Goal: Task Accomplishment & Management: Complete application form

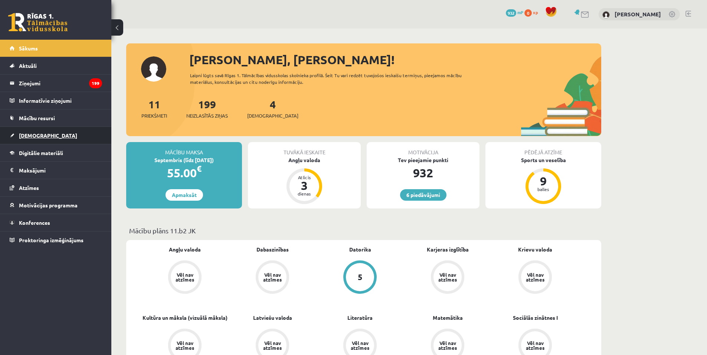
click at [35, 138] on span "[DEMOGRAPHIC_DATA]" at bounding box center [48, 135] width 58 height 7
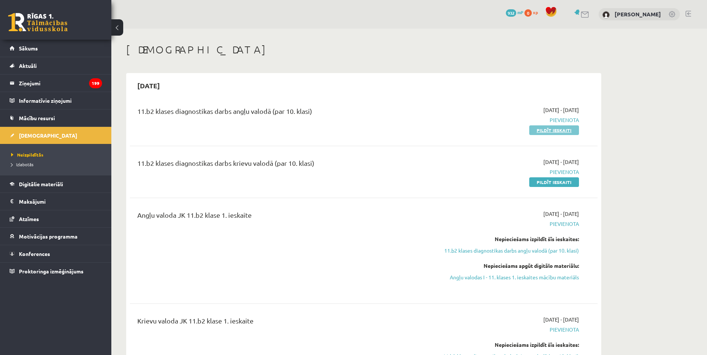
click at [563, 132] on link "Pildīt ieskaiti" at bounding box center [554, 130] width 50 height 10
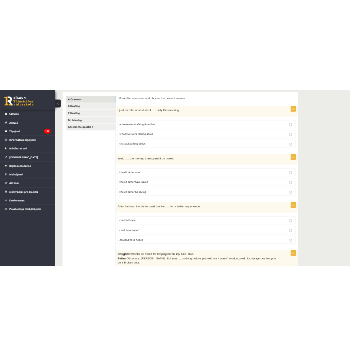
scroll to position [111, 0]
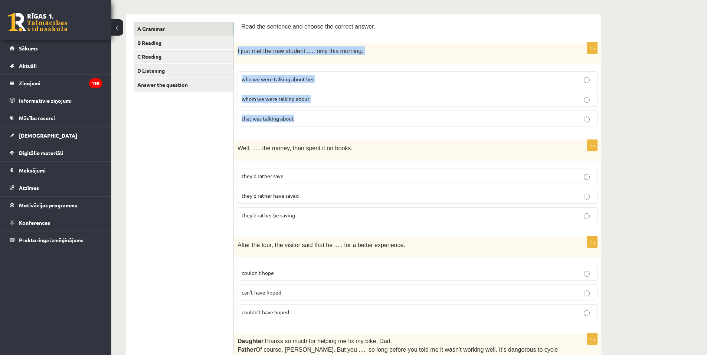
drag, startPoint x: 236, startPoint y: 50, endPoint x: 332, endPoint y: 119, distance: 118.9
click at [332, 119] on div "1p I just met the new student ..... only this morning. who we were talking abou…" at bounding box center [417, 87] width 367 height 89
copy div "I just met the new student ..... only this morning. who we were talking about h…"
click at [266, 95] on span "whom we were talking about" at bounding box center [276, 98] width 68 height 7
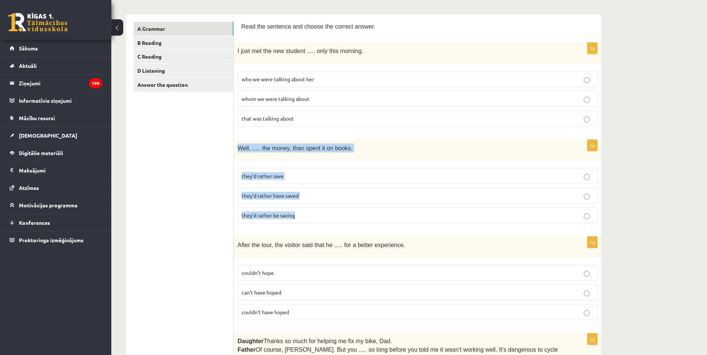
drag, startPoint x: 238, startPoint y: 152, endPoint x: 321, endPoint y: 210, distance: 101.2
click at [321, 211] on div "1p Well, ..... the money, than spent it on books. they’d rather save they’d rat…" at bounding box center [417, 184] width 367 height 89
copy div "Well, ..... the money, than spent it on books. they’d rather save they’d rather…"
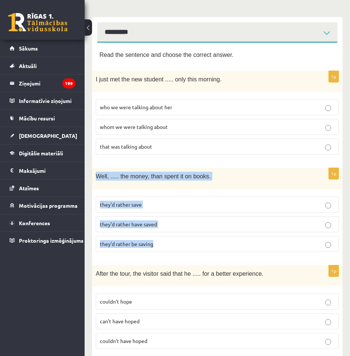
click at [163, 191] on div "1p Well, ..... the money, than spent it on books. they’d rather save they’d rat…" at bounding box center [217, 212] width 251 height 89
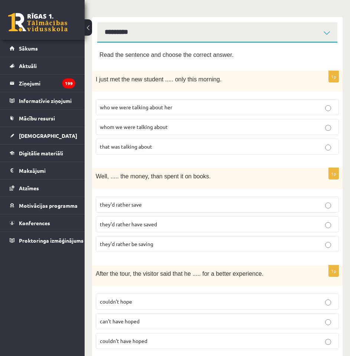
click at [158, 223] on p "they’d rather have saved" at bounding box center [217, 224] width 235 height 8
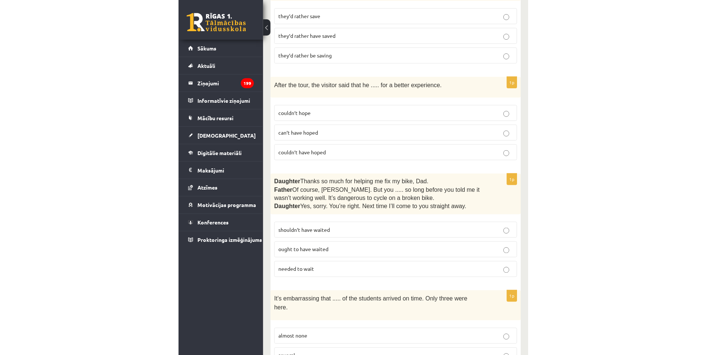
scroll to position [337, 0]
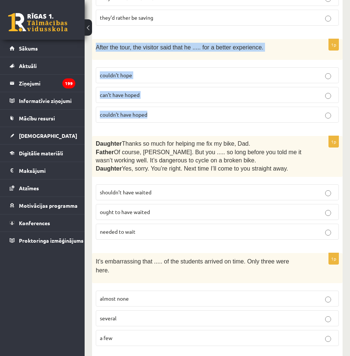
drag, startPoint x: 97, startPoint y: 47, endPoint x: 176, endPoint y: 106, distance: 99.3
click at [176, 106] on div "1p After the tour, the visitor said that he ..... for a better experience. coul…" at bounding box center [217, 83] width 251 height 89
copy div "After the tour, the visitor said that he ..... for a better experience. couldn’…"
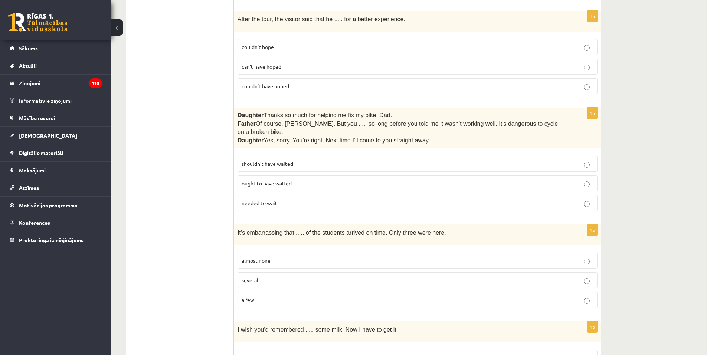
drag, startPoint x: 282, startPoint y: 80, endPoint x: 305, endPoint y: 97, distance: 29.0
click at [282, 81] on label "couldn’t have hoped" at bounding box center [418, 86] width 360 height 16
click at [242, 115] on span "Daughter" at bounding box center [251, 115] width 26 height 6
click at [238, 115] on span "Daughter" at bounding box center [251, 115] width 26 height 6
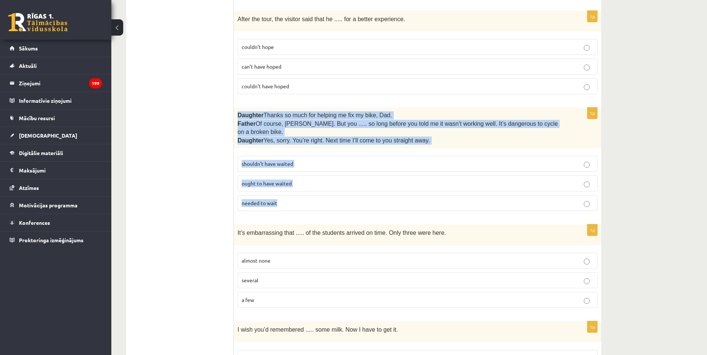
drag, startPoint x: 238, startPoint y: 115, endPoint x: 337, endPoint y: 199, distance: 130.6
click at [337, 199] on div "1p Daughter  Thanks so much for helping me fix my bike, Dad. Father  Of course,…" at bounding box center [417, 162] width 367 height 109
copy div "Daughter  Thanks so much for helping me fix my bike, Dad. Father  Of course, Be…"
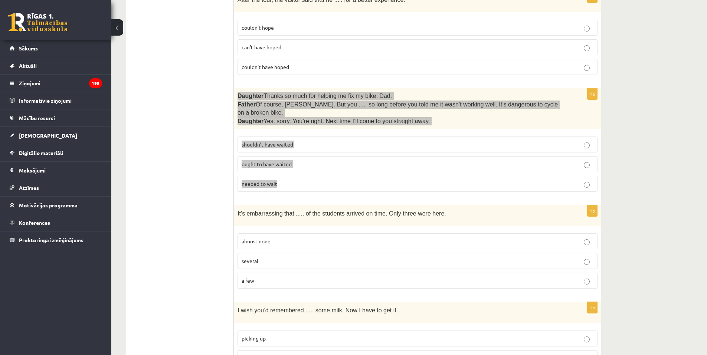
scroll to position [486, 0]
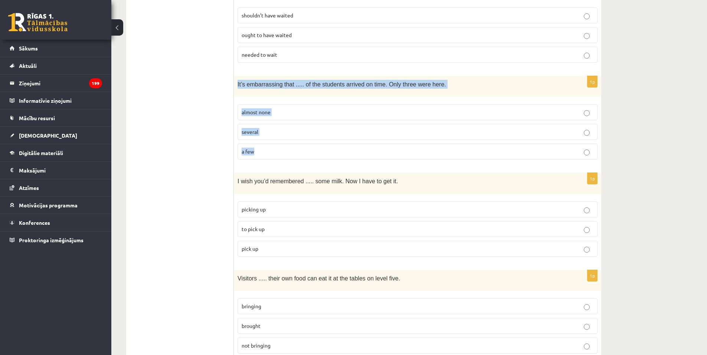
drag, startPoint x: 251, startPoint y: 75, endPoint x: 314, endPoint y: 135, distance: 87.2
click at [314, 135] on div "1p It’s embarrassing that ..... of the students arrived on time. Only three wer…" at bounding box center [417, 120] width 367 height 89
copy div "It’s embarrassing that ..... of the students arrived on time. Only three were h…"
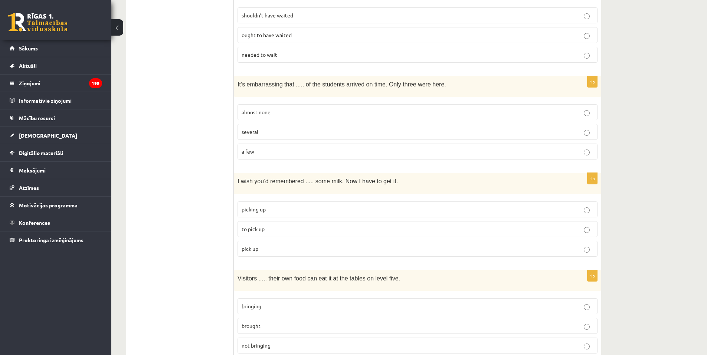
click at [273, 12] on p "shouldn’t have waited" at bounding box center [418, 16] width 352 height 8
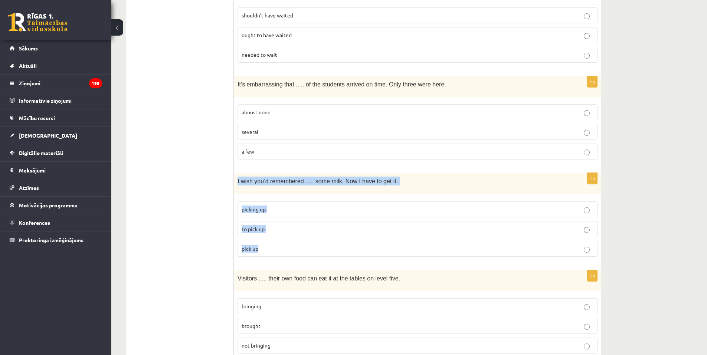
drag, startPoint x: 238, startPoint y: 171, endPoint x: 278, endPoint y: 238, distance: 78.1
click at [278, 238] on div "1p I wish you’d remembered ..... some milk. Now I have to get it. picking up to…" at bounding box center [417, 217] width 367 height 89
copy div "I wish you’d remembered ..... some milk. Now I have to get it. picking up to pi…"
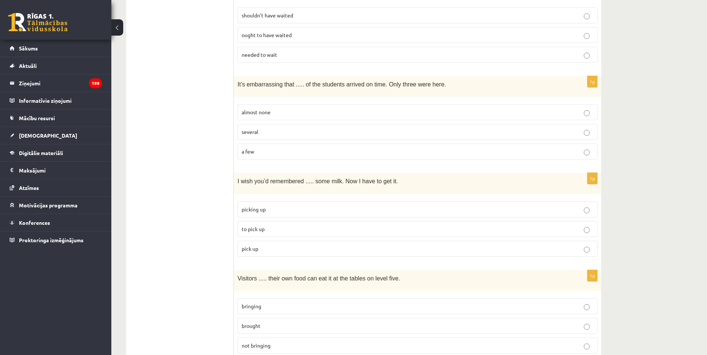
click at [265, 108] on p "almost none" at bounding box center [418, 112] width 352 height 8
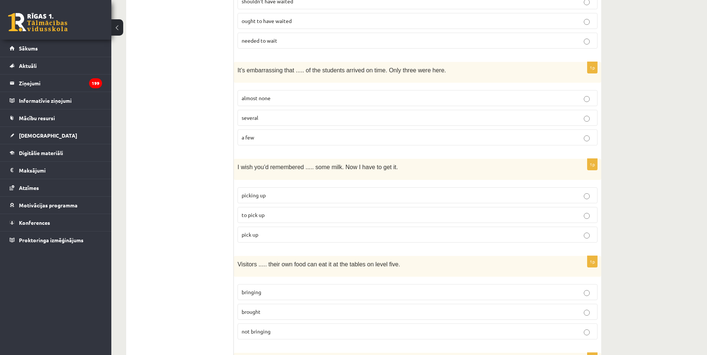
scroll to position [560, 0]
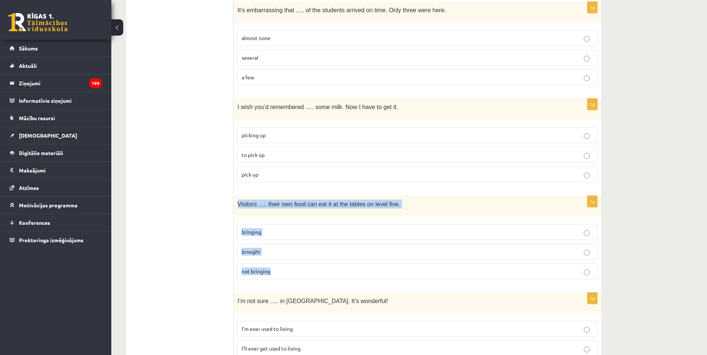
drag, startPoint x: 234, startPoint y: 194, endPoint x: 306, endPoint y: 258, distance: 96.5
click at [306, 258] on div "1p Visitors ..... their own food can eat it at the tables on level five. bringi…" at bounding box center [417, 240] width 367 height 89
copy div "Visitors ..... their own food can eat it at the tables on level five. bringing …"
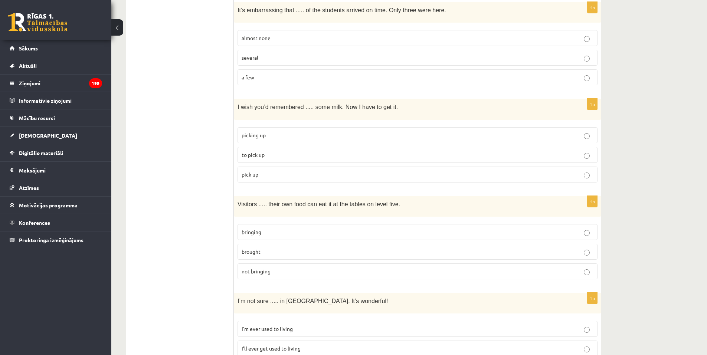
click at [248, 147] on label "to pick up" at bounding box center [418, 155] width 360 height 16
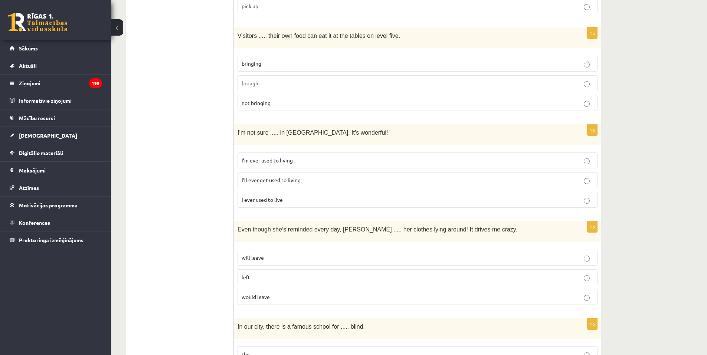
scroll to position [731, 0]
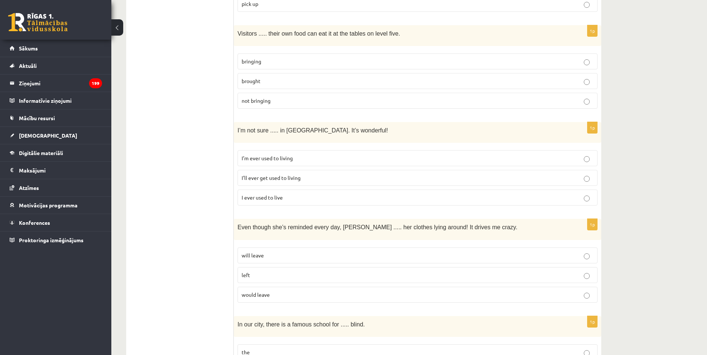
drag, startPoint x: 275, startPoint y: 125, endPoint x: 347, endPoint y: 179, distance: 89.3
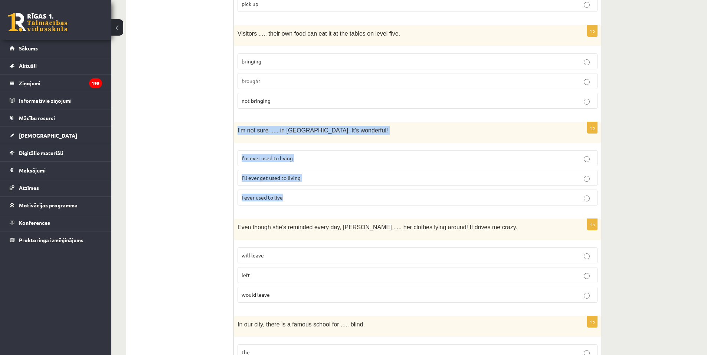
drag, startPoint x: 238, startPoint y: 120, endPoint x: 330, endPoint y: 185, distance: 112.7
click at [330, 185] on div "1p I’m not sure ..... in Paris. It’s wonderful! I’m ever used to living I’ll ev…" at bounding box center [417, 166] width 367 height 89
copy div "I’m not sure ..... in Paris. It’s wonderful! I’m ever used to living I’ll ever …"
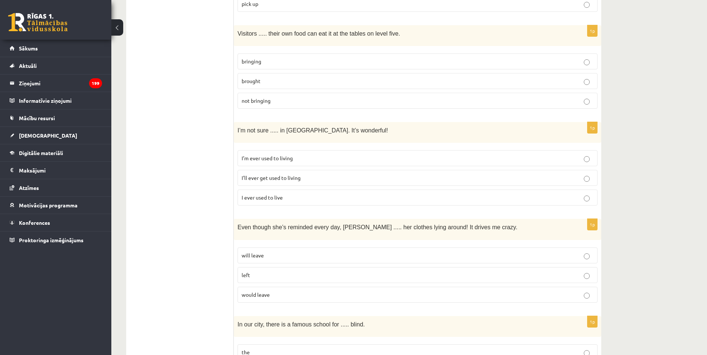
drag, startPoint x: 275, startPoint y: 53, endPoint x: 275, endPoint y: 57, distance: 4.5
click at [275, 58] on p "bringing" at bounding box center [418, 62] width 352 height 8
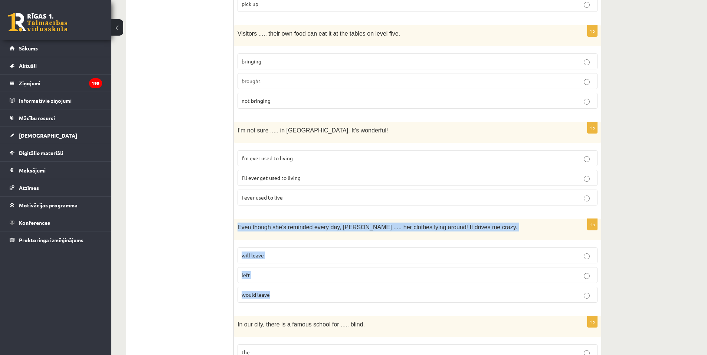
drag, startPoint x: 237, startPoint y: 217, endPoint x: 294, endPoint y: 286, distance: 89.9
click at [294, 286] on div "1p Even though she’s reminded every day, Cathy ..... her clothes lying around! …" at bounding box center [417, 263] width 367 height 89
copy div "Even though she’s reminded every day, Cathy ..... her clothes lying around! It …"
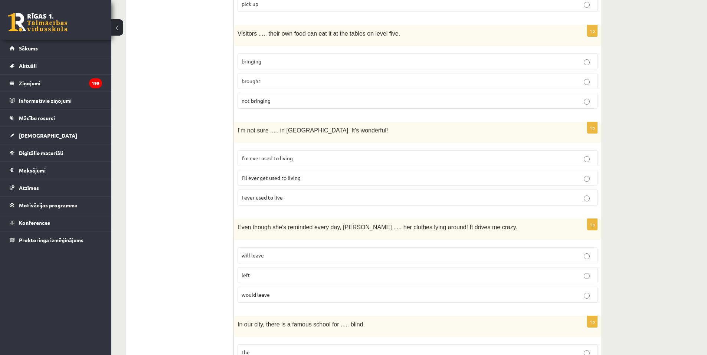
click at [313, 170] on label "I’ll ever get used to living" at bounding box center [418, 178] width 360 height 16
click at [280, 174] on span "I’ll ever get used to living" at bounding box center [271, 177] width 59 height 7
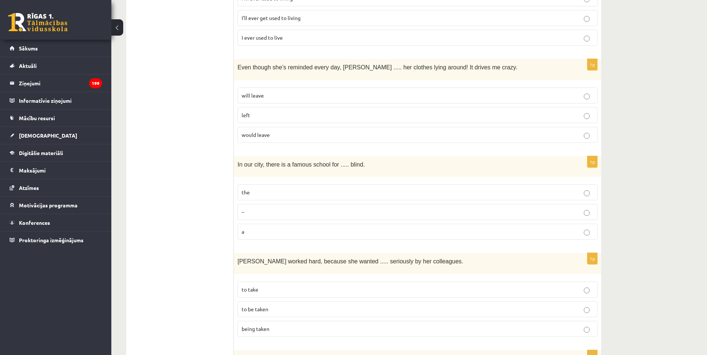
scroll to position [842, 0]
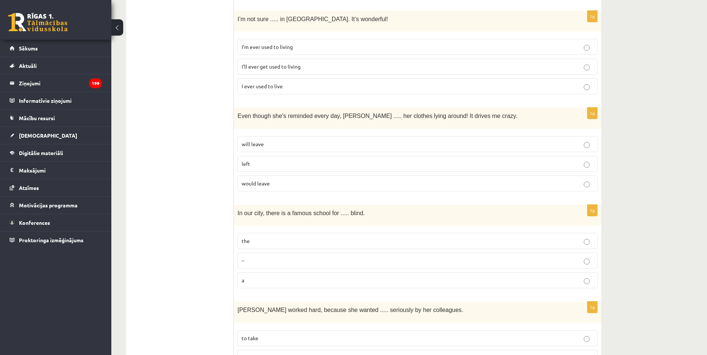
click at [239, 210] on span "In our city, there is a famous school for ..... blind." at bounding box center [301, 213] width 127 height 6
drag, startPoint x: 236, startPoint y: 199, endPoint x: 287, endPoint y: 268, distance: 85.0
click at [287, 268] on div "1p In our city, there is a famous school for ..... blind. the – a" at bounding box center [417, 249] width 367 height 89
copy div "In our city, there is a famous school for ..... blind. the – a"
click at [274, 140] on p "will leave" at bounding box center [418, 144] width 352 height 8
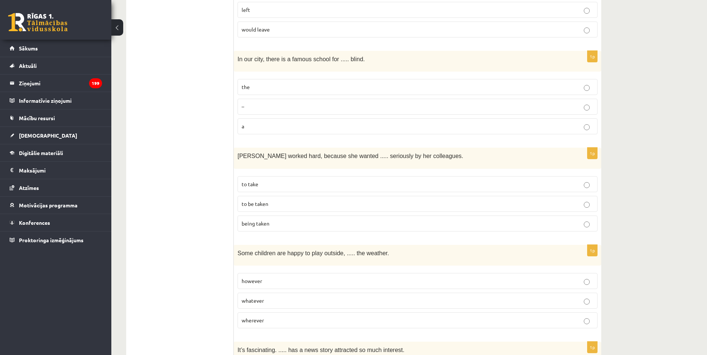
scroll to position [991, 0]
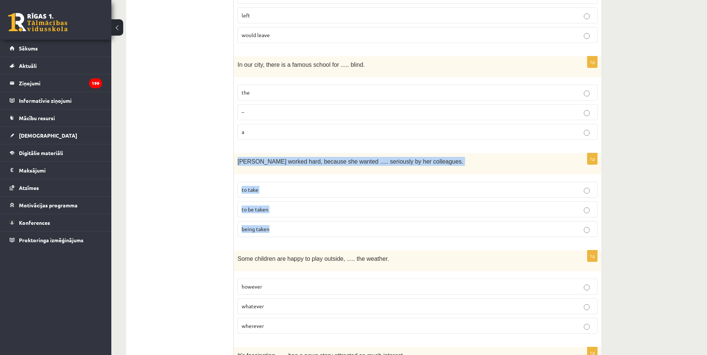
drag, startPoint x: 240, startPoint y: 153, endPoint x: 304, endPoint y: 217, distance: 90.8
click at [304, 217] on div "1p Emma worked hard, because she wanted ..... seriously by her colleagues. to t…" at bounding box center [417, 197] width 367 height 89
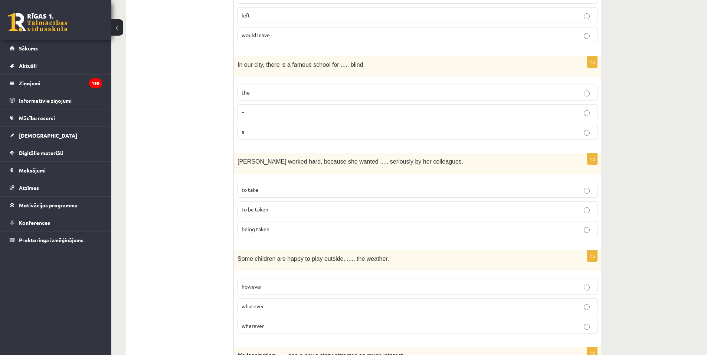
click at [249, 89] on span "the" at bounding box center [246, 92] width 8 height 7
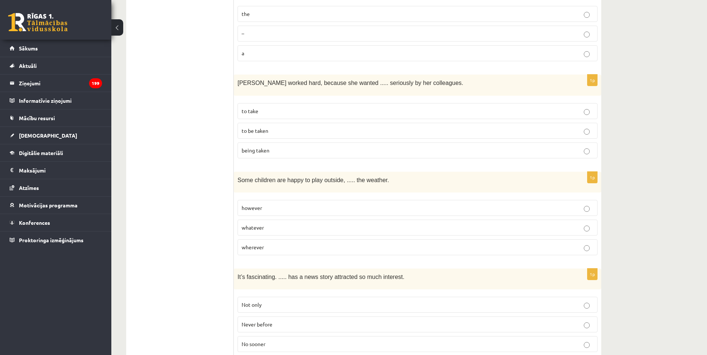
scroll to position [1095, 0]
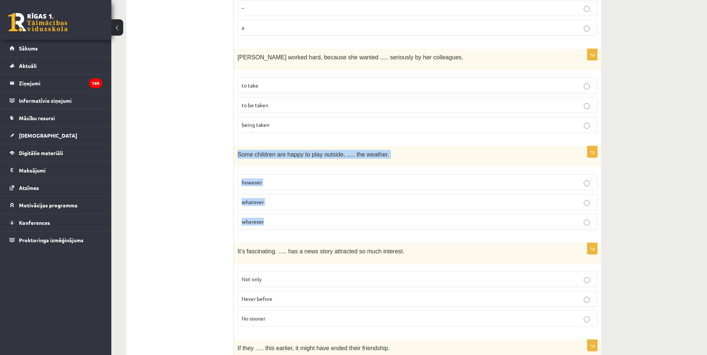
drag, startPoint x: 236, startPoint y: 143, endPoint x: 336, endPoint y: 209, distance: 119.5
click at [336, 209] on div "1p Some children are happy to play outside, ..... the weather. however whatever…" at bounding box center [417, 190] width 367 height 89
click at [254, 99] on label "to be taken" at bounding box center [418, 105] width 360 height 16
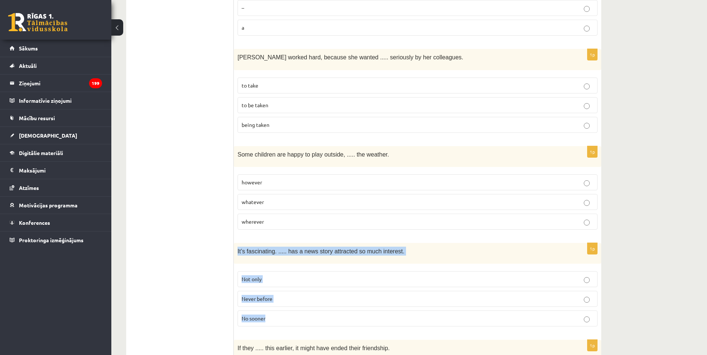
drag, startPoint x: 238, startPoint y: 236, endPoint x: 292, endPoint y: 297, distance: 81.2
click at [292, 297] on div "1p It’s fascinating. ..... has a news story attracted so much interest. Not onl…" at bounding box center [417, 287] width 367 height 89
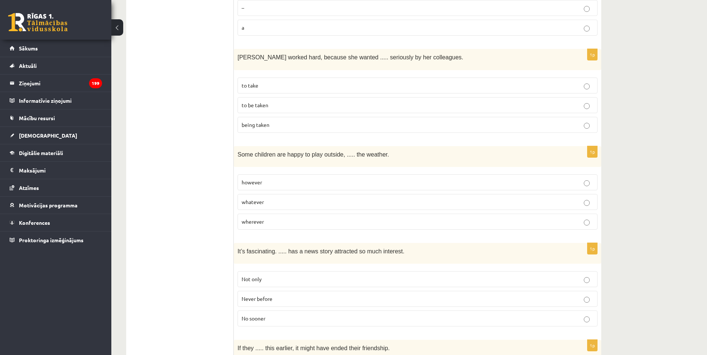
click at [261, 199] on span "whatever" at bounding box center [253, 202] width 22 height 7
click at [482, 198] on p "whatever" at bounding box center [418, 202] width 352 height 8
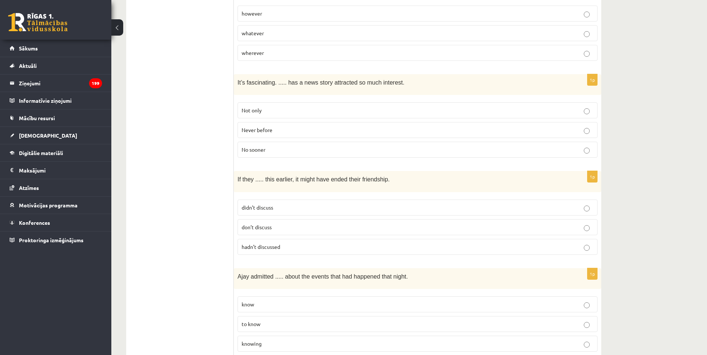
scroll to position [1268, 0]
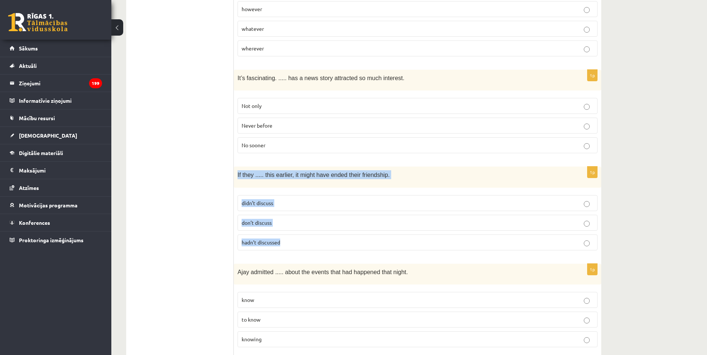
drag, startPoint x: 236, startPoint y: 161, endPoint x: 313, endPoint y: 224, distance: 99.1
click at [313, 224] on div "1p If they ..... this earlier, it might have ended their friendship. didn’t dis…" at bounding box center [417, 211] width 367 height 89
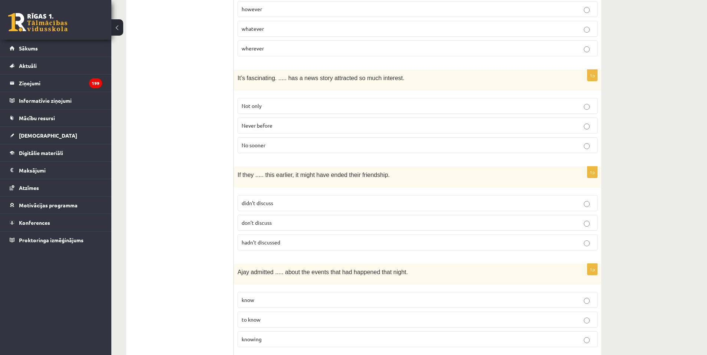
click at [292, 122] on p "Never before" at bounding box center [418, 126] width 352 height 8
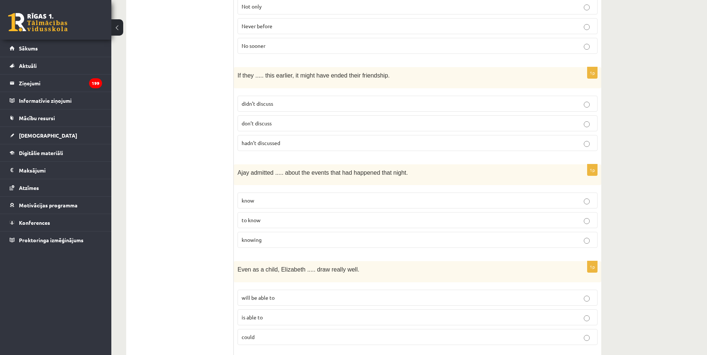
scroll to position [1377, 0]
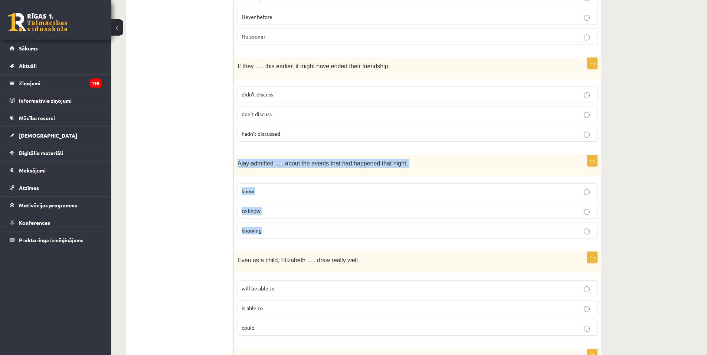
drag, startPoint x: 238, startPoint y: 148, endPoint x: 330, endPoint y: 222, distance: 117.9
click at [330, 222] on div "1p Ajay admitted ..... about the events that had happened that night. know to k…" at bounding box center [417, 199] width 367 height 89
click at [266, 130] on span "hadn’t discussed" at bounding box center [261, 133] width 39 height 7
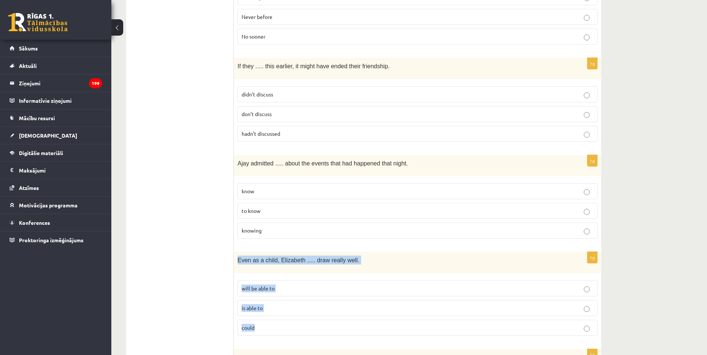
drag, startPoint x: 235, startPoint y: 245, endPoint x: 285, endPoint y: 308, distance: 81.1
click at [285, 308] on div "1p Even as a child, Elizabeth ..... draw really well. will be able to is able t…" at bounding box center [417, 296] width 367 height 89
click at [266, 227] on p "knowing" at bounding box center [418, 231] width 352 height 8
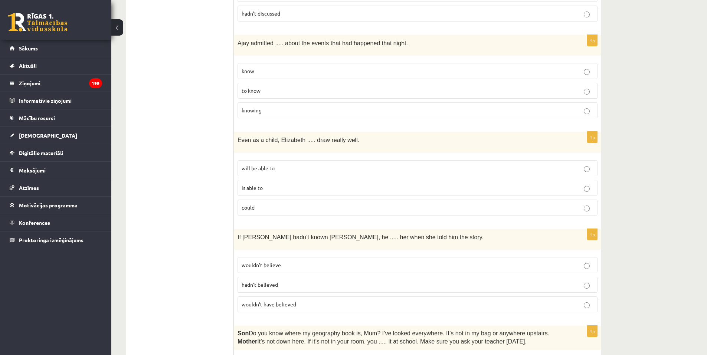
scroll to position [1502, 0]
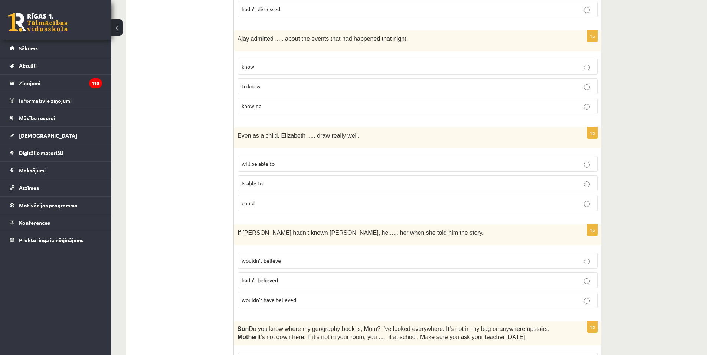
click at [588, 195] on label "could" at bounding box center [418, 203] width 360 height 16
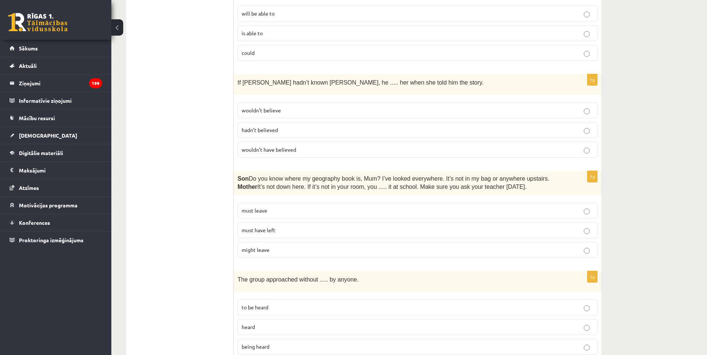
scroll to position [1671, 0]
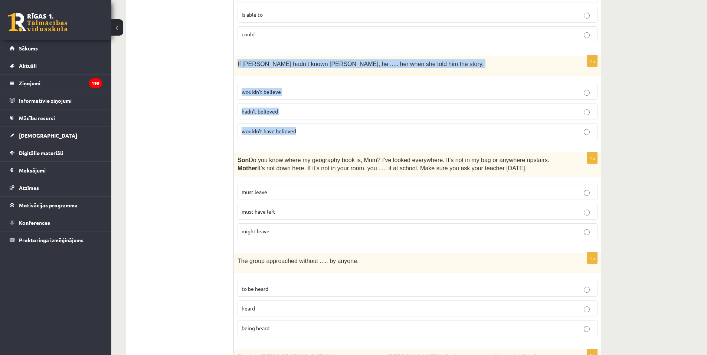
drag, startPoint x: 236, startPoint y: 49, endPoint x: 326, endPoint y: 117, distance: 112.7
click at [326, 117] on div "1p If Tom hadn’t known Mariam, he ..... her when she told him the story. wouldn…" at bounding box center [417, 100] width 367 height 89
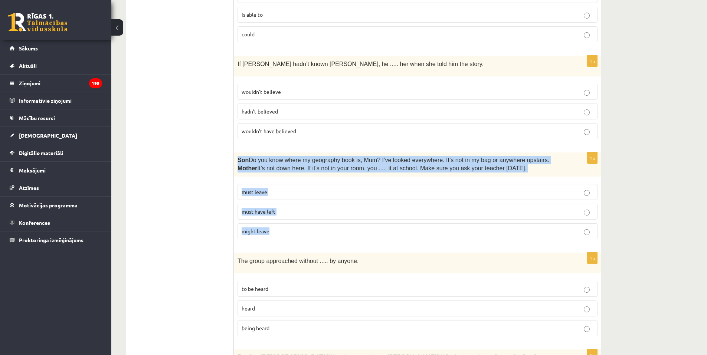
drag, startPoint x: 237, startPoint y: 146, endPoint x: 330, endPoint y: 228, distance: 123.8
click at [330, 228] on div "1p Son  Do you know where my geography book is, Mum? I’ve looked everywhere. It…" at bounding box center [417, 199] width 367 height 93
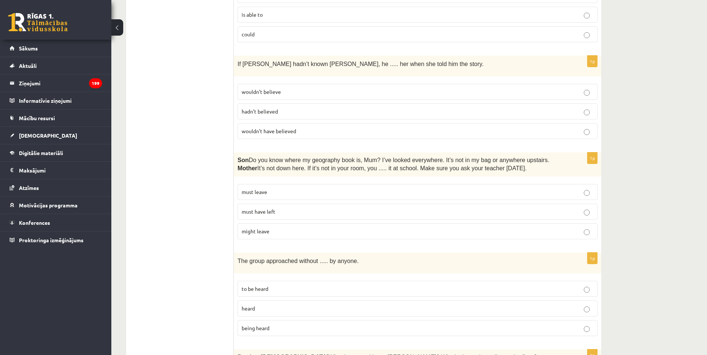
click at [261, 123] on label "wouldn’t have believed" at bounding box center [418, 131] width 360 height 16
drag, startPoint x: 238, startPoint y: 247, endPoint x: 344, endPoint y: 308, distance: 122.1
click at [344, 308] on div "1p The group approached without ..... by anyone. to be heard heard being heard" at bounding box center [417, 297] width 367 height 89
click at [270, 204] on label "must have left" at bounding box center [418, 212] width 360 height 16
drag, startPoint x: 706, startPoint y: 283, endPoint x: 707, endPoint y: 295, distance: 12.3
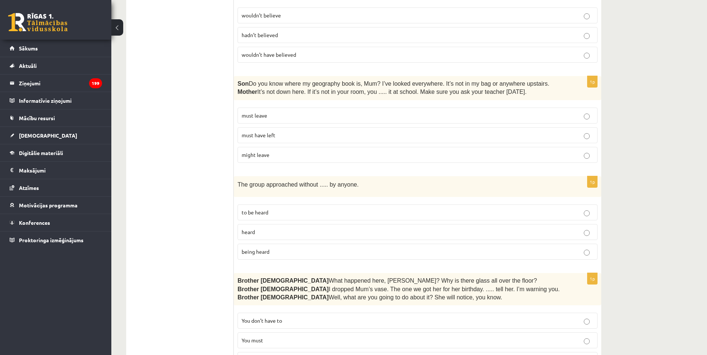
scroll to position [1774, 0]
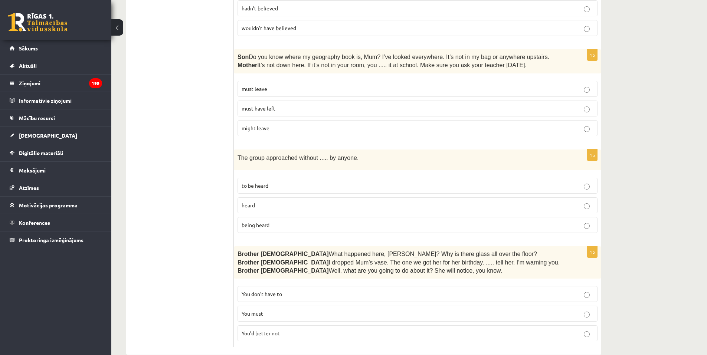
click at [273, 217] on label "being heard" at bounding box center [418, 225] width 360 height 16
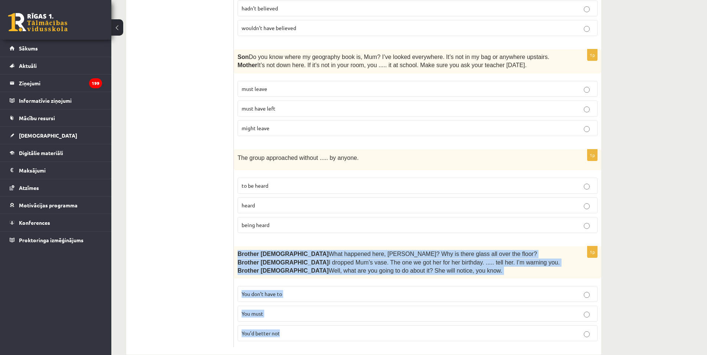
drag, startPoint x: 235, startPoint y: 240, endPoint x: 327, endPoint y: 314, distance: 117.5
click at [327, 314] on div "1p Brother 1  What happened here, Zak? Why is there glass all over the floor? B…" at bounding box center [417, 296] width 367 height 101
click at [297, 330] on p "You’d better not" at bounding box center [418, 334] width 352 height 8
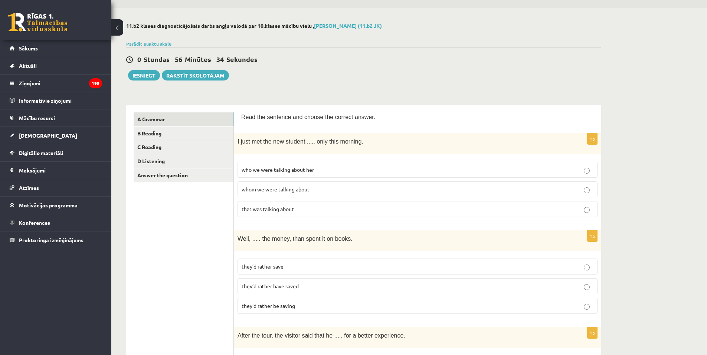
scroll to position [23, 0]
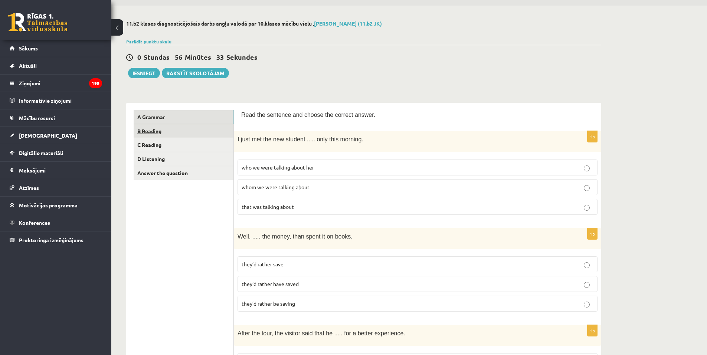
click at [154, 132] on link "B Reading" at bounding box center [184, 131] width 100 height 14
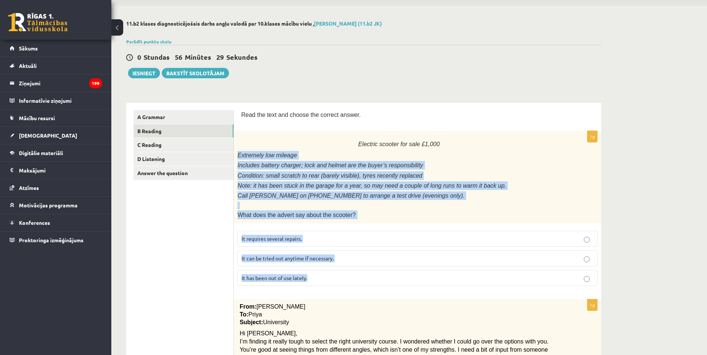
drag, startPoint x: 236, startPoint y: 155, endPoint x: 349, endPoint y: 271, distance: 161.7
click at [349, 271] on div "1p Electric scooter for sale £1,000 Extremely low mileage Includes battery char…" at bounding box center [417, 211] width 367 height 161
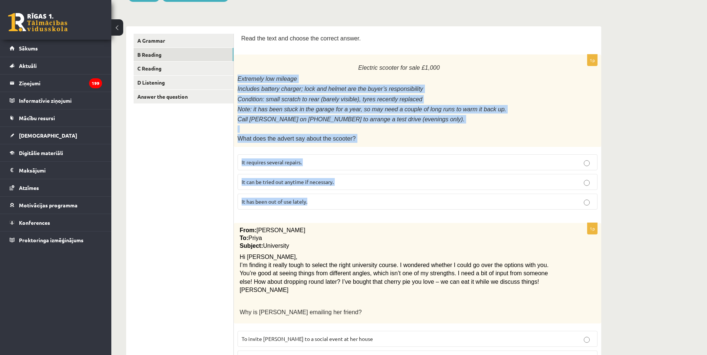
scroll to position [133, 0]
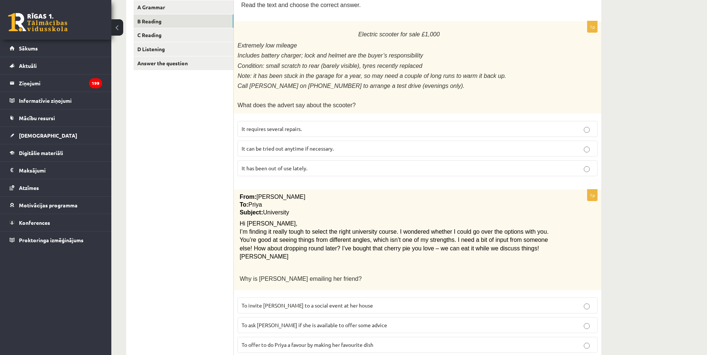
click at [299, 171] on label "It has been out of use lately." at bounding box center [418, 168] width 360 height 16
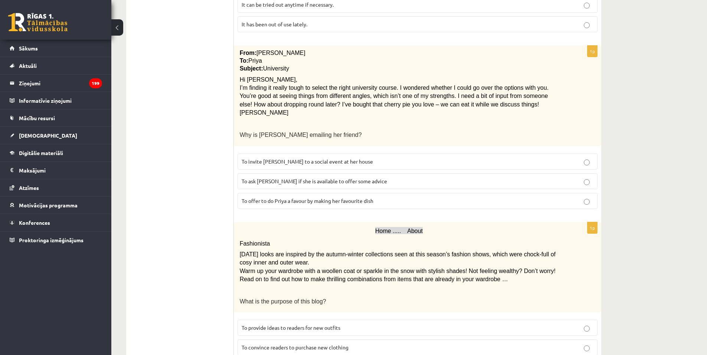
scroll to position [291, 0]
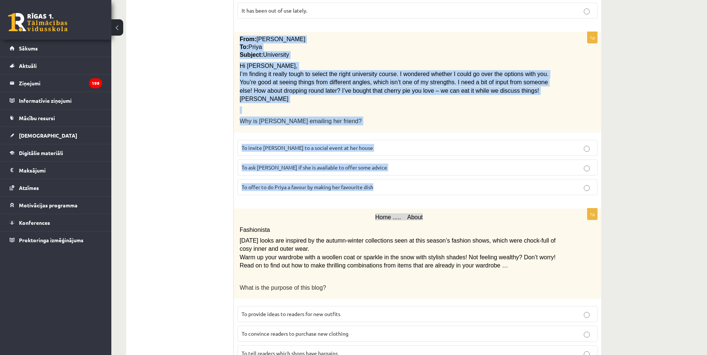
drag, startPoint x: 235, startPoint y: 34, endPoint x: 445, endPoint y: 179, distance: 255.4
click at [445, 179] on div "1p From: Emily To: Priya Subject: University Hi Priya, I’m finding it really to…" at bounding box center [417, 116] width 367 height 169
click at [634, 137] on div "11.b2 klases diagnosticējošais darbs angļu valodā par 10.klases mācību vielu , …" at bounding box center [409, 295] width 596 height 1115
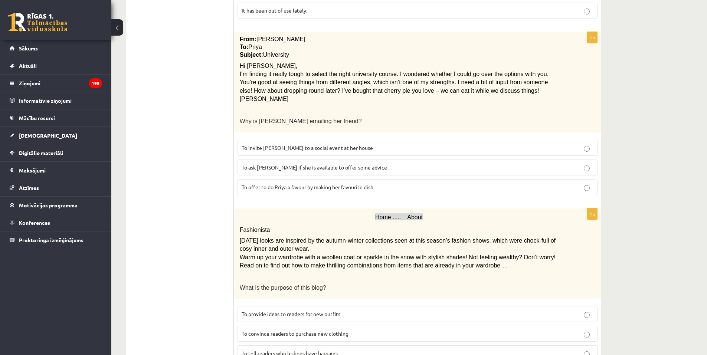
click at [281, 164] on span "To ask Priya if she is available to offer some advice" at bounding box center [315, 167] width 146 height 7
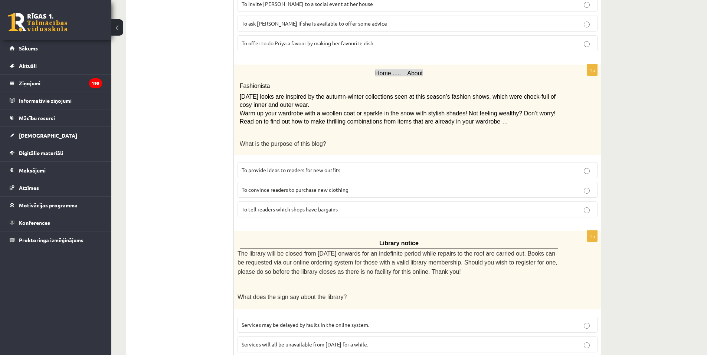
scroll to position [444, 0]
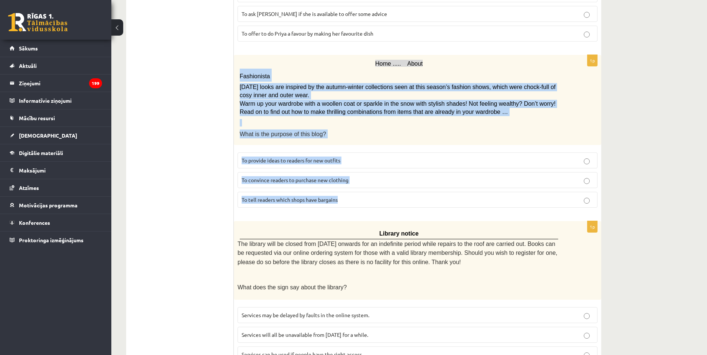
drag, startPoint x: 239, startPoint y: 71, endPoint x: 417, endPoint y: 194, distance: 216.9
click at [417, 194] on div "1p Home ..... About Fashionista Today’s looks are inspired by the autumn-winter…" at bounding box center [417, 134] width 367 height 159
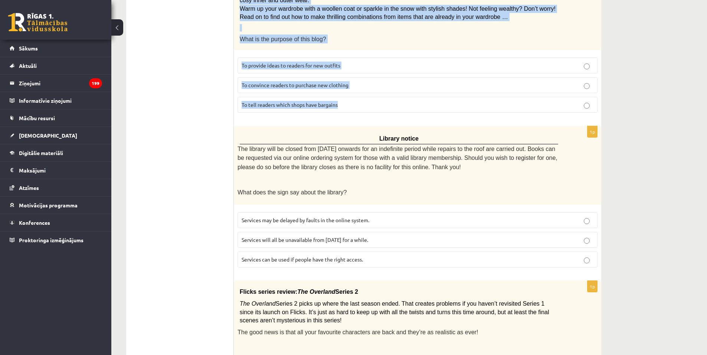
scroll to position [540, 0]
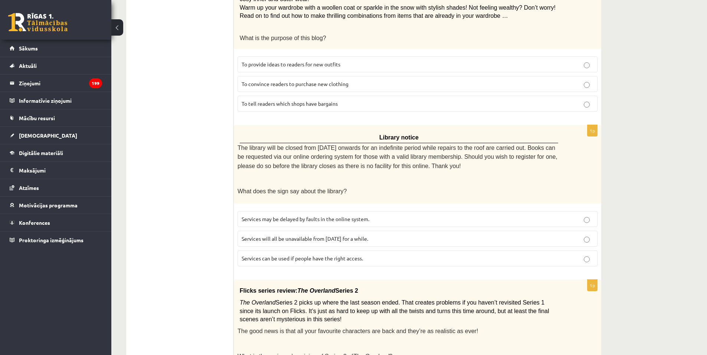
click at [614, 172] on div "11.b2 klases diagnosticējošais darbs angļu valodā par 10.klases mācību vielu , …" at bounding box center [363, 45] width 505 height 1115
click at [282, 61] on span "To provide ideas to readers for new outfits" at bounding box center [291, 64] width 99 height 7
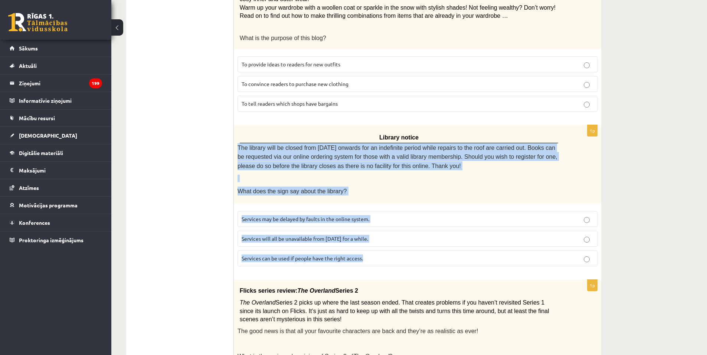
drag, startPoint x: 238, startPoint y: 140, endPoint x: 366, endPoint y: 256, distance: 172.9
click at [366, 256] on div "1p Library notice The library will be closed from Monday onwards for an indefin…" at bounding box center [417, 198] width 367 height 147
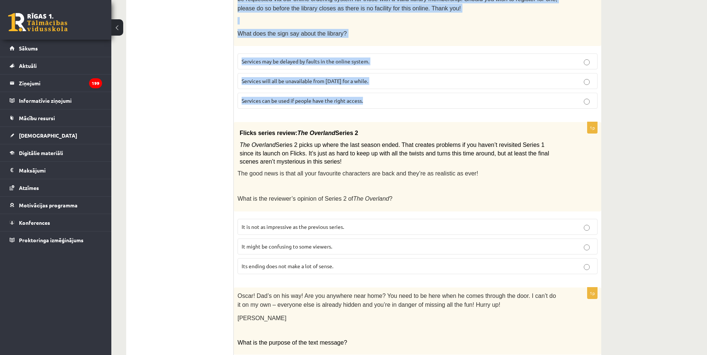
scroll to position [701, 0]
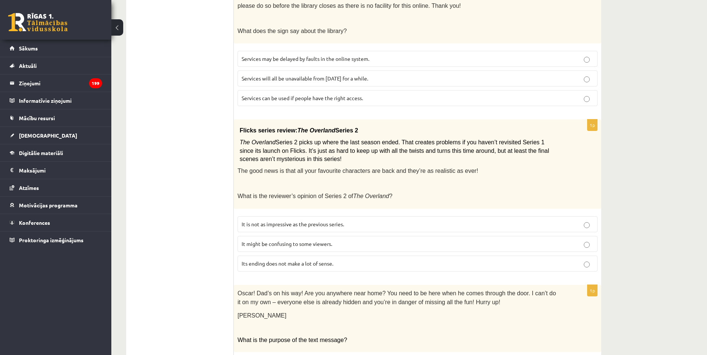
click at [329, 95] on span "Services can be used if people have the right access." at bounding box center [302, 98] width 121 height 7
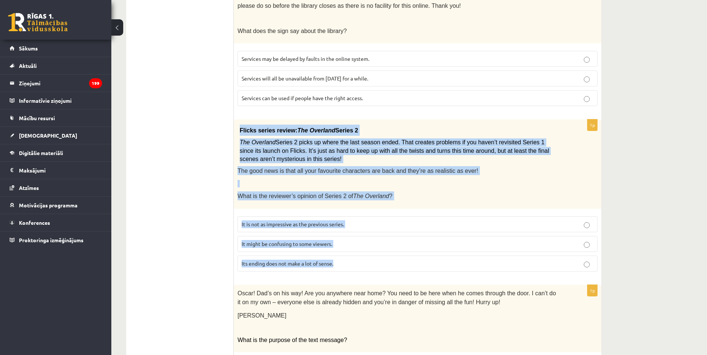
drag, startPoint x: 240, startPoint y: 122, endPoint x: 405, endPoint y: 261, distance: 216.0
click at [405, 261] on div "1p Flicks series review: The Overland Series 2 The Overland Series 2 picks up w…" at bounding box center [417, 199] width 367 height 158
drag, startPoint x: 686, startPoint y: 207, endPoint x: 701, endPoint y: 219, distance: 19.2
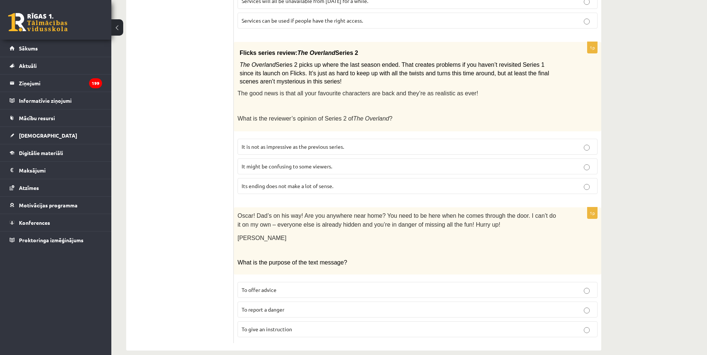
scroll to position [780, 0]
click at [303, 161] on span "It might be confusing to some viewers." at bounding box center [287, 164] width 91 height 7
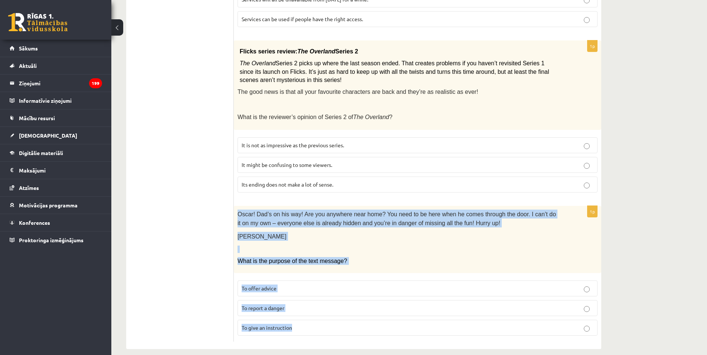
drag, startPoint x: 236, startPoint y: 205, endPoint x: 353, endPoint y: 316, distance: 161.2
click at [353, 317] on div "1p Oscar! Dad’s on his way! Are you anywhere near home? You need to be here whe…" at bounding box center [417, 274] width 367 height 136
click at [264, 324] on span "To give an instruction" at bounding box center [267, 327] width 50 height 7
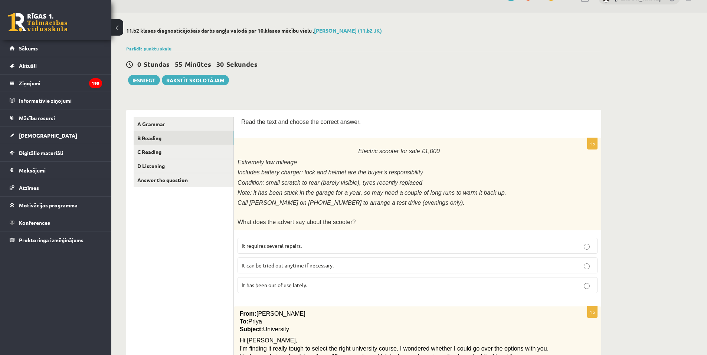
scroll to position [0, 0]
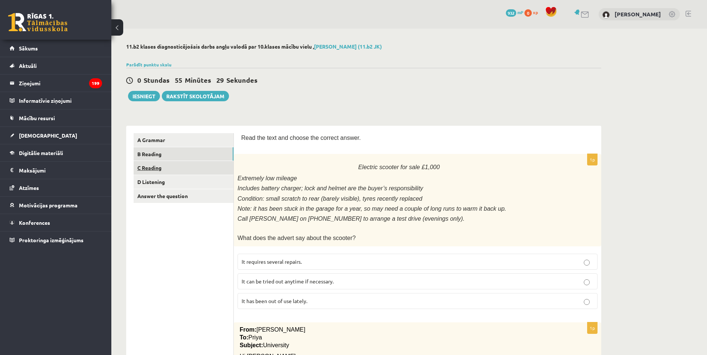
click at [161, 170] on link "C Reading" at bounding box center [184, 168] width 100 height 14
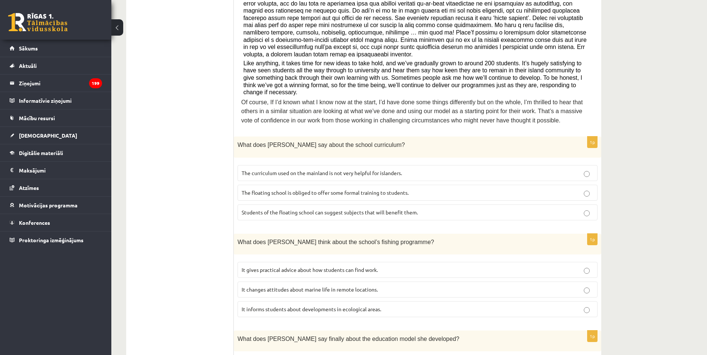
scroll to position [223, 0]
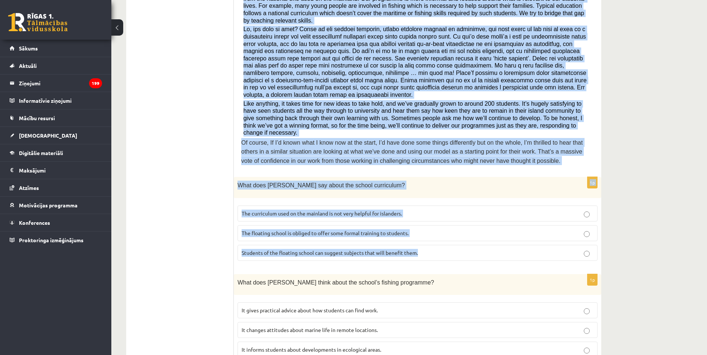
drag, startPoint x: 238, startPoint y: 26, endPoint x: 482, endPoint y: 229, distance: 317.8
click at [482, 229] on div "Read the article about an unusual school and choose the correct answer for each…" at bounding box center [417, 335] width 367 height 866
click at [645, 196] on div "11.b2 klases diagnosticējošais darbs angļu valodā par 10.klases mācību vielu , …" at bounding box center [409, 294] width 596 height 978
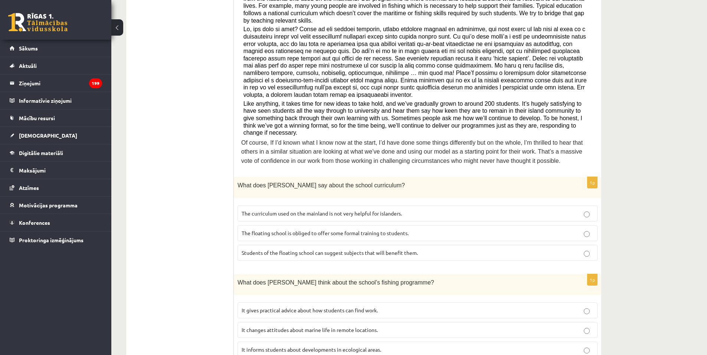
click at [325, 210] on span "The curriculum used on the mainland is not very helpful for islanders." at bounding box center [322, 213] width 160 height 7
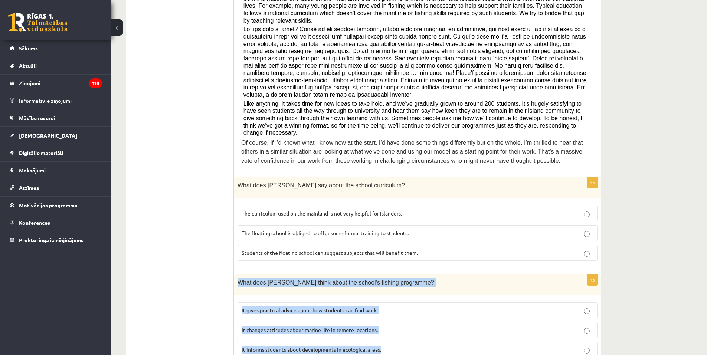
drag, startPoint x: 244, startPoint y: 261, endPoint x: 409, endPoint y: 330, distance: 179.2
click at [409, 330] on div "1p What does Anna think about the school’s fishing programme? It gives practica…" at bounding box center [417, 318] width 367 height 89
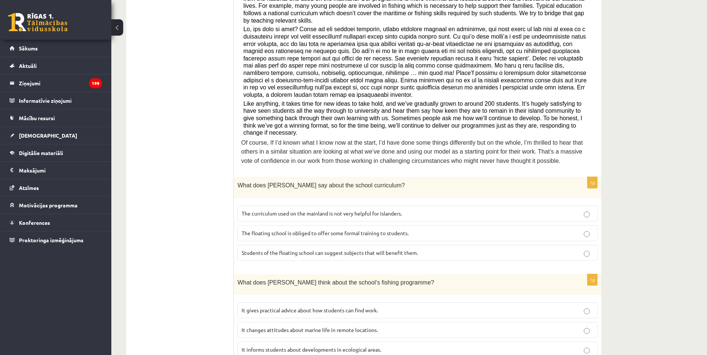
click at [184, 292] on ul "A Grammar B Reading C Reading D Listening Answer the question" at bounding box center [184, 335] width 100 height 851
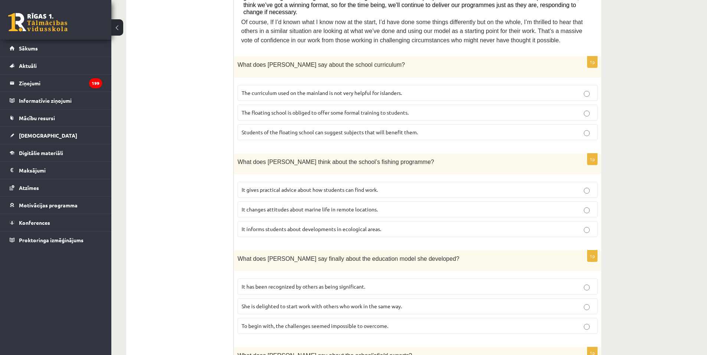
scroll to position [346, 0]
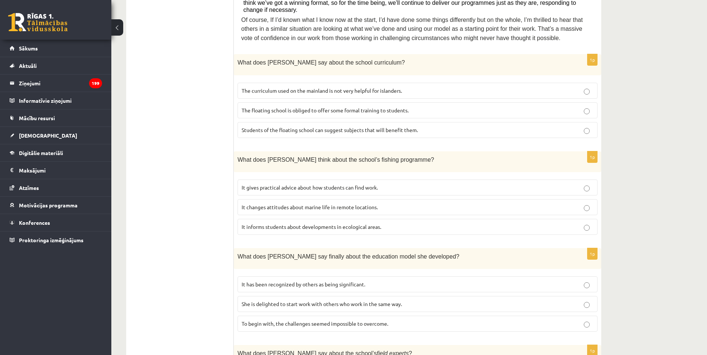
click at [388, 199] on label "It changes attitudes about marine life in remote locations." at bounding box center [418, 207] width 360 height 16
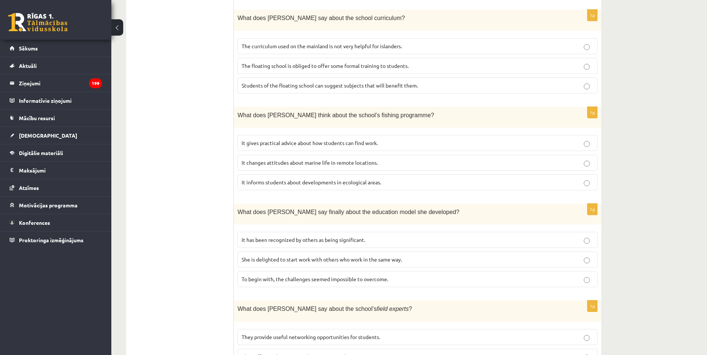
scroll to position [435, 0]
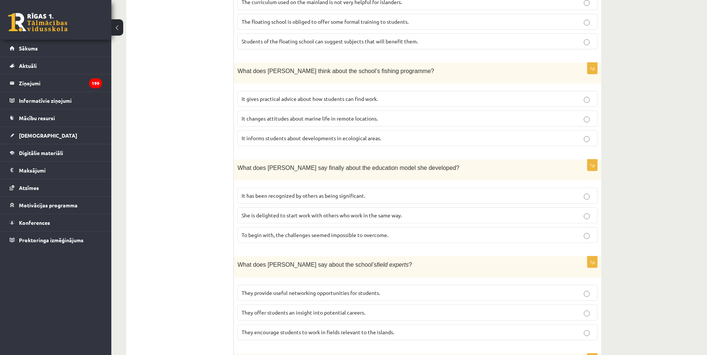
drag, startPoint x: 234, startPoint y: 142, endPoint x: 455, endPoint y: 217, distance: 233.5
click at [455, 217] on div "**********" at bounding box center [363, 124] width 475 height 866
click at [179, 152] on ul "A Grammar B Reading C Reading D Listening Answer the question" at bounding box center [184, 123] width 100 height 851
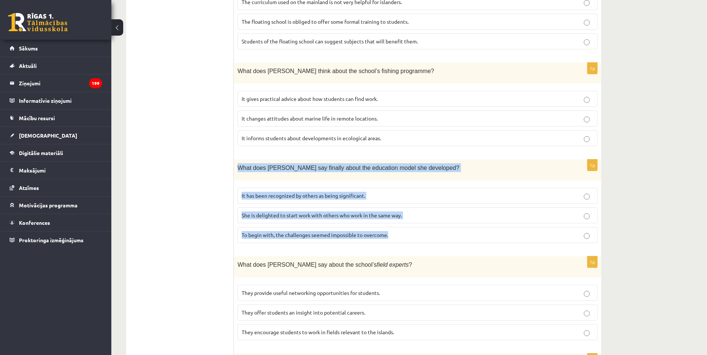
drag, startPoint x: 238, startPoint y: 144, endPoint x: 421, endPoint y: 212, distance: 195.2
click at [421, 212] on div "1p What does Anna say finally about the education model she developed? It has b…" at bounding box center [417, 204] width 367 height 89
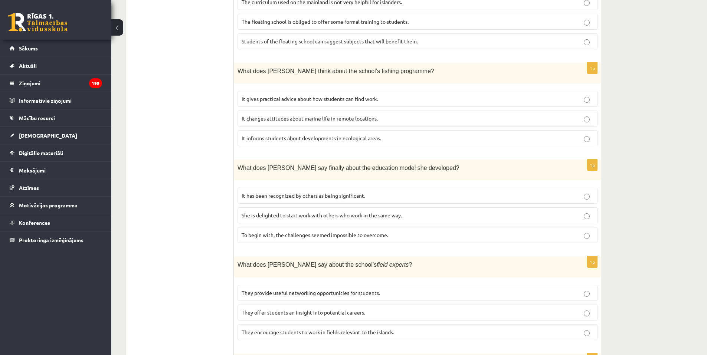
click at [205, 199] on ul "A Grammar B Reading C Reading D Listening Answer the question" at bounding box center [184, 123] width 100 height 851
click at [283, 232] on span "To begin with, the challenges seemed impossible to overcome." at bounding box center [315, 235] width 147 height 7
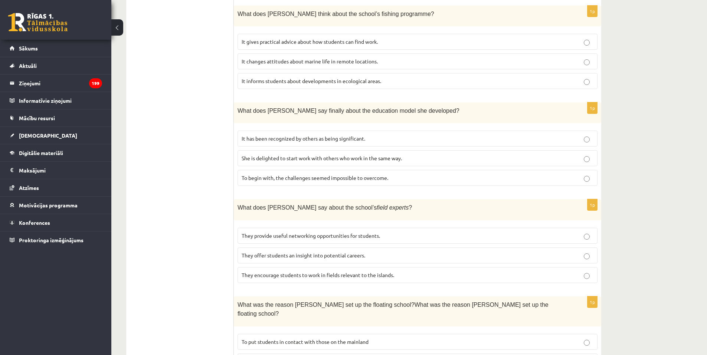
scroll to position [617, 0]
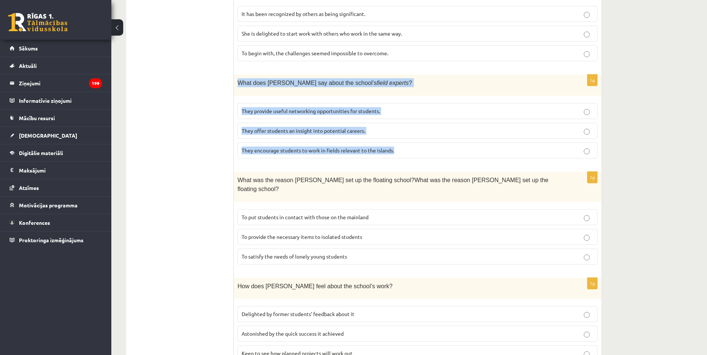
drag, startPoint x: 235, startPoint y: 57, endPoint x: 420, endPoint y: 130, distance: 199.3
click at [420, 130] on div "1p What does Anna say about the school’s field experts ? They provide useful ne…" at bounding box center [417, 119] width 367 height 89
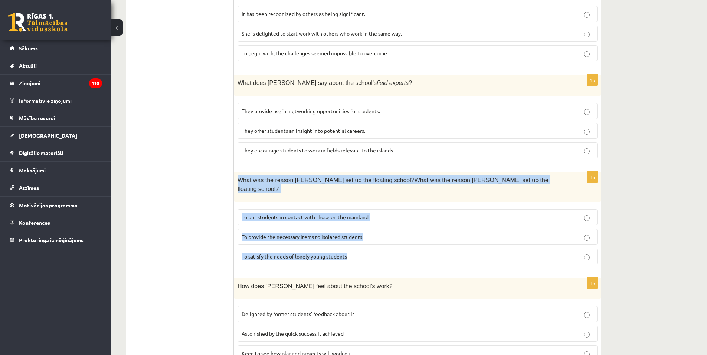
drag, startPoint x: 258, startPoint y: 160, endPoint x: 376, endPoint y: 226, distance: 135.7
click at [376, 226] on div "1p What was the reason Anna set up the floating school?What was the reason Anna…" at bounding box center [417, 221] width 367 height 99
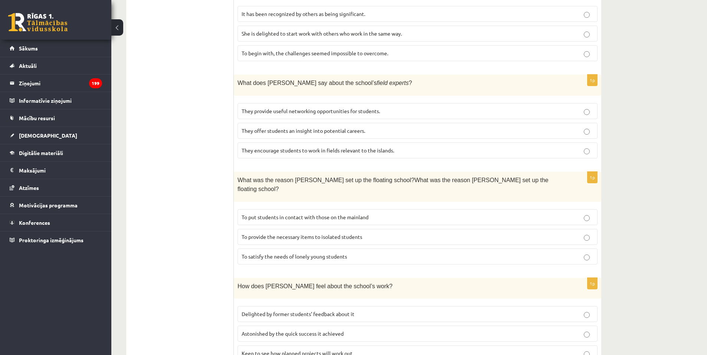
click at [278, 127] on p "They offer students an insight into potential careers." at bounding box center [418, 131] width 352 height 8
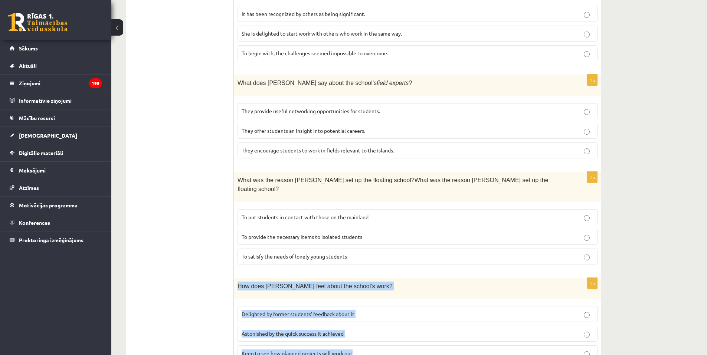
drag, startPoint x: 238, startPoint y: 251, endPoint x: 371, endPoint y: 313, distance: 146.1
click at [371, 313] on div "1p How does Anna feel about the school’s work? Delighted by former students’ fe…" at bounding box center [417, 322] width 367 height 89
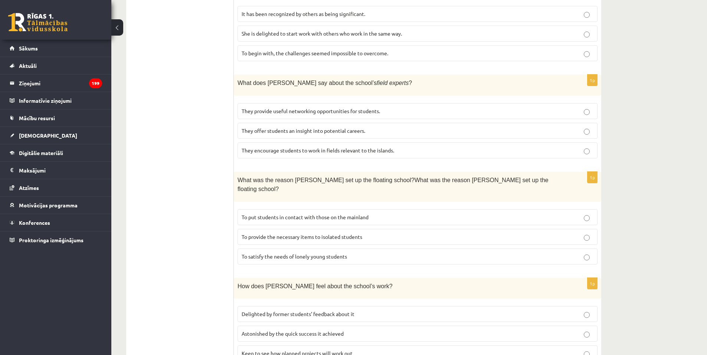
click at [312, 233] on span "To provide the necessary items to isolated students" at bounding box center [302, 236] width 121 height 7
click at [348, 311] on span "Delighted by former students’ feedback about it" at bounding box center [298, 314] width 113 height 7
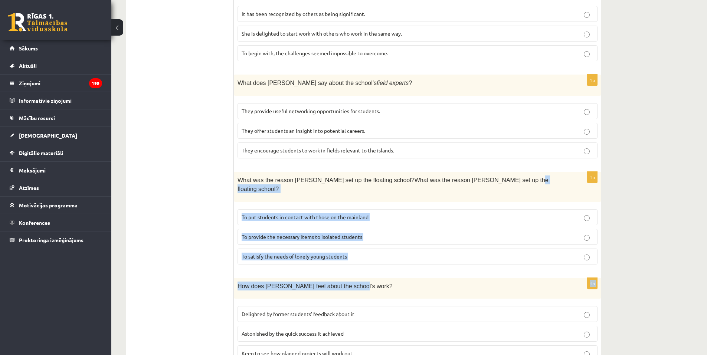
drag, startPoint x: 707, startPoint y: 246, endPoint x: 712, endPoint y: 158, distance: 87.7
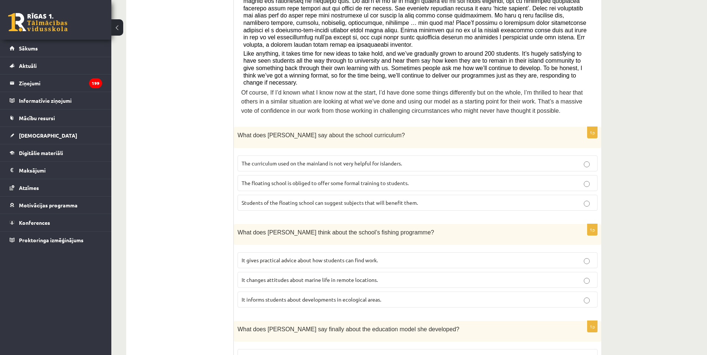
scroll to position [0, 0]
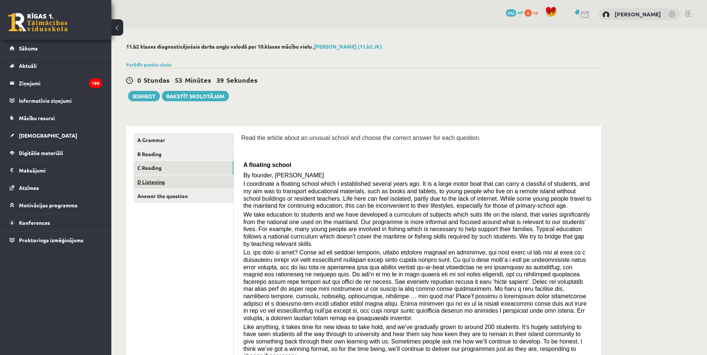
click at [138, 184] on link "D Listening" at bounding box center [184, 182] width 100 height 14
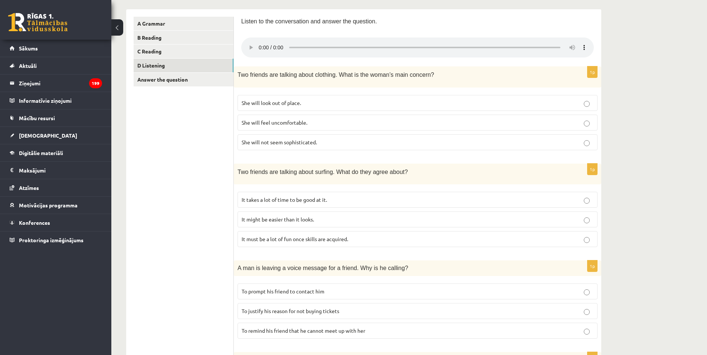
scroll to position [115, 0]
click at [313, 122] on p "She will feel uncomfortable." at bounding box center [418, 124] width 352 height 8
click at [304, 205] on label "It takes a lot of time to be good at it." at bounding box center [418, 201] width 360 height 16
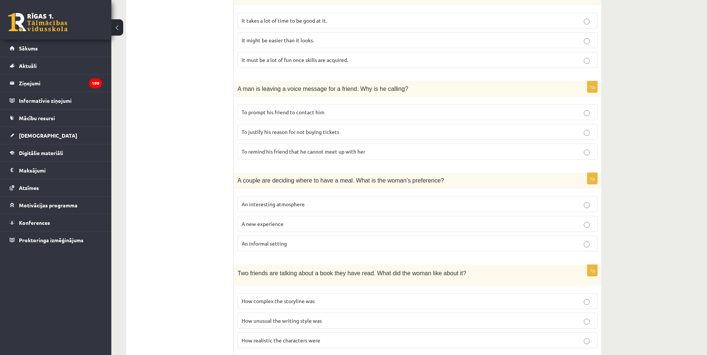
scroll to position [297, 0]
click at [300, 134] on p "To justify his reason for not buying tickets" at bounding box center [418, 131] width 352 height 8
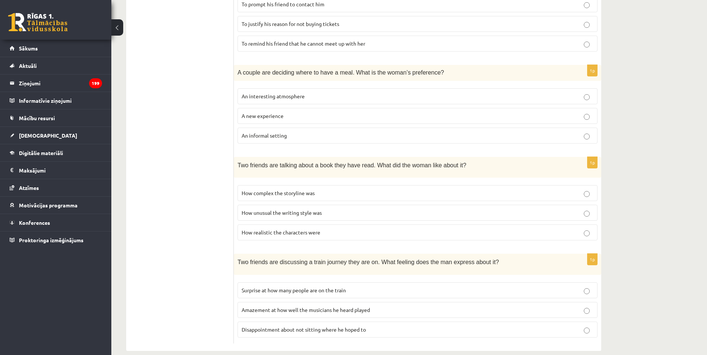
scroll to position [413, 0]
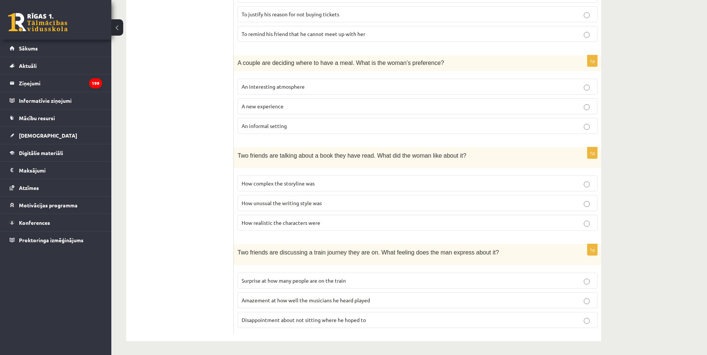
click at [328, 123] on p "An informal setting" at bounding box center [418, 126] width 352 height 8
click at [556, 94] on fieldset "An interesting atmosphere A new experience An informal setting" at bounding box center [418, 105] width 360 height 61
click at [580, 89] on p "An interesting atmosphere" at bounding box center [418, 87] width 352 height 8
click at [412, 215] on label "How realistic the characters were" at bounding box center [418, 223] width 360 height 16
click at [428, 207] on label "How unusual the writing style was" at bounding box center [418, 203] width 360 height 16
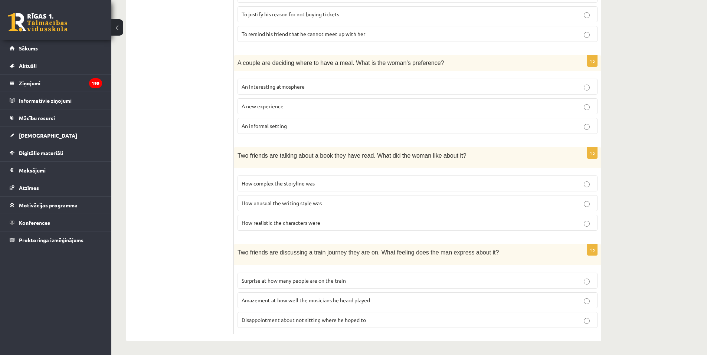
click at [382, 318] on p "Disappointment about not sitting where he hoped to" at bounding box center [418, 320] width 352 height 8
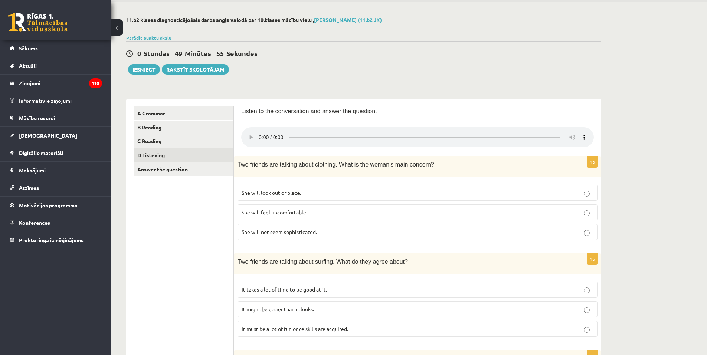
scroll to position [6, 0]
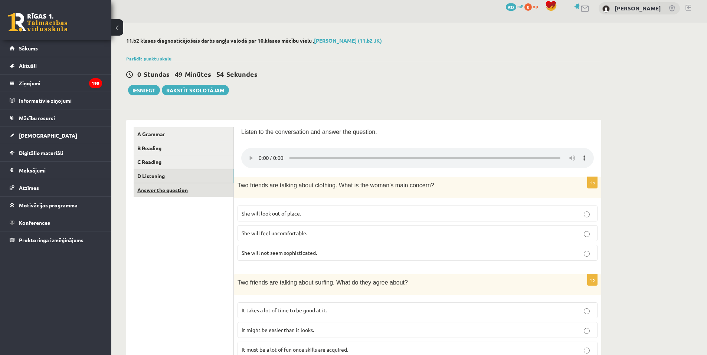
click at [153, 194] on link "Answer the question" at bounding box center [184, 190] width 100 height 14
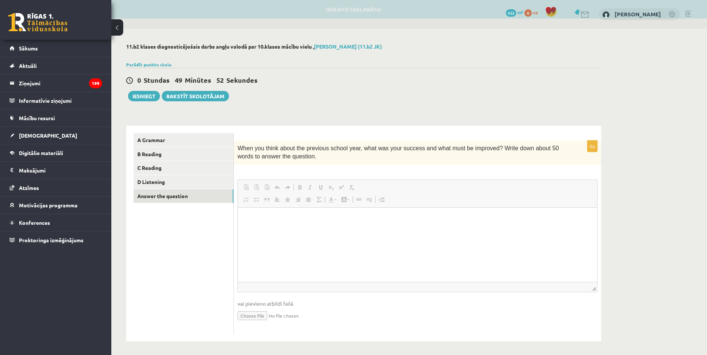
scroll to position [0, 0]
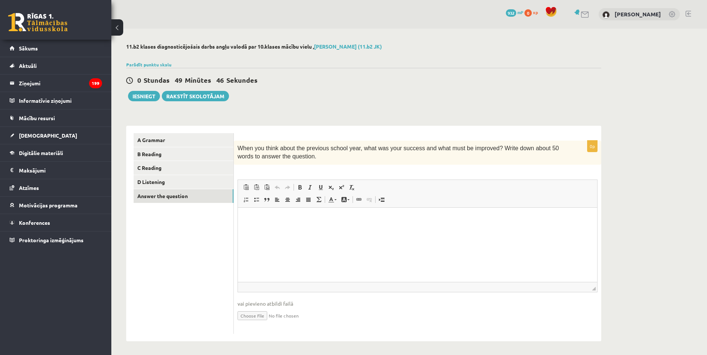
click at [327, 228] on html at bounding box center [417, 218] width 359 height 23
drag, startPoint x: 361, startPoint y: 217, endPoint x: 351, endPoint y: 222, distance: 11.1
click at [351, 222] on p "**********" at bounding box center [417, 219] width 344 height 8
click at [361, 217] on p "**********" at bounding box center [417, 219] width 344 height 8
click at [377, 219] on p "**********" at bounding box center [417, 219] width 344 height 8
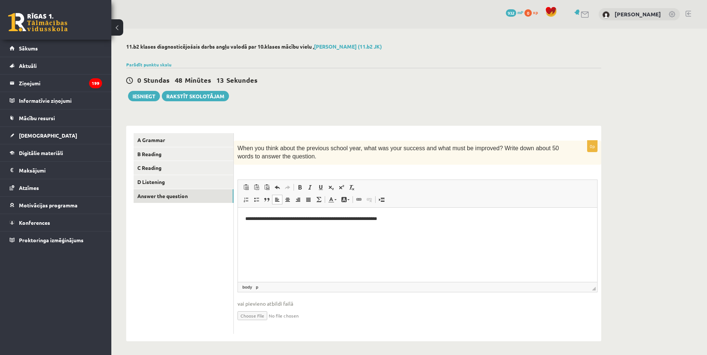
click at [420, 221] on p "**********" at bounding box center [417, 219] width 344 height 8
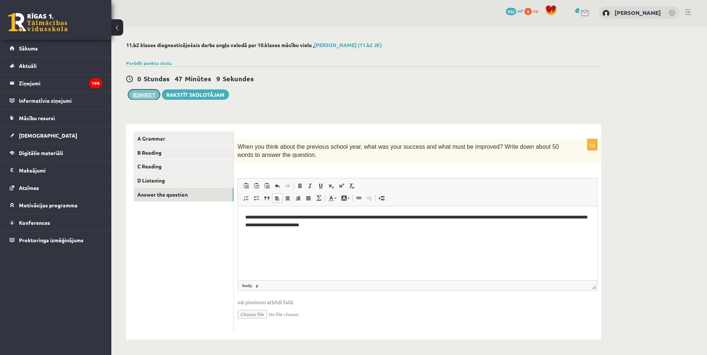
click at [145, 93] on button "Iesniegt" at bounding box center [144, 94] width 32 height 10
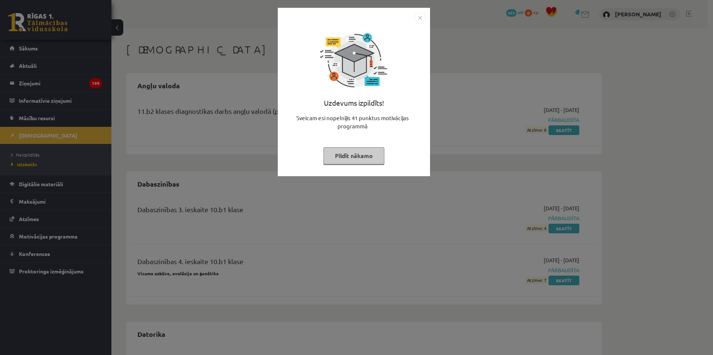
click at [420, 17] on img "Close" at bounding box center [419, 17] width 11 height 11
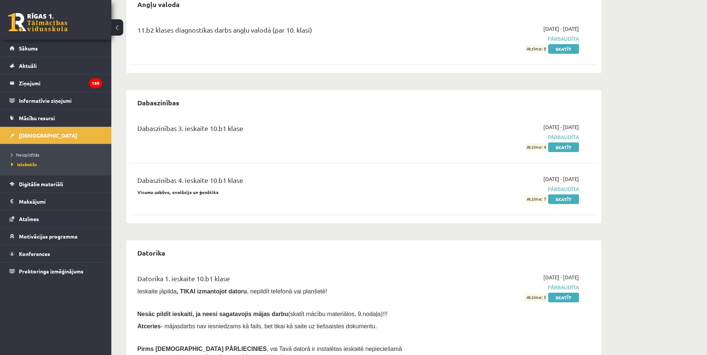
scroll to position [74, 0]
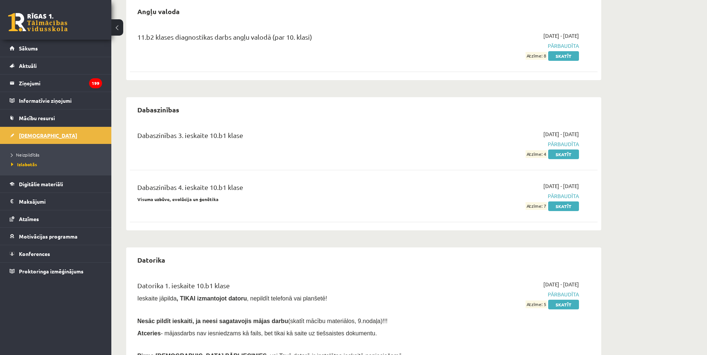
click at [38, 142] on link "[DEMOGRAPHIC_DATA]" at bounding box center [56, 135] width 92 height 17
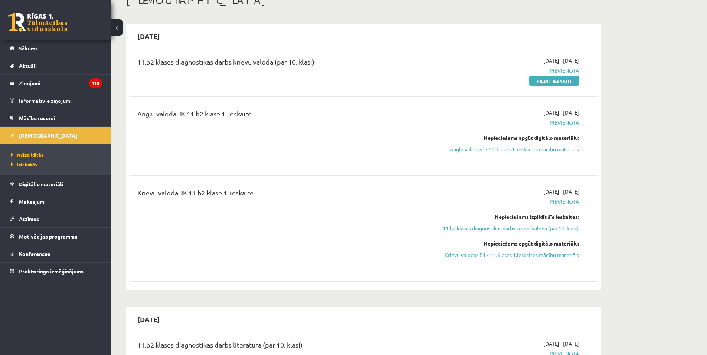
scroll to position [74, 0]
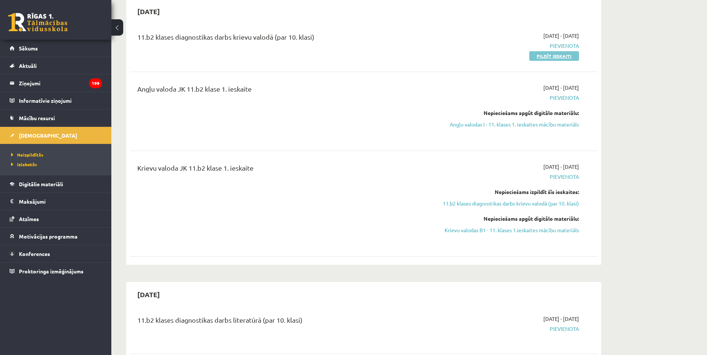
click at [540, 58] on link "Pildīt ieskaiti" at bounding box center [554, 56] width 50 height 10
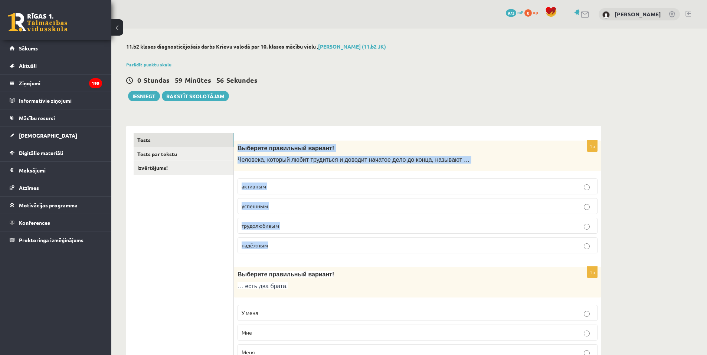
drag, startPoint x: 237, startPoint y: 148, endPoint x: 331, endPoint y: 242, distance: 133.1
click at [331, 242] on div "1p Выберите правильный вариант! Человека, который любит трудиться и доводит нач…" at bounding box center [417, 200] width 367 height 119
copy div "Выберите правильный вариант! Человека, который любит трудиться и доводит начато…"
click at [299, 226] on p "трудолюбивым" at bounding box center [418, 226] width 352 height 8
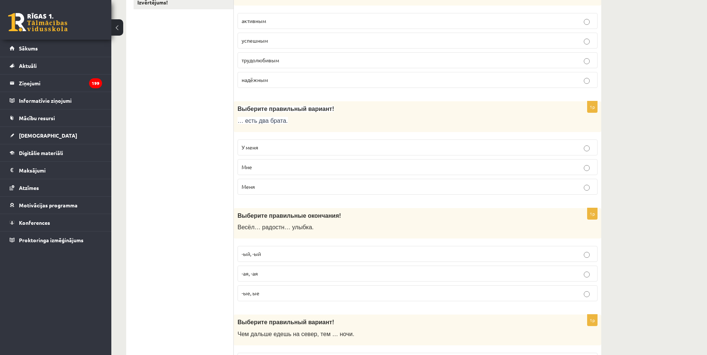
scroll to position [198, 0]
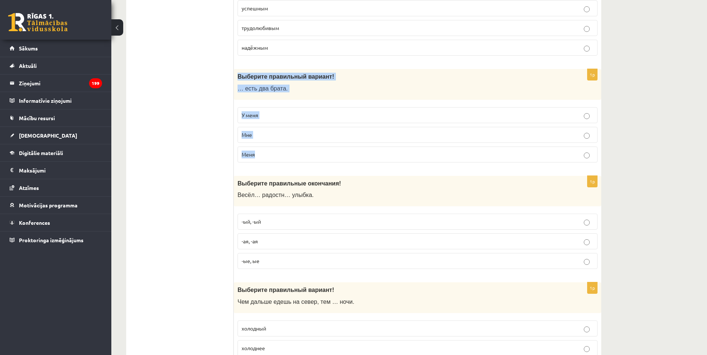
drag, startPoint x: 237, startPoint y: 77, endPoint x: 321, endPoint y: 146, distance: 108.7
click at [321, 146] on div "1p Выберите правильный вариант! … есть два брата. У меня Мне Меня" at bounding box center [417, 118] width 367 height 99
copy div "Выберите правильный вариант! … есть два брата. У меня Мне Меня"
click at [257, 157] on p "Меня" at bounding box center [418, 155] width 352 height 8
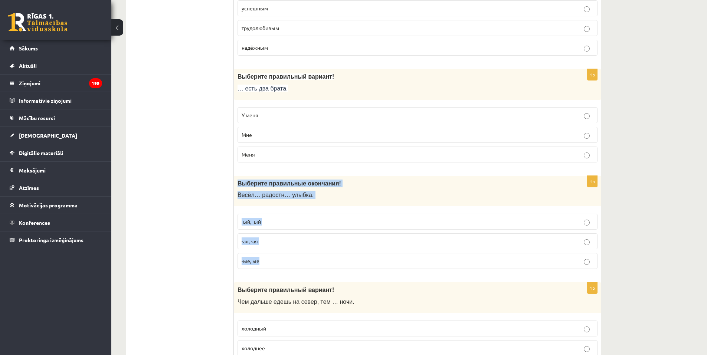
drag, startPoint x: 236, startPoint y: 182, endPoint x: 295, endPoint y: 261, distance: 99.1
click at [295, 261] on div "1p Выберите правильные окончания! Весёл… радостн… улыбка. -ый, -ый -ая, -ая -ые…" at bounding box center [417, 225] width 367 height 99
copy div "Выберите правильные окончания! Весёл… радостн… улыбка. -ый, -ый -ая, -ая -ые, ые"
drag, startPoint x: 632, startPoint y: 178, endPoint x: 636, endPoint y: 176, distance: 4.5
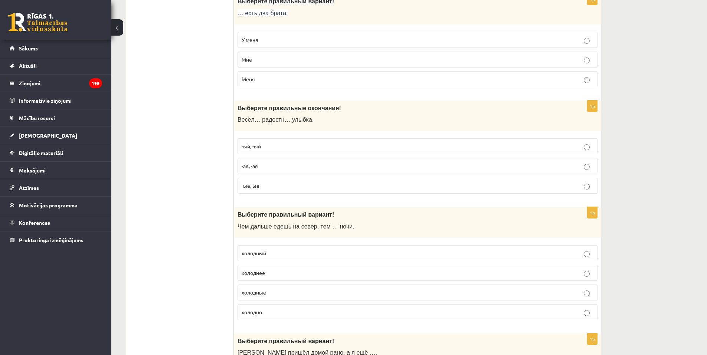
scroll to position [276, 0]
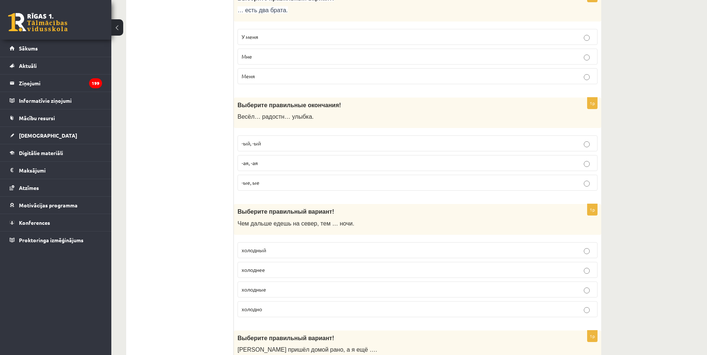
click at [301, 164] on p "-ая, -ая" at bounding box center [418, 163] width 352 height 8
drag, startPoint x: 238, startPoint y: 211, endPoint x: 361, endPoint y: 232, distance: 125.4
click at [361, 232] on div "Выберите правильный вариант ! Чем дальше едешь на север, тем … ночи." at bounding box center [417, 219] width 367 height 31
copy div "Выберите правильный вариант ! Чем дальше едешь на север, тем … ночи."
click at [363, 213] on p "Выберите правильный вариант !" at bounding box center [399, 212] width 323 height 8
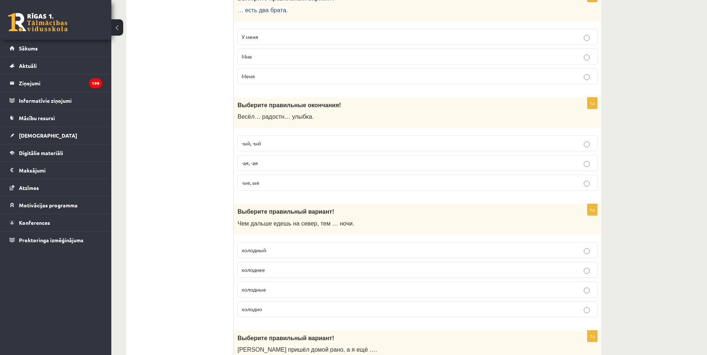
drag, startPoint x: 231, startPoint y: 210, endPoint x: 379, endPoint y: 309, distance: 178.0
drag, startPoint x: 226, startPoint y: 239, endPoint x: 229, endPoint y: 225, distance: 14.8
click at [234, 217] on div "Выберите правильный вариант ! Чем дальше едешь на север, тем … ночи." at bounding box center [417, 219] width 367 height 31
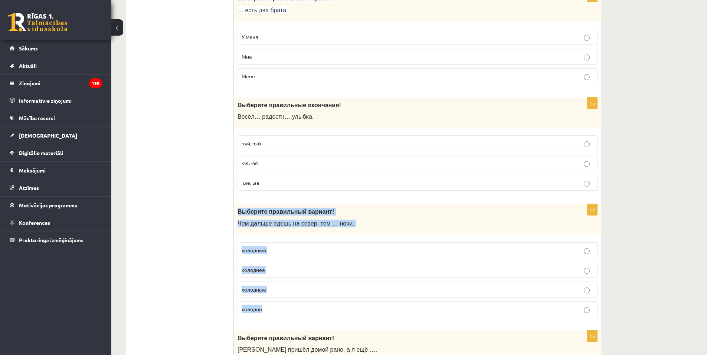
drag, startPoint x: 238, startPoint y: 211, endPoint x: 325, endPoint y: 319, distance: 139.1
click at [326, 322] on div "1p Выберите правильный вариант ! Чем дальше едешь на север, тем … ночи. холодны…" at bounding box center [417, 263] width 367 height 119
copy div "Выберите правильный вариант ! Чем дальше едешь на север, тем … ночи. холодный х…"
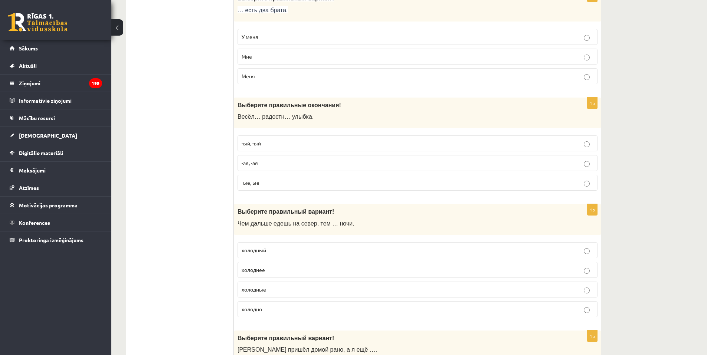
drag, startPoint x: 199, startPoint y: 255, endPoint x: 262, endPoint y: 263, distance: 63.5
click at [276, 269] on p "холоднее" at bounding box center [418, 270] width 352 height 8
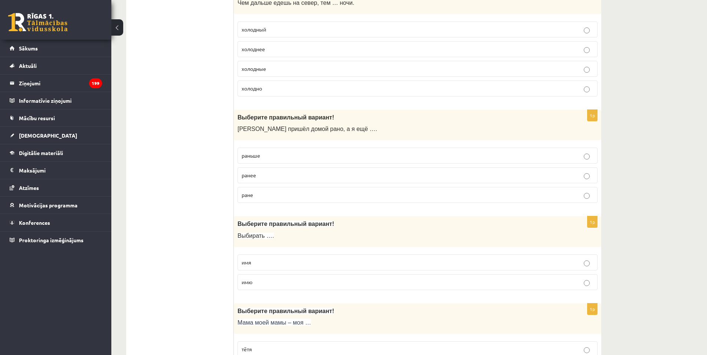
scroll to position [506, 0]
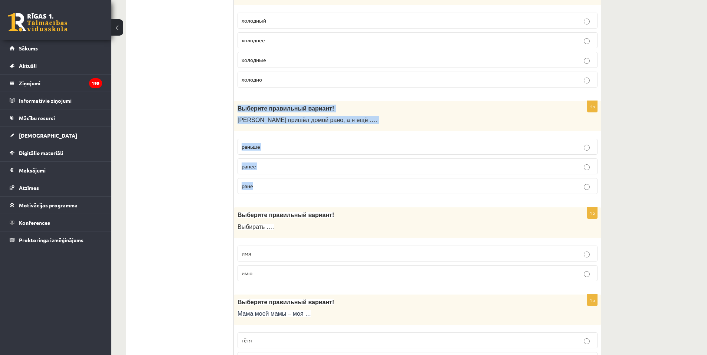
drag, startPoint x: 236, startPoint y: 110, endPoint x: 316, endPoint y: 193, distance: 114.7
click at [315, 193] on div "1p Выберите правильный вариант! Андрей пришёл домой рано, а я ещё …. раньше ран…" at bounding box center [417, 150] width 367 height 99
copy div "Выберите правильный вариант! Андрей пришёл домой рано, а я ещё …. раньше ранее …"
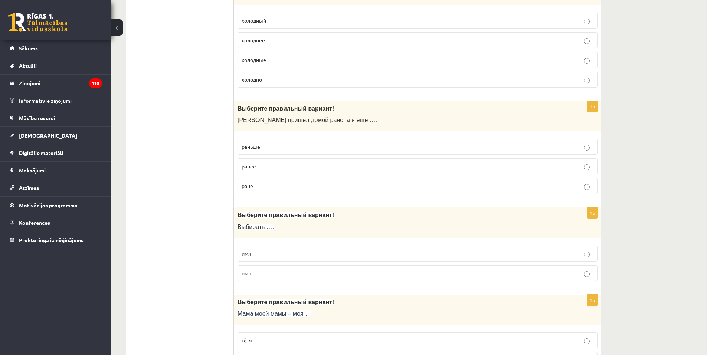
click at [277, 187] on p "ране" at bounding box center [418, 186] width 352 height 8
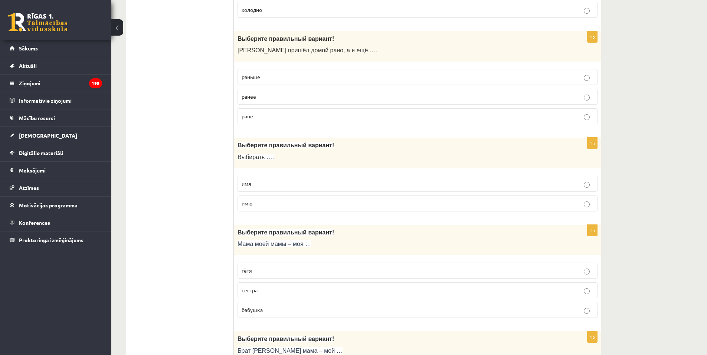
scroll to position [581, 0]
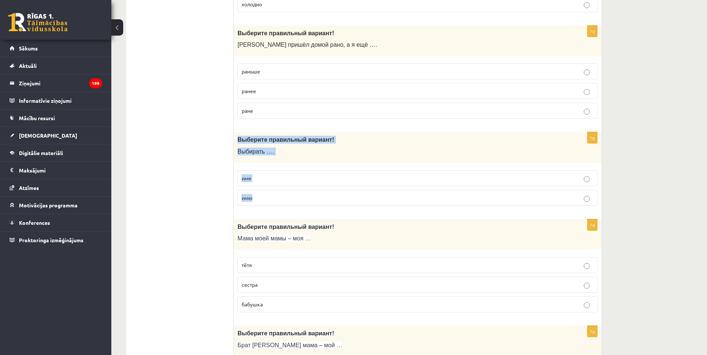
drag, startPoint x: 236, startPoint y: 140, endPoint x: 296, endPoint y: 205, distance: 88.0
click at [296, 205] on div "1p Выберите правильный вариант! Выбирать …. имя имю" at bounding box center [417, 172] width 367 height 80
copy div "Выберите правильный вариант! Выбирать …. имя имю"
click at [280, 183] on label "имя" at bounding box center [418, 178] width 360 height 16
click at [263, 178] on p "имя" at bounding box center [418, 178] width 352 height 8
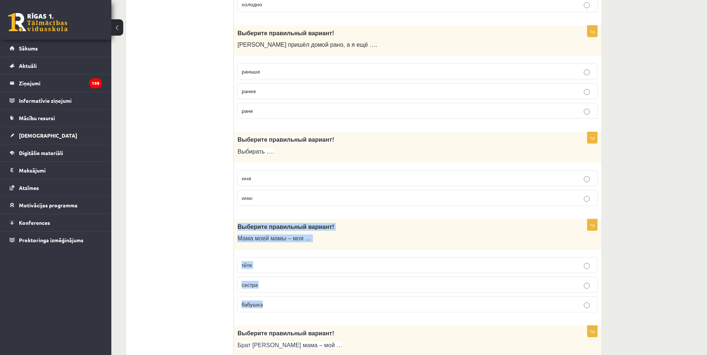
drag, startPoint x: 264, startPoint y: 241, endPoint x: 301, endPoint y: 303, distance: 71.9
click at [301, 303] on div "1p Выберите правильный вариант! Мама моей мамы – моя … тётя сестра бабушка" at bounding box center [417, 268] width 367 height 99
copy div "Выберите правильный вариант! Мама моей мамы – моя … тётя сестра бабушка"
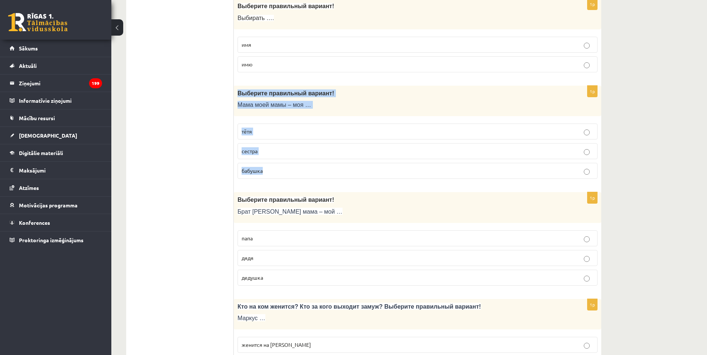
scroll to position [718, 0]
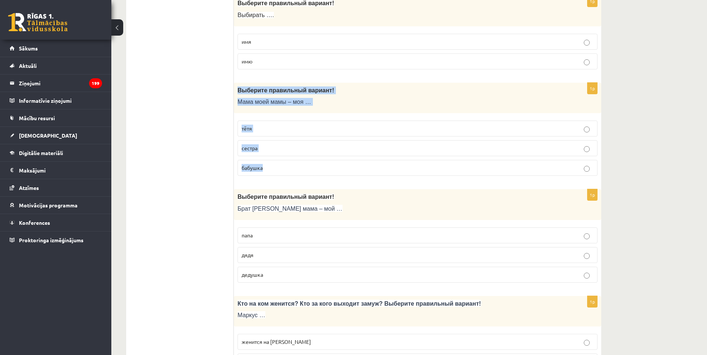
click at [255, 176] on label "бабушка" at bounding box center [418, 168] width 360 height 16
drag, startPoint x: 232, startPoint y: 199, endPoint x: 313, endPoint y: 266, distance: 105.2
click at [242, 216] on div "Выберите правильный вариант! Брат моей мама – мой …" at bounding box center [417, 204] width 367 height 31
click at [242, 207] on span "Брат моей мама – мой …" at bounding box center [290, 209] width 105 height 6
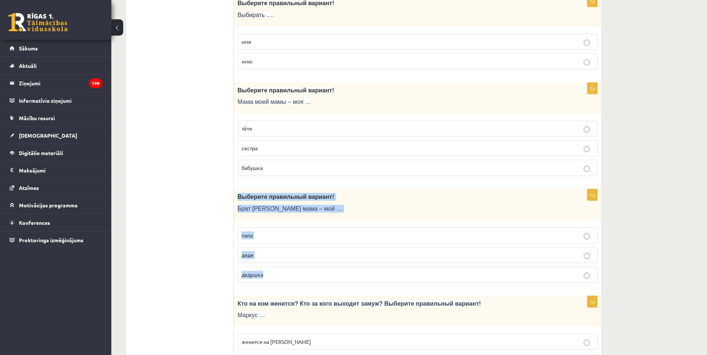
drag, startPoint x: 238, startPoint y: 196, endPoint x: 293, endPoint y: 265, distance: 88.5
click at [292, 266] on div "1p Выберите правильный вариант! Брат моей мама – мой … папа дядя дедушка" at bounding box center [417, 238] width 367 height 99
copy div "Выберите правильный вариант! Брат моей мама – мой … папа дядя дедушка"
click at [277, 260] on label "дядя" at bounding box center [418, 255] width 360 height 16
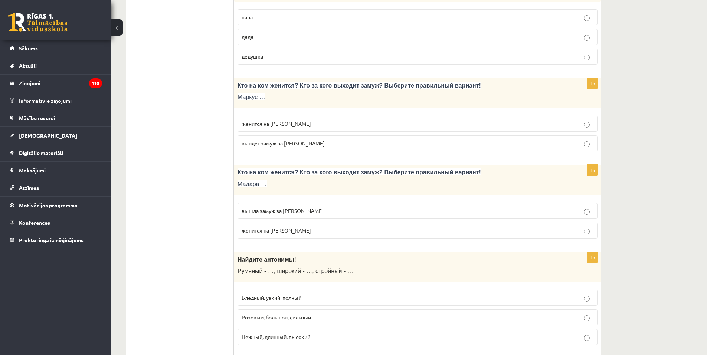
scroll to position [974, 0]
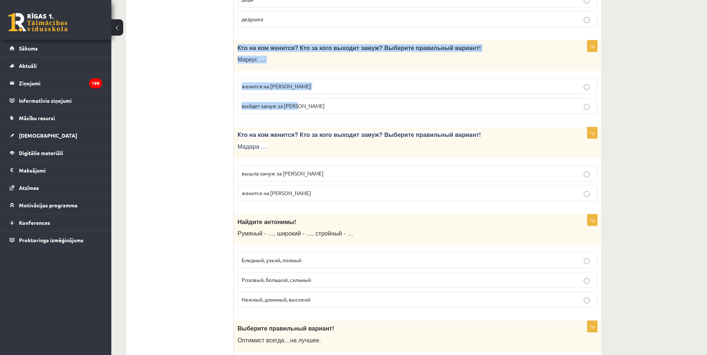
drag, startPoint x: 239, startPoint y: 48, endPoint x: 333, endPoint y: 101, distance: 107.9
click at [333, 101] on div "1p Кто на ком женится? Кто за кого выходит замуж? Выберите правильный вариант! …" at bounding box center [417, 80] width 367 height 80
copy div "Кто на ком женится? Кто за кого выходит замуж? Выберите правильный вариант! Мар…"
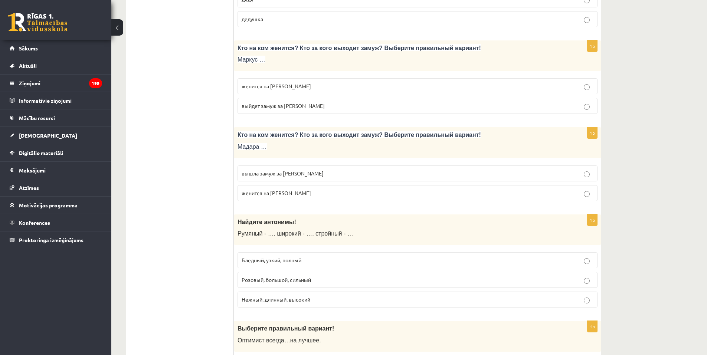
click at [288, 92] on label "женится на Агнии" at bounding box center [418, 86] width 360 height 16
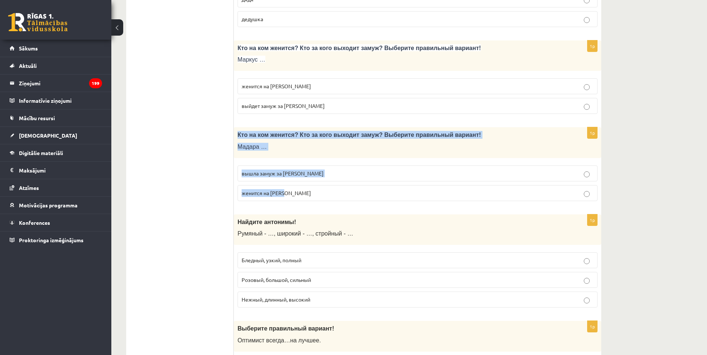
drag, startPoint x: 238, startPoint y: 133, endPoint x: 319, endPoint y: 196, distance: 102.4
click at [319, 196] on div "1p Кто на ком женится? Кто за кого выходит замуж? Выберите правильный вариант! …" at bounding box center [417, 167] width 367 height 80
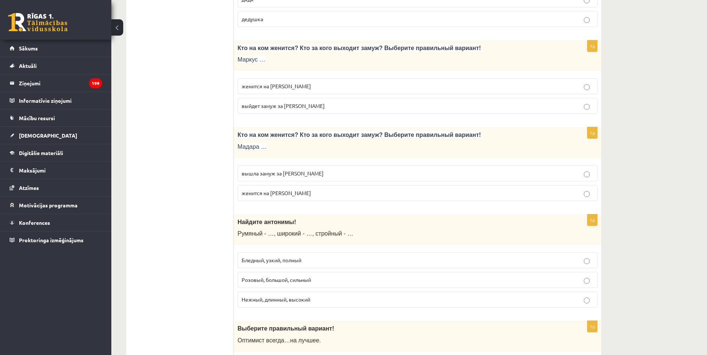
drag, startPoint x: 618, startPoint y: 265, endPoint x: 613, endPoint y: 265, distance: 4.9
click at [378, 175] on p "вышла замуж за Марка" at bounding box center [418, 174] width 352 height 8
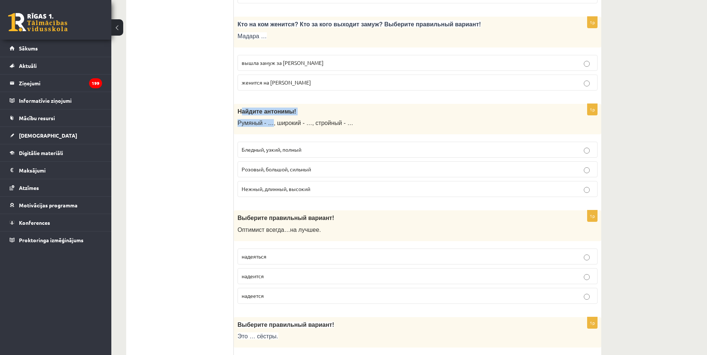
drag, startPoint x: 241, startPoint y: 110, endPoint x: 267, endPoint y: 122, distance: 28.9
click at [268, 122] on div "Найдите антонимы! Румяный - …, широкий - …, стройный - …" at bounding box center [417, 119] width 367 height 31
click at [238, 115] on p "Найдите антонимы!" at bounding box center [399, 112] width 323 height 8
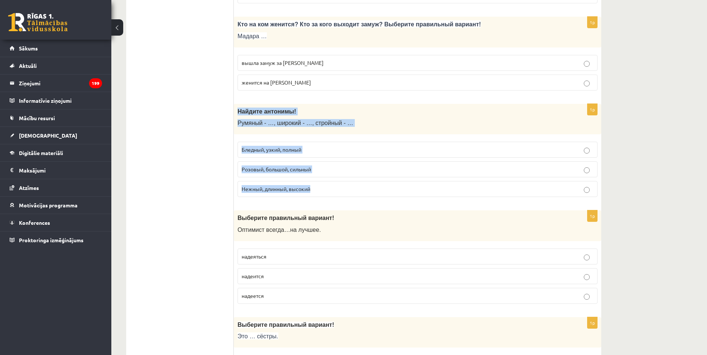
drag, startPoint x: 238, startPoint y: 111, endPoint x: 349, endPoint y: 182, distance: 132.0
click at [349, 182] on div "1p Найдите антонимы! Румяный - …, широкий - …, стройный - … Бледный, узкий, пол…" at bounding box center [417, 153] width 367 height 99
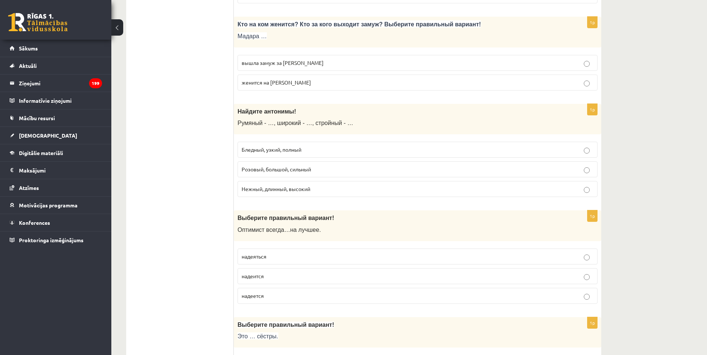
click at [159, 218] on ul "Tests Tests par tekstu Izvērtējums!" at bounding box center [184, 310] width 100 height 2522
click at [270, 148] on span "Бледный, узкий, полный" at bounding box center [272, 149] width 60 height 7
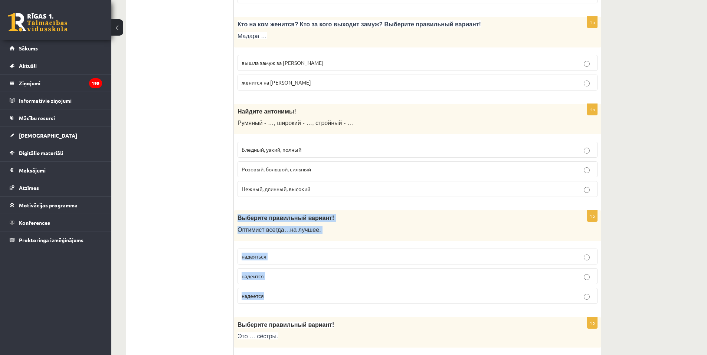
drag, startPoint x: 238, startPoint y: 218, endPoint x: 297, endPoint y: 289, distance: 92.5
click at [297, 289] on div "1p Выберите правильный вариант! О птимист всегда … на лучшее . надеяться надеит…" at bounding box center [417, 259] width 367 height 99
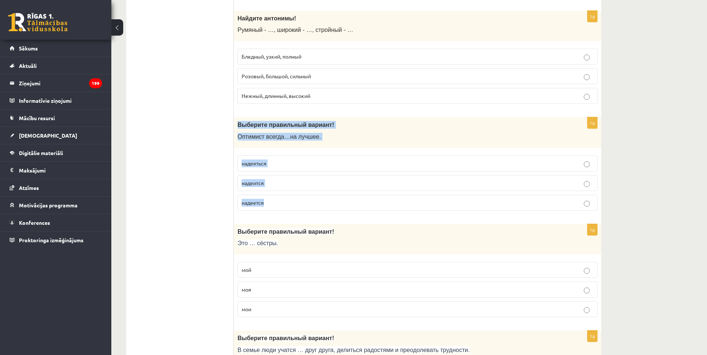
scroll to position [1183, 0]
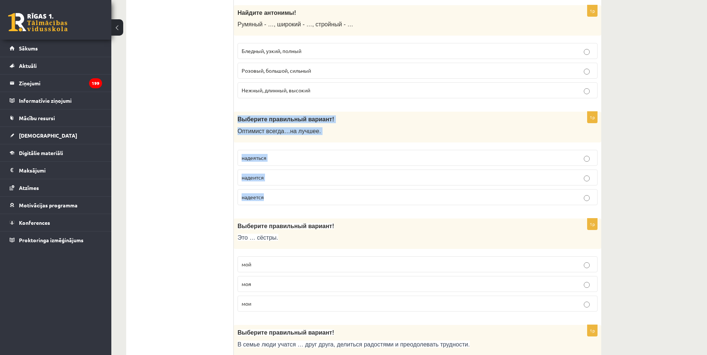
click at [235, 206] on div "1p Выберите правильный вариант! О птимист всегда … на лучшее . надеяться надеит…" at bounding box center [417, 161] width 367 height 99
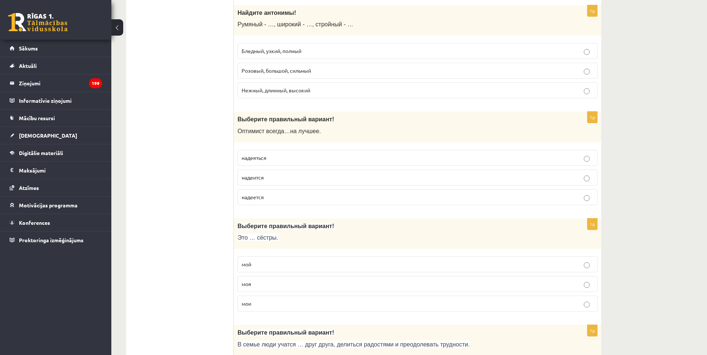
click at [265, 177] on p "надеится" at bounding box center [418, 178] width 352 height 8
drag, startPoint x: 236, startPoint y: 224, endPoint x: 282, endPoint y: 300, distance: 88.6
click at [282, 300] on div "1p Выберите правильный вариант! Это … сёстры. мой моя мои" at bounding box center [417, 268] width 367 height 99
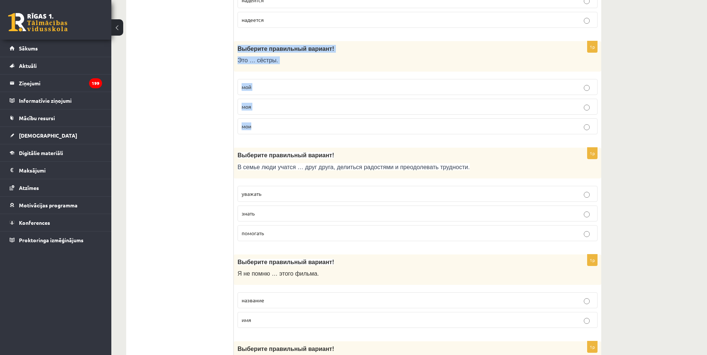
scroll to position [1375, 0]
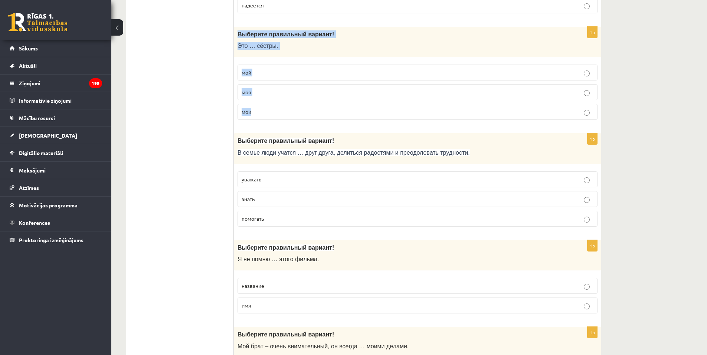
click at [262, 108] on label "мои" at bounding box center [418, 112] width 360 height 16
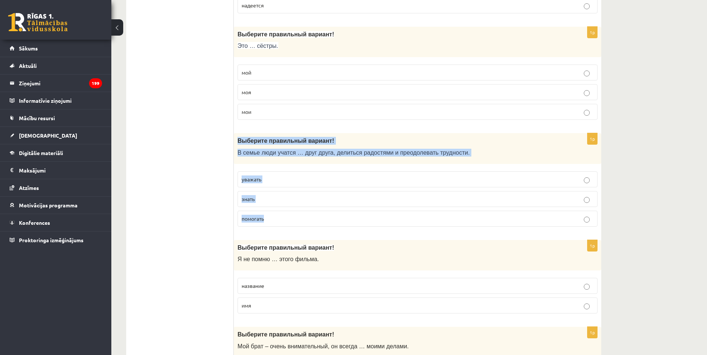
drag, startPoint x: 248, startPoint y: 146, endPoint x: 293, endPoint y: 214, distance: 81.6
click at [293, 214] on div "1p Выберите правильный вариант! В семье люди учатся … друг друга, делиться радо…" at bounding box center [417, 182] width 367 height 99
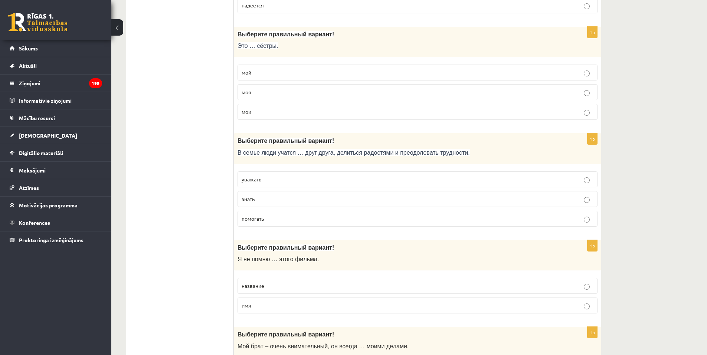
drag, startPoint x: 196, startPoint y: 187, endPoint x: 214, endPoint y: 200, distance: 22.6
click at [196, 187] on ul "Tests Tests par tekstu Izvērtējums!" at bounding box center [184, 19] width 100 height 2522
drag, startPoint x: 264, startPoint y: 184, endPoint x: 303, endPoint y: 186, distance: 38.6
click at [265, 184] on label "уважать" at bounding box center [418, 179] width 360 height 16
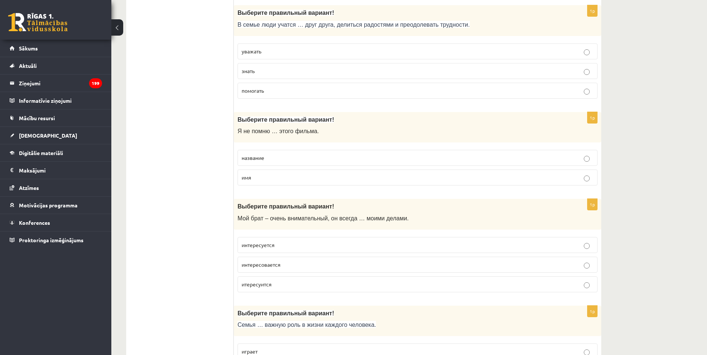
scroll to position [1508, 0]
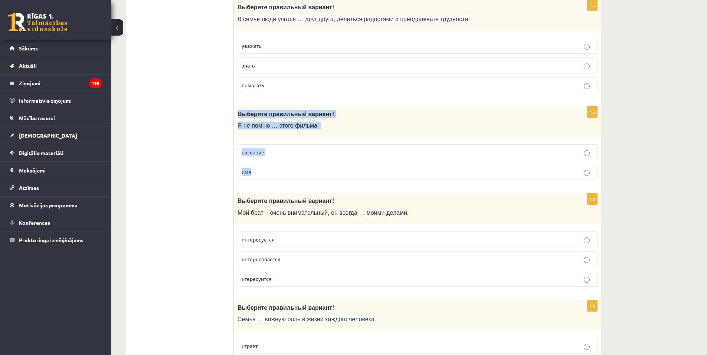
drag, startPoint x: 235, startPoint y: 115, endPoint x: 320, endPoint y: 173, distance: 103.4
click at [320, 173] on div "1p Выберите правильный вариант! Я не помню … этого фильма. название имя" at bounding box center [417, 147] width 367 height 80
click at [262, 164] on label "имя" at bounding box center [418, 172] width 360 height 16
click at [262, 158] on label "название" at bounding box center [418, 152] width 360 height 16
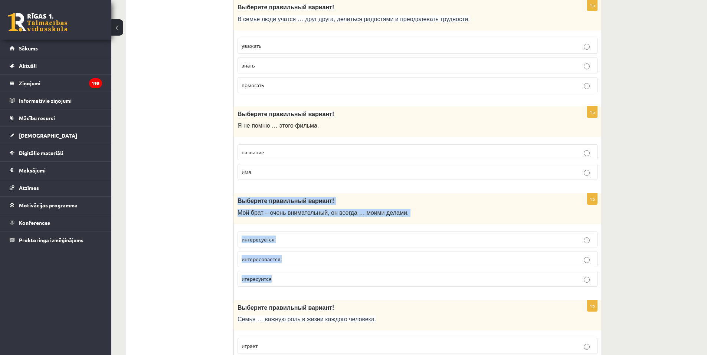
drag, startPoint x: 238, startPoint y: 201, endPoint x: 306, endPoint y: 273, distance: 99.8
click at [304, 274] on div "1p Выберите правильный вариант! Мой брат – очень внимательный, он всегда … моим…" at bounding box center [417, 242] width 367 height 99
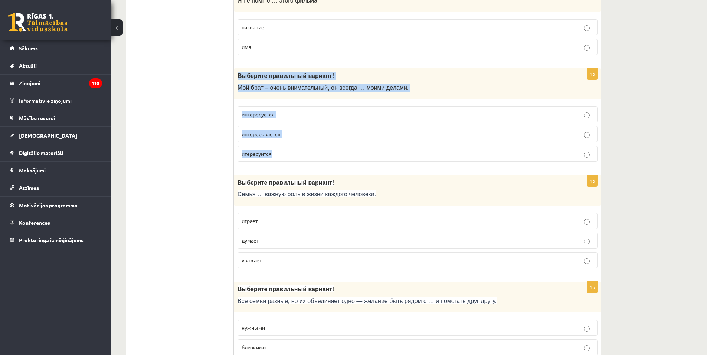
scroll to position [1657, 0]
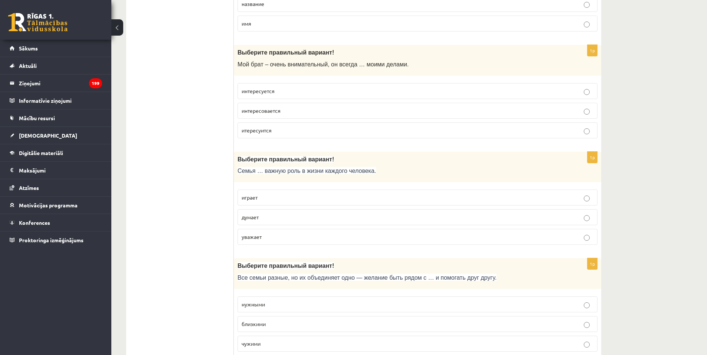
click at [281, 112] on p "интересовается" at bounding box center [418, 111] width 352 height 8
click at [271, 134] on p "итересуится" at bounding box center [418, 131] width 352 height 8
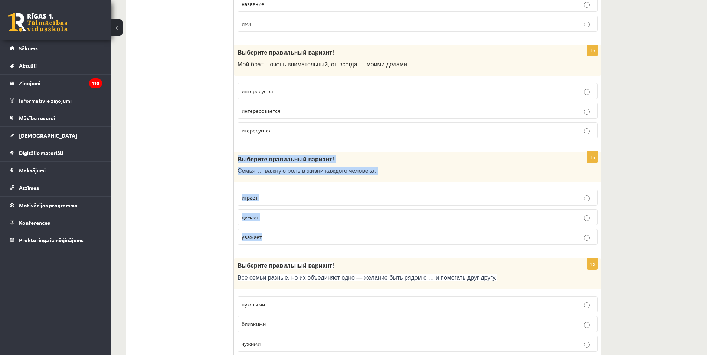
drag, startPoint x: 238, startPoint y: 160, endPoint x: 294, endPoint y: 239, distance: 96.7
click at [294, 239] on div "1p Выберите правильный вариант! Семья … важную роль в жизни каждого человека. и…" at bounding box center [417, 201] width 367 height 99
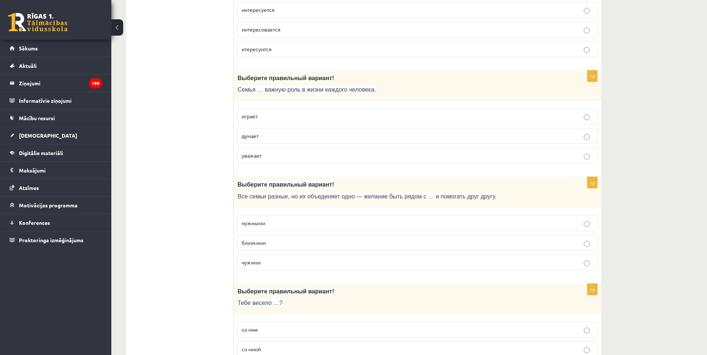
scroll to position [1767, 0]
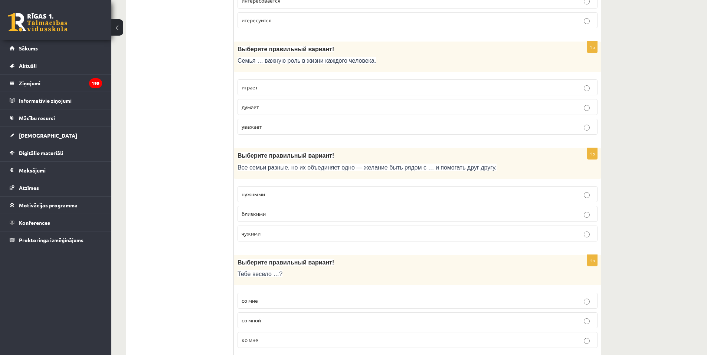
click at [247, 87] on span "играет" at bounding box center [250, 87] width 16 height 7
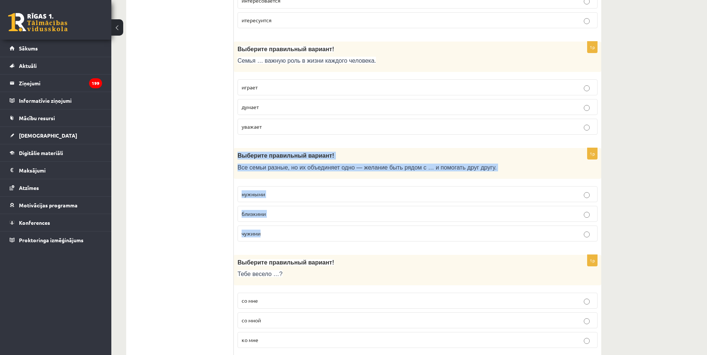
drag, startPoint x: 239, startPoint y: 157, endPoint x: 291, endPoint y: 229, distance: 89.2
click at [291, 229] on div "1p Выберите правильный вариант! Все семьи разные, но их объединяет одно — желан…" at bounding box center [417, 197] width 367 height 99
click at [267, 213] on p "близкими" at bounding box center [418, 214] width 352 height 8
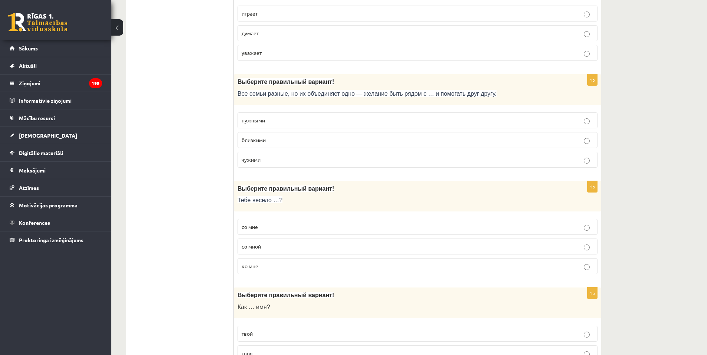
scroll to position [1841, 0]
drag, startPoint x: 238, startPoint y: 191, endPoint x: 281, endPoint y: 261, distance: 82.6
click at [281, 261] on div "1p Выберите правильный вариант! Тебе весело …? со мне со мной ко мне" at bounding box center [417, 230] width 367 height 99
click at [266, 248] on p "со мной" at bounding box center [418, 246] width 352 height 8
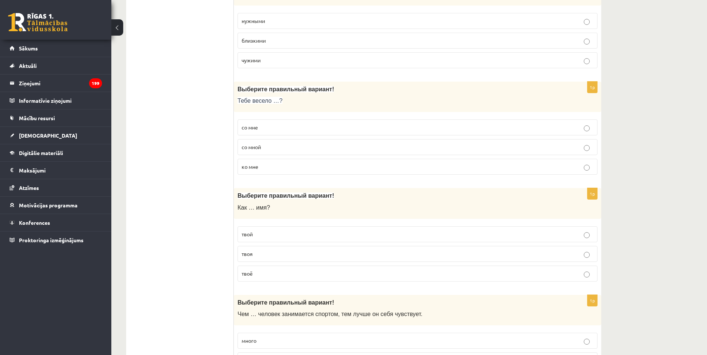
scroll to position [1990, 0]
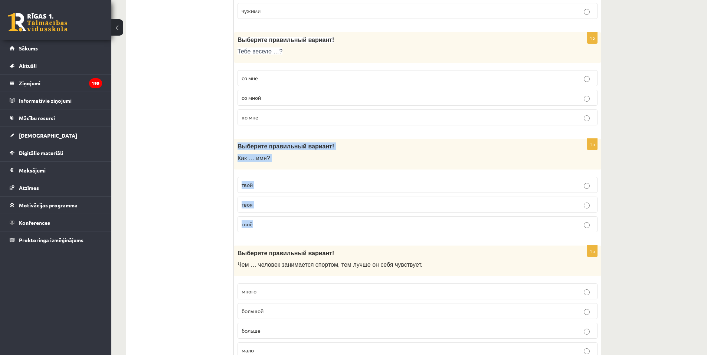
drag, startPoint x: 254, startPoint y: 153, endPoint x: 294, endPoint y: 217, distance: 75.6
click at [294, 217] on div "1p Выберите правильный вариант! Как … имя? твой твоя твоё" at bounding box center [417, 188] width 367 height 99
drag, startPoint x: 611, startPoint y: 219, endPoint x: 633, endPoint y: 227, distance: 23.1
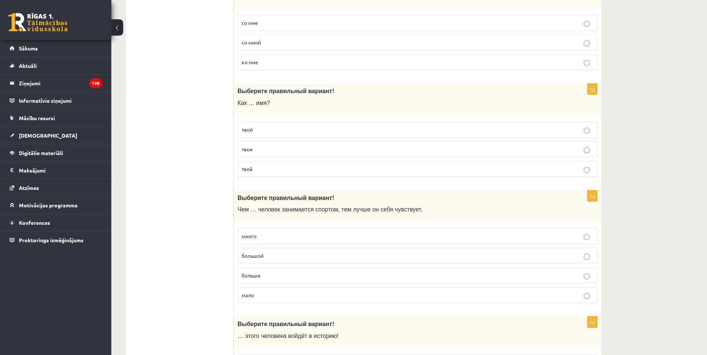
scroll to position [2054, 0]
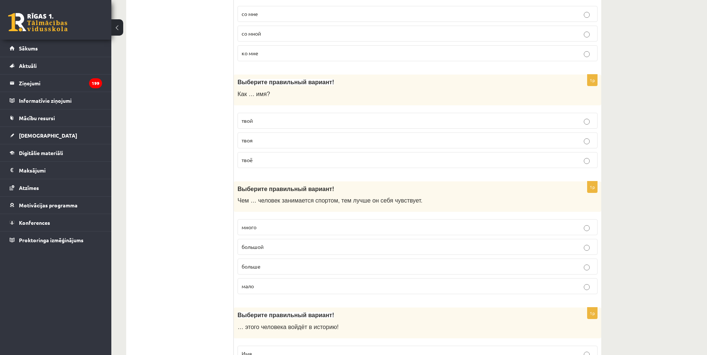
click at [286, 159] on p "твоё" at bounding box center [418, 160] width 352 height 8
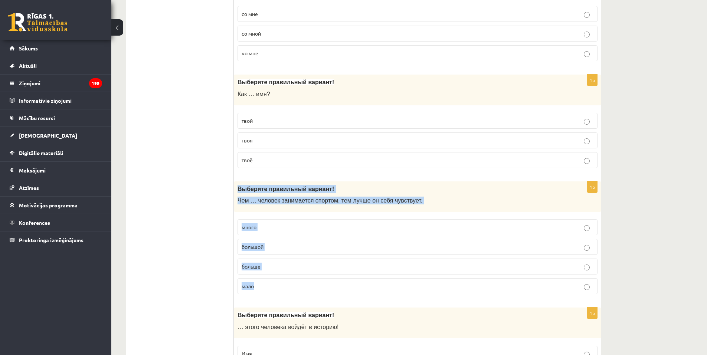
drag, startPoint x: 238, startPoint y: 189, endPoint x: 301, endPoint y: 292, distance: 121.4
click at [301, 292] on div "1p Выберите правильный вариант ! Чем … человек занимается спортом, тем лучше он…" at bounding box center [417, 241] width 367 height 119
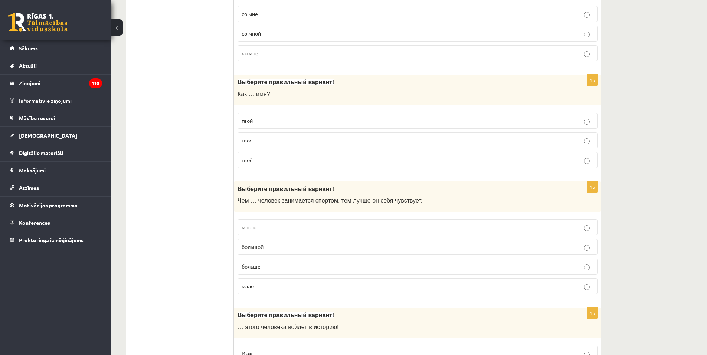
click at [292, 262] on label "больше" at bounding box center [418, 267] width 360 height 16
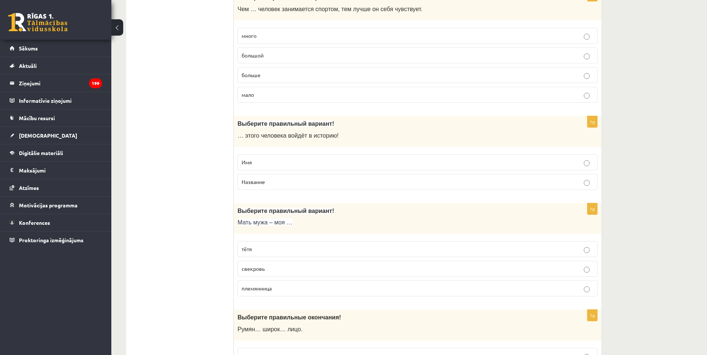
scroll to position [2258, 0]
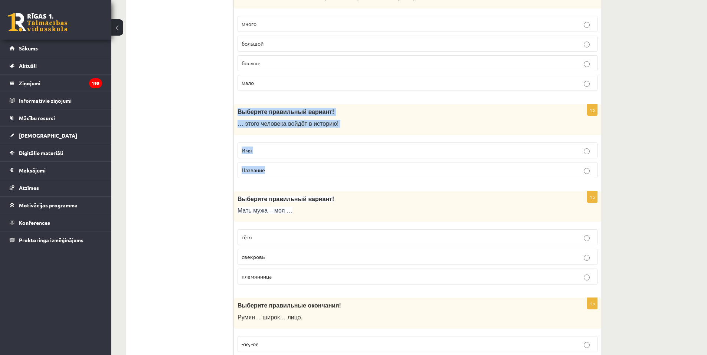
drag, startPoint x: 236, startPoint y: 114, endPoint x: 289, endPoint y: 169, distance: 75.9
click at [289, 169] on div "1p Выберите правильный вариант! … этого человека войдёт в историю! Имя Название" at bounding box center [417, 144] width 367 height 80
click at [425, 144] on label "Имя" at bounding box center [418, 151] width 360 height 16
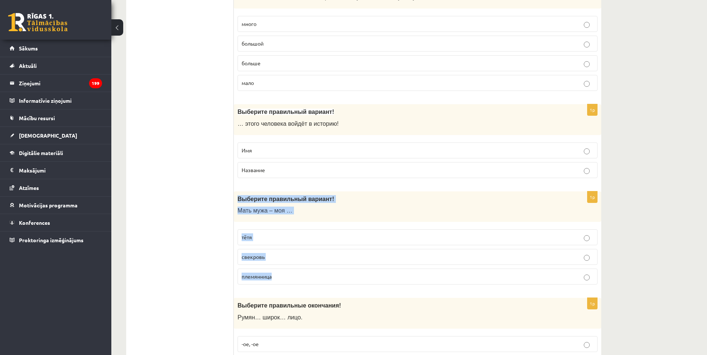
drag, startPoint x: 236, startPoint y: 198, endPoint x: 299, endPoint y: 273, distance: 97.5
click at [299, 273] on div "1p Выберите правильный вариант! Мать мужа – моя … тётя свекровь племянница" at bounding box center [417, 241] width 367 height 99
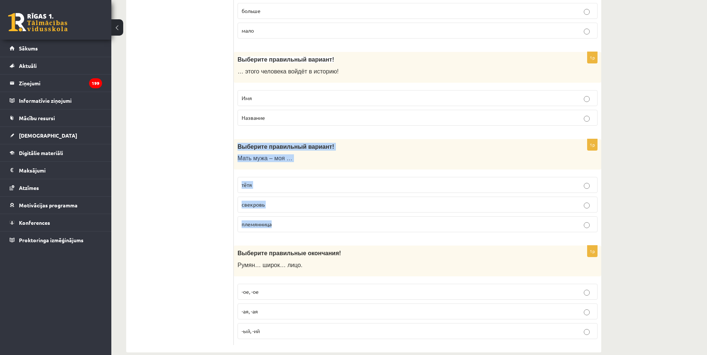
scroll to position [2322, 0]
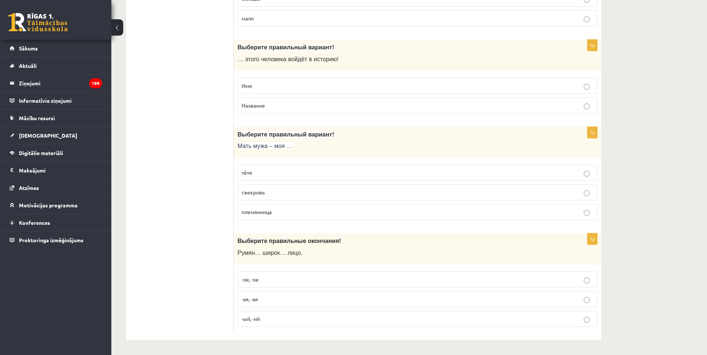
drag, startPoint x: 257, startPoint y: 196, endPoint x: 252, endPoint y: 223, distance: 27.2
click at [257, 196] on p "свекровь" at bounding box center [418, 193] width 352 height 8
click at [268, 190] on p "свекровь" at bounding box center [418, 193] width 352 height 8
drag, startPoint x: 238, startPoint y: 240, endPoint x: 295, endPoint y: 319, distance: 97.6
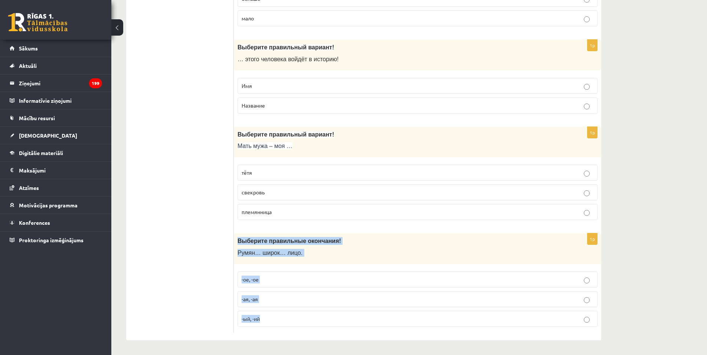
click at [295, 319] on div "1p Выберите правильные окончания! Румян… широк… лицо. -ое, -ое -ая, -ая -ый, -ий" at bounding box center [417, 282] width 367 height 99
click at [262, 284] on label "-ое, -ое" at bounding box center [418, 280] width 360 height 16
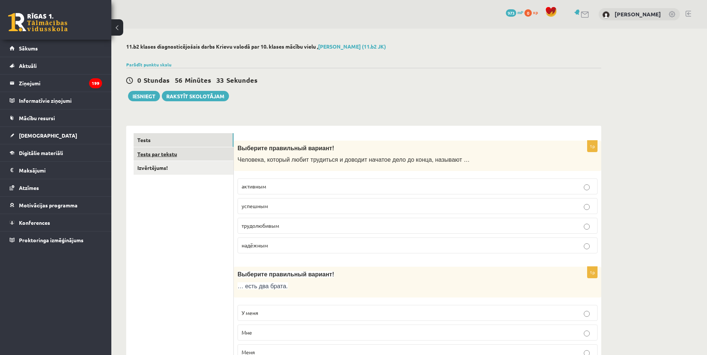
click at [166, 156] on link "Tests par tekstu" at bounding box center [184, 154] width 100 height 14
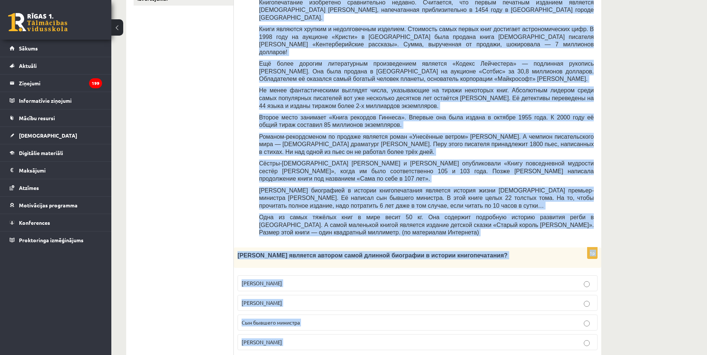
scroll to position [177, 0]
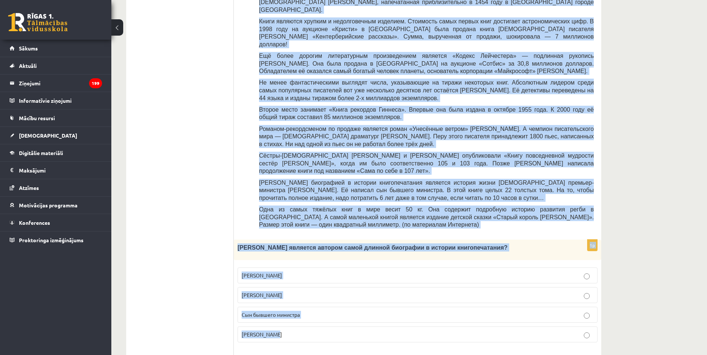
drag, startPoint x: 248, startPoint y: 20, endPoint x: 583, endPoint y: 310, distance: 442.9
click at [633, 192] on div "11.b2 klases diagnosticējošais darbs Krievu valodā par 10. klases mācību vielu …" at bounding box center [409, 347] width 596 height 991
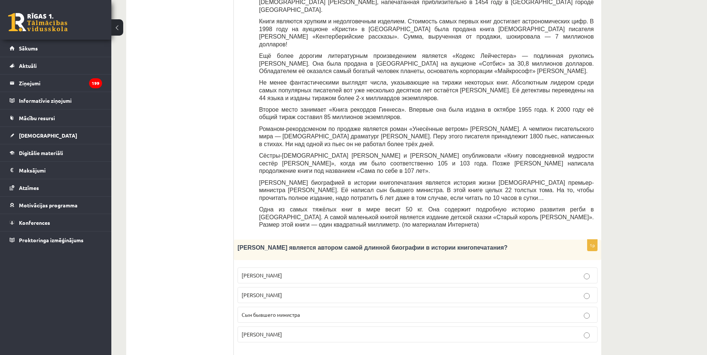
click at [294, 311] on span "Сын бывшего министра" at bounding box center [271, 314] width 58 height 7
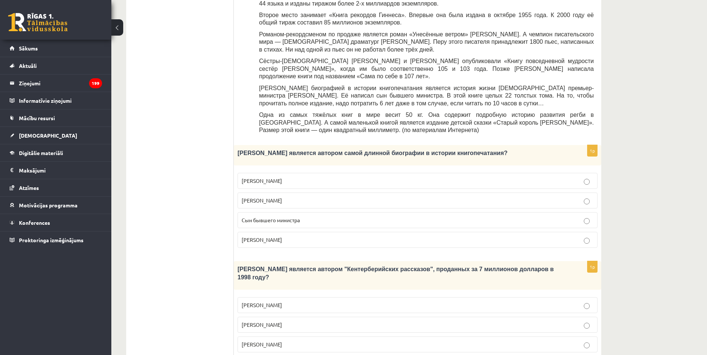
scroll to position [288, 0]
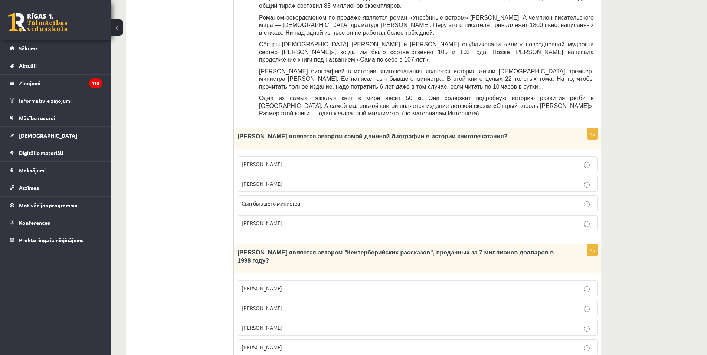
drag, startPoint x: 235, startPoint y: 231, endPoint x: 304, endPoint y: 310, distance: 104.4
click at [307, 317] on div "**********" at bounding box center [363, 276] width 475 height 879
click at [205, 249] on ul "Tests Tests par tekstu Izvērtējums!" at bounding box center [184, 277] width 100 height 864
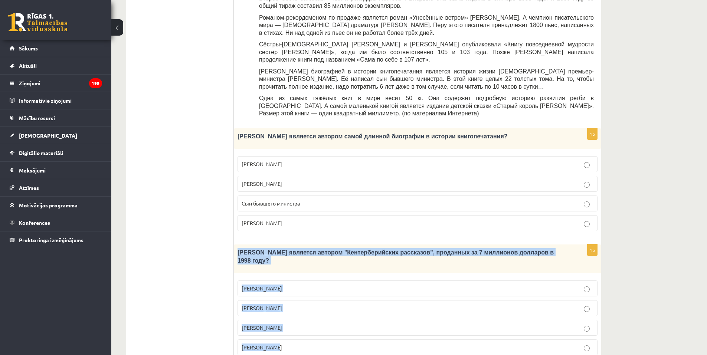
drag, startPoint x: 238, startPoint y: 230, endPoint x: 303, endPoint y: 312, distance: 104.7
click at [303, 312] on div "1p Кто является автором "Кентерберийских рассказов", проданных за 7 миллионов д…" at bounding box center [417, 303] width 367 height 117
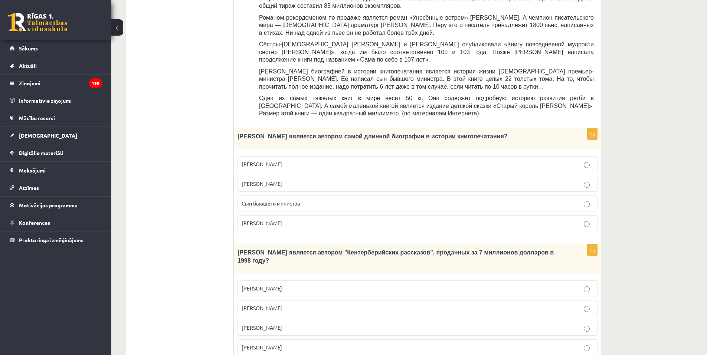
click at [204, 277] on ul "Tests Tests par tekstu Izvērtējums!" at bounding box center [184, 277] width 100 height 864
click at [277, 324] on span "Джефри Чосер" at bounding box center [262, 327] width 40 height 7
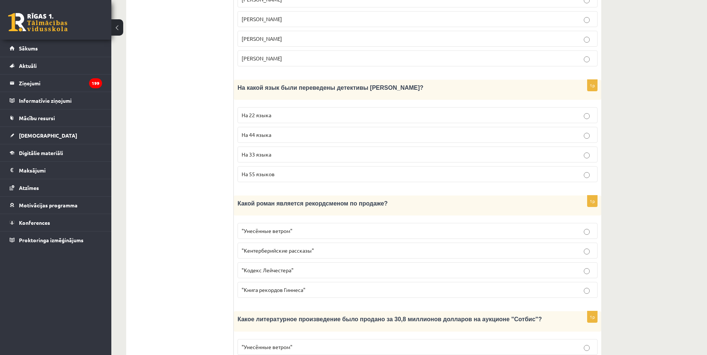
scroll to position [582, 0]
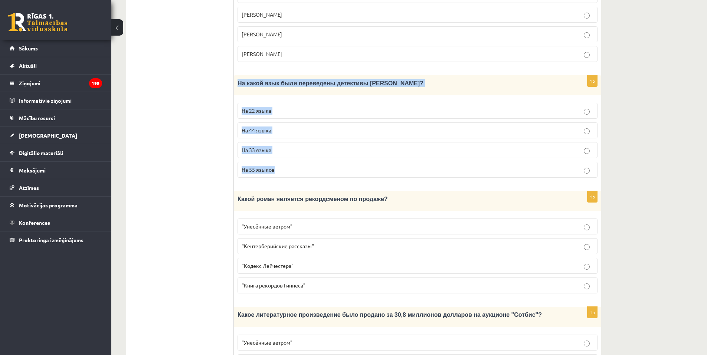
drag, startPoint x: 239, startPoint y: 53, endPoint x: 308, endPoint y: 134, distance: 106.2
click at [308, 134] on div "1p На какой язык были переведены детективы Агаты Кристи? На 22 языка На 44 язык…" at bounding box center [417, 129] width 367 height 108
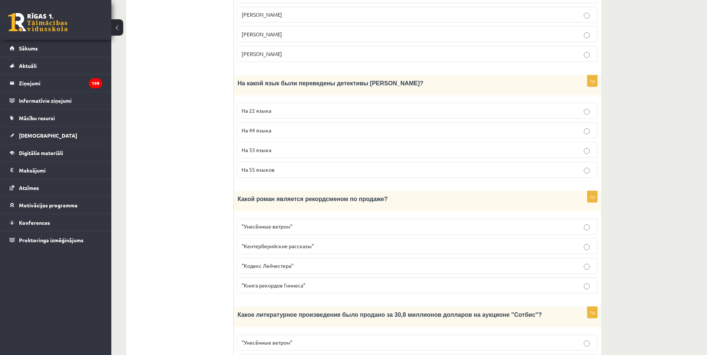
click at [267, 99] on fieldset "На 22 языка На 44 языка На 33 языка На 55 языков" at bounding box center [418, 139] width 360 height 81
click at [267, 127] on span "На 44 языка" at bounding box center [257, 130] width 30 height 7
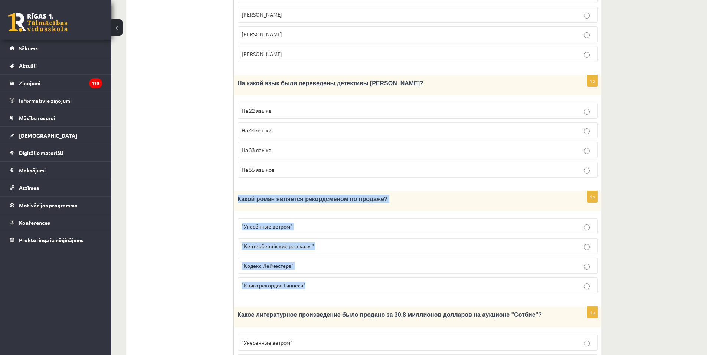
drag, startPoint x: 239, startPoint y: 169, endPoint x: 339, endPoint y: 254, distance: 131.2
click at [339, 254] on div "1p Какой роман является рекордсменом по продаже? "Унесённые ветром" "Кентербери…" at bounding box center [417, 245] width 367 height 108
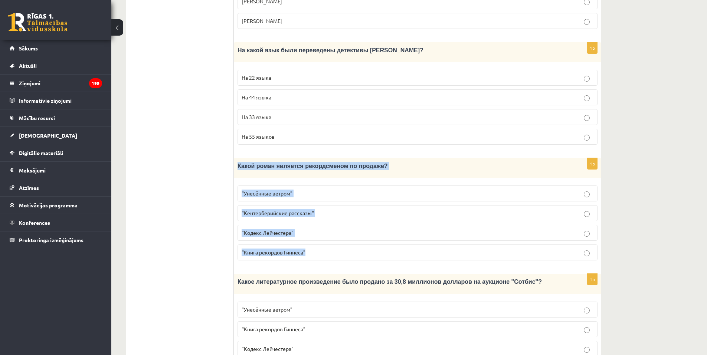
scroll to position [634, 0]
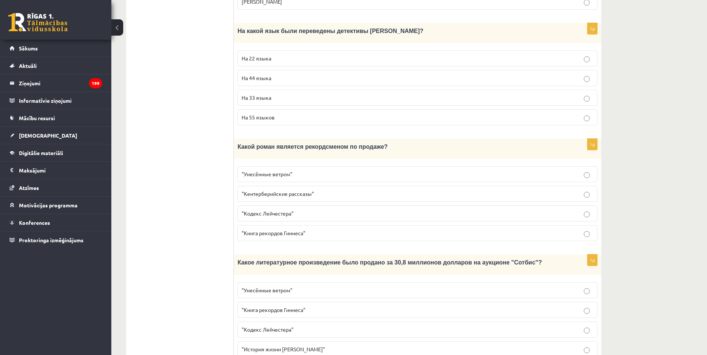
click at [274, 230] on span ""Книга рекордов Гиннеса"" at bounding box center [274, 233] width 64 height 7
drag, startPoint x: 238, startPoint y: 233, endPoint x: 349, endPoint y: 331, distance: 147.8
click at [349, 331] on div "1p Какое литературное произведение было продано за 30,8 миллионов долларов на а…" at bounding box center [417, 309] width 367 height 108
drag, startPoint x: 234, startPoint y: 284, endPoint x: 261, endPoint y: 297, distance: 30.0
click at [235, 284] on div "1p Какое литературное произведение было продано за 30,8 миллионов долларов на а…" at bounding box center [417, 309] width 367 height 108
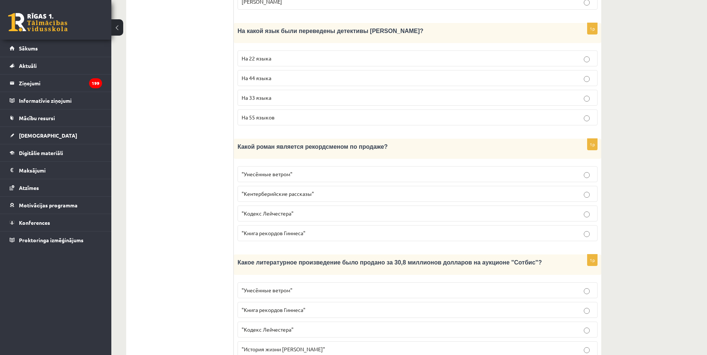
click at [272, 326] on p ""Кодекс Лейчестера"" at bounding box center [418, 330] width 352 height 8
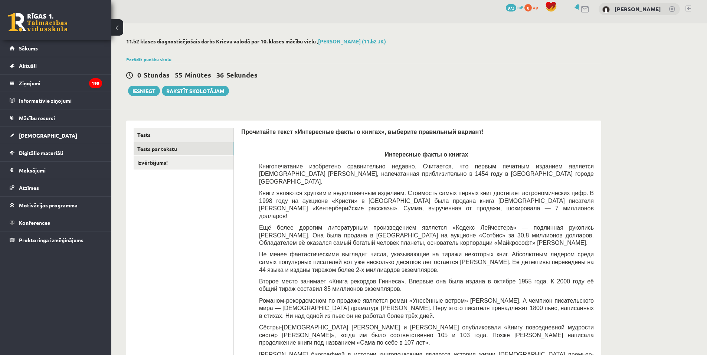
scroll to position [3, 0]
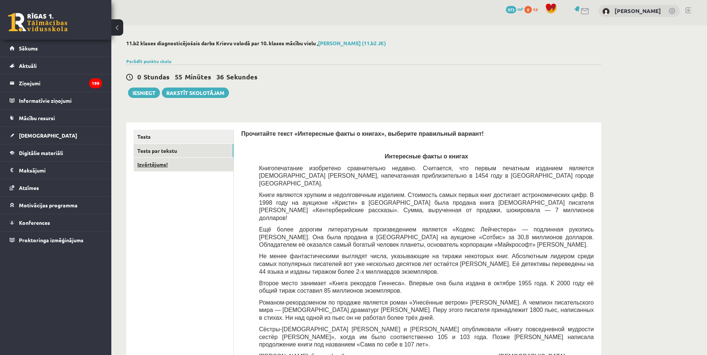
click at [174, 165] on link "Izvērtējums!" at bounding box center [184, 165] width 100 height 14
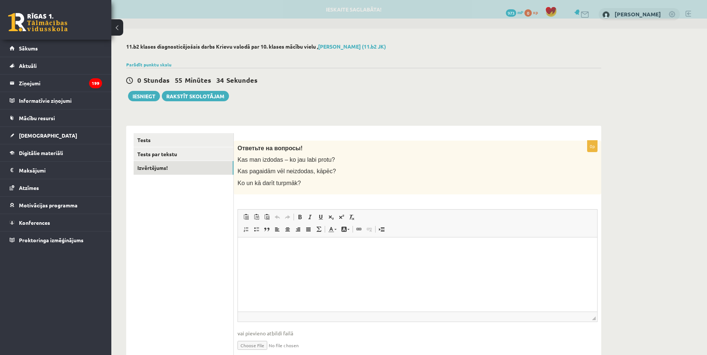
scroll to position [0, 0]
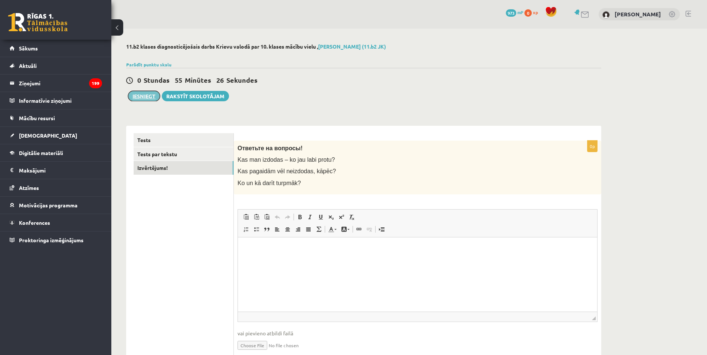
click at [147, 98] on button "Iesniegt" at bounding box center [144, 96] width 32 height 10
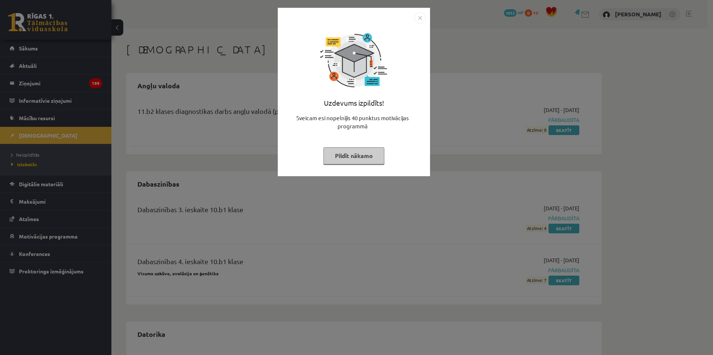
click at [417, 22] on img "Close" at bounding box center [419, 17] width 11 height 11
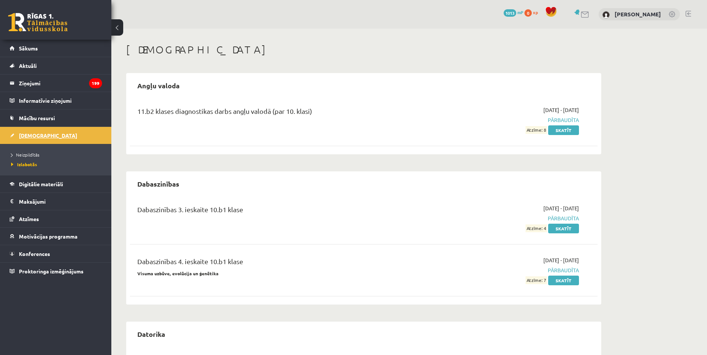
click at [27, 130] on link "[DEMOGRAPHIC_DATA]" at bounding box center [56, 135] width 92 height 17
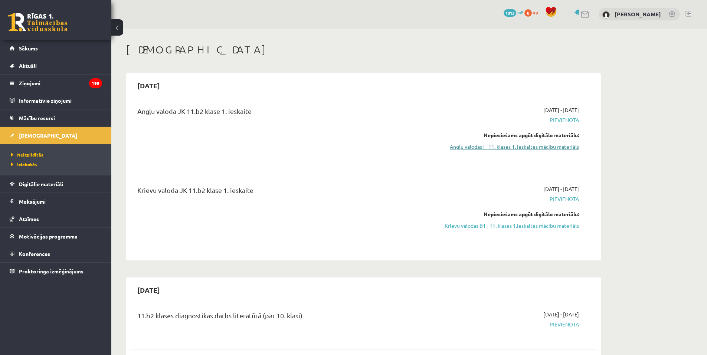
click at [513, 146] on link "Angļu valodas I - 11. klases 1. ieskaites mācību materiāls" at bounding box center [509, 147] width 140 height 8
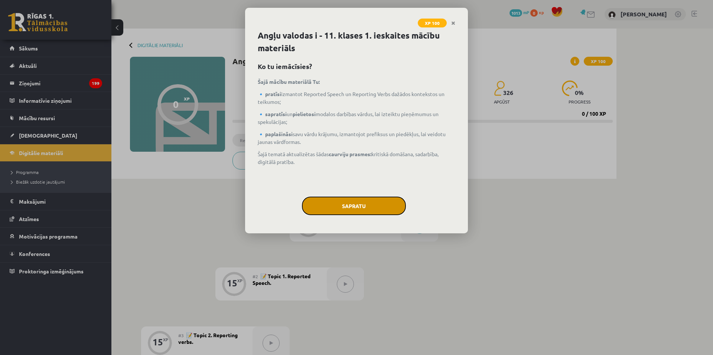
click at [340, 204] on button "Sapratu" at bounding box center [354, 206] width 104 height 19
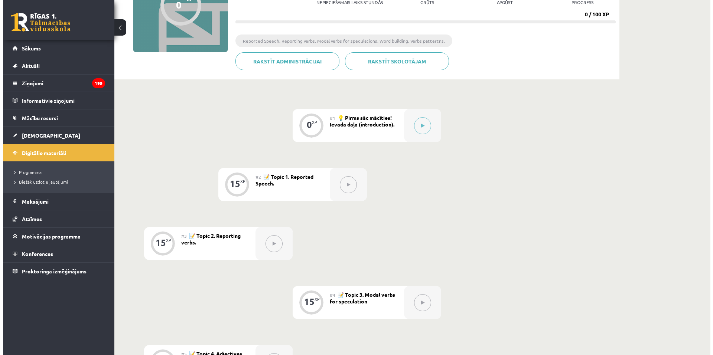
scroll to position [90, 0]
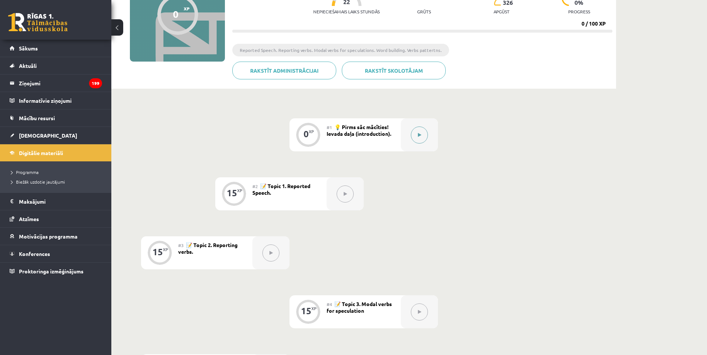
click at [420, 134] on icon at bounding box center [419, 135] width 3 height 4
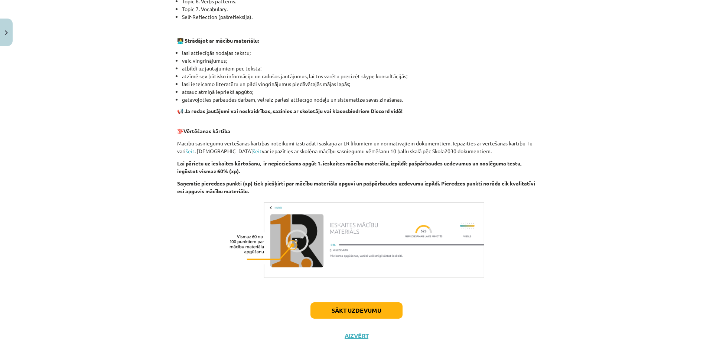
scroll to position [425, 0]
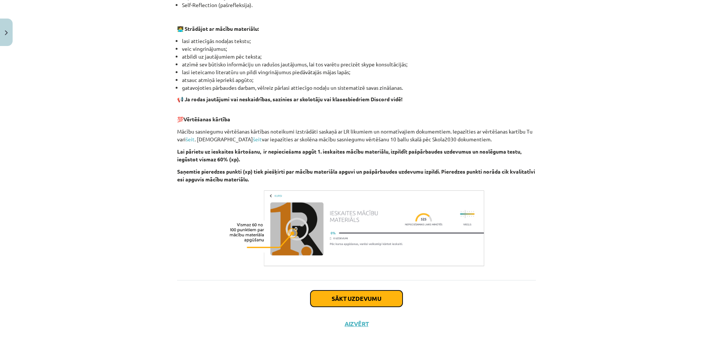
click at [320, 301] on button "Sākt uzdevumu" at bounding box center [356, 299] width 92 height 16
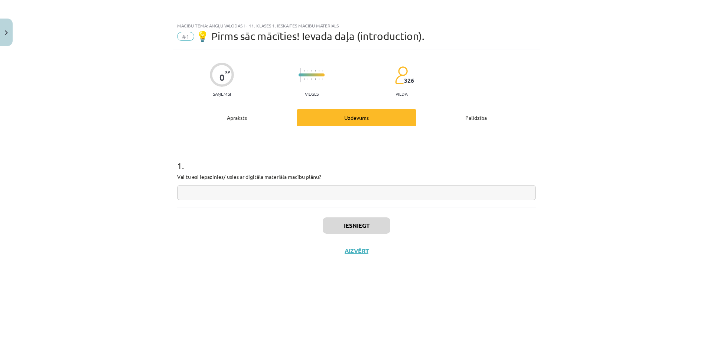
scroll to position [0, 0]
click at [210, 194] on input "text" at bounding box center [356, 192] width 359 height 15
type input "*"
type input "**"
click at [343, 229] on button "Iesniegt" at bounding box center [357, 226] width 68 height 16
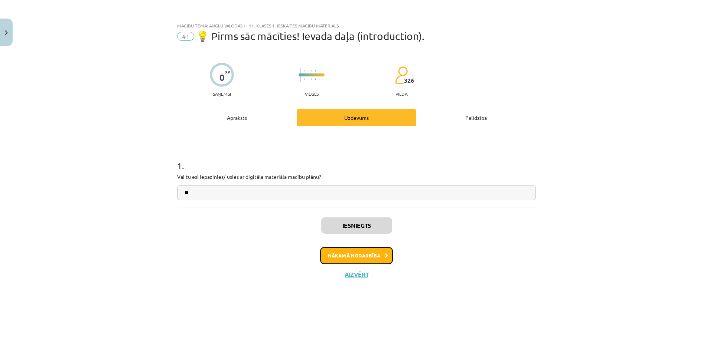
click at [327, 259] on button "Nākamā nodarbība" at bounding box center [356, 255] width 73 height 17
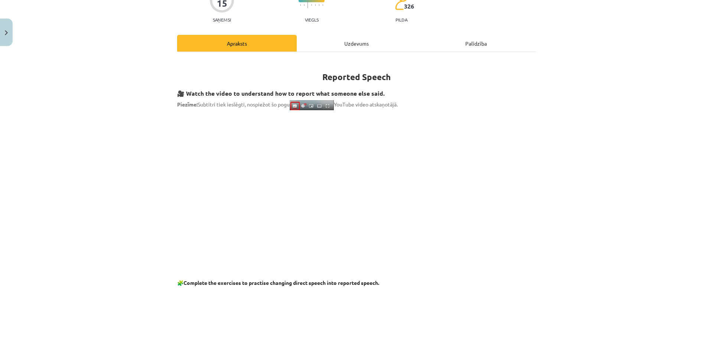
scroll to position [648, 0]
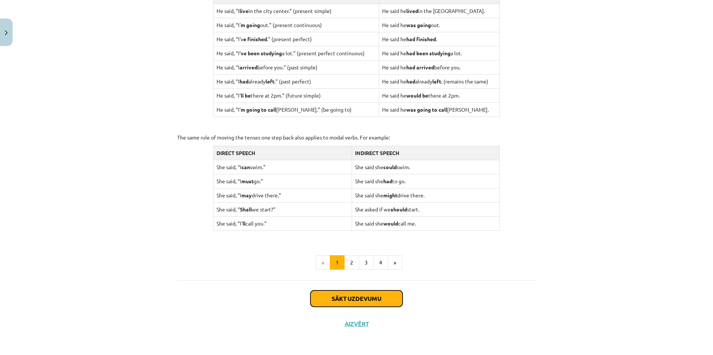
click at [381, 297] on button "Sākt uzdevumu" at bounding box center [356, 299] width 92 height 16
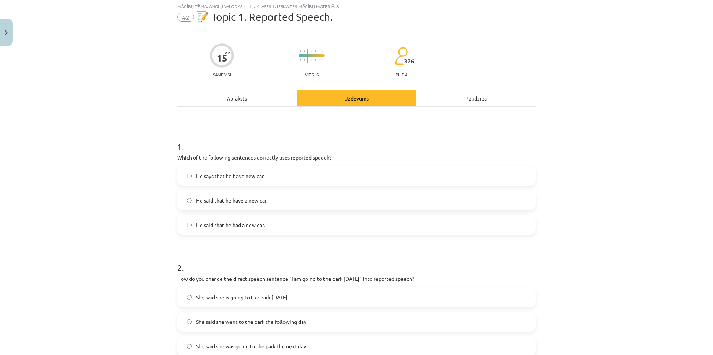
scroll to position [19, 0]
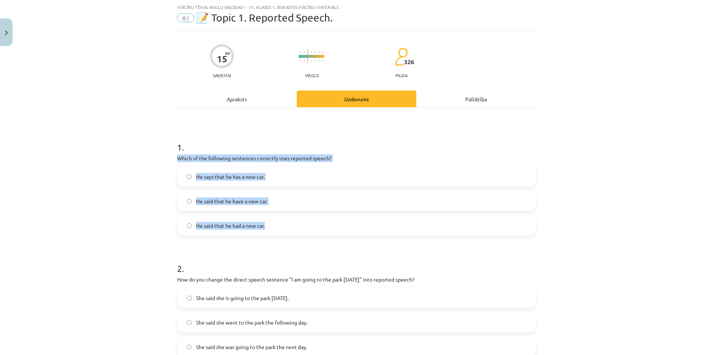
drag, startPoint x: 170, startPoint y: 158, endPoint x: 320, endPoint y: 224, distance: 163.4
click at [320, 224] on div "Mācību tēma: Angļu valodas i - 11. klases 1. ieskaites mācību materiāls #2 📝 To…" at bounding box center [356, 177] width 713 height 355
copy div "Which of the following sentences correctly uses reported speech? He says that h…"
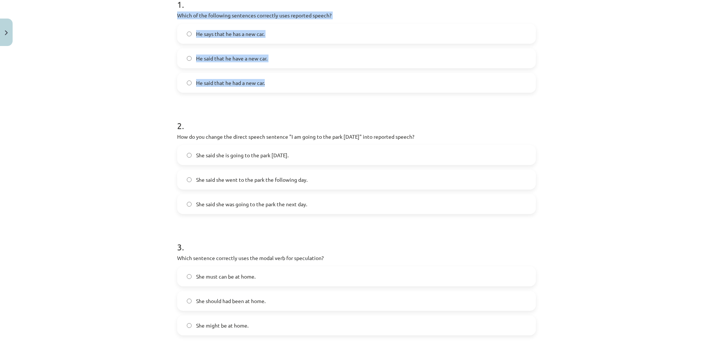
scroll to position [169, 0]
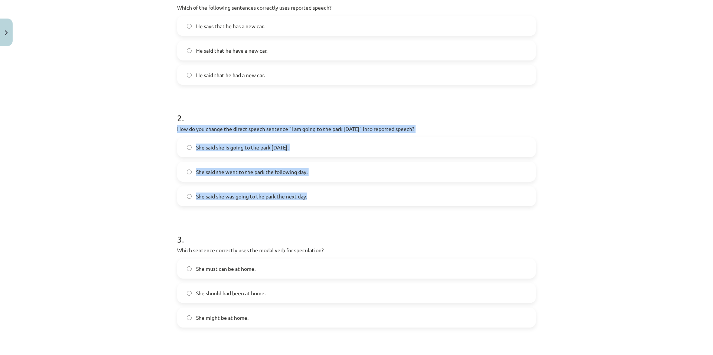
drag, startPoint x: 164, startPoint y: 124, endPoint x: 368, endPoint y: 191, distance: 214.1
click at [368, 191] on div "Mācību tēma: Angļu valodas i - 11. klases 1. ieskaites mācību materiāls #2 📝 To…" at bounding box center [356, 177] width 713 height 355
copy div "How do you change the direct speech sentence "I am going to the park tomorrow" …"
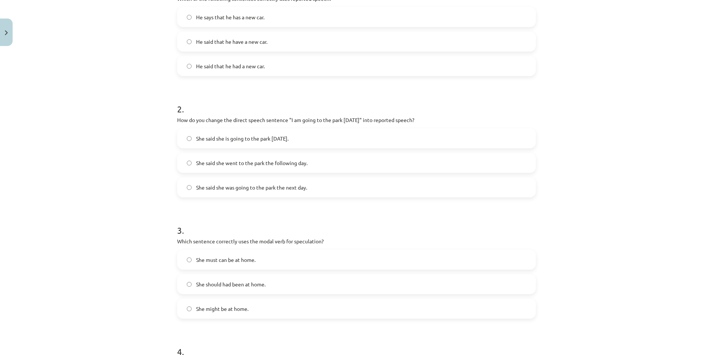
click at [221, 56] on div "He says that he has a new car. He said that he have a new car. He said that he …" at bounding box center [356, 41] width 359 height 69
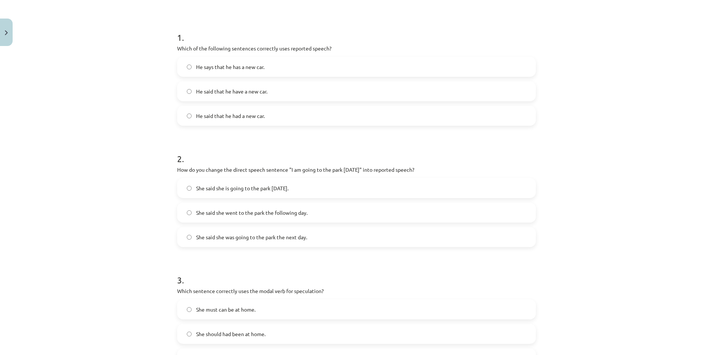
scroll to position [121, 0]
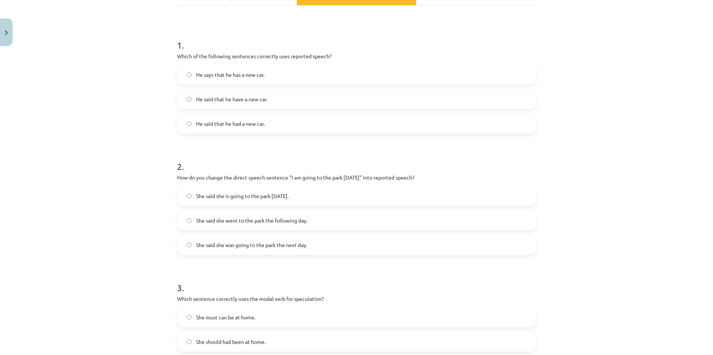
click at [238, 121] on span "He said that he had a new car." at bounding box center [230, 124] width 69 height 8
click at [237, 245] on span "She said she was going to the park the next day." at bounding box center [251, 245] width 111 height 8
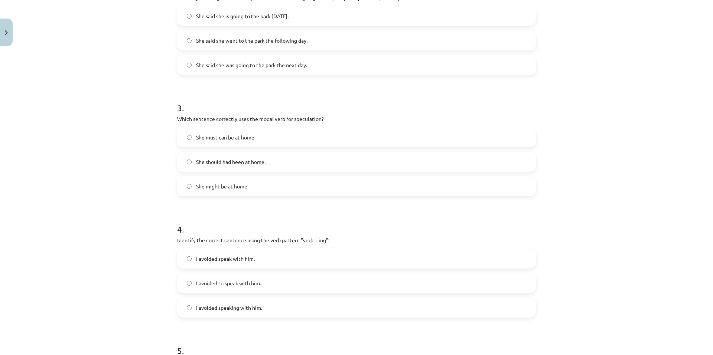
scroll to position [304, 0]
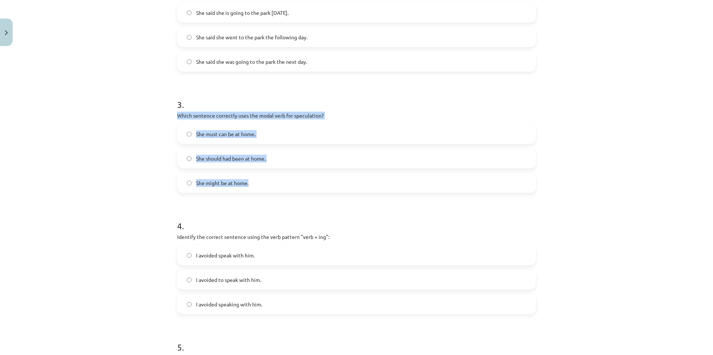
drag, startPoint x: 173, startPoint y: 114, endPoint x: 292, endPoint y: 184, distance: 138.5
click at [292, 184] on div "15 XP Saņemsi Viegls 326 pilda Apraksts Uzdevums Palīdzība 1 . Which of the fol…" at bounding box center [356, 124] width 367 height 758
copy div "Which sentence correctly uses the modal verb for speculation? She must can be a…"
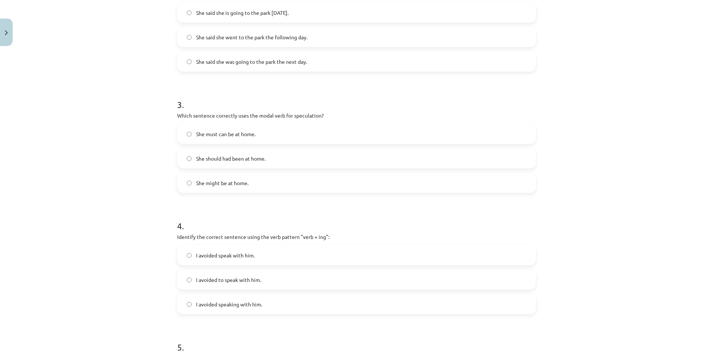
click at [265, 199] on form "1 . Which of the following sentences correctly uses reported speech? He says th…" at bounding box center [356, 140] width 359 height 592
click at [244, 179] on span "She might be at home." at bounding box center [222, 183] width 52 height 8
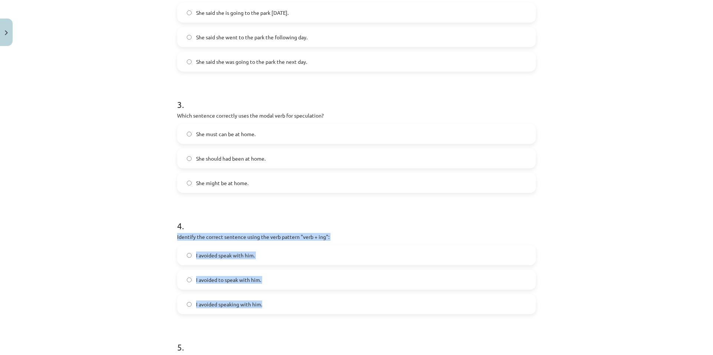
drag, startPoint x: 173, startPoint y: 238, endPoint x: 287, endPoint y: 309, distance: 134.5
click at [287, 309] on div "Mācību tēma: Angļu valodas i - 11. klases 1. ieskaites mācību materiāls #2 📝 To…" at bounding box center [356, 177] width 713 height 355
copy div "Identify the correct sentence using the verb pattern "verb + ing": I avoided sp…"
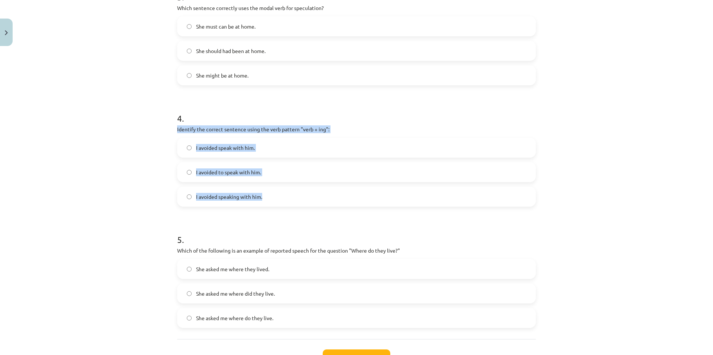
scroll to position [429, 0]
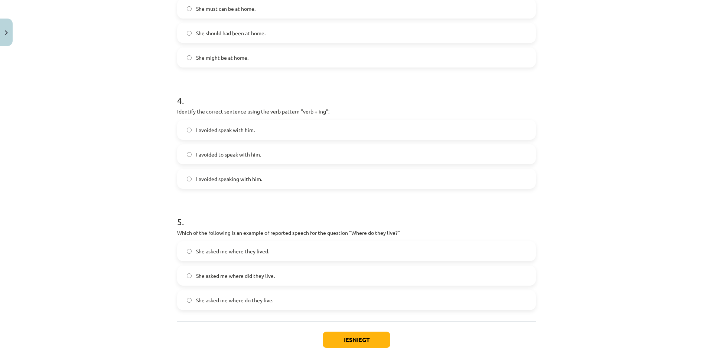
click at [657, 247] on div "Mācību tēma: Angļu valodas i - 11. klases 1. ieskaites mācību materiāls #2 📝 To…" at bounding box center [356, 177] width 713 height 355
click at [228, 180] on span "I avoided speaking with him." at bounding box center [229, 179] width 66 height 8
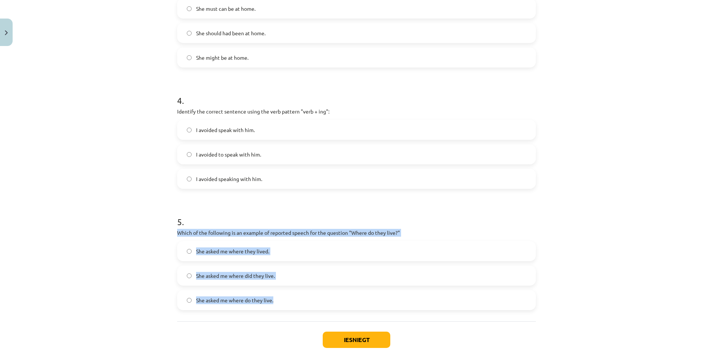
drag, startPoint x: 170, startPoint y: 231, endPoint x: 296, endPoint y: 302, distance: 144.9
copy div "Which of the following is an example of reported speech for the question "Where…"
click at [121, 229] on div "Mācību tēma: Angļu valodas i - 11. klases 1. ieskaites mācību materiāls #2 📝 To…" at bounding box center [356, 177] width 713 height 355
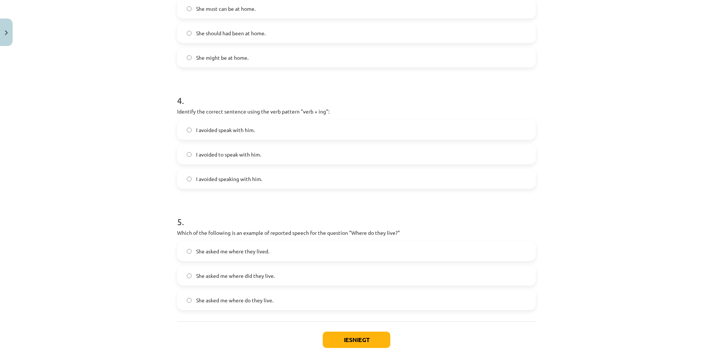
click at [252, 252] on span "She asked me where they lived." at bounding box center [232, 252] width 73 height 8
click at [363, 341] on button "Iesniegt" at bounding box center [357, 340] width 68 height 16
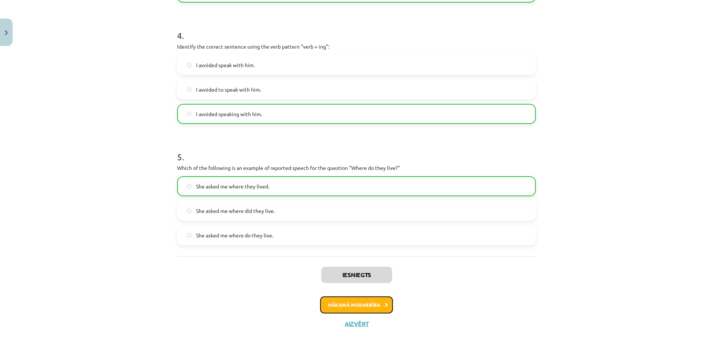
click at [372, 301] on button "Nākamā nodarbība" at bounding box center [356, 305] width 73 height 17
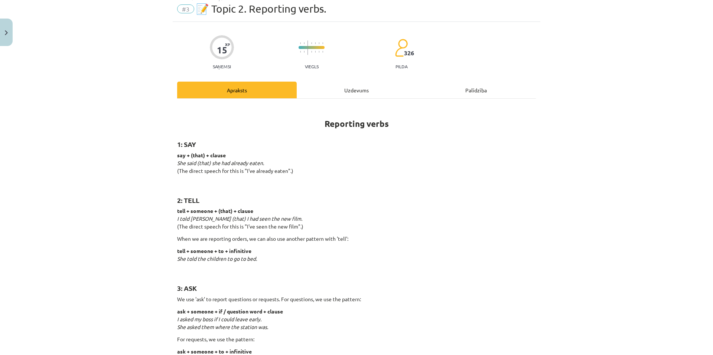
scroll to position [19, 0]
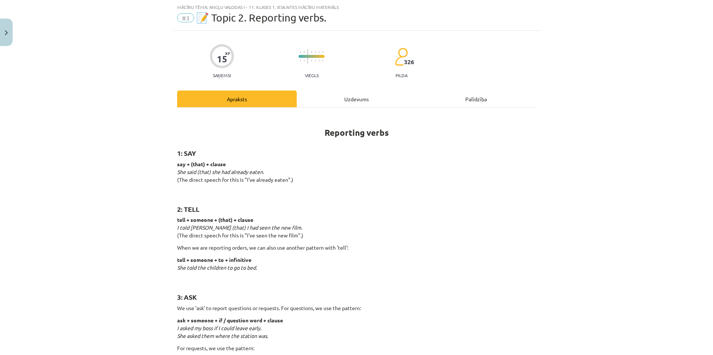
drag, startPoint x: 707, startPoint y: 92, endPoint x: 710, endPoint y: 94, distance: 4.1
click at [710, 94] on div "Mācību tēma: Angļu valodas i - 11. klases 1. ieskaites mācību materiāls #3 📝 To…" at bounding box center [356, 177] width 713 height 355
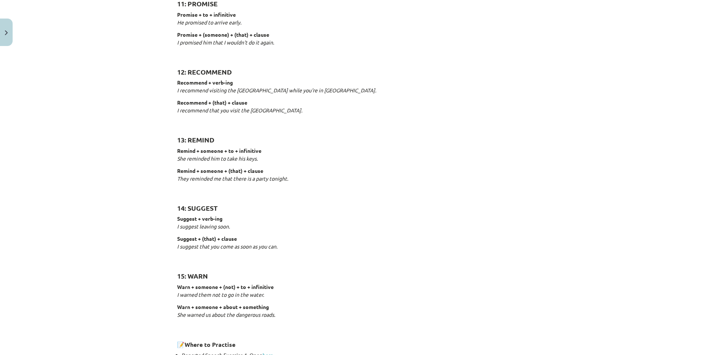
scroll to position [1078, 0]
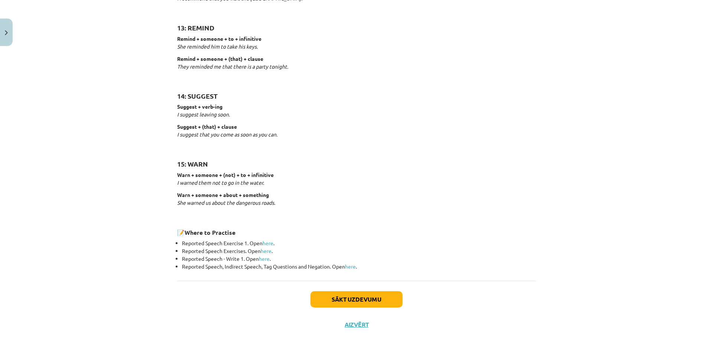
click at [381, 312] on div "Sākt uzdevumu Aizvērt" at bounding box center [356, 307] width 359 height 52
click at [382, 302] on button "Sākt uzdevumu" at bounding box center [356, 299] width 92 height 16
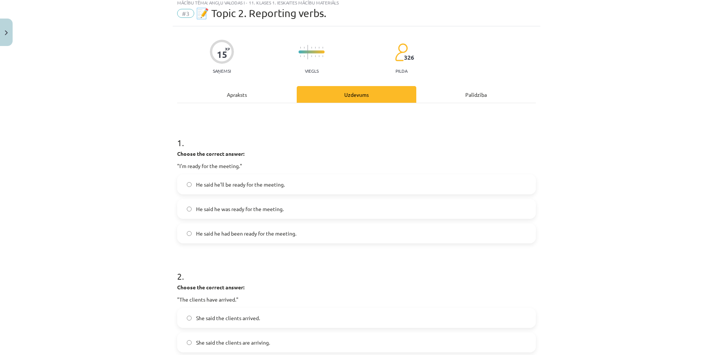
scroll to position [19, 0]
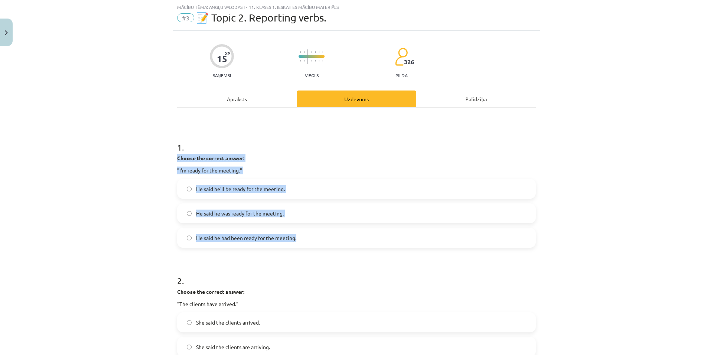
drag, startPoint x: 173, startPoint y: 158, endPoint x: 306, endPoint y: 239, distance: 156.3
copy div "Choose the correct answer: "I'm ready for the meeting." He said he'll be ready …"
click at [461, 236] on label "He said he had been ready for the meeting." at bounding box center [356, 238] width 357 height 19
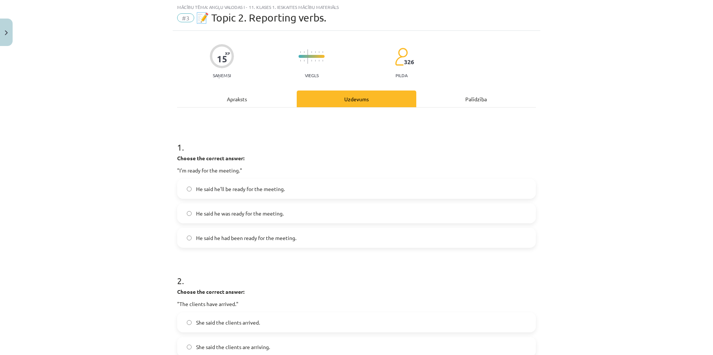
click at [246, 216] on span "He said he was ready for the meeting." at bounding box center [240, 214] width 88 height 8
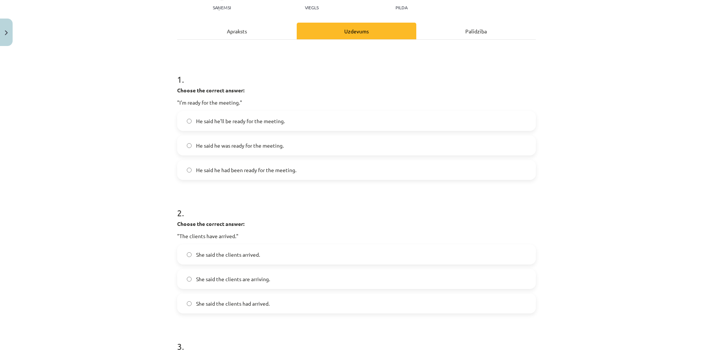
scroll to position [93, 0]
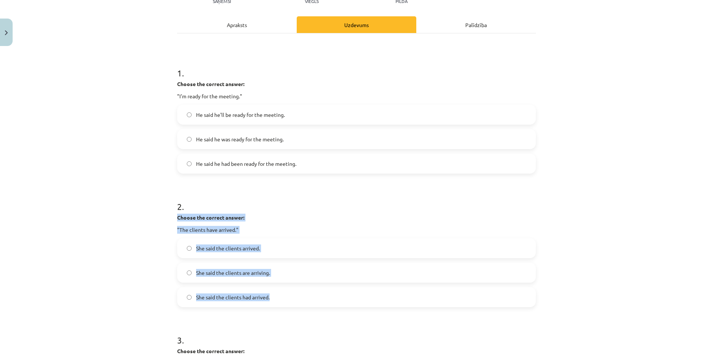
drag, startPoint x: 173, startPoint y: 218, endPoint x: 290, endPoint y: 295, distance: 140.5
copy div "Choose the correct answer: "The clients have arrived." She said the clients arr…"
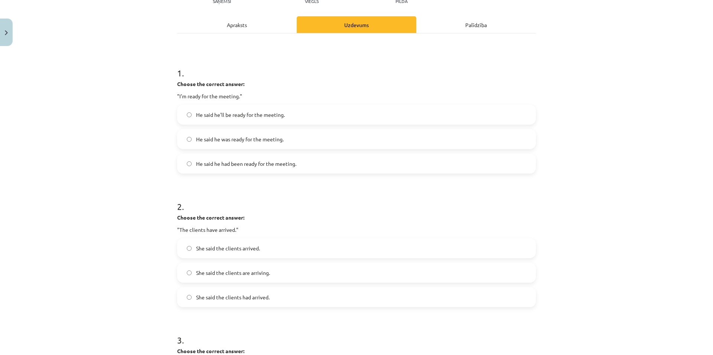
click at [340, 193] on h1 "2 ." at bounding box center [356, 200] width 359 height 23
click at [276, 295] on label "She said the clients had arrived." at bounding box center [356, 297] width 357 height 19
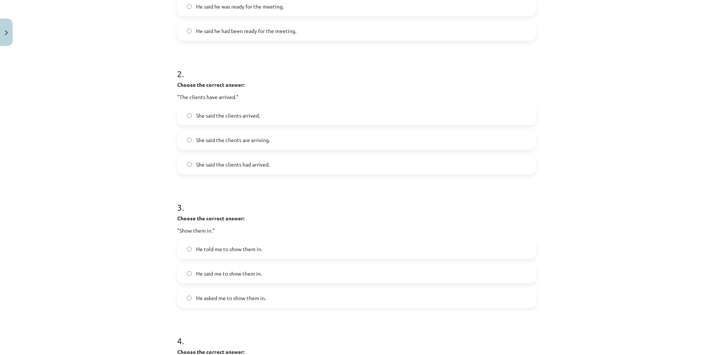
scroll to position [250, 0]
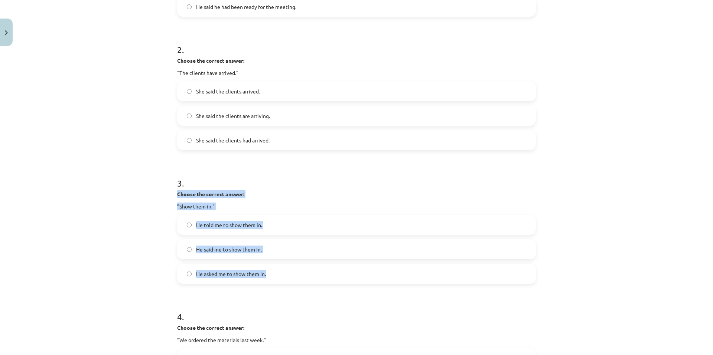
drag, startPoint x: 174, startPoint y: 194, endPoint x: 313, endPoint y: 283, distance: 165.8
click at [313, 283] on div "15 XP Saņemsi Viegls 326 pilda Apraksts Uzdevums Palīdzība 1 . Choose the corre…" at bounding box center [356, 209] width 367 height 819
copy div "Choose the correct answer: "Show them in." He told me to show them in. He said …"
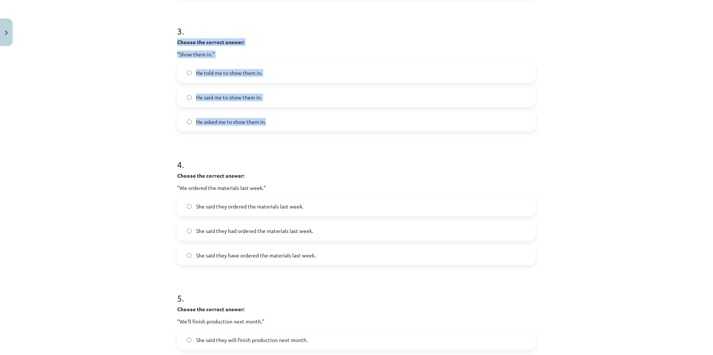
scroll to position [425, 0]
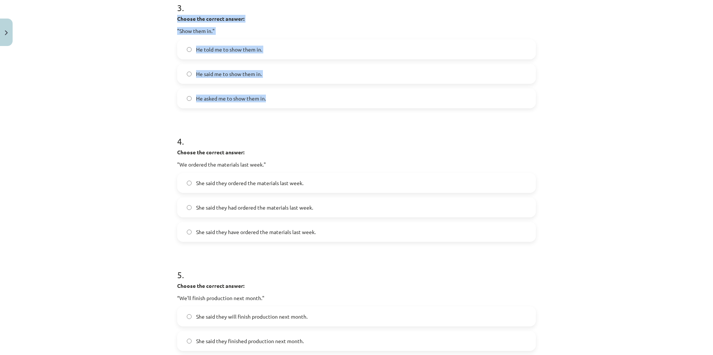
click at [145, 103] on div "Mācību tēma: Angļu valodas i - 11. klases 1. ieskaites mācību materiāls #3 📝 To…" at bounding box center [356, 177] width 713 height 355
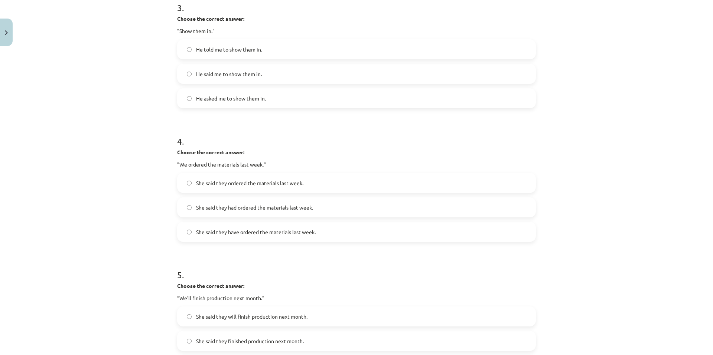
click at [251, 53] on span "He told me to show them in." at bounding box center [229, 50] width 66 height 8
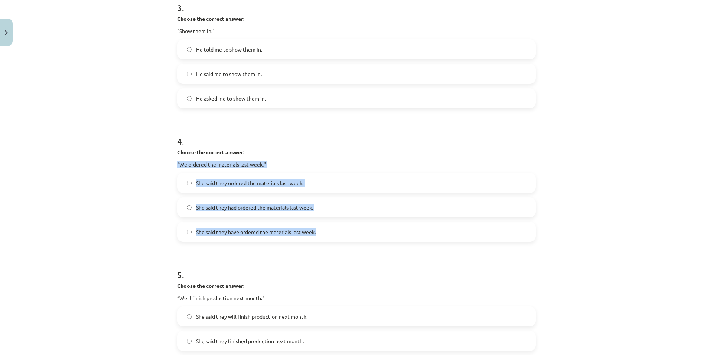
drag, startPoint x: 174, startPoint y: 156, endPoint x: 332, endPoint y: 222, distance: 171.4
click at [332, 222] on div "15 XP Saņemsi Viegls 326 pilda Apraksts Uzdevums Palīdzība 1 . Choose the corre…" at bounding box center [356, 33] width 367 height 819
click at [173, 166] on div "15 XP Saņemsi Viegls 326 pilda Apraksts Uzdevums Palīdzība 1 . Choose the corre…" at bounding box center [356, 33] width 367 height 819
drag, startPoint x: 169, startPoint y: 152, endPoint x: 337, endPoint y: 228, distance: 183.9
click at [337, 228] on div "Mācību tēma: Angļu valodas i - 11. klases 1. ieskaites mācību materiāls #3 📝 To…" at bounding box center [356, 177] width 713 height 355
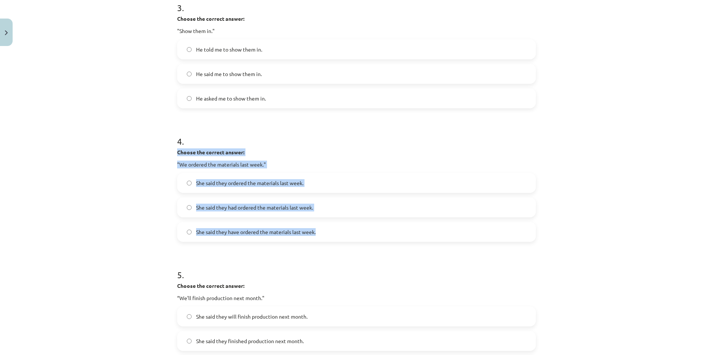
copy div "Choose the correct answer: "We ordered the materials last week." She said they …"
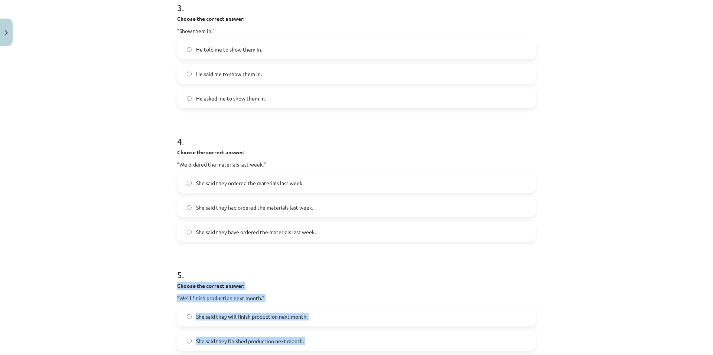
scroll to position [532, 0]
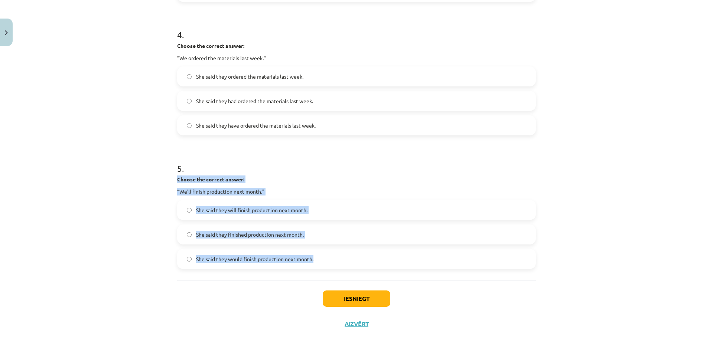
drag, startPoint x: 173, startPoint y: 287, endPoint x: 349, endPoint y: 265, distance: 177.3
copy div "Choose the correct answer: “We'll finish production next month." She said they …"
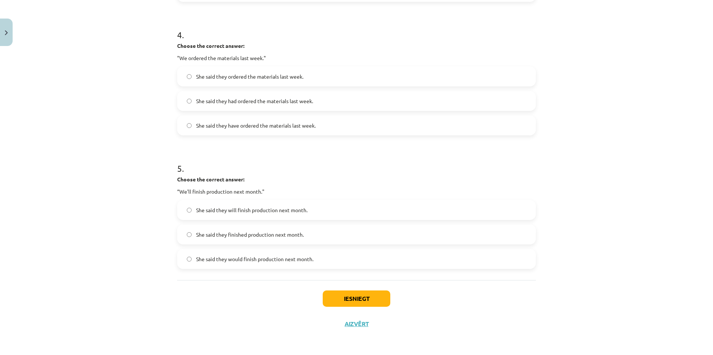
click at [262, 81] on label "She said they ordered the materials last week." at bounding box center [356, 76] width 357 height 19
click at [236, 259] on span "She said they would finish production next month." at bounding box center [254, 259] width 117 height 8
click at [358, 294] on button "Iesniegt" at bounding box center [357, 299] width 68 height 16
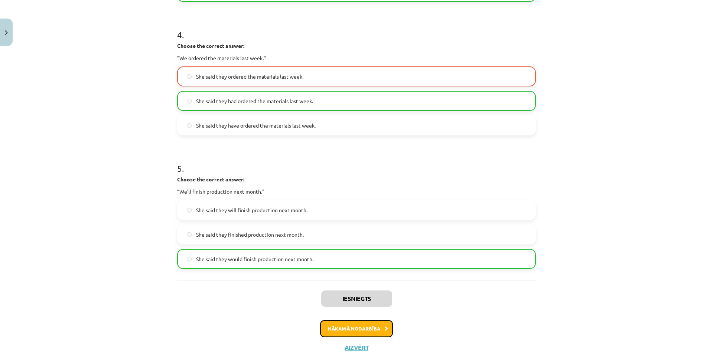
click at [366, 327] on button "Nākamā nodarbība" at bounding box center [356, 328] width 73 height 17
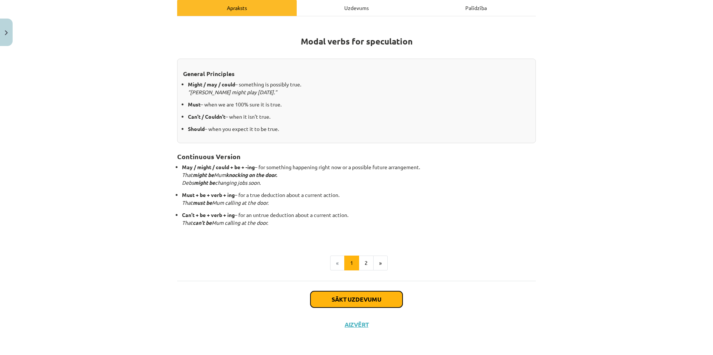
click at [382, 295] on button "Sākt uzdevumu" at bounding box center [356, 299] width 92 height 16
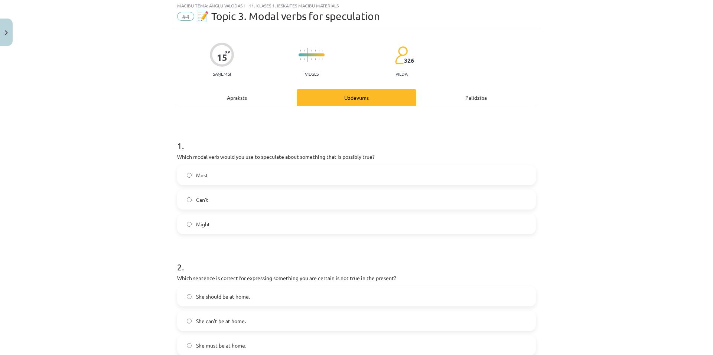
scroll to position [19, 0]
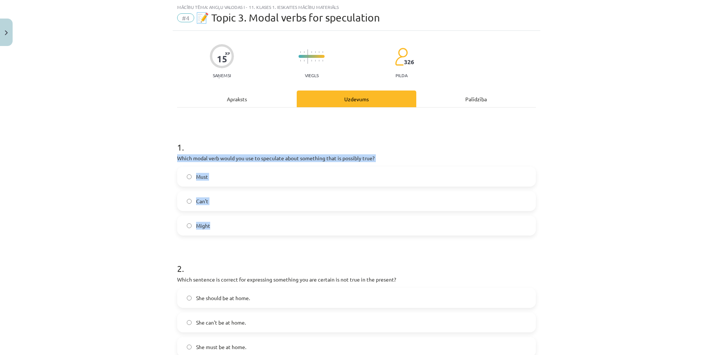
drag, startPoint x: 171, startPoint y: 159, endPoint x: 252, endPoint y: 223, distance: 103.3
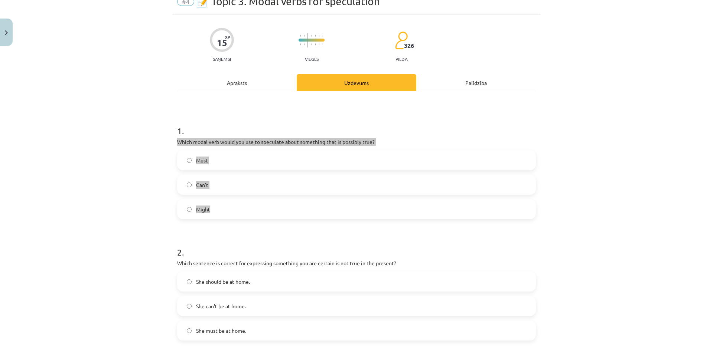
scroll to position [93, 0]
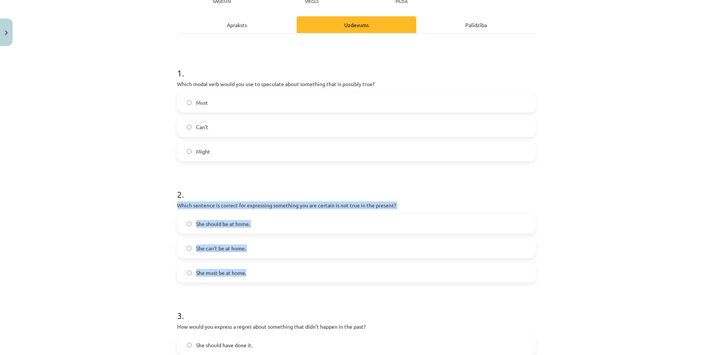
drag, startPoint x: 166, startPoint y: 201, endPoint x: 315, endPoint y: 277, distance: 167.2
click at [315, 277] on div "Mācību tēma: Angļu valodas i - 11. klases 1. ieskaites mācību materiāls #4 📝 To…" at bounding box center [356, 177] width 713 height 355
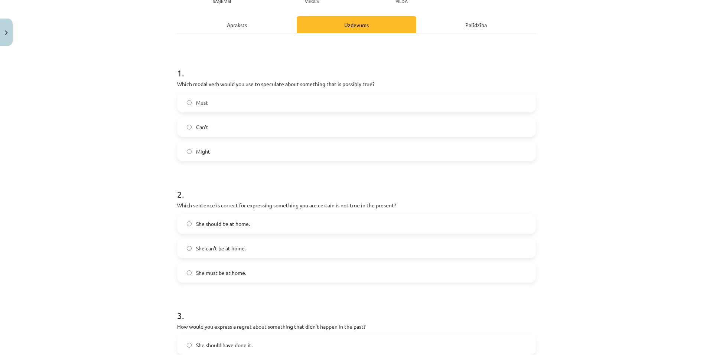
click at [226, 154] on label "Might" at bounding box center [356, 151] width 357 height 19
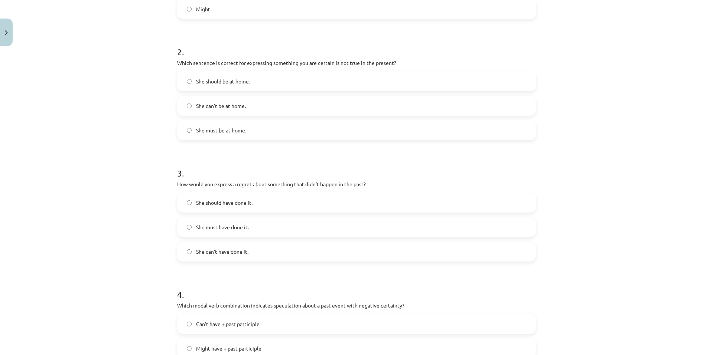
scroll to position [241, 0]
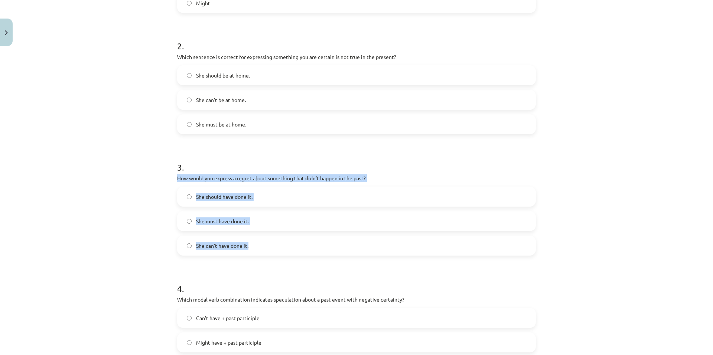
drag, startPoint x: 173, startPoint y: 178, endPoint x: 300, endPoint y: 251, distance: 146.1
click at [300, 251] on div "15 XP Saņemsi Viegls 326 pilda Apraksts Uzdevums Palīdzība 1 . Which modal verb…" at bounding box center [356, 187] width 367 height 758
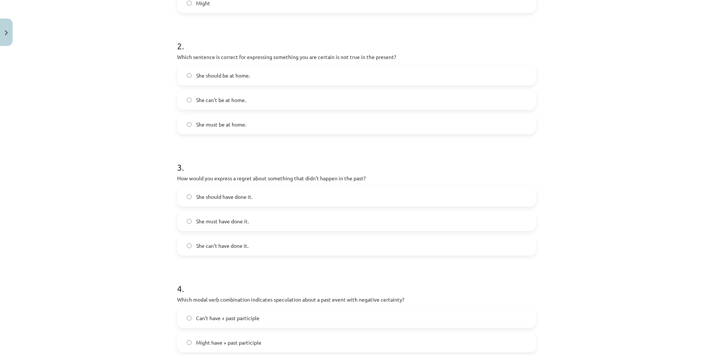
click at [243, 93] on label "She can't be at home." at bounding box center [356, 100] width 357 height 19
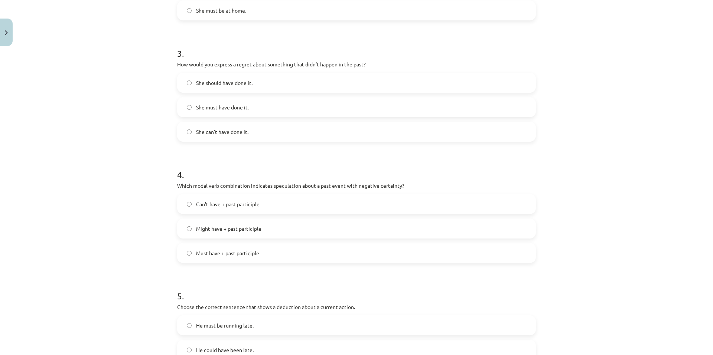
scroll to position [360, 0]
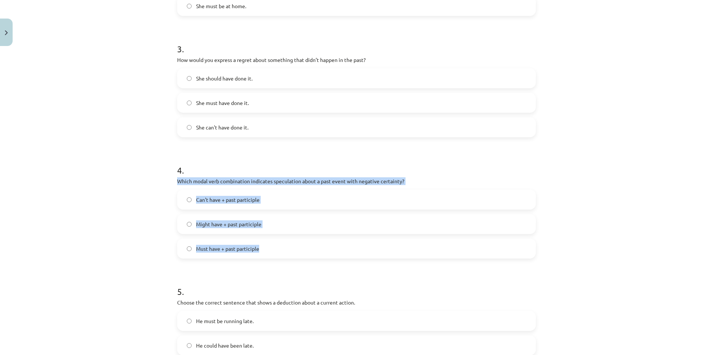
drag, startPoint x: 163, startPoint y: 182, endPoint x: 370, endPoint y: 252, distance: 218.0
click at [370, 252] on div "Mācību tēma: Angļu valodas i - 11. klases 1. ieskaites mācību materiāls #4 📝 To…" at bounding box center [356, 177] width 713 height 355
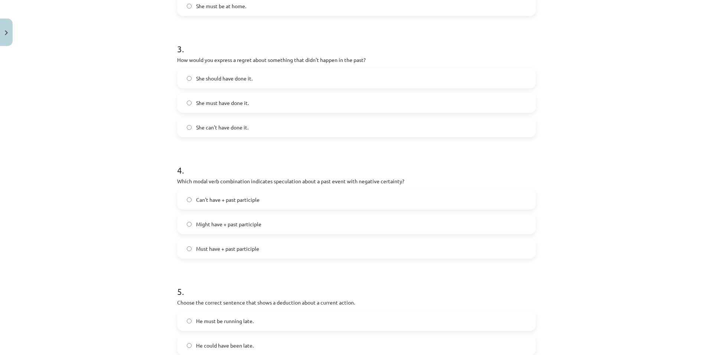
click at [244, 85] on label "She should have done it." at bounding box center [356, 78] width 357 height 19
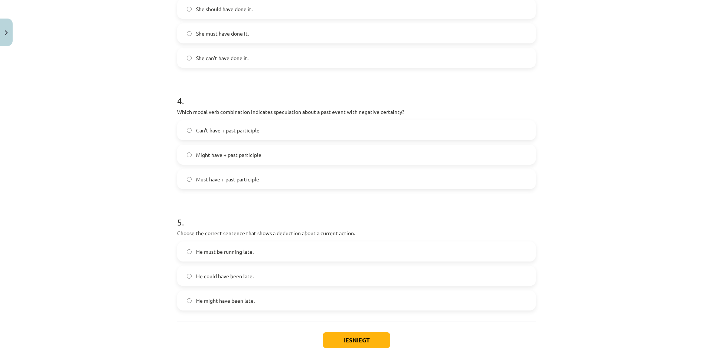
scroll to position [434, 0]
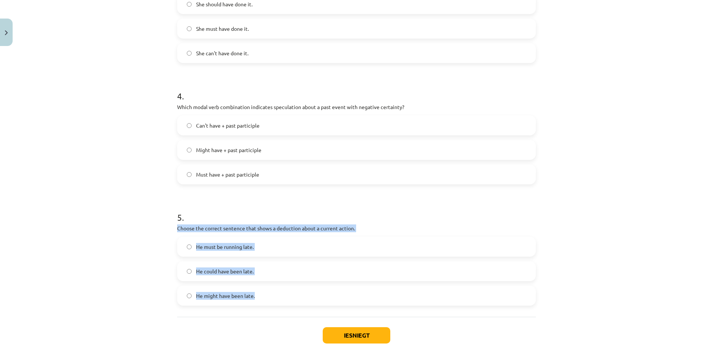
drag, startPoint x: 170, startPoint y: 227, endPoint x: 313, endPoint y: 297, distance: 159.0
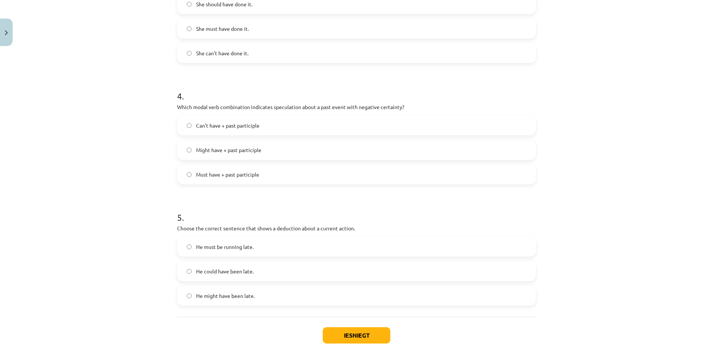
click at [234, 124] on span "Can't have + past participle" at bounding box center [227, 126] width 63 height 8
click at [232, 245] on span "He must be running late." at bounding box center [225, 247] width 58 height 8
click at [382, 332] on button "Iesniegt" at bounding box center [357, 335] width 68 height 16
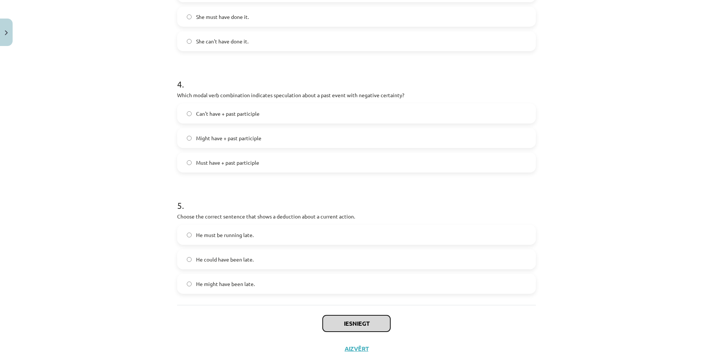
scroll to position [471, 0]
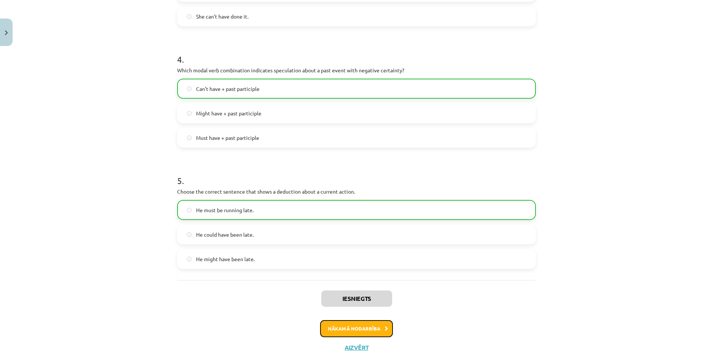
click at [356, 326] on button "Nākamā nodarbība" at bounding box center [356, 328] width 73 height 17
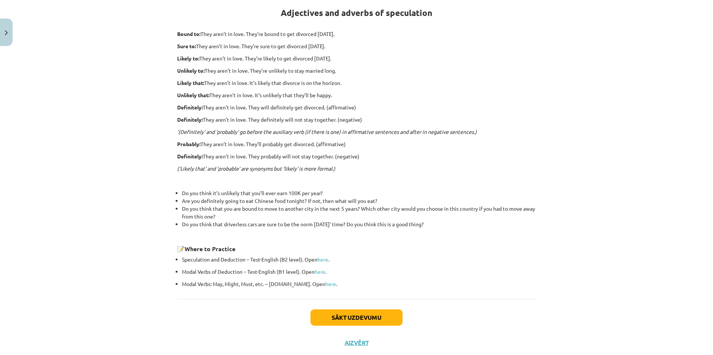
scroll to position [157, 0]
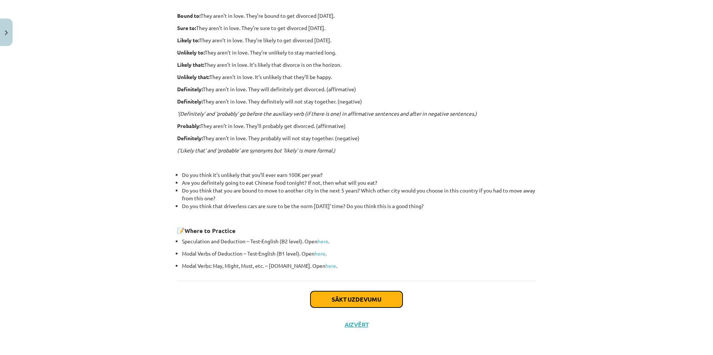
click at [385, 293] on button "Sākt uzdevumu" at bounding box center [356, 299] width 92 height 16
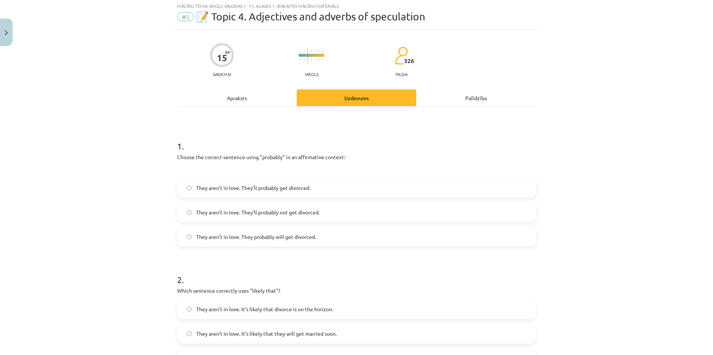
scroll to position [19, 0]
click at [201, 163] on div "Choose the correct sentence using "probably" in an affirmative context:" at bounding box center [356, 164] width 359 height 20
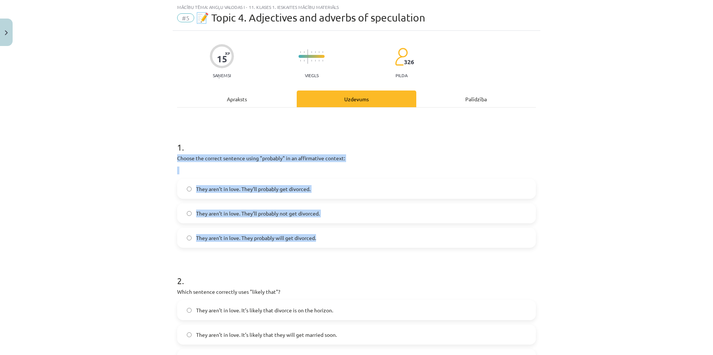
drag, startPoint x: 168, startPoint y: 158, endPoint x: 385, endPoint y: 234, distance: 229.7
click at [385, 234] on div "Mācību tēma: Angļu valodas i - 11. klases 1. ieskaites mācību materiāls #5 📝 To…" at bounding box center [356, 177] width 713 height 355
drag, startPoint x: 626, startPoint y: 199, endPoint x: 644, endPoint y: 195, distance: 18.6
click at [626, 199] on div "Mācību tēma: Angļu valodas i - 11. klases 1. ieskaites mācību materiāls #5 📝 To…" at bounding box center [356, 177] width 713 height 355
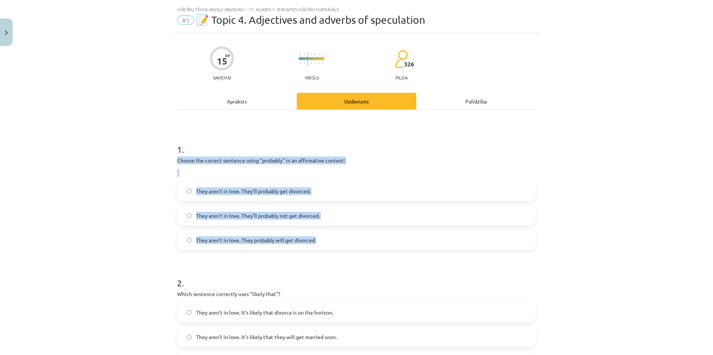
scroll to position [11, 0]
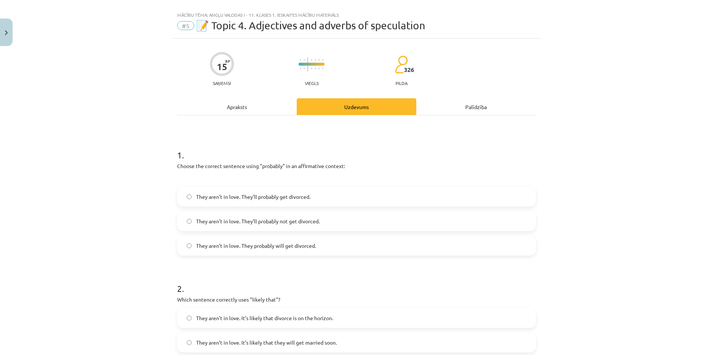
click at [657, 123] on div "Mācību tēma: Angļu valodas i - 11. klases 1. ieskaites mācību materiāls #5 📝 To…" at bounding box center [356, 177] width 713 height 355
click at [308, 245] on span "They aren’t in love. They probably will get divorced." at bounding box center [256, 246] width 120 height 8
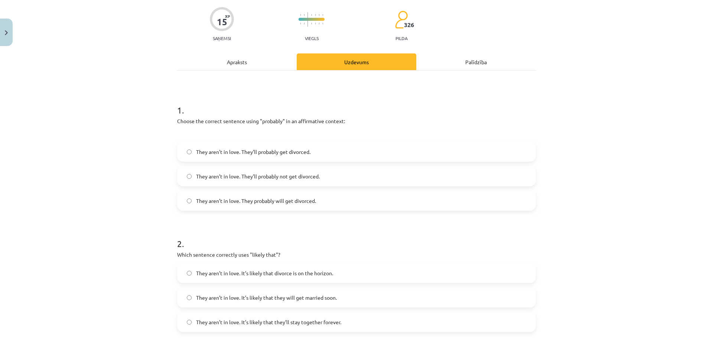
scroll to position [159, 0]
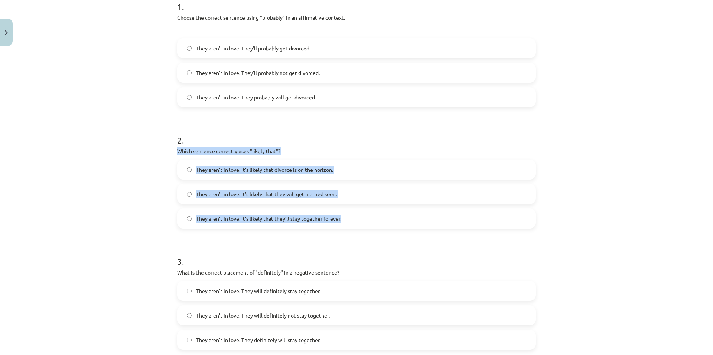
drag, startPoint x: 170, startPoint y: 149, endPoint x: 411, endPoint y: 219, distance: 251.2
click at [411, 219] on div "Mācību tēma: Angļu valodas i - 11. klases 1. ieskaites mācību materiāls #5 📝 To…" at bounding box center [356, 177] width 713 height 355
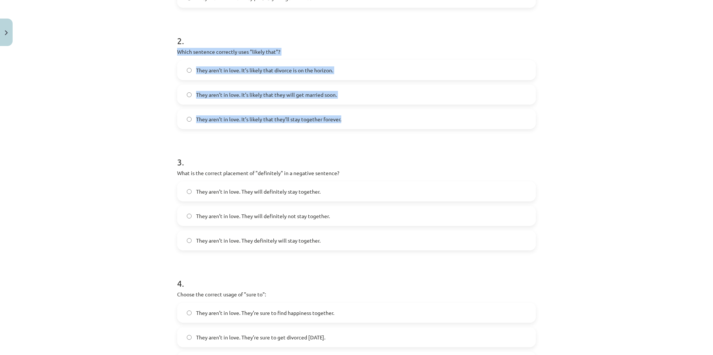
scroll to position [260, 0]
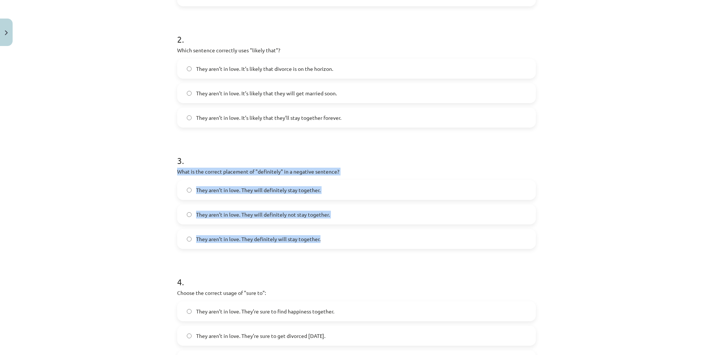
drag, startPoint x: 171, startPoint y: 171, endPoint x: 359, endPoint y: 235, distance: 199.2
click at [359, 235] on div "15 XP Saņemsi Viegls 326 pilda Apraksts Uzdevums Palīdzība 1 . Choose the corre…" at bounding box center [356, 174] width 367 height 770
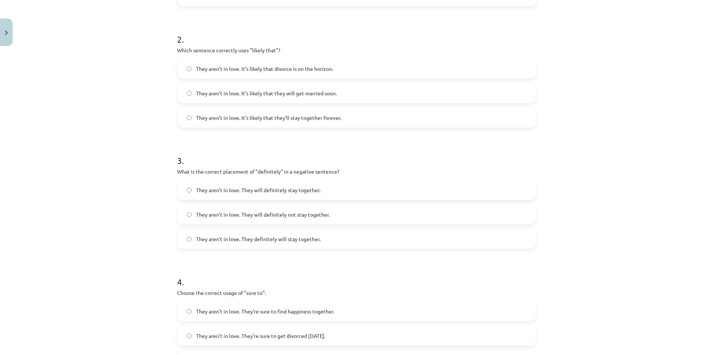
click at [339, 69] on label "They aren’t in love. It’s likely that divorce is on the horizon." at bounding box center [356, 68] width 357 height 19
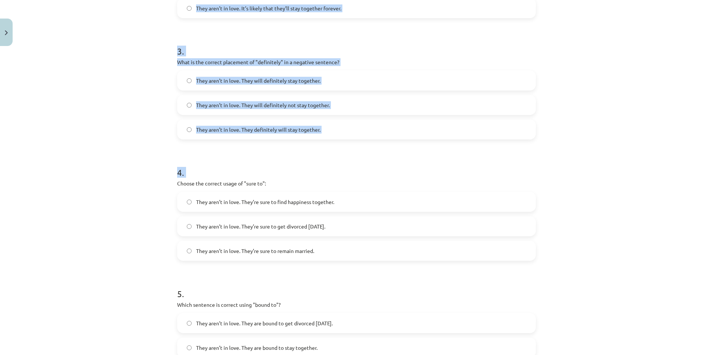
scroll to position [483, 0]
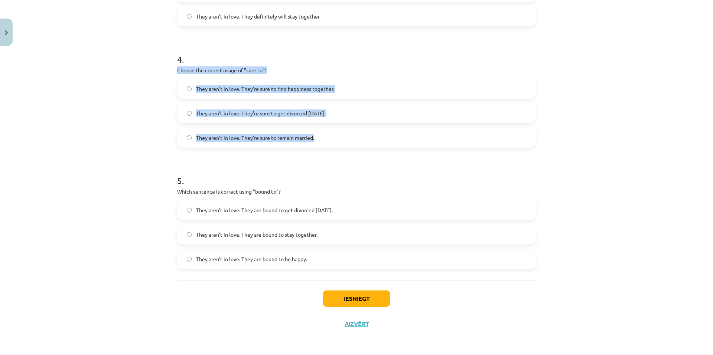
drag, startPoint x: 176, startPoint y: 294, endPoint x: 340, endPoint y: 138, distance: 226.9
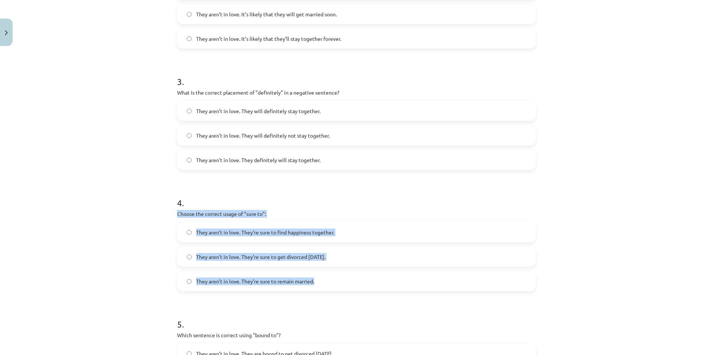
scroll to position [331, 0]
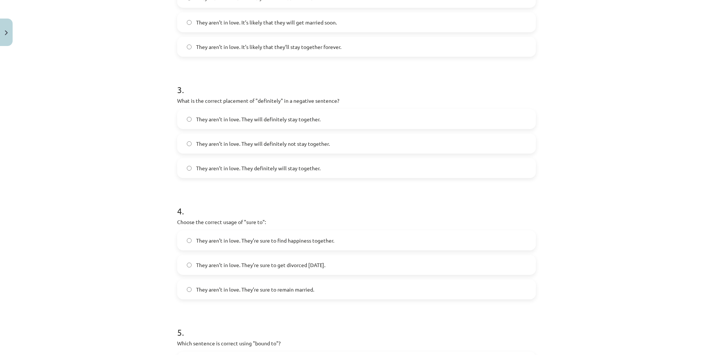
click at [611, 195] on div "Mācību tēma: Angļu valodas i - 11. klases 1. ieskaites mācību materiāls #5 📝 To…" at bounding box center [356, 177] width 713 height 355
click at [291, 151] on label "They aren’t in love. They will definitely not stay together." at bounding box center [356, 143] width 357 height 19
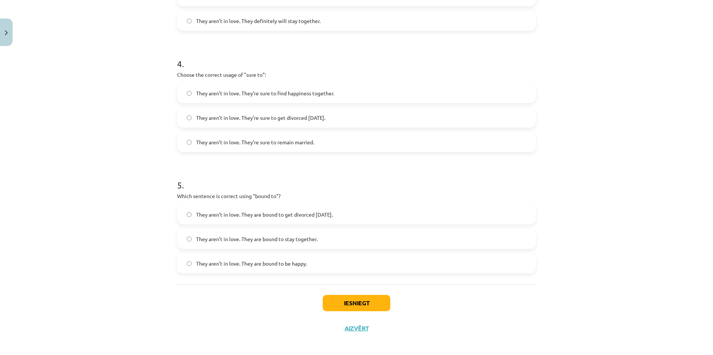
scroll to position [483, 0]
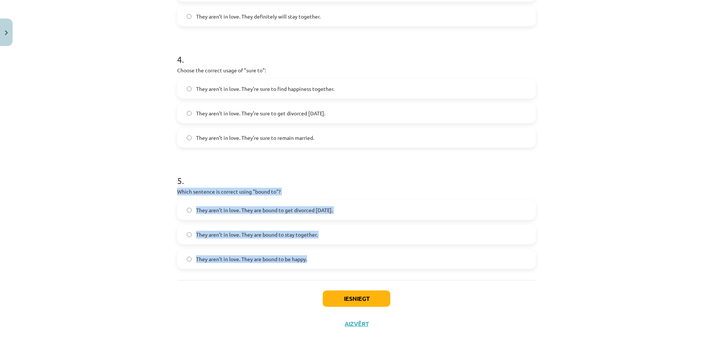
drag, startPoint x: 168, startPoint y: 189, endPoint x: 339, endPoint y: 258, distance: 184.0
click at [339, 258] on div "Mācību tēma: Angļu valodas i - 11. klases 1. ieskaites mācību materiāls #5 📝 To…" at bounding box center [356, 177] width 713 height 355
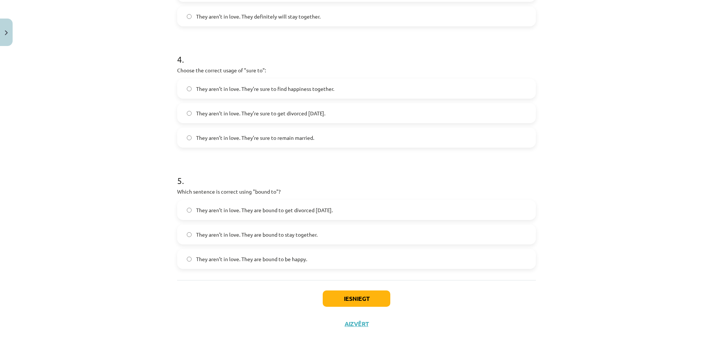
click at [321, 112] on span "They aren’t in love. They’re sure to get divorced within six months." at bounding box center [260, 113] width 129 height 8
click at [333, 213] on span "They aren’t in love. They are bound to get divorced within six months." at bounding box center [264, 210] width 137 height 8
click at [360, 290] on div "Iesniegt Aizvērt" at bounding box center [356, 306] width 359 height 52
click at [362, 292] on button "Iesniegt" at bounding box center [357, 299] width 68 height 16
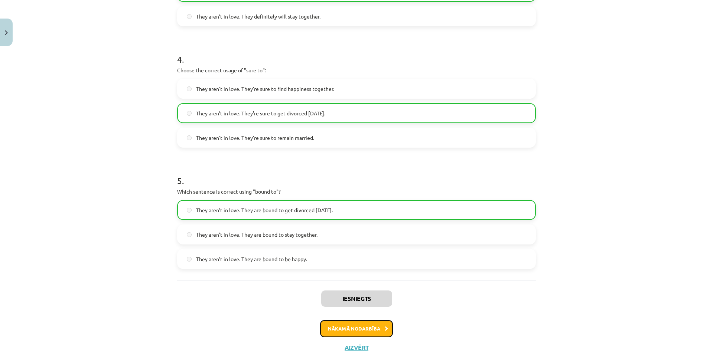
click at [362, 333] on button "Nākamā nodarbība" at bounding box center [356, 328] width 73 height 17
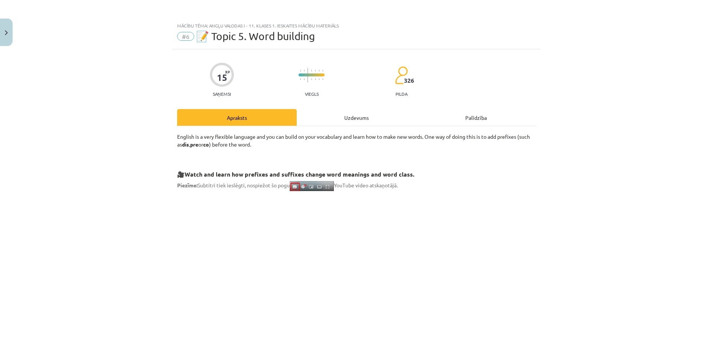
scroll to position [856, 0]
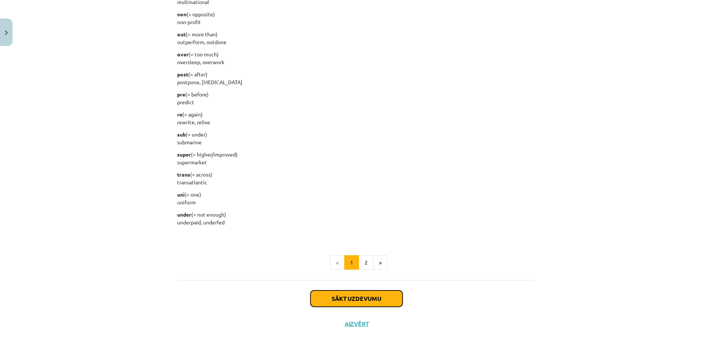
click at [393, 300] on button "Sākt uzdevumu" at bounding box center [356, 299] width 92 height 16
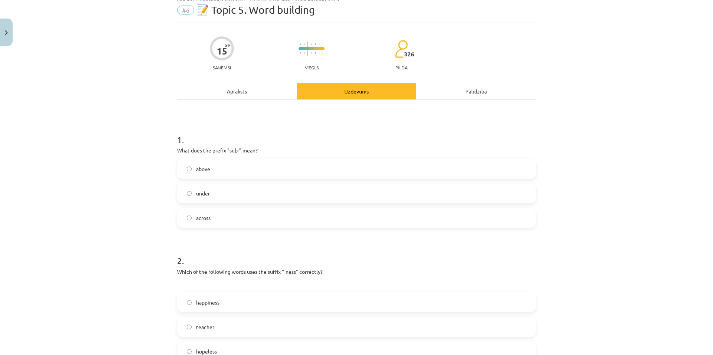
scroll to position [19, 0]
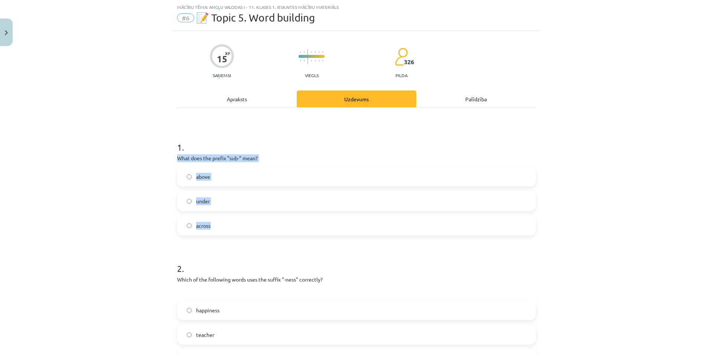
drag, startPoint x: 170, startPoint y: 155, endPoint x: 324, endPoint y: 226, distance: 170.1
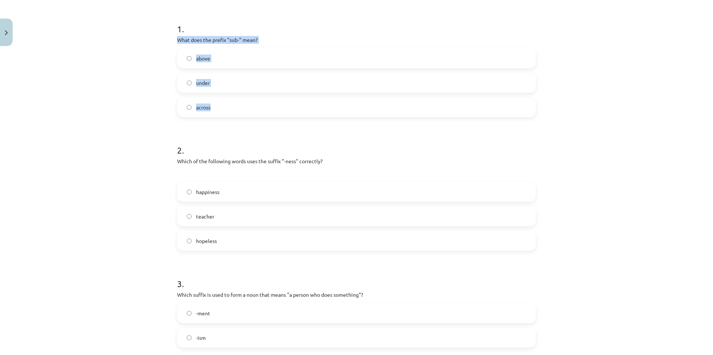
scroll to position [158, 0]
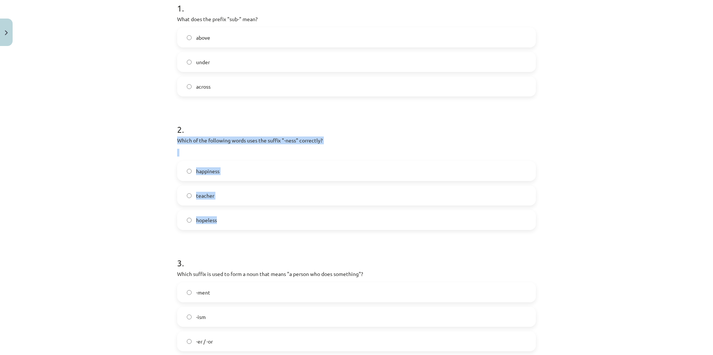
drag, startPoint x: 205, startPoint y: 151, endPoint x: 295, endPoint y: 229, distance: 118.7
click at [295, 230] on div "Mācību tēma: Angļu valodas i - 11. klases 1. ieskaites mācību materiāls #6 📝 To…" at bounding box center [356, 177] width 713 height 355
click at [222, 68] on label "under" at bounding box center [356, 62] width 357 height 19
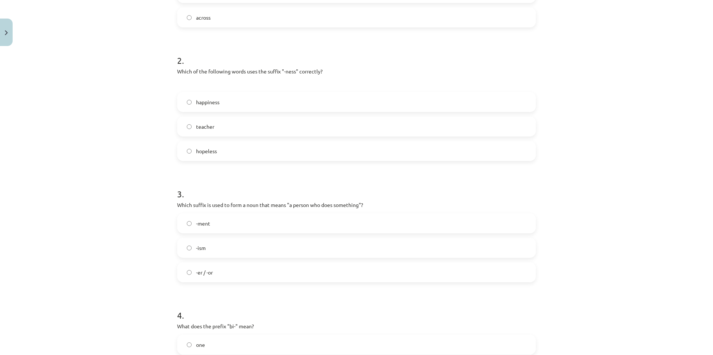
scroll to position [237, 0]
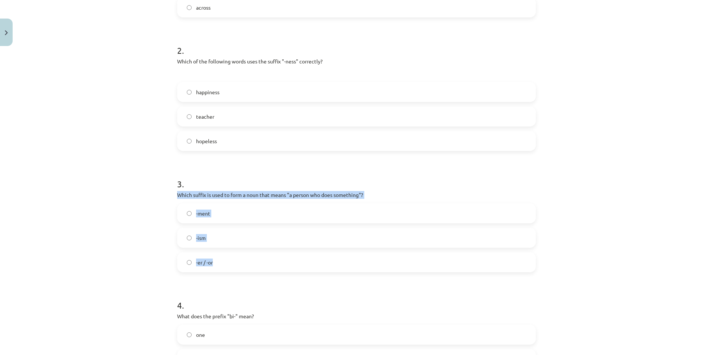
drag, startPoint x: 162, startPoint y: 197, endPoint x: 311, endPoint y: 266, distance: 164.4
click at [311, 266] on div "Mācību tēma: Angļu valodas i - 11. klases 1. ieskaites mācību materiāls #6 📝 To…" at bounding box center [356, 177] width 713 height 355
click at [239, 84] on label "happiness" at bounding box center [356, 92] width 357 height 19
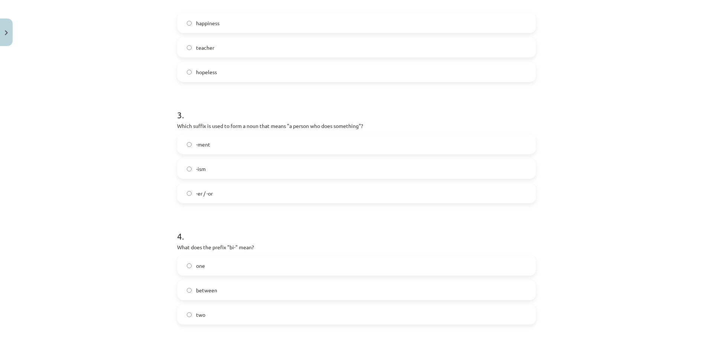
scroll to position [370, 0]
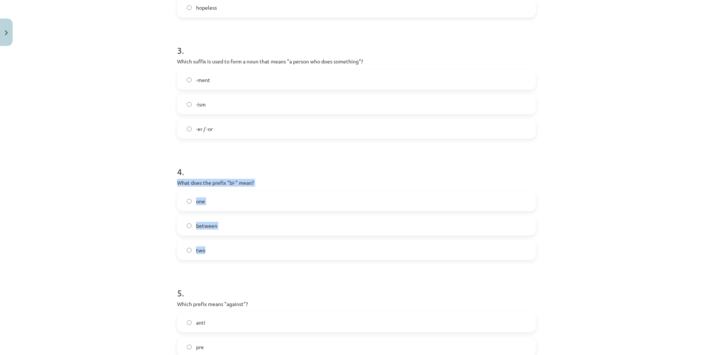
drag, startPoint x: 170, startPoint y: 182, endPoint x: 321, endPoint y: 250, distance: 165.6
click at [321, 250] on div "Mācību tēma: Angļu valodas i - 11. klases 1. ieskaites mācību materiāls #6 📝 To…" at bounding box center [356, 177] width 713 height 355
click at [206, 133] on label "-er / -or" at bounding box center [356, 129] width 357 height 19
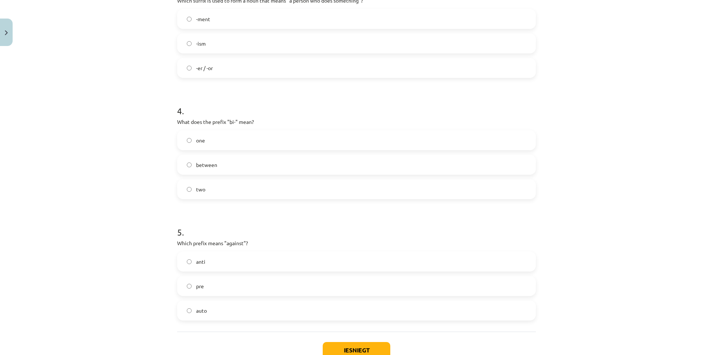
scroll to position [447, 0]
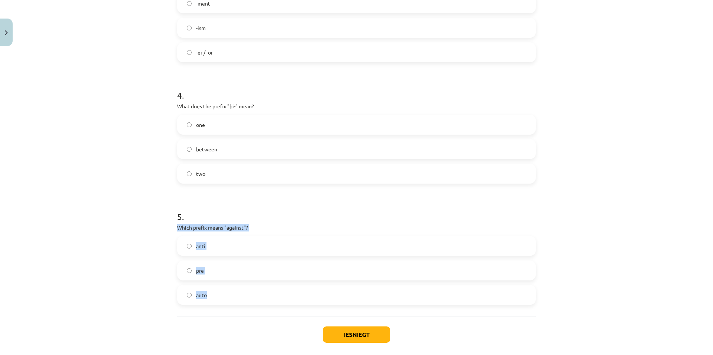
drag, startPoint x: 218, startPoint y: 236, endPoint x: 285, endPoint y: 290, distance: 86.4
click at [285, 290] on div "Mācību tēma: Angļu valodas i - 11. klases 1. ieskaites mācību materiāls #6 📝 To…" at bounding box center [356, 177] width 713 height 355
click at [224, 175] on label "two" at bounding box center [356, 173] width 357 height 19
drag, startPoint x: 212, startPoint y: 249, endPoint x: 216, endPoint y: 252, distance: 4.8
click at [213, 249] on label "anti" at bounding box center [356, 246] width 357 height 19
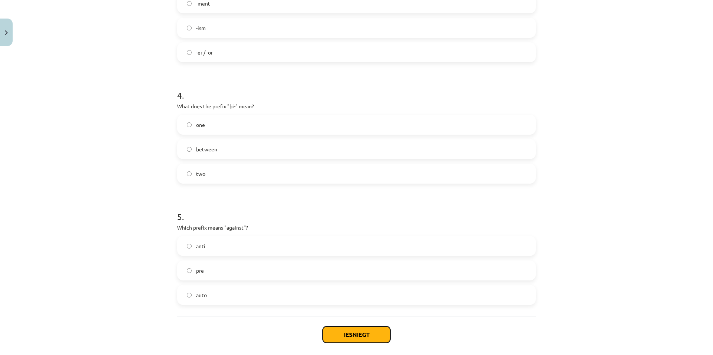
click at [358, 338] on button "Iesniegt" at bounding box center [357, 335] width 68 height 16
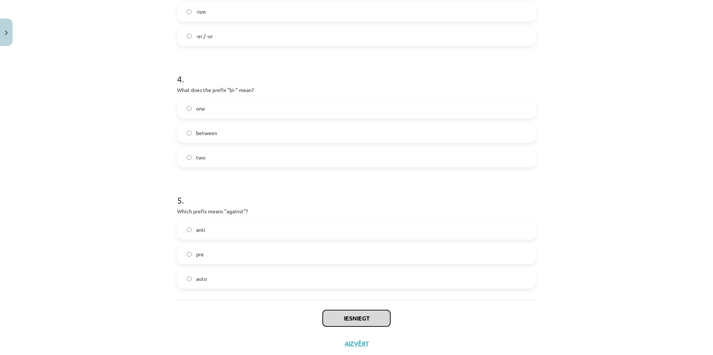
scroll to position [483, 0]
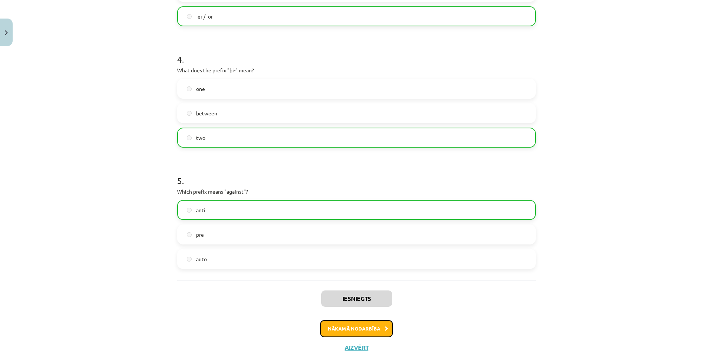
click at [349, 332] on button "Nākamā nodarbība" at bounding box center [356, 328] width 73 height 17
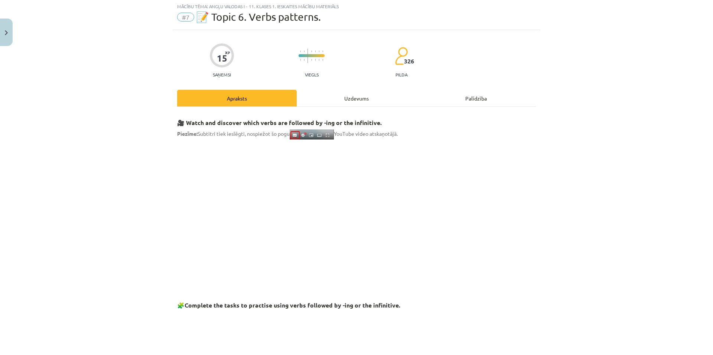
scroll to position [19, 0]
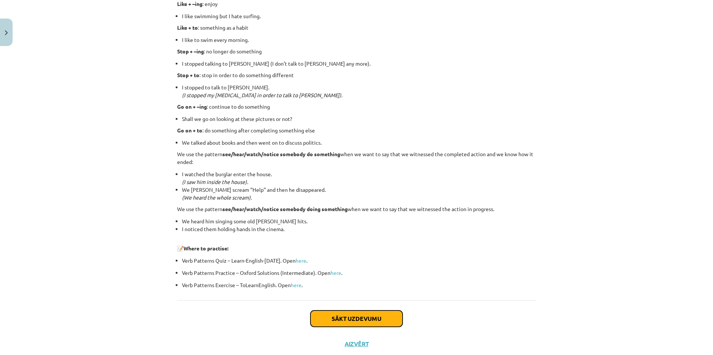
click at [334, 314] on button "Sākt uzdevumu" at bounding box center [356, 319] width 92 height 16
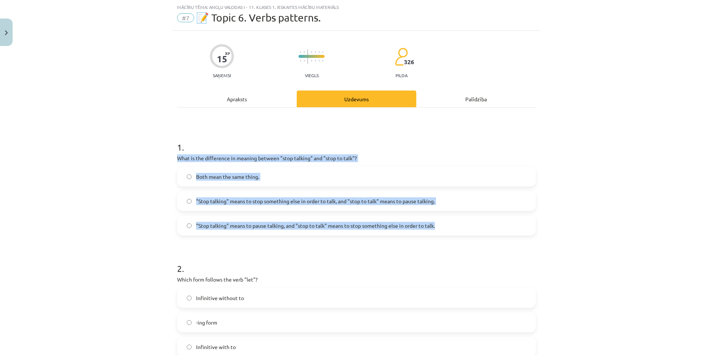
drag, startPoint x: 174, startPoint y: 160, endPoint x: 469, endPoint y: 225, distance: 301.4
click at [468, 225] on div "1 . What is the difference in meaning between "stop talking" and "stop to talk"…" at bounding box center [356, 182] width 359 height 107
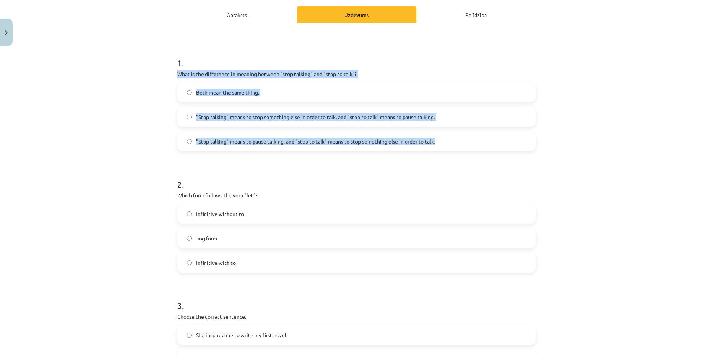
scroll to position [122, 0]
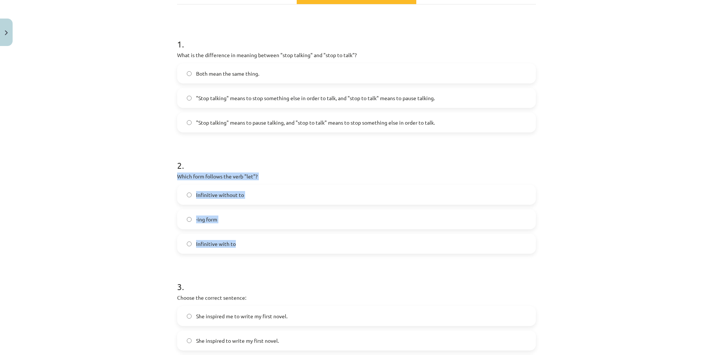
drag, startPoint x: 169, startPoint y: 177, endPoint x: 309, endPoint y: 250, distance: 157.9
click at [310, 251] on div "Mācību tēma: Angļu valodas i - 11. klases 1. ieskaites mācību materiāls #7 📝 To…" at bounding box center [356, 177] width 713 height 355
click at [296, 127] on label ""Stop talking" means to pause talking, and "stop to talk" means to stop somethi…" at bounding box center [356, 122] width 357 height 19
click at [426, 124] on span ""Stop talking" means to pause talking, and "stop to talk" means to stop somethi…" at bounding box center [315, 123] width 239 height 8
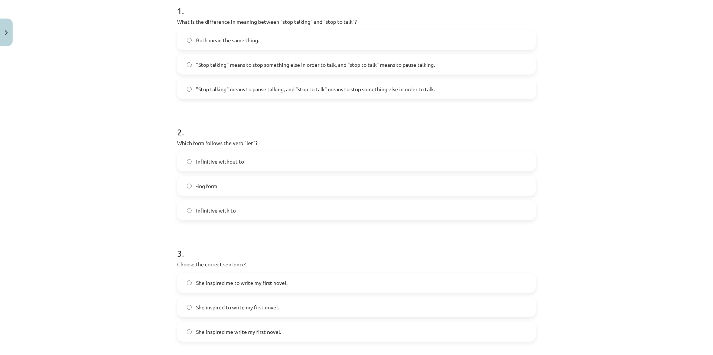
scroll to position [159, 0]
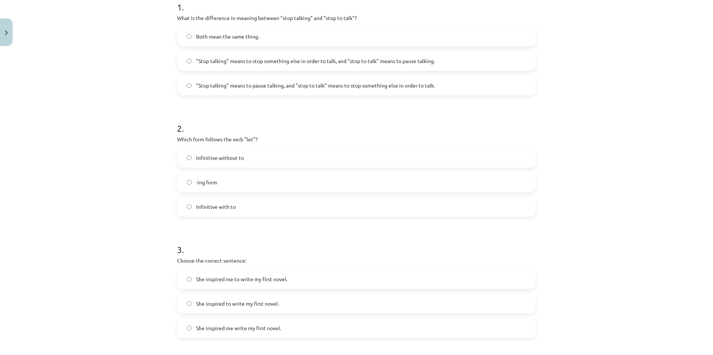
click at [240, 209] on label "Infinitive with to" at bounding box center [356, 206] width 357 height 19
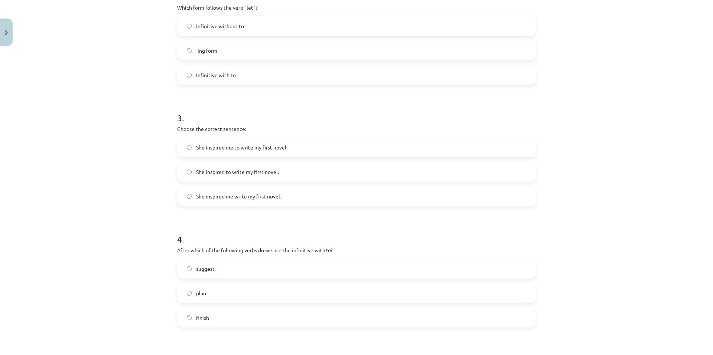
scroll to position [294, 0]
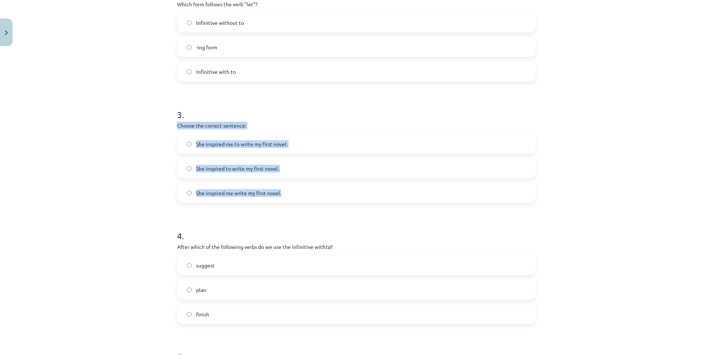
drag, startPoint x: 170, startPoint y: 125, endPoint x: 372, endPoint y: 202, distance: 215.9
click at [372, 202] on div "15 XP Saņemsi Viegls 326 pilda Apraksts Uzdevums Palīdzība 1 . What is the diff…" at bounding box center [356, 134] width 367 height 758
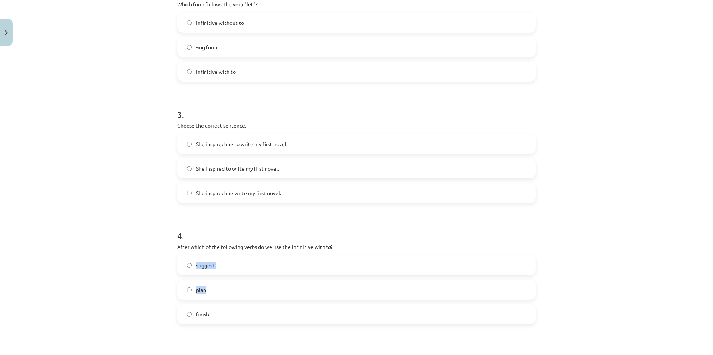
drag, startPoint x: 168, startPoint y: 253, endPoint x: 174, endPoint y: 246, distance: 9.5
click at [245, 274] on div "Mācību tēma: Angļu valodas i - 11. klases 1. ieskaites mācību materiāls #7 📝 To…" at bounding box center [356, 177] width 713 height 355
click at [173, 245] on div "15 XP Saņemsi Viegls 326 pilda Apraksts Uzdevums Palīdzība 1 . What is the diff…" at bounding box center [356, 134] width 367 height 758
drag, startPoint x: 173, startPoint y: 245, endPoint x: 256, endPoint y: 314, distance: 107.8
click at [256, 314] on div "15 XP Saņemsi Viegls 326 pilda Apraksts Uzdevums Palīdzība 1 . What is the diff…" at bounding box center [356, 134] width 367 height 758
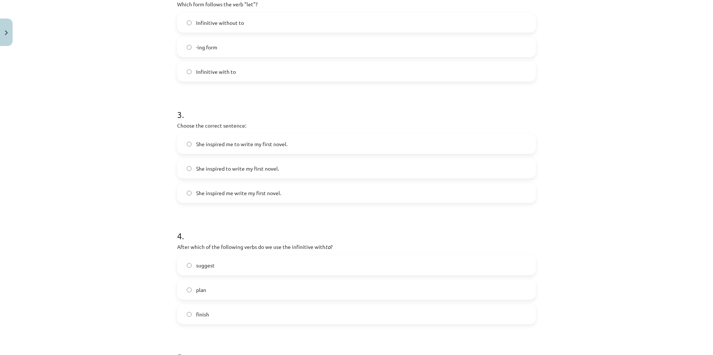
click at [236, 191] on span "She inspired me write my first novel." at bounding box center [238, 193] width 85 height 8
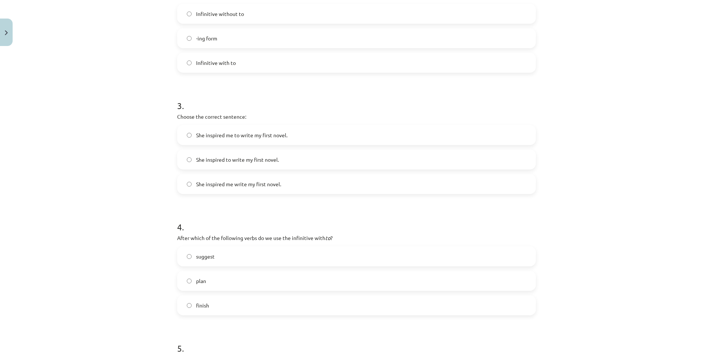
scroll to position [331, 0]
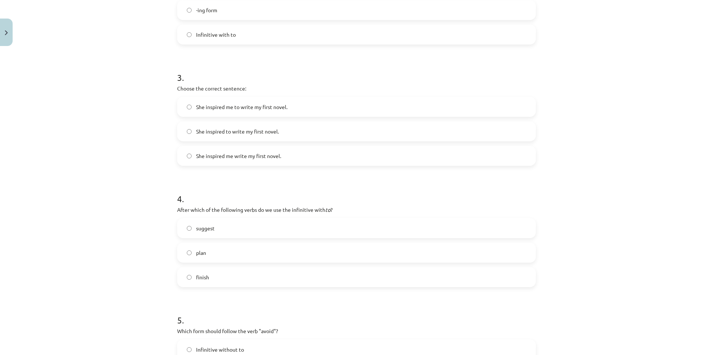
click at [266, 113] on label "She inspired me to write my first novel." at bounding box center [356, 107] width 357 height 19
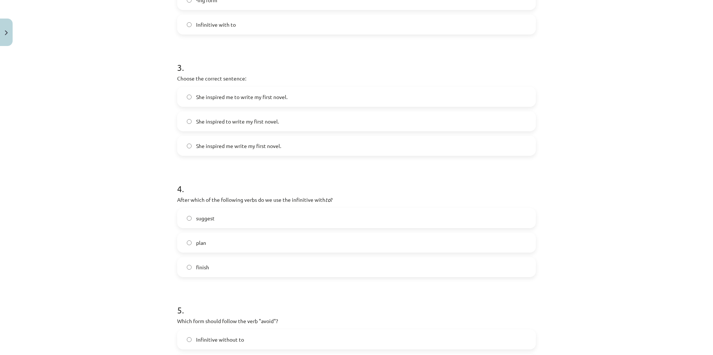
scroll to position [368, 0]
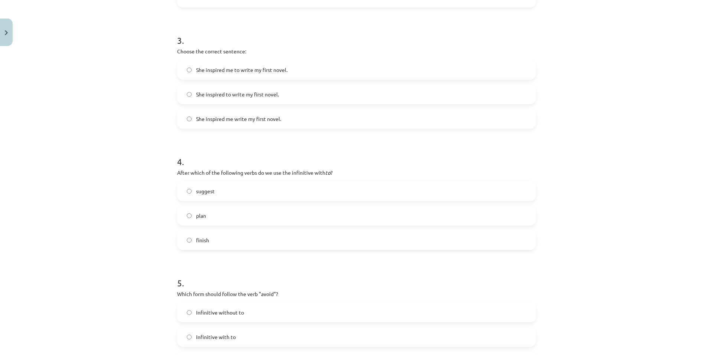
click at [205, 211] on label "plan" at bounding box center [356, 215] width 357 height 19
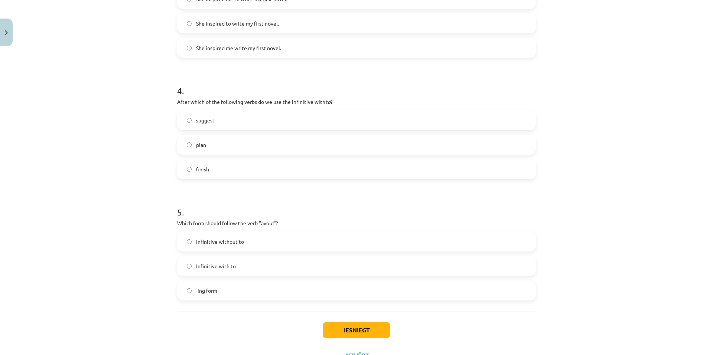
scroll to position [434, 0]
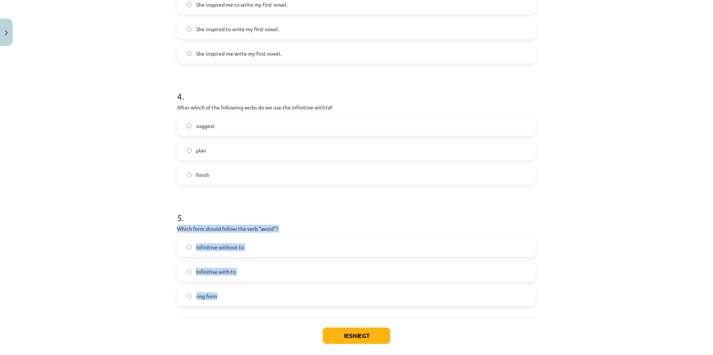
drag, startPoint x: 172, startPoint y: 228, endPoint x: 275, endPoint y: 295, distance: 122.9
drag, startPoint x: 356, startPoint y: 203, endPoint x: 345, endPoint y: 219, distance: 20.0
click at [356, 203] on h1 "5 ." at bounding box center [356, 211] width 359 height 23
click at [245, 302] on label "-ing form" at bounding box center [356, 296] width 357 height 19
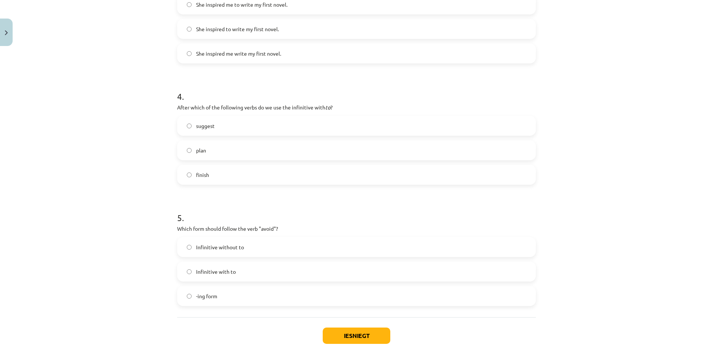
click at [348, 327] on div "Iesniegt Aizvērt" at bounding box center [356, 343] width 359 height 52
click at [351, 331] on button "Iesniegt" at bounding box center [357, 336] width 68 height 16
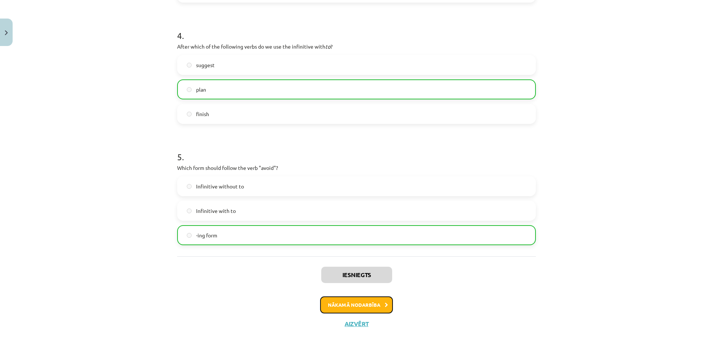
click at [371, 300] on button "Nākamā nodarbība" at bounding box center [356, 305] width 73 height 17
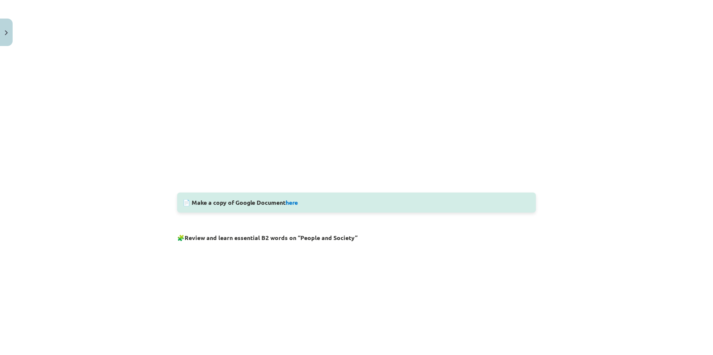
scroll to position [316, 0]
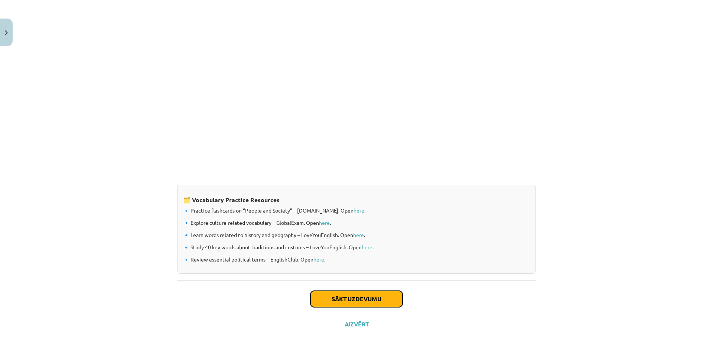
click at [387, 301] on button "Sākt uzdevumu" at bounding box center [356, 299] width 92 height 16
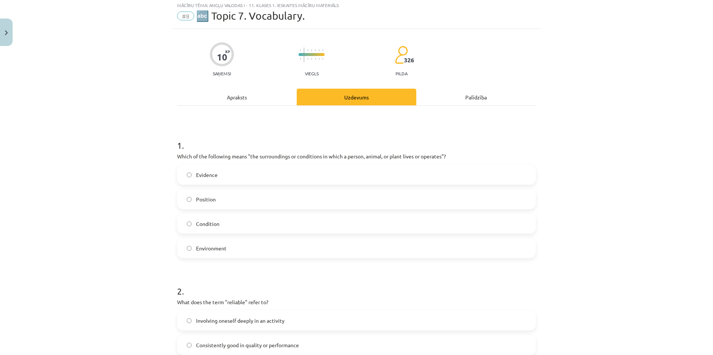
scroll to position [19, 0]
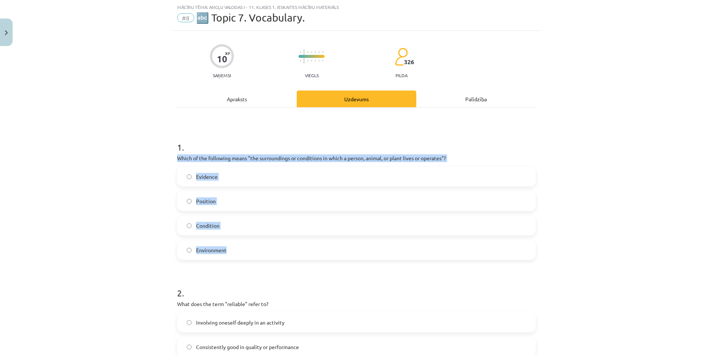
drag, startPoint x: 166, startPoint y: 159, endPoint x: 287, endPoint y: 246, distance: 148.9
click at [287, 246] on div "Mācību tēma: Angļu valodas i - 11. klases 1. ieskaites mācību materiāls #8 🔤 To…" at bounding box center [356, 177] width 713 height 355
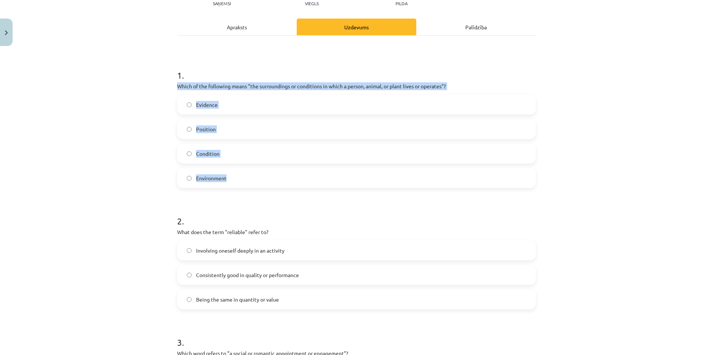
scroll to position [95, 0]
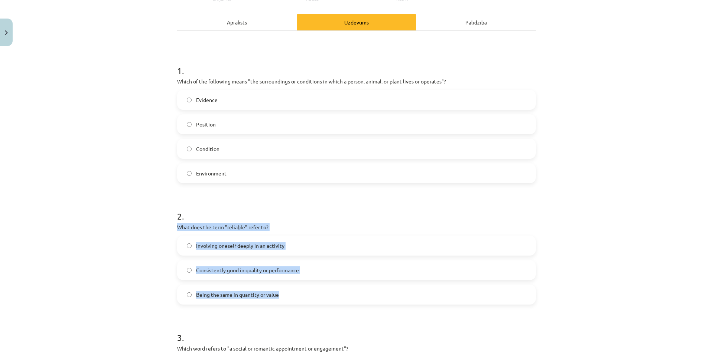
drag, startPoint x: 169, startPoint y: 227, endPoint x: 297, endPoint y: 300, distance: 147.0
click at [297, 300] on div "Mācību tēma: Angļu valodas i - 11. klases 1. ieskaites mācību materiāls #8 🔤 To…" at bounding box center [356, 177] width 713 height 355
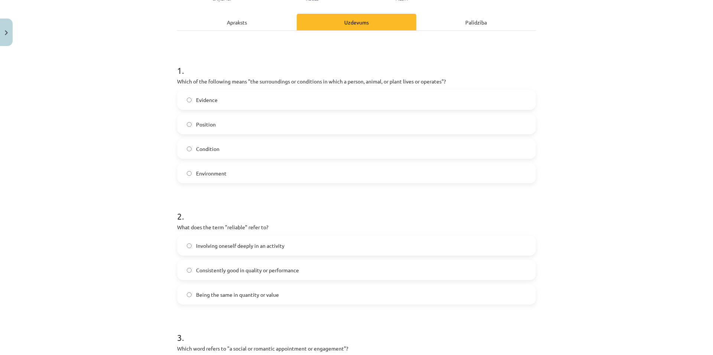
click at [223, 174] on span "Environment" at bounding box center [211, 174] width 30 height 8
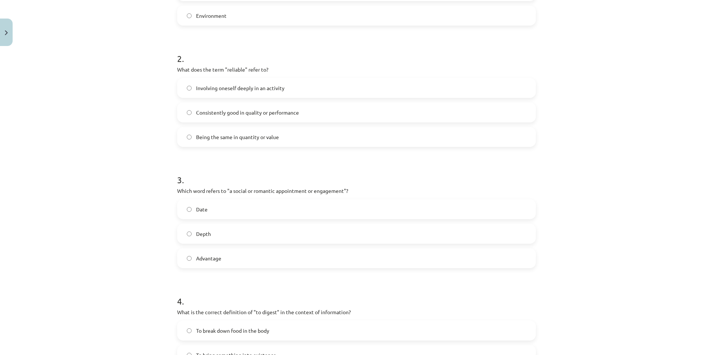
scroll to position [296, 0]
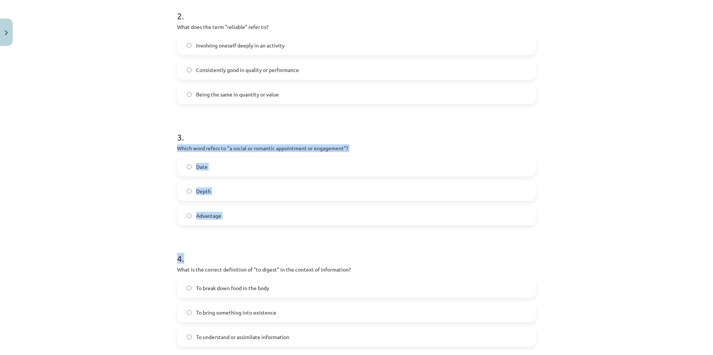
drag, startPoint x: 165, startPoint y: 148, endPoint x: 317, endPoint y: 228, distance: 171.2
click at [311, 228] on div "Mācību tēma: Angļu valodas i - 11. klases 1. ieskaites mācību materiāls #8 🔤 To…" at bounding box center [356, 177] width 713 height 355
click at [148, 192] on div "Mācību tēma: Angļu valodas i - 11. klases 1. ieskaites mācību materiāls #8 🔤 To…" at bounding box center [356, 177] width 713 height 355
drag, startPoint x: 174, startPoint y: 147, endPoint x: 263, endPoint y: 216, distance: 112.7
click at [263, 216] on div "10 XP Saņemsi Viegls 326 pilda Apraksts Uzdevums Palīdzība 1 . Which of the fol…" at bounding box center [356, 145] width 367 height 782
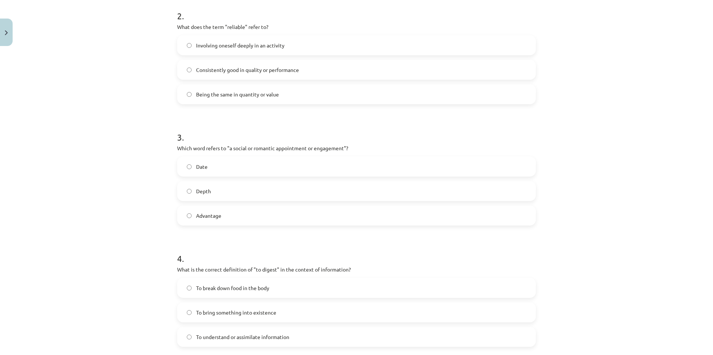
click at [230, 71] on span "Consistently good in quality or performance" at bounding box center [247, 70] width 103 height 8
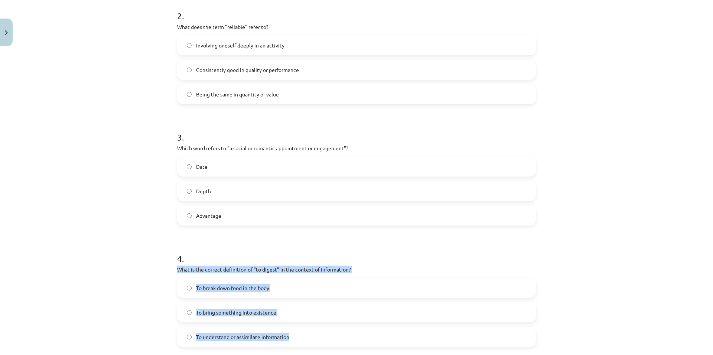
drag, startPoint x: 181, startPoint y: 272, endPoint x: 303, endPoint y: 337, distance: 138.3
click at [303, 337] on div "Mācību tēma: Angļu valodas i - 11. klases 1. ieskaites mācību materiāls #8 🔤 To…" at bounding box center [356, 177] width 713 height 355
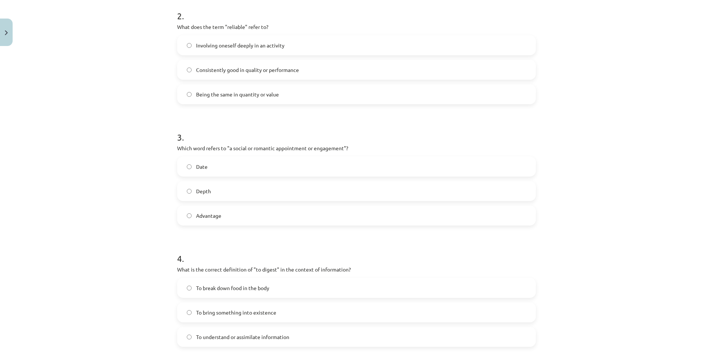
drag, startPoint x: 226, startPoint y: 171, endPoint x: 267, endPoint y: 176, distance: 40.4
click at [226, 171] on label "Date" at bounding box center [356, 166] width 357 height 19
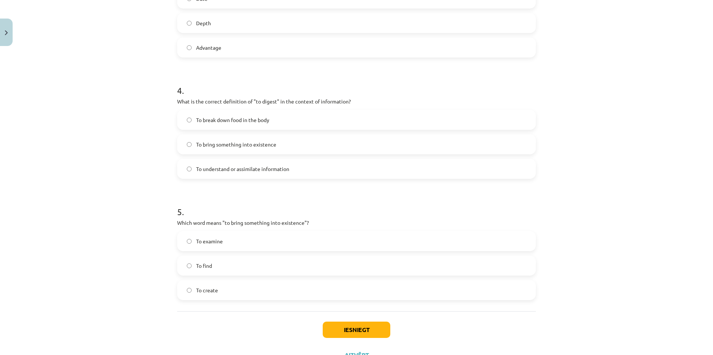
scroll to position [466, 0]
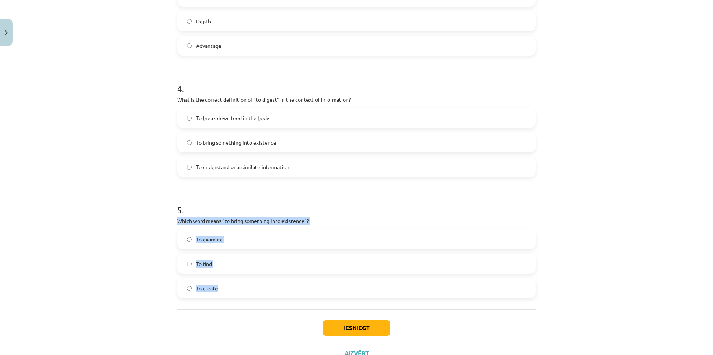
drag, startPoint x: 182, startPoint y: 221, endPoint x: 250, endPoint y: 282, distance: 91.2
click at [259, 166] on span "To understand or assimilate information" at bounding box center [242, 167] width 93 height 8
click at [218, 285] on label "To create" at bounding box center [356, 288] width 357 height 19
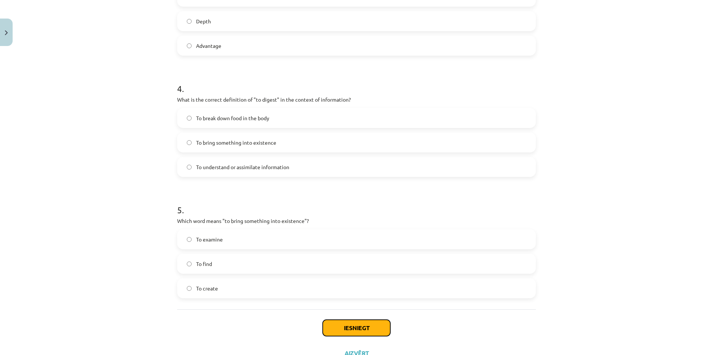
click at [332, 330] on button "Iesniegt" at bounding box center [357, 328] width 68 height 16
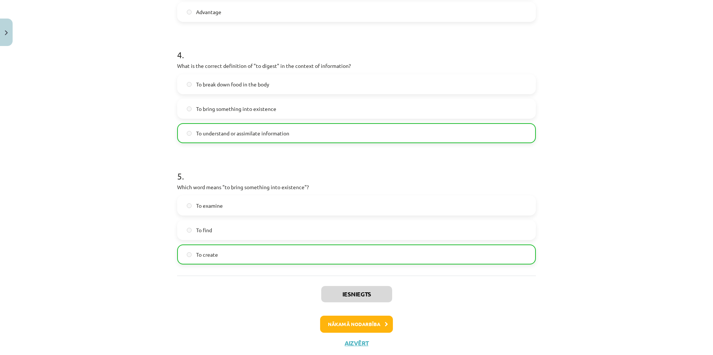
scroll to position [519, 0]
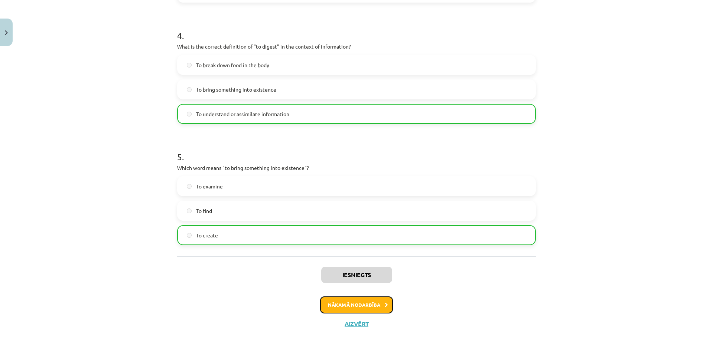
click at [362, 302] on button "Nākamā nodarbība" at bounding box center [356, 305] width 73 height 17
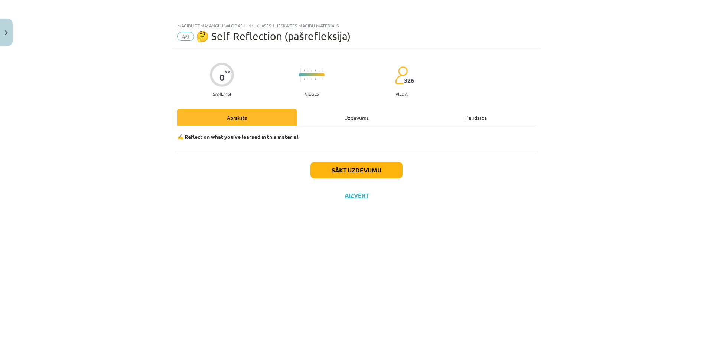
scroll to position [0, 0]
click at [367, 168] on button "Sākt uzdevumu" at bounding box center [356, 170] width 92 height 16
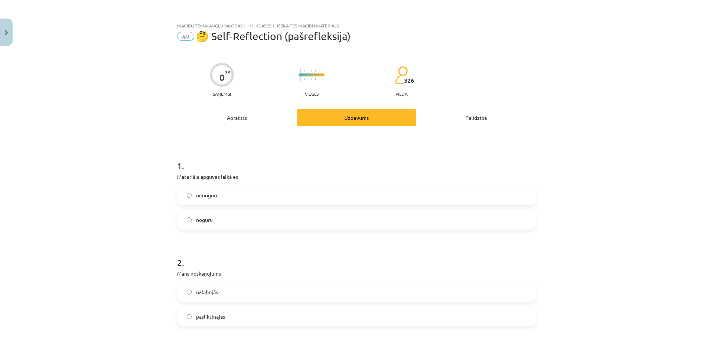
drag, startPoint x: 171, startPoint y: 177, endPoint x: 163, endPoint y: 183, distance: 10.6
click at [148, 177] on div "Mācību tēma: Angļu valodas i - 11. klases 1. ieskaites mācību materiāls #9 🤔 Se…" at bounding box center [356, 177] width 713 height 355
click at [231, 222] on label "noguru" at bounding box center [356, 219] width 357 height 19
click at [233, 196] on label "nenoguru" at bounding box center [356, 195] width 357 height 19
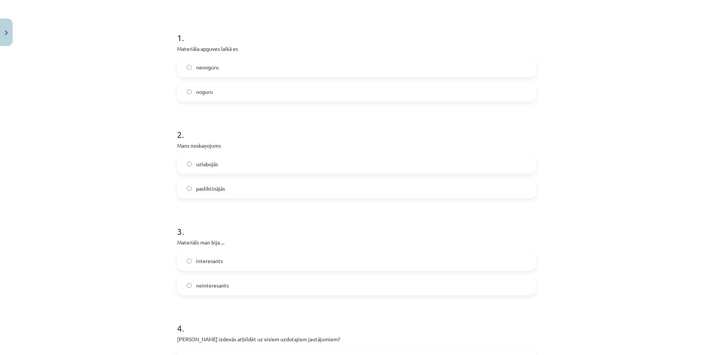
scroll to position [186, 0]
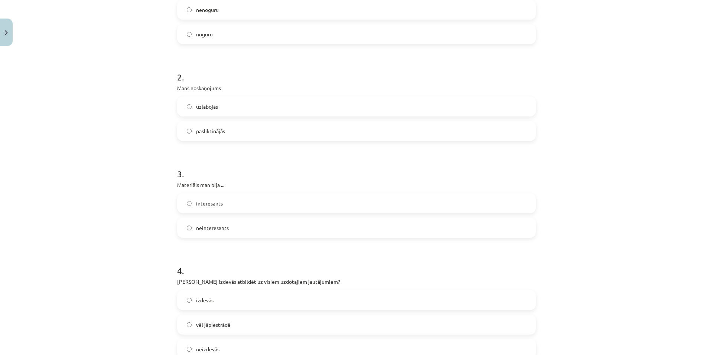
click at [236, 112] on label "uzlabojās" at bounding box center [356, 106] width 357 height 19
click at [235, 114] on label "uzlabojās" at bounding box center [356, 106] width 357 height 19
click at [235, 205] on label "interesants" at bounding box center [356, 203] width 357 height 19
drag, startPoint x: 232, startPoint y: 220, endPoint x: 238, endPoint y: 239, distance: 20.1
click at [232, 221] on label "neinteresants" at bounding box center [356, 228] width 357 height 19
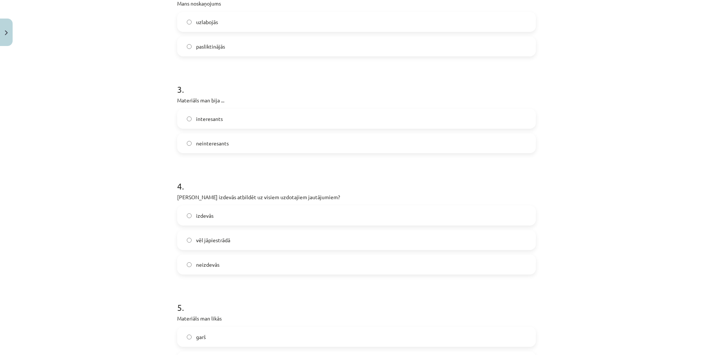
scroll to position [321, 0]
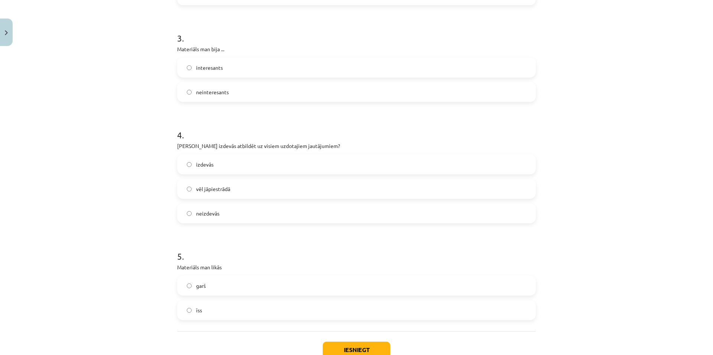
click at [217, 68] on span "interesants" at bounding box center [209, 68] width 27 height 8
click at [235, 172] on label "izdevās" at bounding box center [356, 164] width 357 height 19
click at [235, 283] on label "garš" at bounding box center [356, 286] width 357 height 19
click at [231, 312] on label "īss" at bounding box center [356, 310] width 357 height 19
click at [344, 343] on button "Iesniegt" at bounding box center [357, 350] width 68 height 16
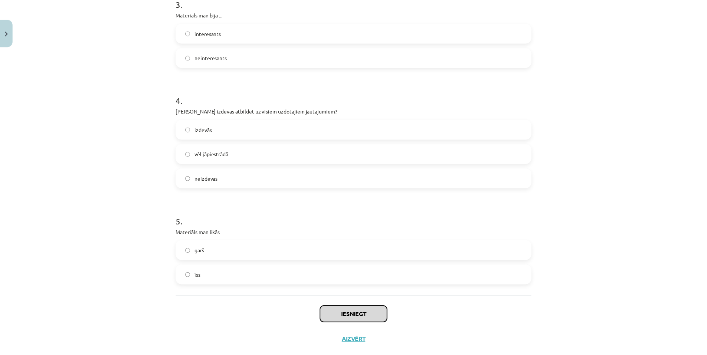
scroll to position [359, 0]
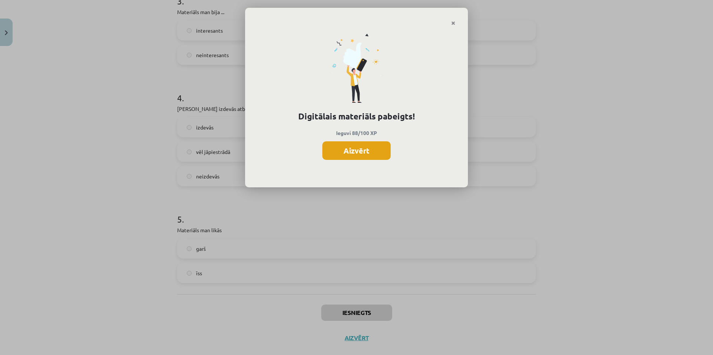
click at [381, 154] on button "Aizvērt" at bounding box center [356, 150] width 68 height 19
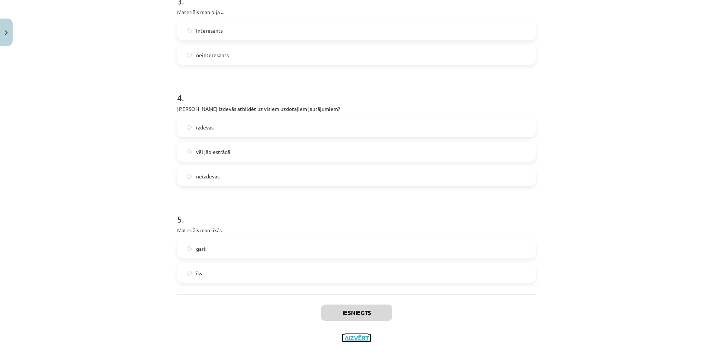
click at [352, 339] on button "Aizvērt" at bounding box center [356, 337] width 28 height 7
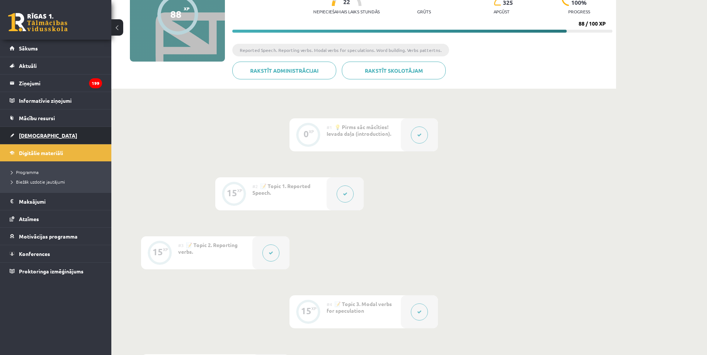
click at [36, 138] on span "[DEMOGRAPHIC_DATA]" at bounding box center [48, 135] width 58 height 7
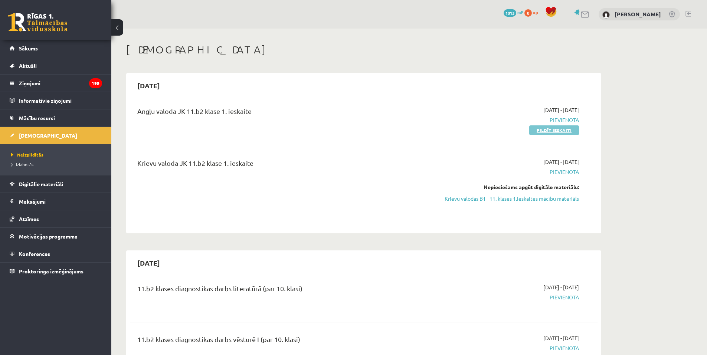
click at [563, 131] on link "Pildīt ieskaiti" at bounding box center [554, 130] width 50 height 10
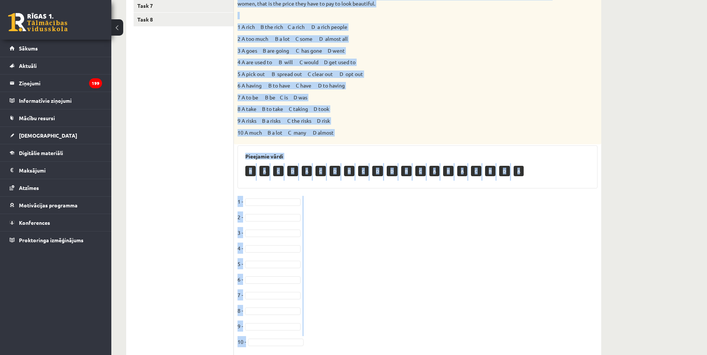
scroll to position [242, 0]
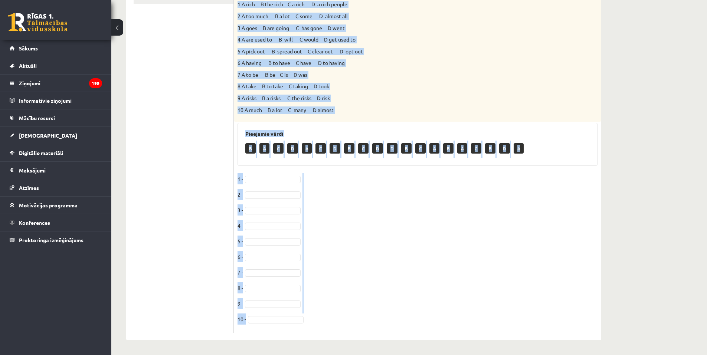
drag, startPoint x: 236, startPoint y: 39, endPoint x: 453, endPoint y: 341, distance: 371.6
click at [453, 341] on div "Angļu valoda JK 11.b2 [PERSON_NAME] 1. ieskaite , [PERSON_NAME] (11.b2 JK) Parā…" at bounding box center [363, 71] width 505 height 568
copy div "Loremi dol sitamet consect. Ad eli sedd, ei tem inci 1_____________utl etd magn…"
click at [585, 151] on div "B A C D A C D B C D D B C A B A C B D A" at bounding box center [417, 149] width 344 height 17
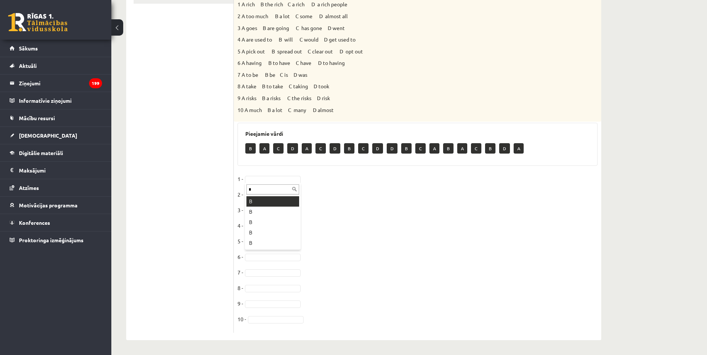
type input "*"
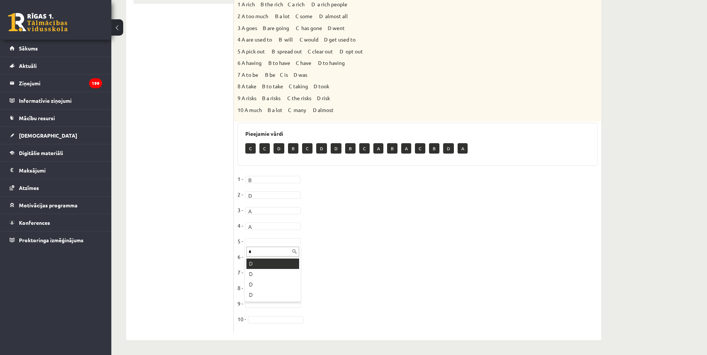
type input "*"
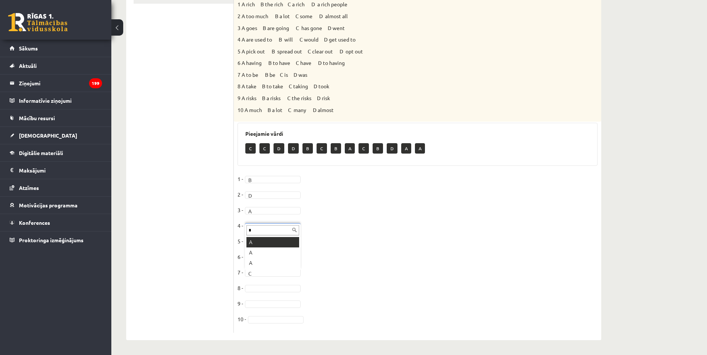
type input "*"
drag, startPoint x: 258, startPoint y: 293, endPoint x: 258, endPoint y: 289, distance: 4.1
click at [258, 293] on fieldset "1 - B * 2 - D * 3 - A * 4 - A * 5 - D * 6 - B * 7 - A * 8 - 9 - 10 -" at bounding box center [418, 251] width 360 height 156
type input "*"
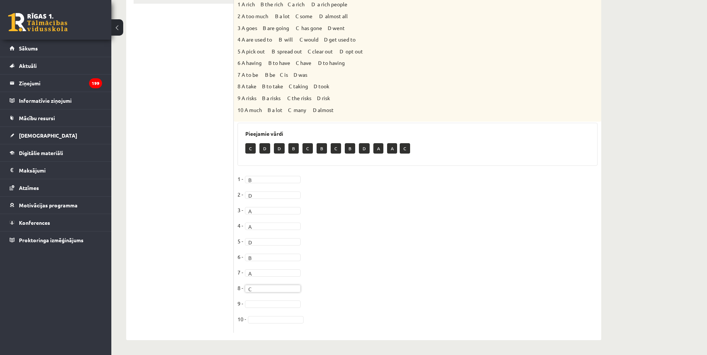
click at [259, 299] on fieldset "1 - B * 2 - D * 3 - A * 4 - A * 5 - D * 6 - B * 7 - A * 8 - C * 9 - 10 -" at bounding box center [418, 251] width 360 height 156
type input "*"
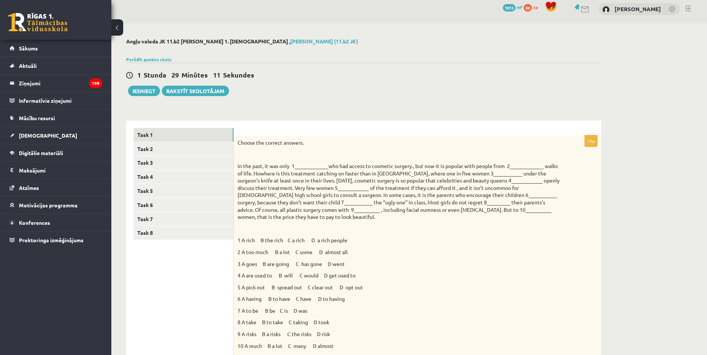
scroll to position [3, 0]
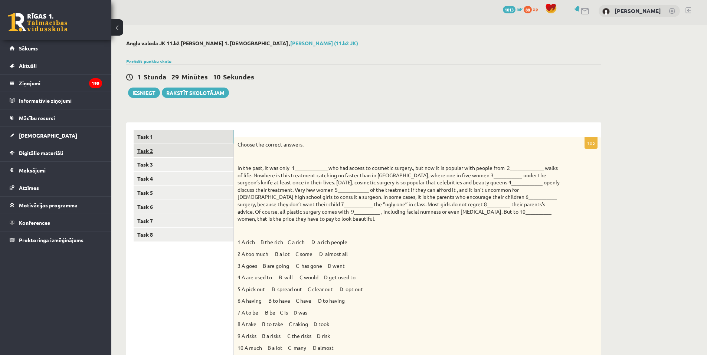
click at [161, 150] on link "Task 2" at bounding box center [184, 151] width 100 height 14
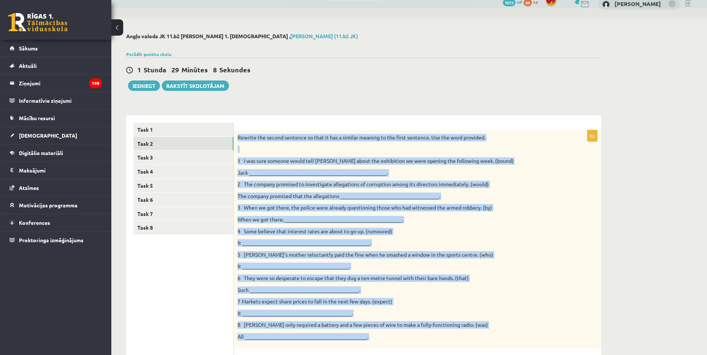
scroll to position [196, 0]
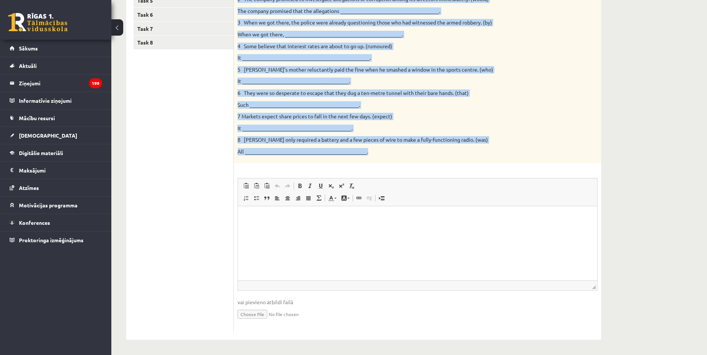
drag, startPoint x: 238, startPoint y: 144, endPoint x: 375, endPoint y: 151, distance: 137.1
click at [375, 151] on div "Rewrite the second sentence so that it has a similar meaning to the first sente…" at bounding box center [417, 54] width 367 height 219
copy div "Loremip dol sitame consecte ad elit se doe t incidid utlabor et dol magna aliqu…"
click at [565, 141] on div "Rewrite the second sentence so that it has a similar meaning to the first sente…" at bounding box center [417, 54] width 367 height 219
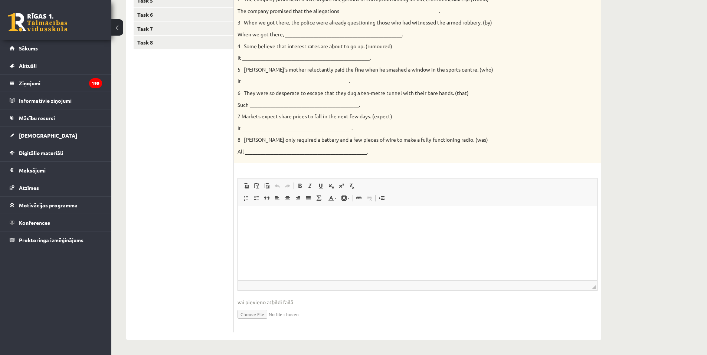
click at [256, 313] on input "file" at bounding box center [418, 313] width 360 height 15
type input "**********"
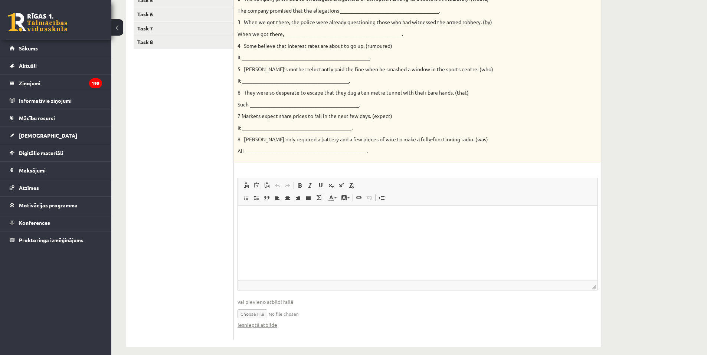
scroll to position [204, 0]
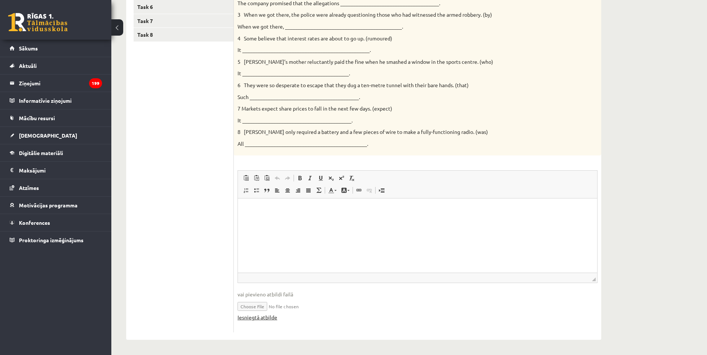
click at [259, 316] on link "Iesniegtā atbilde" at bounding box center [258, 318] width 40 height 8
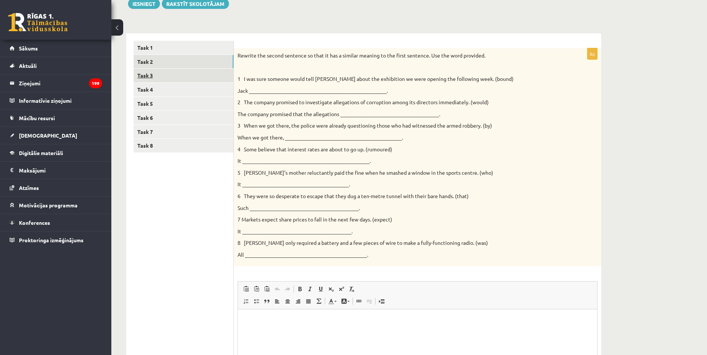
click at [169, 77] on link "Task 3" at bounding box center [184, 76] width 100 height 14
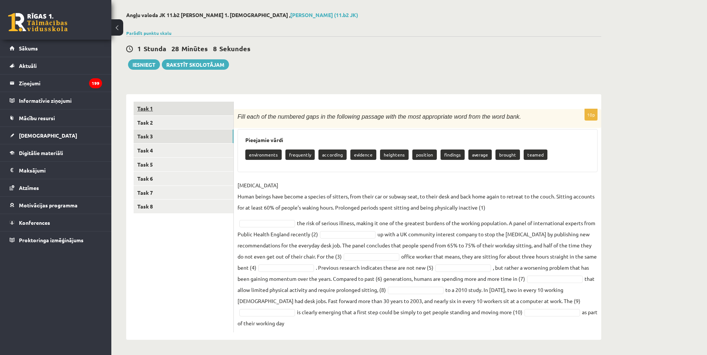
scroll to position [32, 0]
drag, startPoint x: 238, startPoint y: 115, endPoint x: 469, endPoint y: 348, distance: 328.1
click at [470, 350] on div "Angļu valoda JK 11.b2 [PERSON_NAME] 1. ieskaite , [PERSON_NAME] (11.b2 JK) Parā…" at bounding box center [363, 176] width 505 height 358
copy div "Lore ipsu do sit ametcons adip el sed doeiusmod tempori utla etd magn aliquaeni…"
click at [657, 231] on div "Angļu valoda JK 11.b2 [PERSON_NAME] 1. ieskaite , [PERSON_NAME] (11.b2 JK) Parā…" at bounding box center [409, 176] width 596 height 358
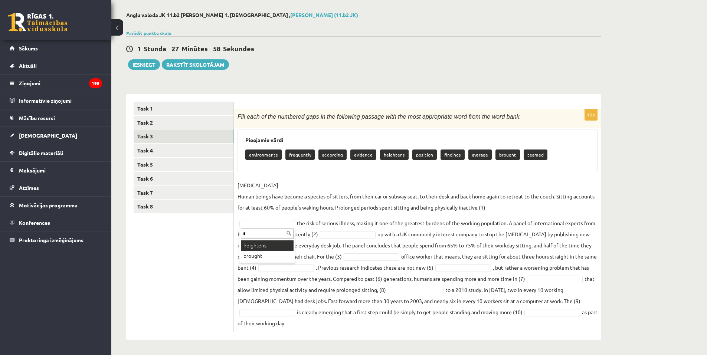
type input "*"
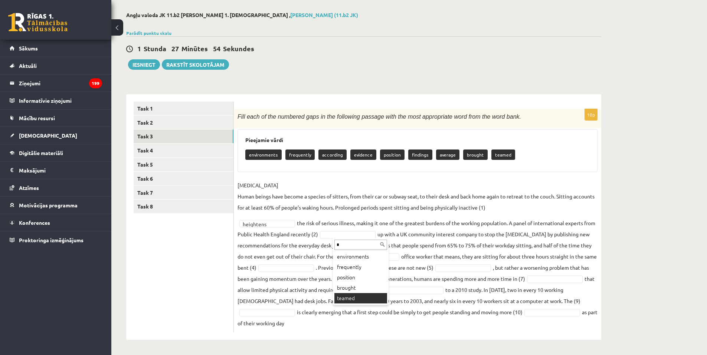
type input "*"
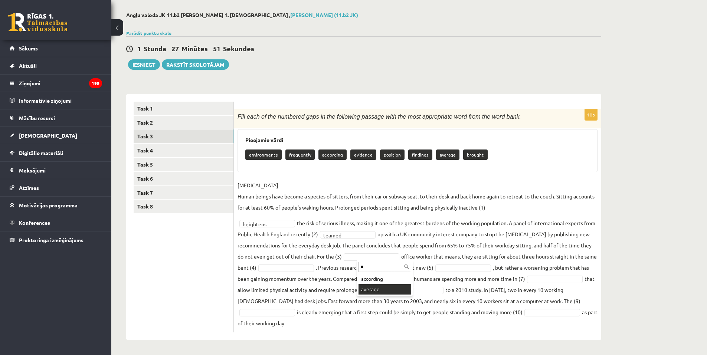
type input "*"
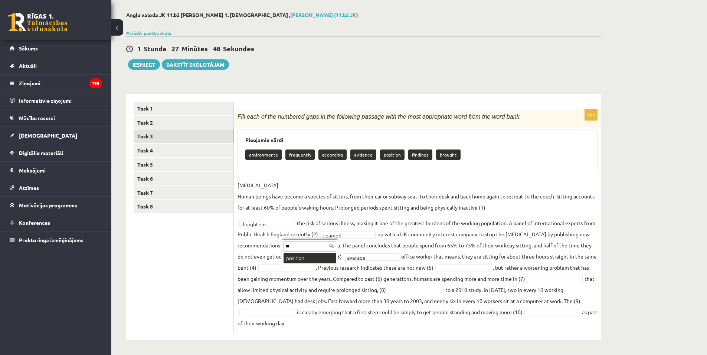
type input "**"
type input "*"
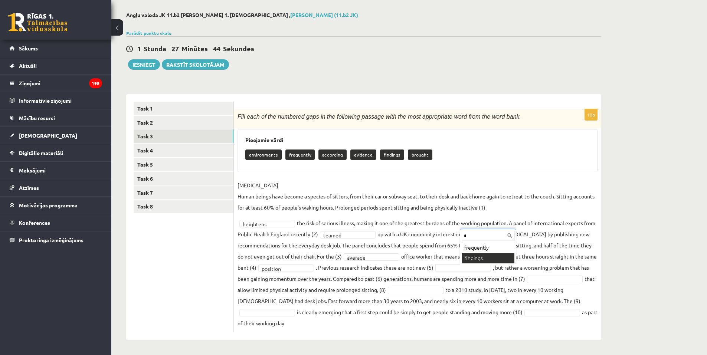
type input "*"
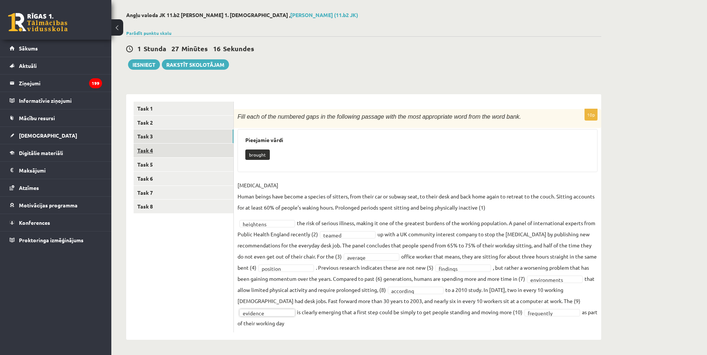
click at [161, 151] on link "Task 4" at bounding box center [184, 151] width 100 height 14
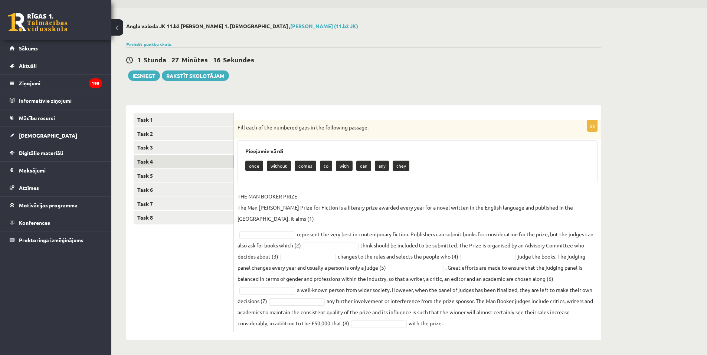
scroll to position [10, 0]
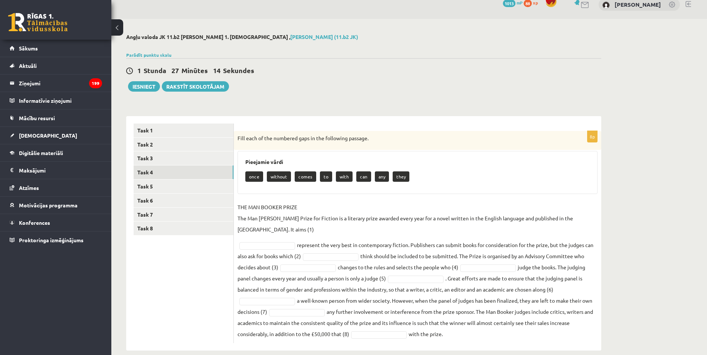
drag, startPoint x: 237, startPoint y: 137, endPoint x: 501, endPoint y: 325, distance: 324.1
click at [498, 325] on div "8p Fill each of the numbered gaps in the following passage. Pieejamie vārdi onc…" at bounding box center [417, 237] width 367 height 212
copy div "Fill each of the numbered gaps in the following passage. Pieejamie vārdi once w…"
click at [251, 228] on fieldset "THE MAN BOOKER PRIZE The Man Booker Prize for Fiction is a literary prize award…" at bounding box center [418, 271] width 360 height 138
type input "*"
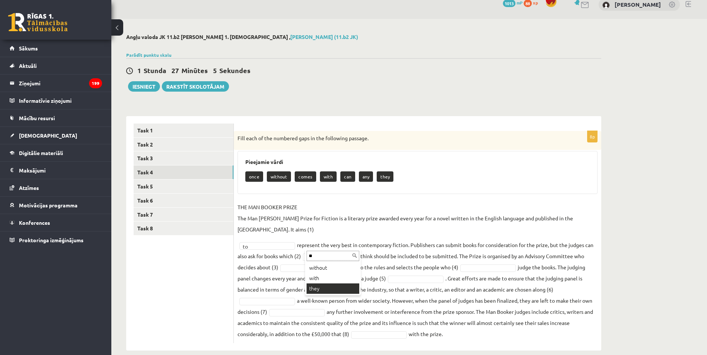
type input "**"
type input "*"
type input "***"
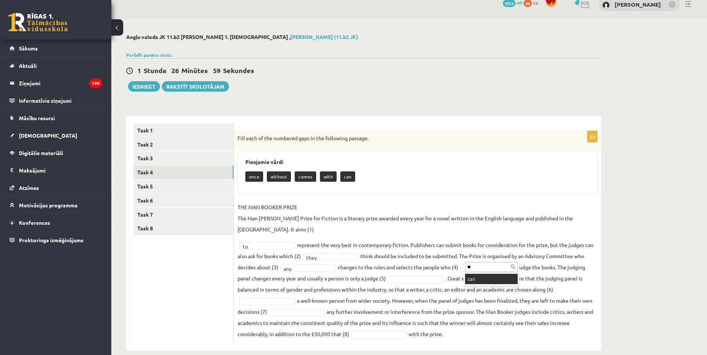
type input "**"
type input "****"
type input "*"
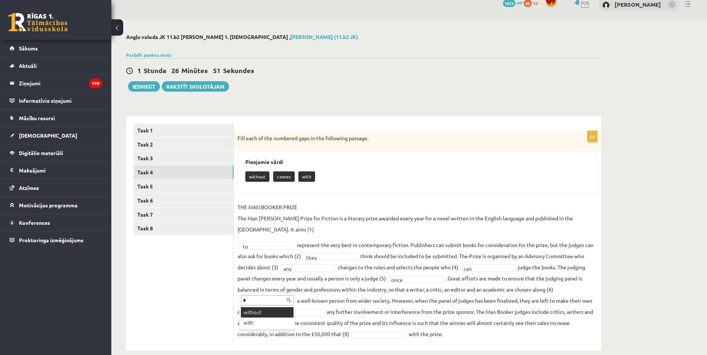
type input "*"
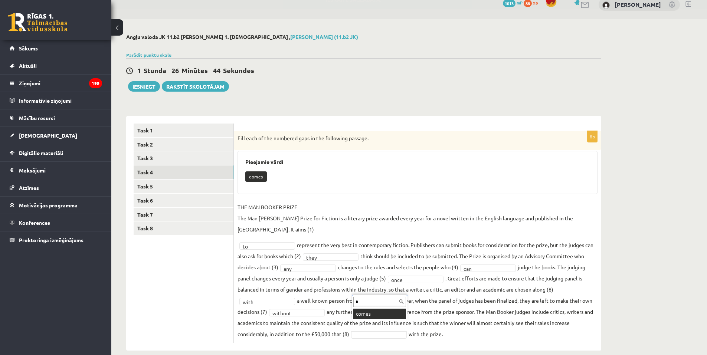
type input "*"
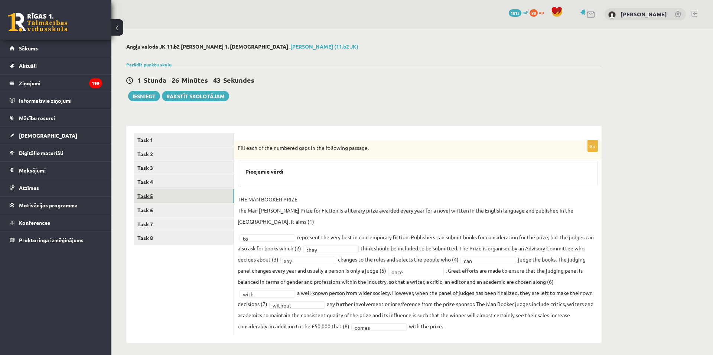
click at [169, 198] on link "Task 5" at bounding box center [184, 196] width 100 height 14
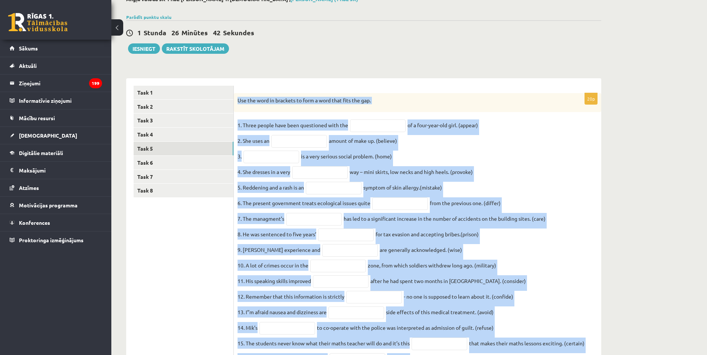
scroll to position [165, 0]
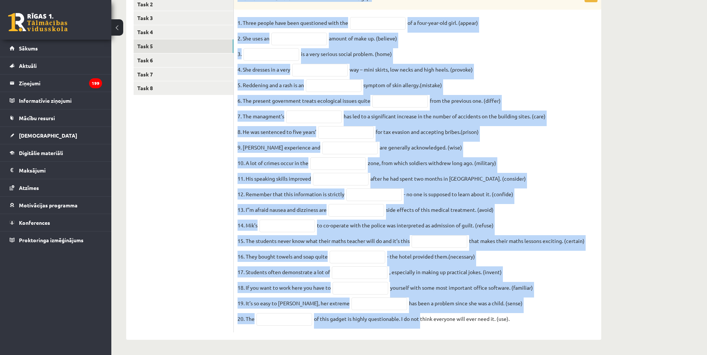
drag, startPoint x: 238, startPoint y: 148, endPoint x: 421, endPoint y: 334, distance: 260.9
click at [421, 334] on div "20p Use the word in brackets to form a word that fits the gap. 1. Three people …" at bounding box center [417, 158] width 367 height 365
click at [421, 335] on div "20p Use the word in brackets to form a word that fits the gap. 1. Three people …" at bounding box center [417, 158] width 367 height 365
drag, startPoint x: 517, startPoint y: 318, endPoint x: 510, endPoint y: 317, distance: 6.4
click at [510, 317] on fieldset "1. Three people have been questioned with the of a four-year-old girl. (appear)…" at bounding box center [418, 173] width 360 height 312
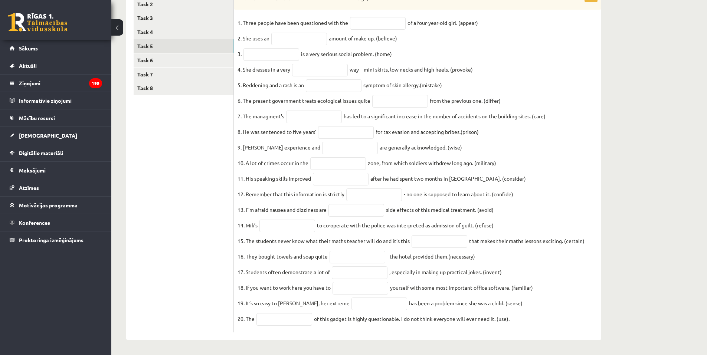
click at [480, 171] on fieldset "1. Three people have been questioned with the of a four-year-old girl. (appear)…" at bounding box center [418, 173] width 360 height 312
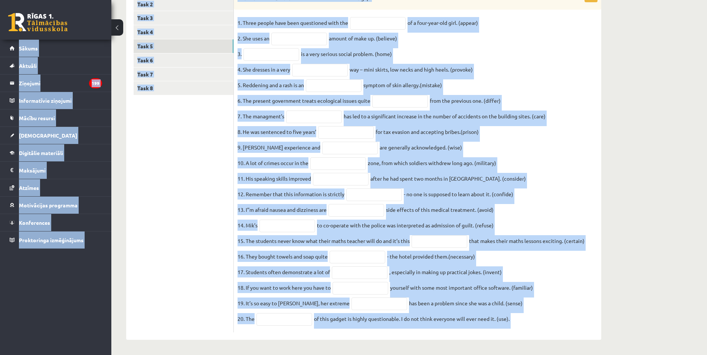
click at [556, 192] on fieldset "1. Three people have been questioned with the of a four-year-old girl. (appear)…" at bounding box center [418, 173] width 360 height 312
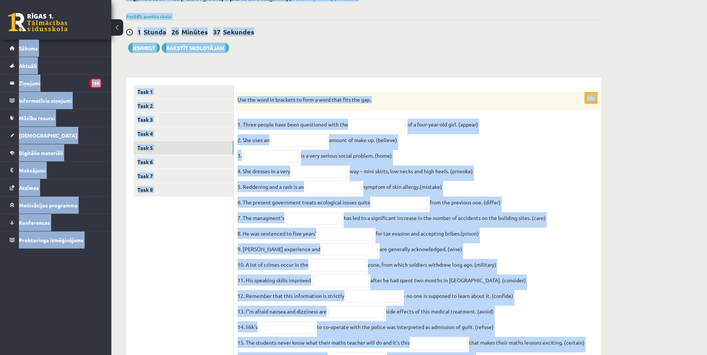
scroll to position [23, 0]
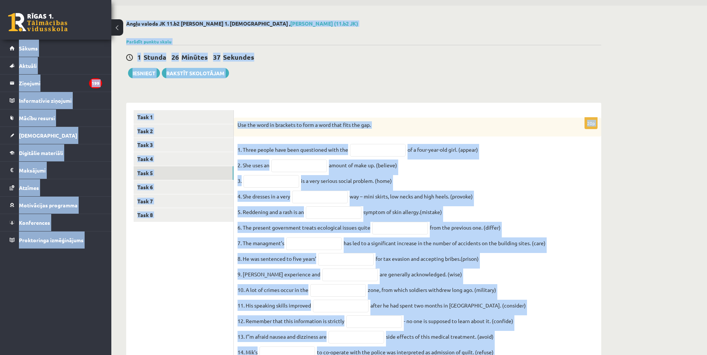
click at [486, 143] on div "20p Use the word in brackets to form a word that fits the gap. 1. Three people …" at bounding box center [417, 289] width 367 height 342
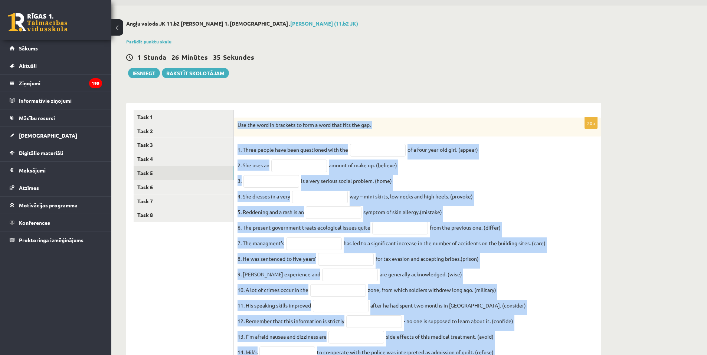
scroll to position [165, 0]
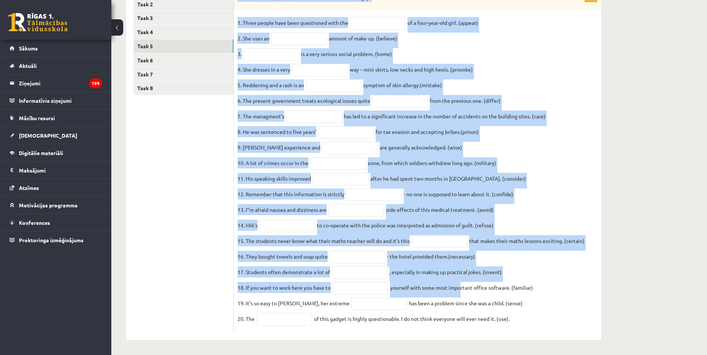
drag, startPoint x: 238, startPoint y: 124, endPoint x: 538, endPoint y: 328, distance: 363.2
click at [538, 328] on div "20p Use the word in brackets to form a word that fits the gap. 1. Three people …" at bounding box center [417, 162] width 367 height 342
copy div "Use the word in brackets to form a word that fits the gap. 1. Three people have…"
click at [277, 142] on p "9. Mrs Roberts’s experience and" at bounding box center [279, 147] width 83 height 11
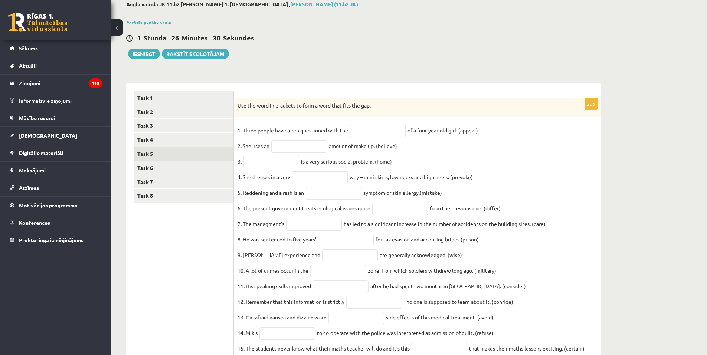
scroll to position [42, 0]
click at [366, 133] on input "text" at bounding box center [378, 131] width 56 height 13
click at [378, 129] on input "text" at bounding box center [378, 131] width 56 height 13
paste input "**********"
type input "**********"
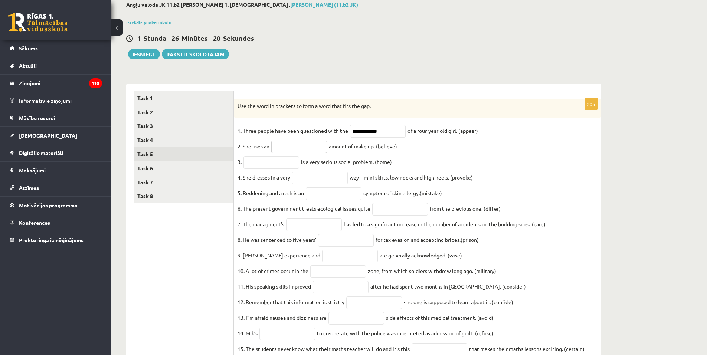
click at [292, 153] on input "text" at bounding box center [299, 147] width 56 height 13
paste input "**********"
type input "**********"
click at [265, 163] on input "text" at bounding box center [271, 162] width 56 height 13
paste input "**********"
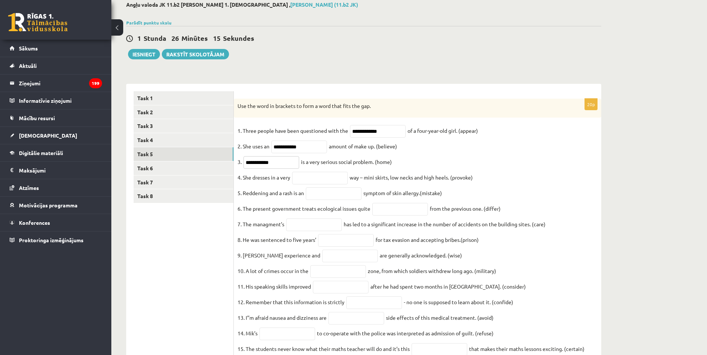
type input "**********"
click at [303, 175] on input "text" at bounding box center [320, 178] width 56 height 13
paste input "**********"
type input "**********"
drag, startPoint x: 328, startPoint y: 197, endPoint x: 333, endPoint y: 198, distance: 5.0
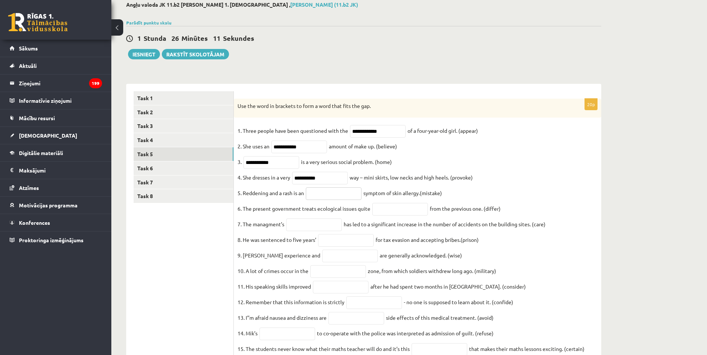
click at [327, 197] on input "text" at bounding box center [334, 193] width 56 height 13
paste input "**********"
type input "**********"
click at [402, 210] on input "text" at bounding box center [400, 209] width 56 height 13
paste input "**********"
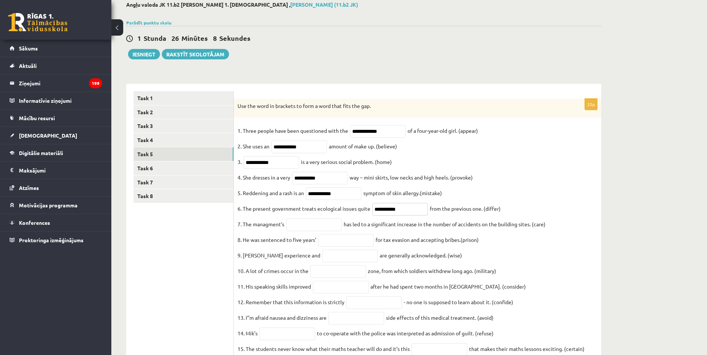
type input "**********"
click at [308, 223] on fieldset "**********" at bounding box center [418, 281] width 360 height 312
click at [317, 229] on input "text" at bounding box center [314, 225] width 56 height 13
paste input "**********"
type input "**********"
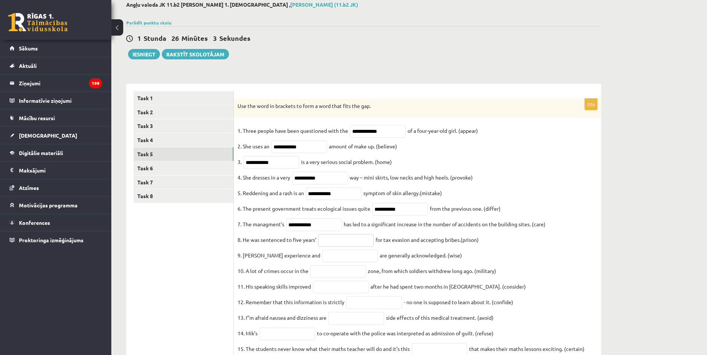
click at [339, 247] on input "text" at bounding box center [346, 240] width 56 height 13
paste input "**********"
type input "**********"
click at [322, 259] on input "text" at bounding box center [350, 256] width 56 height 13
paste input "******"
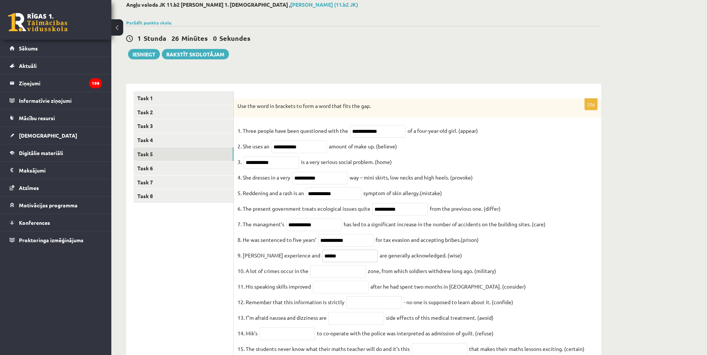
type input "******"
click at [318, 274] on input "text" at bounding box center [338, 271] width 56 height 13
paste input "**********"
type input "**********"
click at [333, 292] on input "text" at bounding box center [341, 287] width 56 height 13
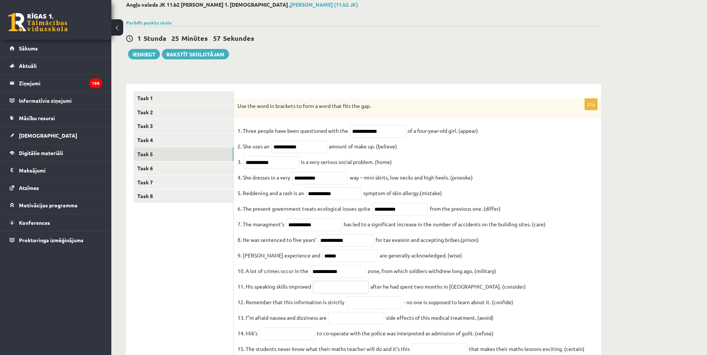
paste input "**********"
type input "**********"
click at [381, 308] on input "text" at bounding box center [374, 303] width 56 height 13
paste input "**********"
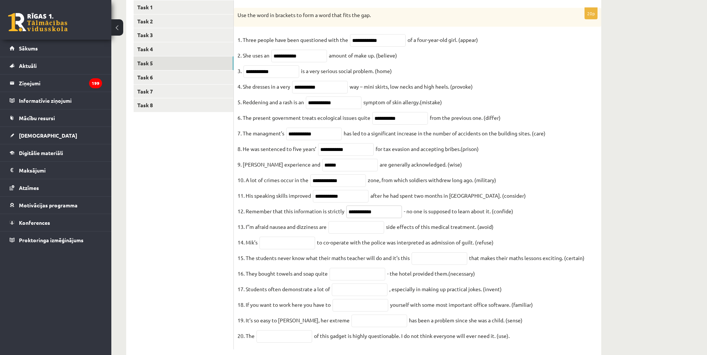
scroll to position [144, 0]
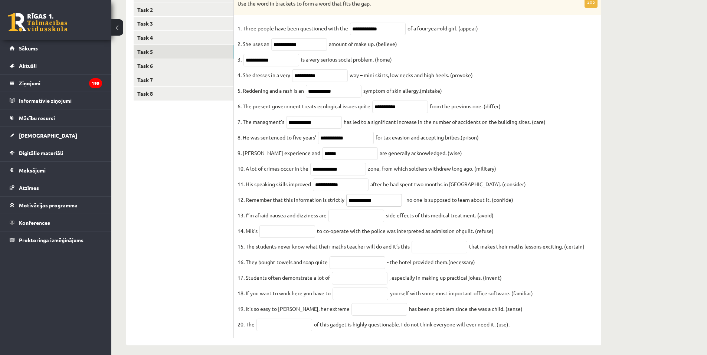
type input "**********"
click at [365, 222] on input "text" at bounding box center [356, 216] width 56 height 13
paste input "**********"
type input "**********"
click at [297, 238] on input "text" at bounding box center [287, 231] width 56 height 13
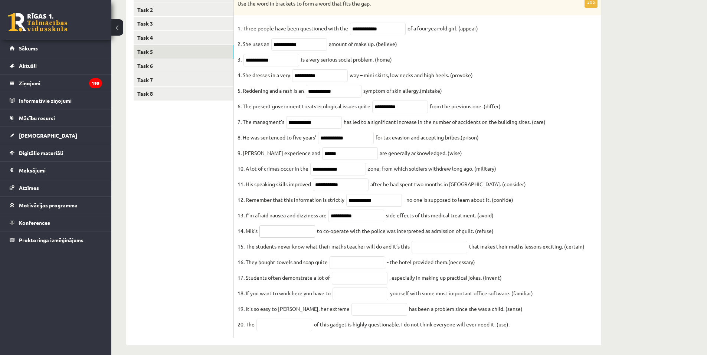
paste input "*******"
type input "*******"
click at [457, 252] on input "text" at bounding box center [440, 247] width 56 height 13
paste input "**********"
type input "**********"
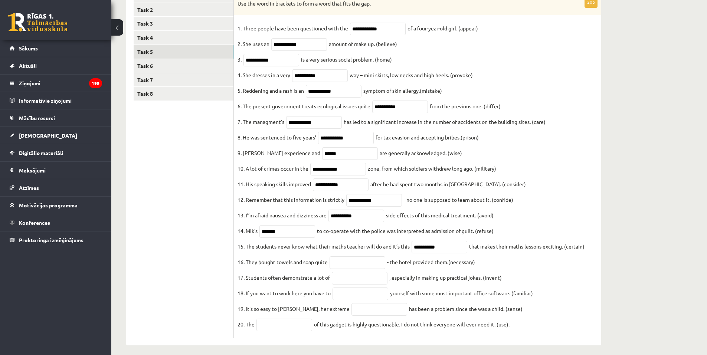
click at [350, 281] on fieldset "**********" at bounding box center [418, 179] width 360 height 312
click at [352, 269] on input "text" at bounding box center [358, 262] width 56 height 13
paste input "**********"
type input "**********"
click at [353, 285] on input "text" at bounding box center [360, 278] width 56 height 13
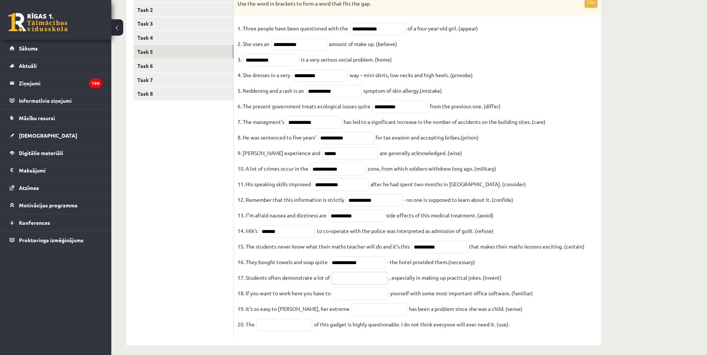
paste input "**********"
type input "**********"
click at [336, 300] on input "text" at bounding box center [361, 294] width 56 height 13
paste input "**********"
type input "**********"
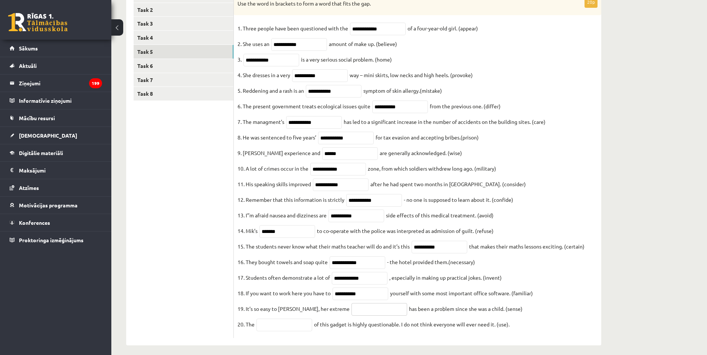
click at [368, 316] on input "text" at bounding box center [380, 309] width 56 height 13
paste input "**********"
type input "**********"
click at [268, 331] on input "text" at bounding box center [284, 325] width 56 height 13
paste input "**********"
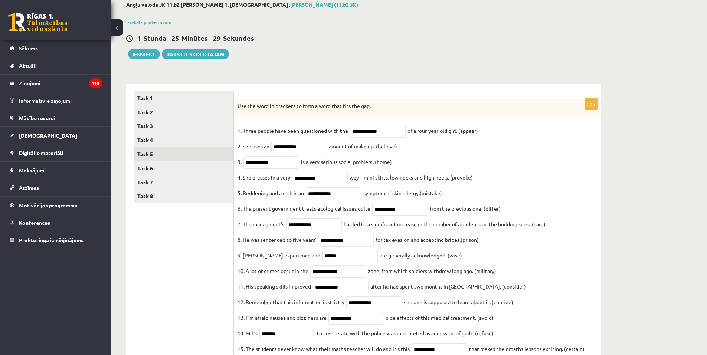
scroll to position [16, 0]
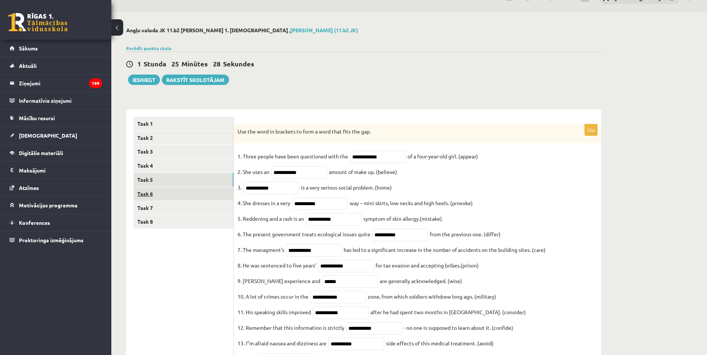
type input "**********"
click at [167, 196] on link "Task 6" at bounding box center [184, 194] width 100 height 14
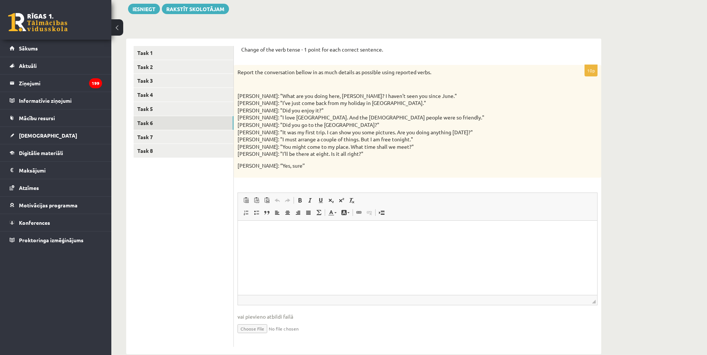
scroll to position [102, 0]
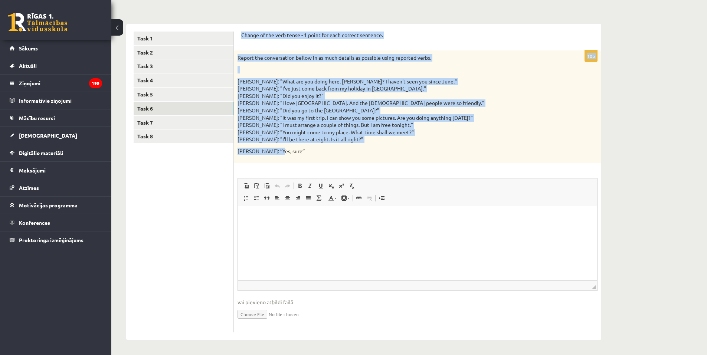
drag, startPoint x: 239, startPoint y: 32, endPoint x: 348, endPoint y: 151, distance: 161.3
click at [348, 151] on div "Change of the verb tense - 1 point for each correct sentence. 10p Report the co…" at bounding box center [417, 182] width 367 height 316
copy form "Change of the verb tense - 1 point for each correct sentence. 10p Report the co…"
click at [177, 120] on link "Task 7" at bounding box center [184, 123] width 100 height 14
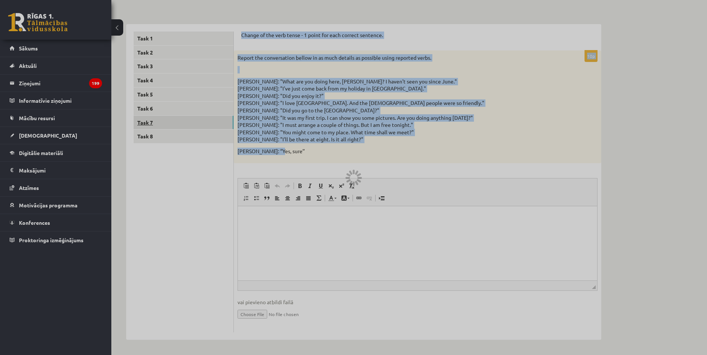
scroll to position [50, 0]
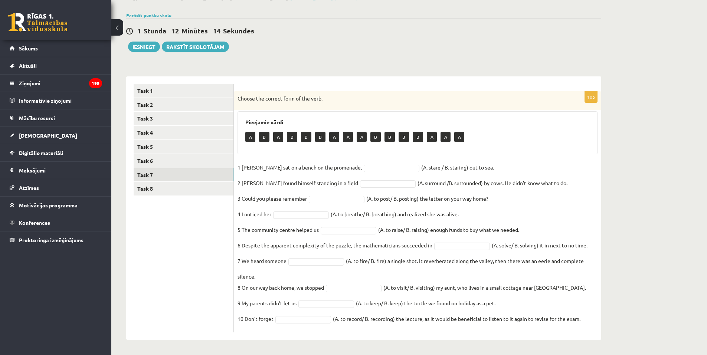
drag, startPoint x: 237, startPoint y: 99, endPoint x: 609, endPoint y: 315, distance: 429.6
click at [609, 315] on div "Angļu valoda JK 11.b2 klase 1. ieskaite , Roberts Aldis Kociņš (11.b2 JK) Parād…" at bounding box center [363, 167] width 505 height 376
copy div "Choose the correct form of the verb. Pieejamie vārdi A B A B B B A A A B B B B …"
click at [485, 137] on div "A B A B B B A A A B B B B A A A" at bounding box center [417, 137] width 344 height 17
type input "*"
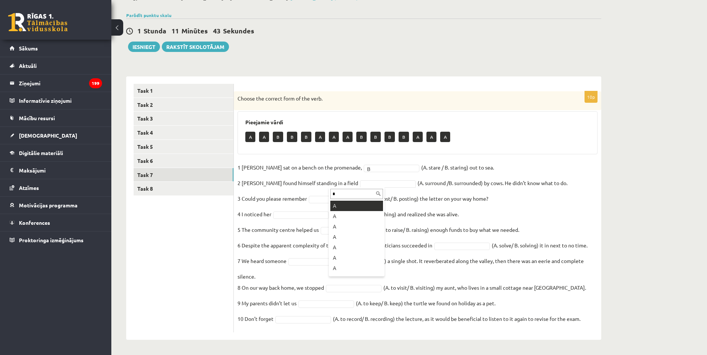
type input "*"
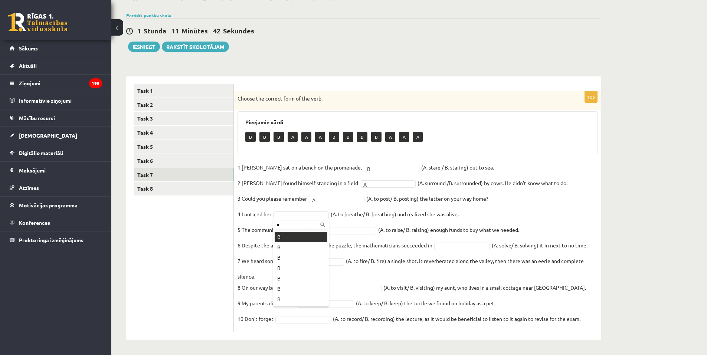
type input "*"
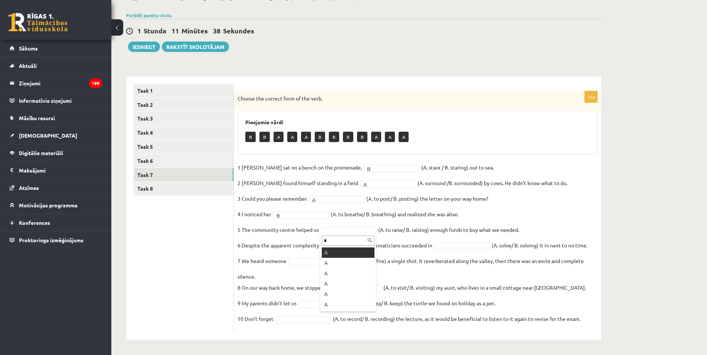
type input "*"
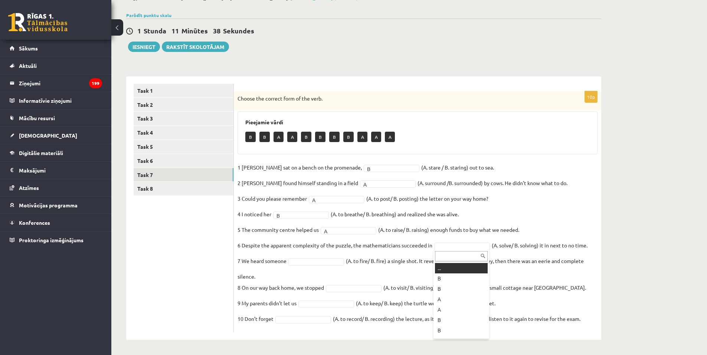
drag, startPoint x: 441, startPoint y: 248, endPoint x: 439, endPoint y: 244, distance: 3.9
type input "*"
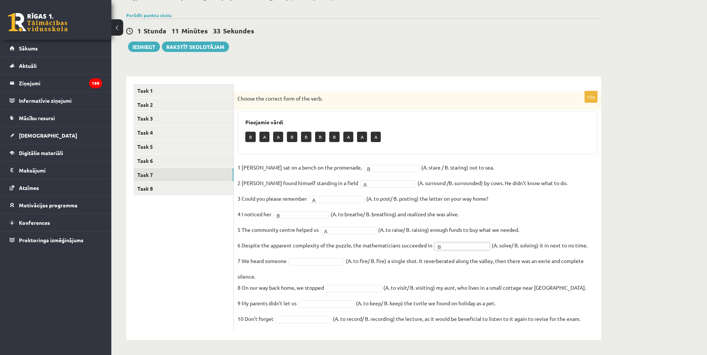
type input "*"
click at [334, 299] on fieldset "1 Jill sat on a bench on the promenade, B * (A. stare / B. staring) out to sea.…" at bounding box center [418, 245] width 360 height 167
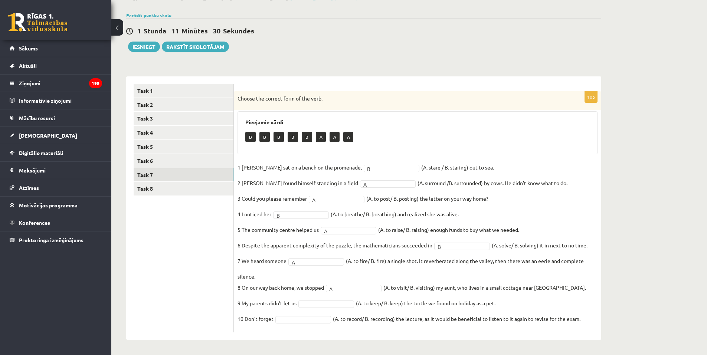
type input "*"
click at [200, 196] on ul "Task 1 Task 2 Task 3 Task 4 Task 5 Task 6 Task 7 Task 8" at bounding box center [184, 208] width 100 height 249
click at [176, 188] on link "Task 8" at bounding box center [184, 189] width 100 height 14
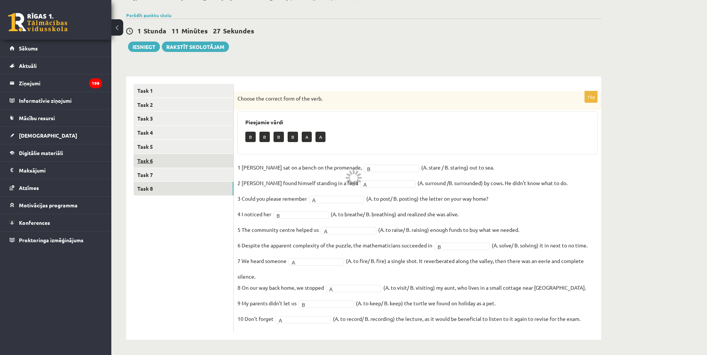
scroll to position [12, 0]
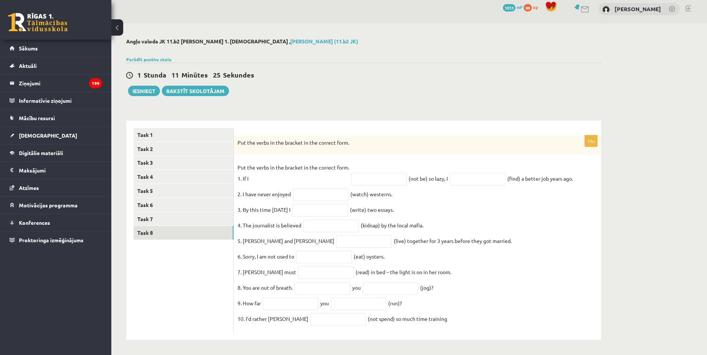
click at [239, 139] on p "Put the verbs in the bracket in the correct form." at bounding box center [399, 142] width 323 height 7
drag, startPoint x: 235, startPoint y: 135, endPoint x: 458, endPoint y: 316, distance: 287.1
click at [458, 316] on div "10p Put the verbs in the bracket in the correct form. Put the verbs in the brac…" at bounding box center [417, 233] width 367 height 197
copy div "Put the verbs in the bracket in the correct form. Put the verbs in the bracket …"
click at [450, 202] on fieldset "Put the verbs in the bracket in the correct form. 1. If I (not be) so lazy, I (…" at bounding box center [418, 245] width 360 height 167
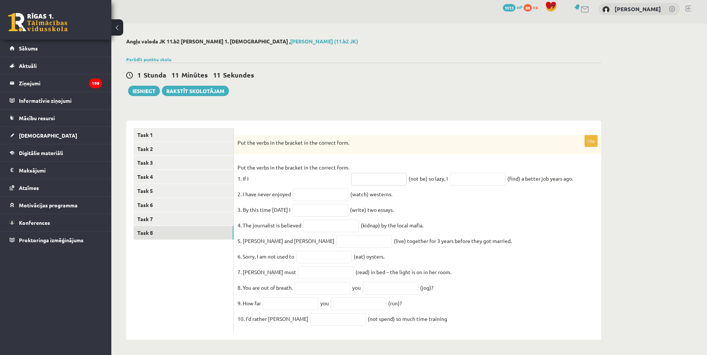
click at [388, 173] on input "text" at bounding box center [379, 179] width 56 height 13
click at [467, 173] on input "text" at bounding box center [478, 179] width 56 height 13
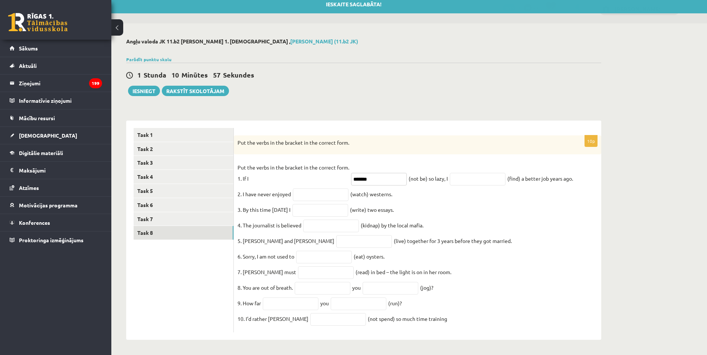
click at [378, 174] on input "*******" at bounding box center [379, 179] width 56 height 13
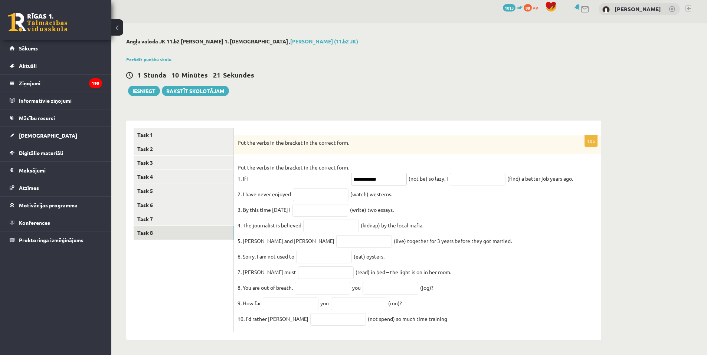
type input "**********"
click at [465, 173] on input "text" at bounding box center [478, 179] width 56 height 13
type input "**********"
click at [297, 189] on input "text" at bounding box center [321, 195] width 56 height 13
type input "********"
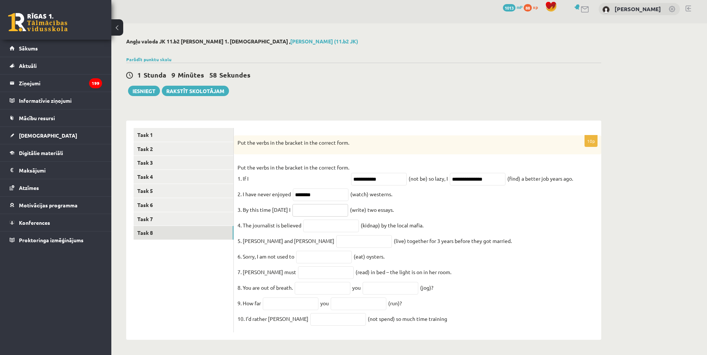
click at [329, 205] on input "text" at bounding box center [320, 210] width 56 height 13
drag, startPoint x: 320, startPoint y: 202, endPoint x: 310, endPoint y: 208, distance: 12.5
click at [310, 208] on input "*****" at bounding box center [320, 210] width 56 height 13
type input "*******"
click at [320, 222] on input "text" at bounding box center [331, 226] width 56 height 13
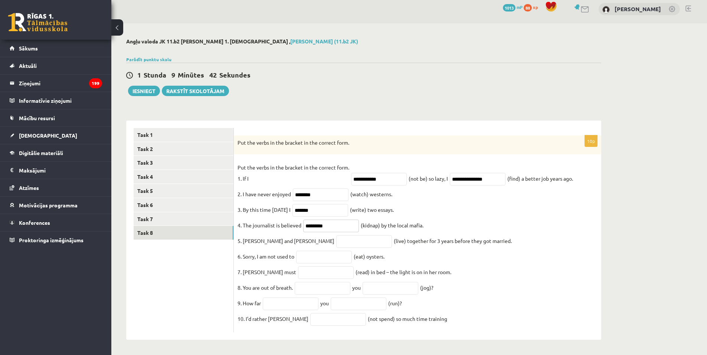
type input "*********"
click at [336, 235] on input "text" at bounding box center [364, 241] width 56 height 13
type input "**********"
click at [312, 251] on input "text" at bounding box center [324, 257] width 56 height 13
type input "******"
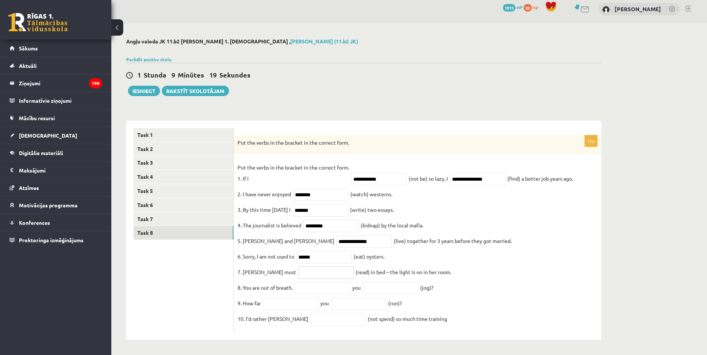
click at [298, 275] on input "text" at bounding box center [326, 273] width 56 height 13
type input "**********"
click at [331, 284] on input "text" at bounding box center [323, 288] width 56 height 13
type input "*"
type input "****"
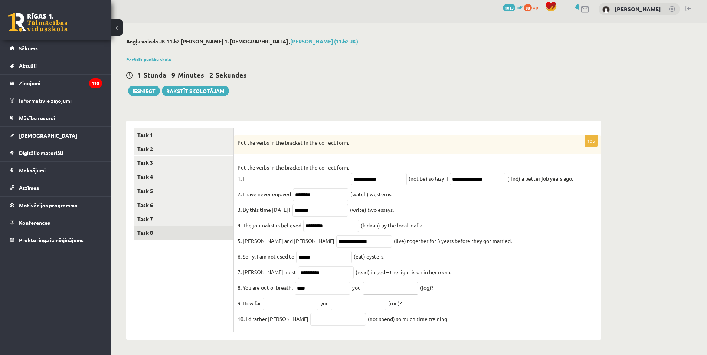
click at [383, 285] on input "text" at bounding box center [391, 288] width 56 height 13
type input "*"
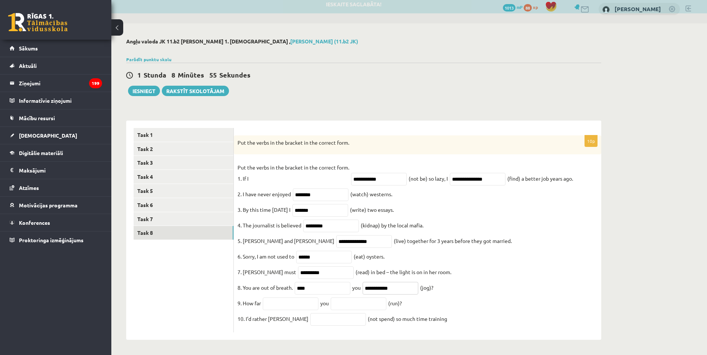
click at [386, 284] on input "**********" at bounding box center [391, 288] width 56 height 13
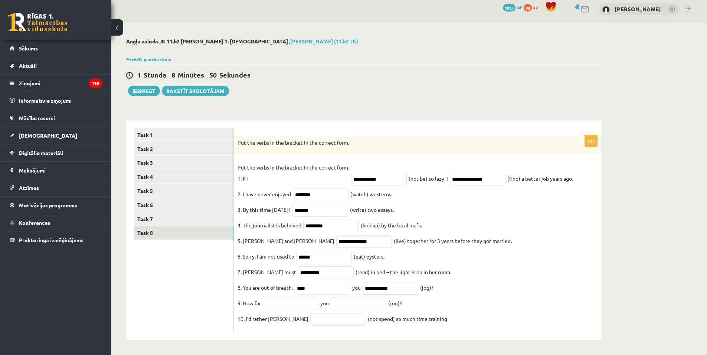
type input "**********"
click at [272, 304] on input "text" at bounding box center [291, 304] width 56 height 13
type input "****"
click at [355, 300] on input "text" at bounding box center [359, 304] width 56 height 13
drag, startPoint x: 346, startPoint y: 306, endPoint x: 339, endPoint y: 305, distance: 7.9
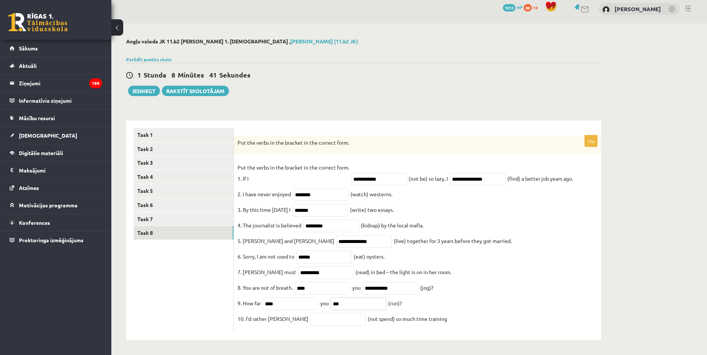
click at [339, 305] on input "***" at bounding box center [359, 304] width 56 height 13
type input "***"
click at [320, 317] on input "text" at bounding box center [338, 319] width 56 height 13
type input "**********"
click at [147, 88] on button "Iesniegt" at bounding box center [144, 91] width 32 height 10
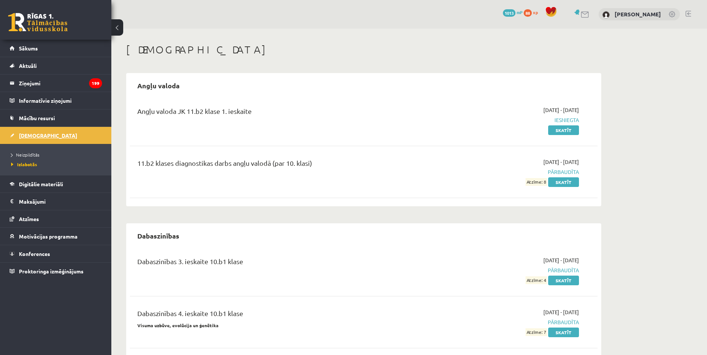
click at [32, 135] on span "[DEMOGRAPHIC_DATA]" at bounding box center [48, 135] width 58 height 7
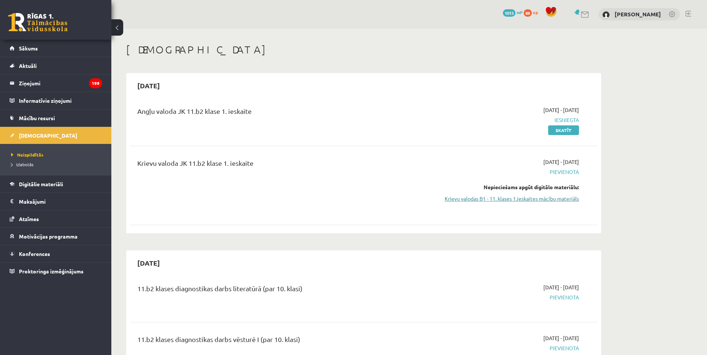
click at [539, 202] on link "Krievu valodas B1 - 11. klases 1.ieskaites mācību materiāls" at bounding box center [509, 199] width 140 height 8
click at [491, 198] on link "Krievu valodas B1 - 11. klases 1.ieskaites mācību materiāls" at bounding box center [509, 199] width 140 height 8
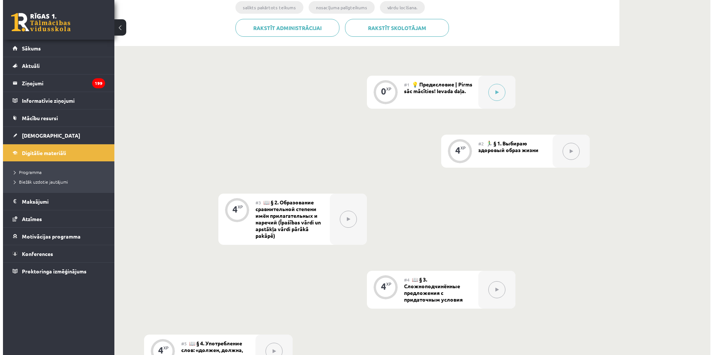
scroll to position [167, 0]
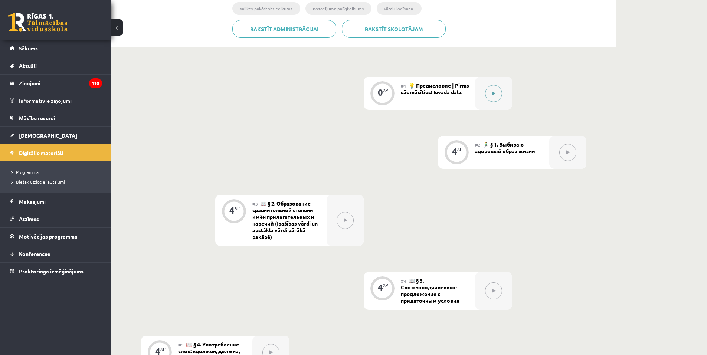
click at [506, 100] on div at bounding box center [493, 93] width 37 height 33
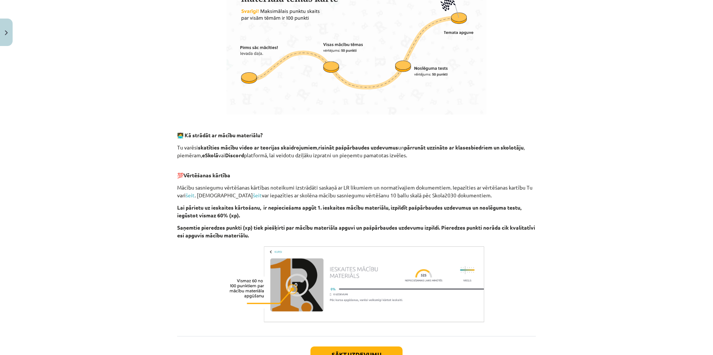
scroll to position [402, 0]
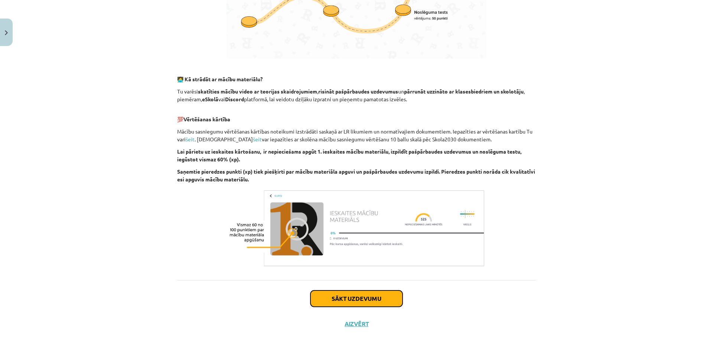
click at [382, 301] on button "Sākt uzdevumu" at bounding box center [356, 299] width 92 height 16
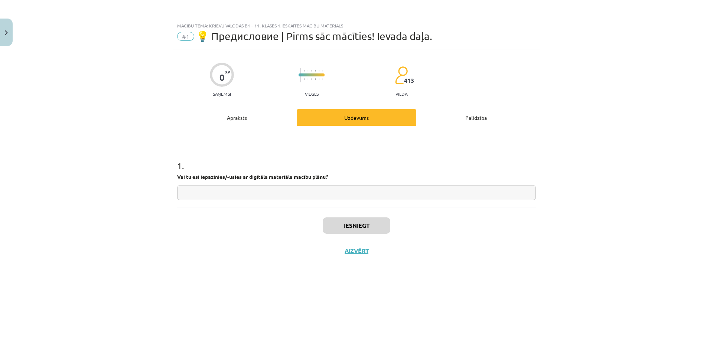
click at [259, 197] on input "text" at bounding box center [356, 192] width 359 height 15
type input "**"
click at [333, 230] on button "Iesniegt" at bounding box center [357, 226] width 68 height 16
click at [364, 256] on button "Nākamā nodarbība" at bounding box center [356, 255] width 73 height 17
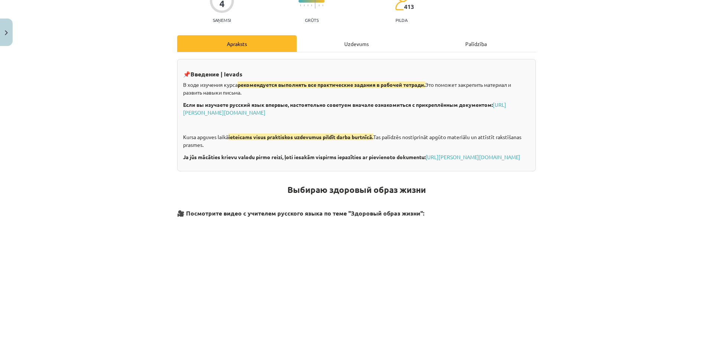
scroll to position [223, 0]
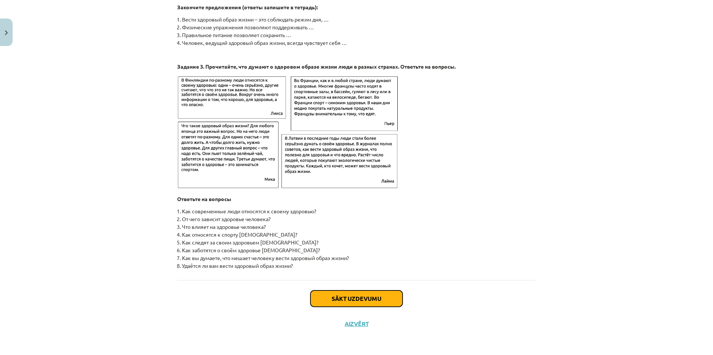
click at [361, 299] on button "Sākt uzdevumu" at bounding box center [356, 299] width 92 height 16
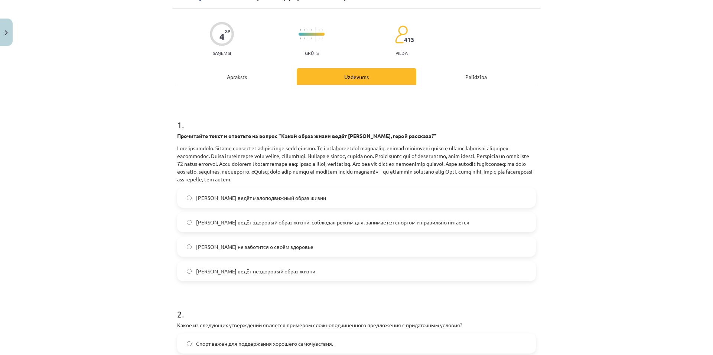
scroll to position [19, 0]
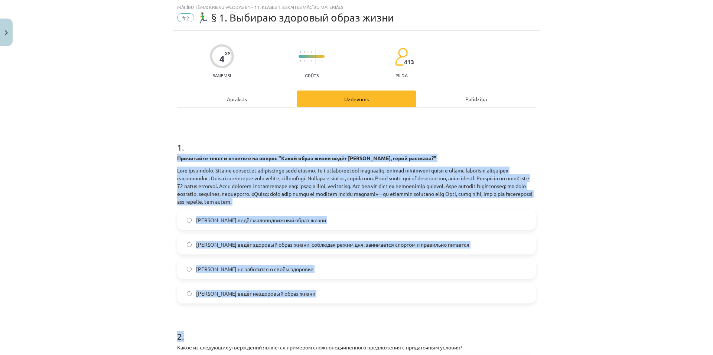
drag, startPoint x: 172, startPoint y: 156, endPoint x: 354, endPoint y: 305, distance: 235.3
click at [354, 305] on div "4 XP Saņemsi Grūts 413 pilda Apraksts Uzdevums Palīdzība 1 . Прочитайте текст и…" at bounding box center [356, 274] width 367 height 486
drag, startPoint x: 128, startPoint y: 207, endPoint x: 148, endPoint y: 196, distance: 23.4
click at [128, 207] on div "Mācību tēma: Krievu valodas b1 - 11. klases 1.ieskaites mācību materiāls #2 🏃‍♂…" at bounding box center [356, 177] width 713 height 355
click at [173, 163] on div "4 XP Saņemsi Grūts 413 pilda Apraksts Uzdevums Palīdzība 1 . Прочитайте текст и…" at bounding box center [356, 274] width 367 height 486
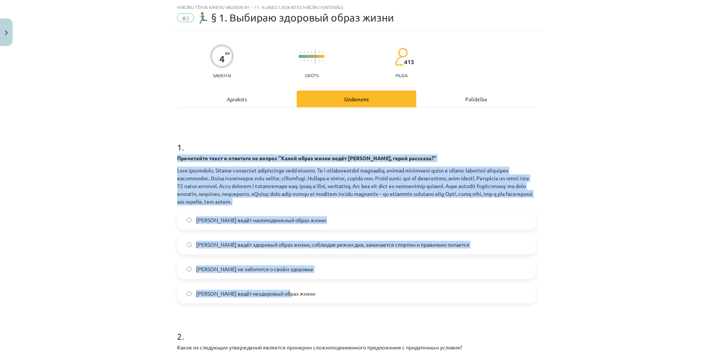
drag, startPoint x: 174, startPoint y: 158, endPoint x: 349, endPoint y: 293, distance: 221.0
click at [349, 293] on div "1 . Прочитайте текст и ответьте на вопрос "Какой образ жизни ведёт [PERSON_NAME…" at bounding box center [356, 216] width 359 height 174
copy div "Loremipsum dolor s ametcons ad elitse "Doeiu tempo incid utlab Etdo, magna aliq…"
click at [517, 184] on p at bounding box center [356, 186] width 359 height 39
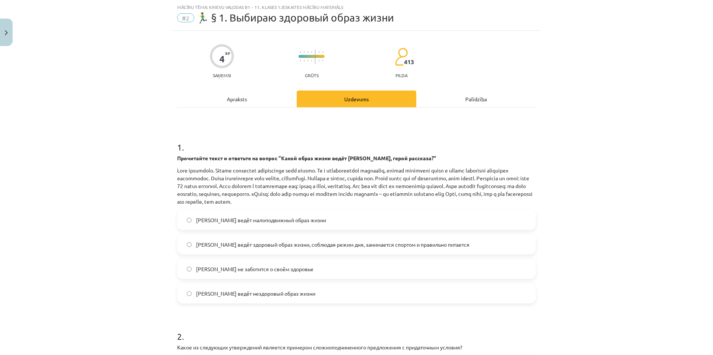
click at [282, 248] on span "[PERSON_NAME] ведёт здоровый образ жизни, соблюдая режим дня, занимается спорто…" at bounding box center [332, 245] width 273 height 8
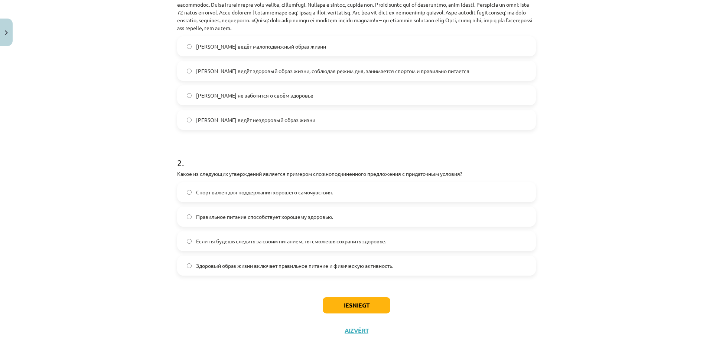
scroll to position [199, 0]
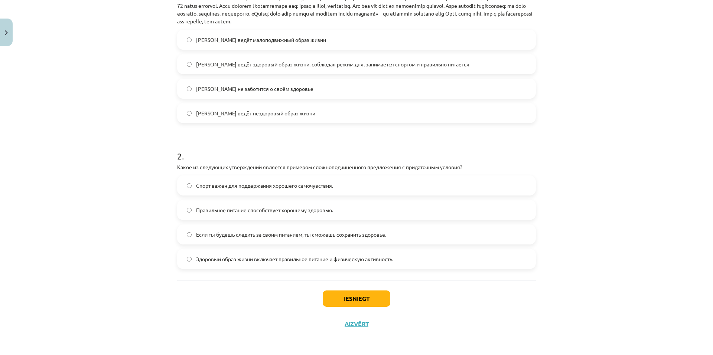
drag, startPoint x: 170, startPoint y: 167, endPoint x: 420, endPoint y: 273, distance: 271.3
click at [420, 273] on div "4 XP Saņemsi Grūts 413 pilda Apraksts Uzdevums Palīdzība 1 . Прочитайте текст и…" at bounding box center [356, 93] width 367 height 486
copy div "Какое из следующих утверждений является примером сложноподчиненного предложения…"
click at [648, 233] on div "Mācību tēma: Krievu valodas b1 - 11. klases 1.ieskaites mācību materiāls #2 🏃‍♂…" at bounding box center [356, 177] width 713 height 355
click at [244, 239] on label "Если ты будешь следить за своим питанием, ты сможешь сохранить здоровье." at bounding box center [356, 234] width 357 height 19
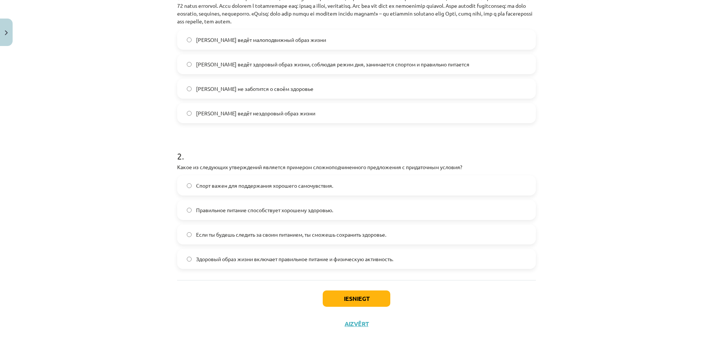
click at [335, 289] on div "Iesniegt Aizvērt" at bounding box center [356, 306] width 359 height 52
click at [336, 292] on button "Iesniegt" at bounding box center [357, 299] width 68 height 16
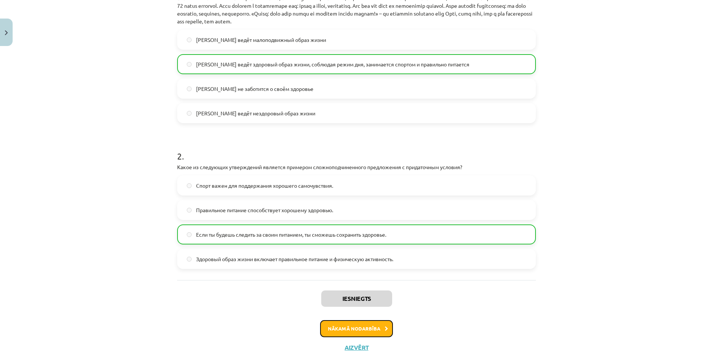
click at [336, 330] on button "Nākamā nodarbība" at bounding box center [356, 328] width 73 height 17
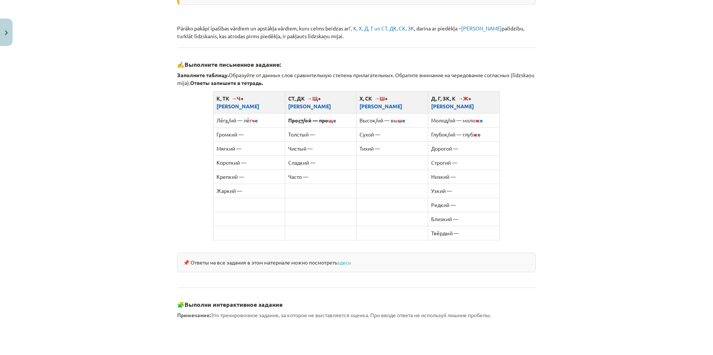
scroll to position [130, 0]
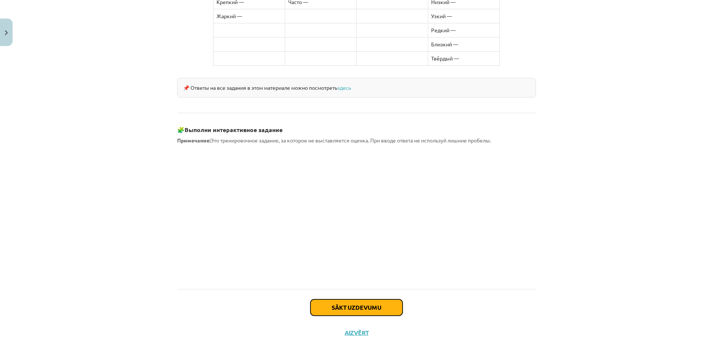
click at [375, 300] on button "Sākt uzdevumu" at bounding box center [356, 308] width 92 height 16
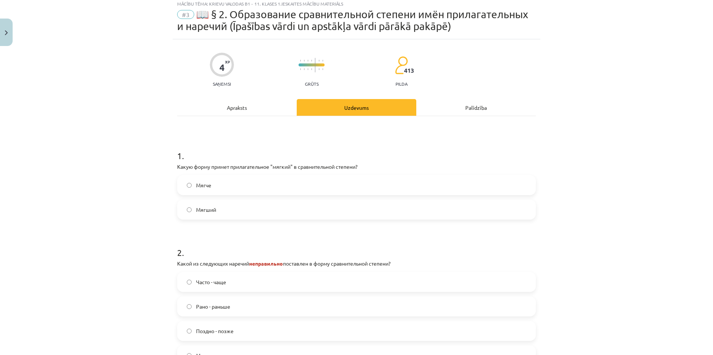
scroll to position [19, 0]
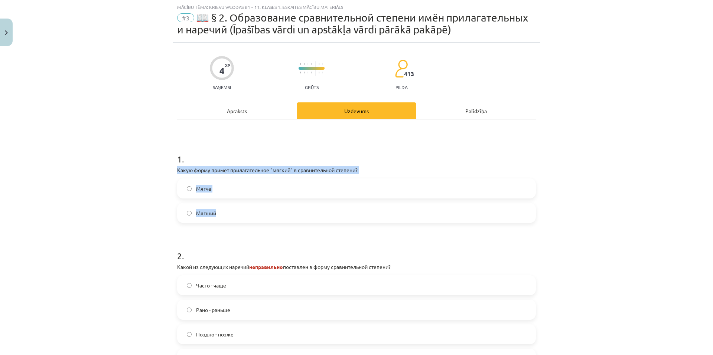
drag, startPoint x: 163, startPoint y: 169, endPoint x: 294, endPoint y: 221, distance: 141.3
click at [294, 221] on div "Mācību tēma: Krievu valodas b1 - 11. klases 1.ieskaites mācību materiāls #3 📖 §…" at bounding box center [356, 177] width 713 height 355
copy div "Какую форму примет прилагательное "мягкий" в сравнительной степени? Мягче Мягший"
click at [152, 220] on div "Mācību tēma: Krievu valodas b1 - 11. klases 1.ieskaites mācību materiāls #3 📖 §…" at bounding box center [356, 177] width 713 height 355
click at [217, 191] on label "Мягче" at bounding box center [356, 188] width 357 height 19
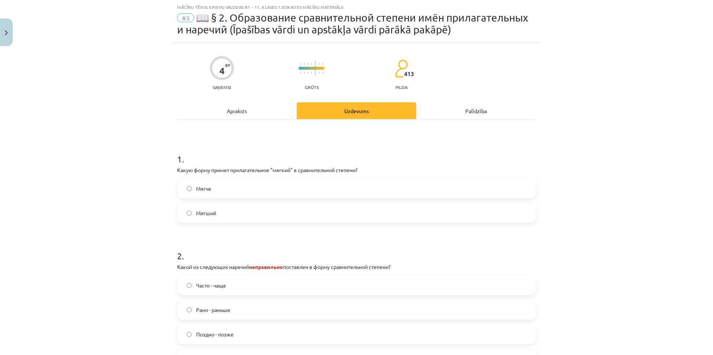
click at [153, 207] on div "Mācību tēma: Krievu valodas b1 - 11. klases 1.ieskaites mācību materiāls #3 📖 §…" at bounding box center [356, 177] width 713 height 355
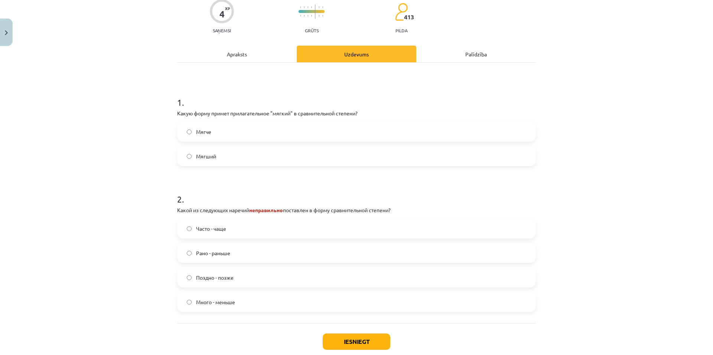
scroll to position [118, 0]
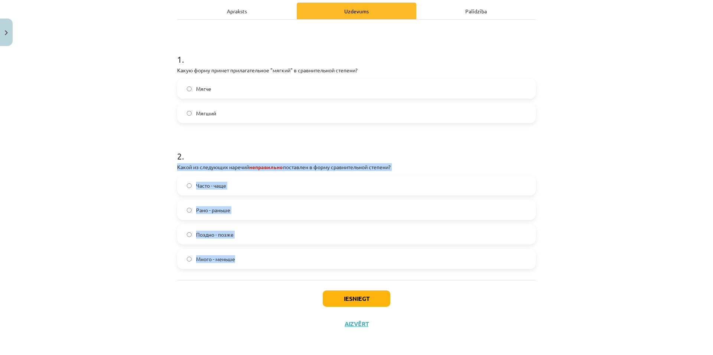
drag, startPoint x: 180, startPoint y: 168, endPoint x: 277, endPoint y: 249, distance: 126.8
click at [277, 249] on div "4 XP Saņemsi Grūts 413 pilda Apraksts Uzdevums Palīdzība 1 . Какую форму примет…" at bounding box center [356, 140] width 367 height 394
copy div "Какой из следующих наречий неправильно поставлен в форму сравнительной степени?…"
click at [156, 208] on div "Mācību tēma: Krievu valodas b1 - 11. klases 1.ieskaites mācību materiāls #3 📖 §…" at bounding box center [356, 177] width 713 height 355
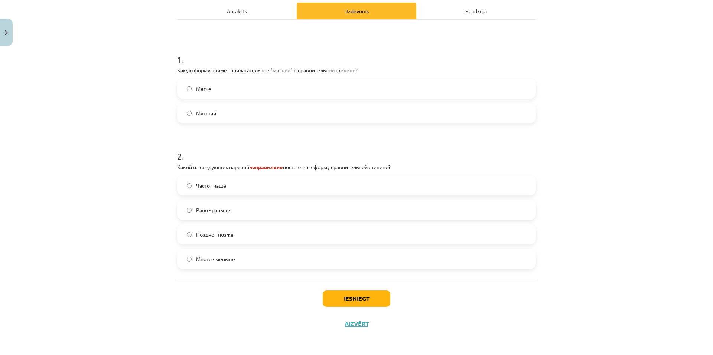
click at [218, 258] on span "Много - меньше" at bounding box center [215, 259] width 39 height 8
click at [361, 303] on button "Iesniegt" at bounding box center [357, 299] width 68 height 16
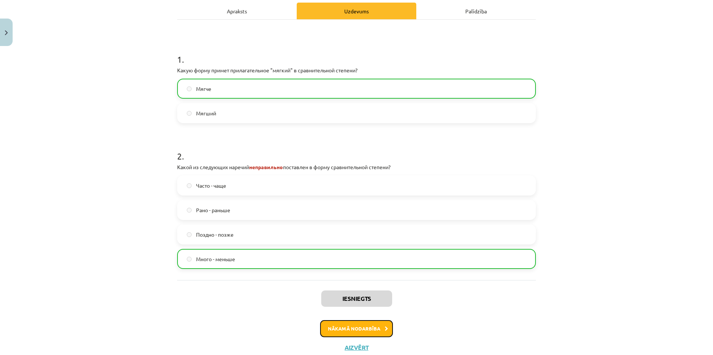
click at [351, 331] on button "Nākamā nodarbība" at bounding box center [356, 328] width 73 height 17
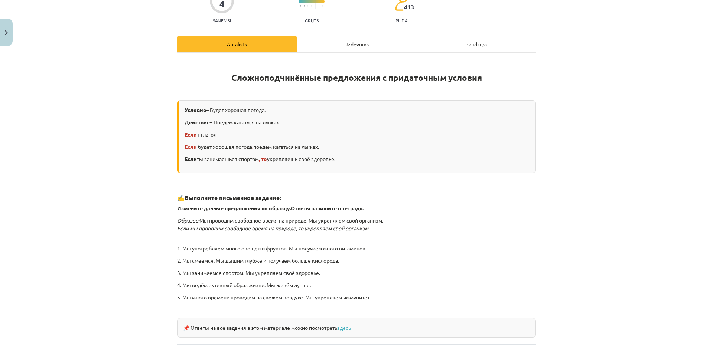
scroll to position [93, 0]
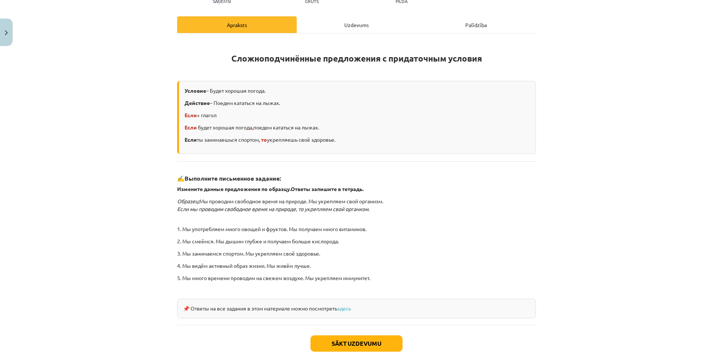
click at [364, 333] on div "Sākt uzdevumu Aizvērt" at bounding box center [356, 351] width 359 height 52
click at [364, 336] on button "Sākt uzdevumu" at bounding box center [356, 344] width 92 height 16
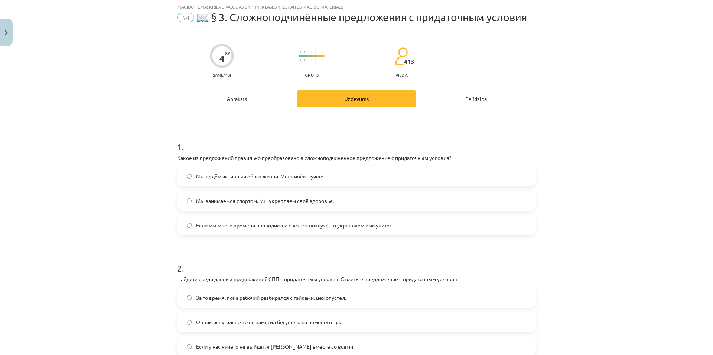
scroll to position [19, 0]
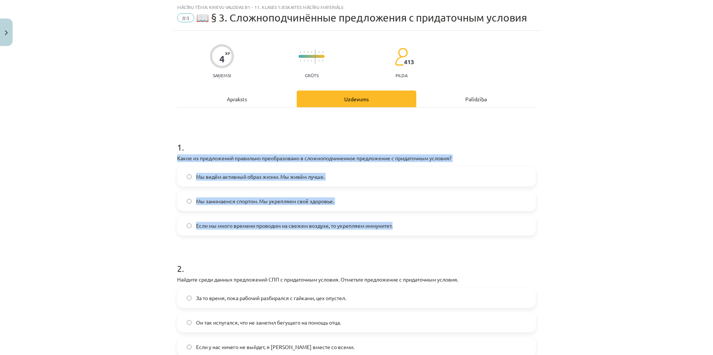
drag, startPoint x: 169, startPoint y: 160, endPoint x: 465, endPoint y: 223, distance: 303.0
click at [465, 223] on div "Mācību tēma: Krievu valodas b1 - 11. klases 1.ieskaites mācību materiāls #4 📖 §…" at bounding box center [356, 177] width 713 height 355
copy div "Какое из предложений правильно преобразовано в сложноподчиненное предложение с …"
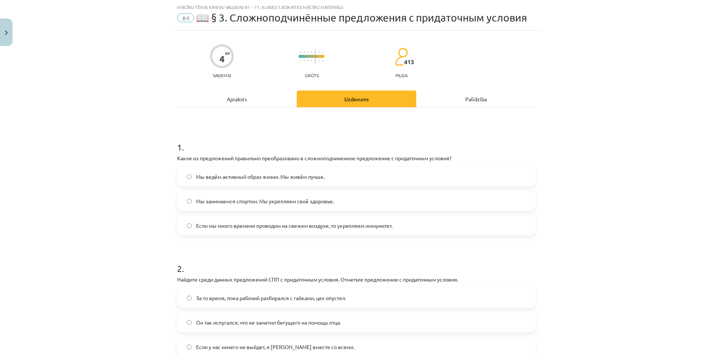
click at [497, 252] on h1 "2 ." at bounding box center [356, 262] width 359 height 23
click at [297, 229] on span "Если мы много времени проводим на свежем воздухе, то укрепляем иммунитет." at bounding box center [294, 226] width 196 height 8
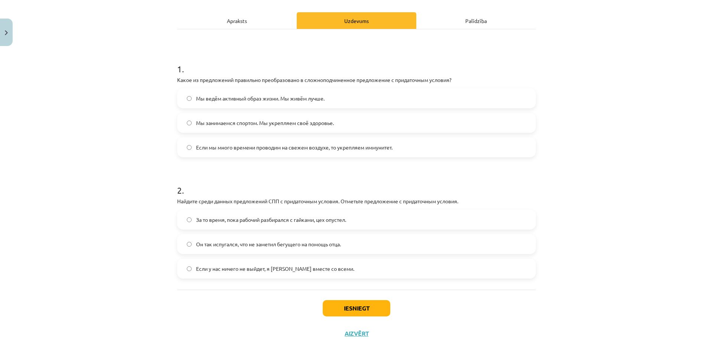
scroll to position [107, 0]
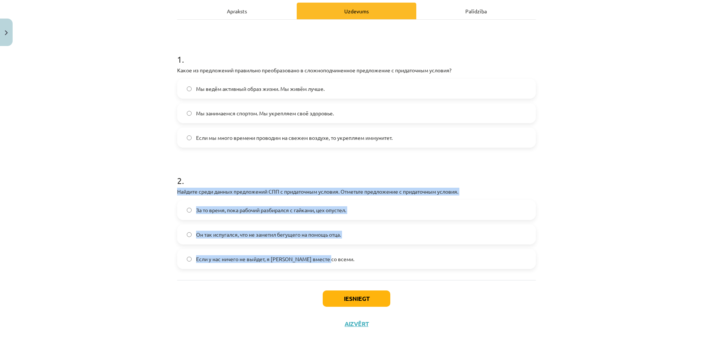
drag, startPoint x: 170, startPoint y: 191, endPoint x: 384, endPoint y: 259, distance: 224.8
click at [383, 259] on div "4 XP Saņemsi Grūts 413 pilda Apraksts Uzdevums Palīdzība 1 . Какое из предложен…" at bounding box center [356, 140] width 367 height 394
copy div "Найдите среди данных предложений СПП с придаточным условия. Отметьте предложени…"
click at [129, 236] on div "Mācību tēma: Krievu valodas b1 - 11. klases 1.ieskaites mācību materiāls #4 📖 §…" at bounding box center [356, 177] width 713 height 355
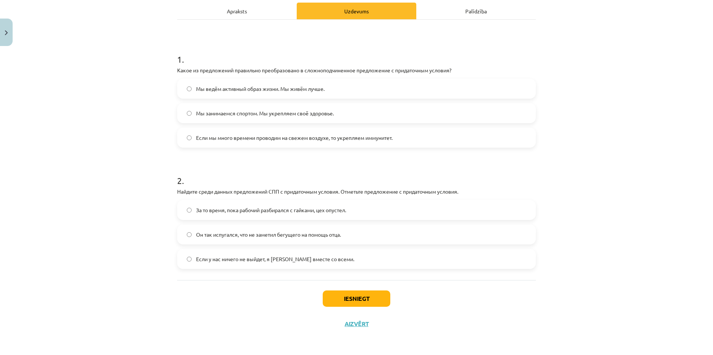
click at [233, 256] on span "Если у нас ничего не выйдет, я [PERSON_NAME] вместе со всеми." at bounding box center [275, 259] width 158 height 8
click at [356, 298] on button "Iesniegt" at bounding box center [357, 299] width 68 height 16
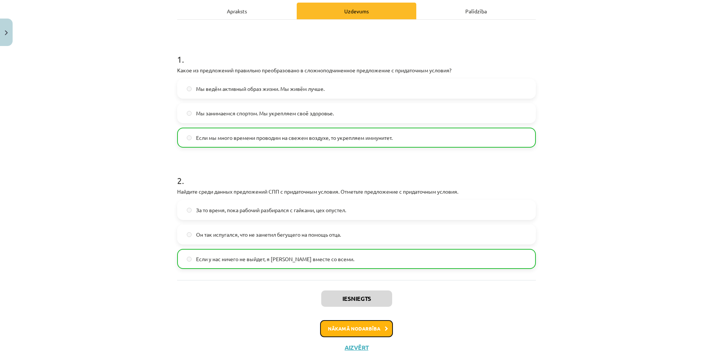
click at [359, 327] on button "Nākamā nodarbība" at bounding box center [356, 328] width 73 height 17
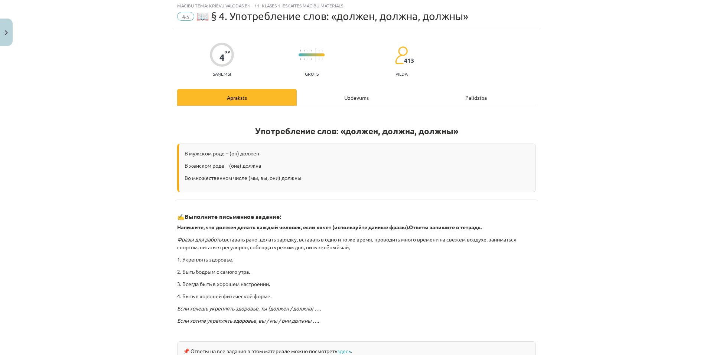
scroll to position [19, 0]
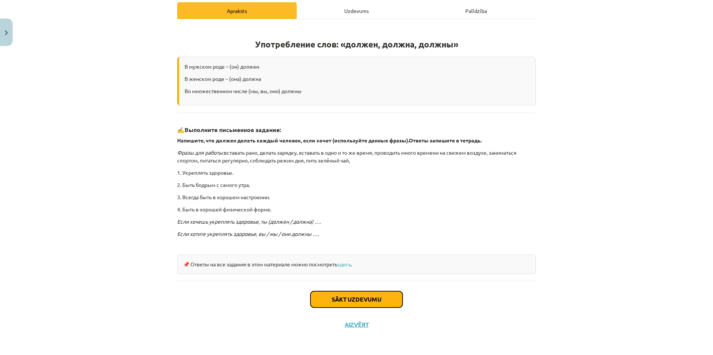
click at [363, 300] on button "Sākt uzdevumu" at bounding box center [356, 299] width 92 height 16
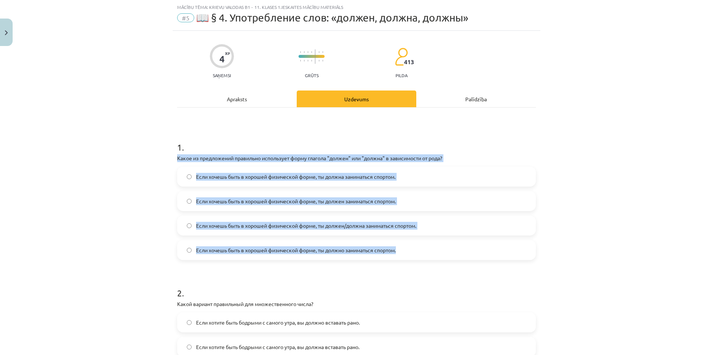
drag, startPoint x: 168, startPoint y: 158, endPoint x: 418, endPoint y: 249, distance: 266.4
click at [418, 249] on div "Mācību tēma: Krievu valodas b1 - 11. klases 1.ieskaites mācību materiāls #5 📖 §…" at bounding box center [356, 177] width 713 height 355
copy div "Какое из предложений правильно использует форму глагола "должен" или "должна" в…"
click at [126, 245] on div "Mācību tēma: Krievu valodas b1 - 11. klases 1.ieskaites mācību materiāls #5 📖 §…" at bounding box center [356, 177] width 713 height 355
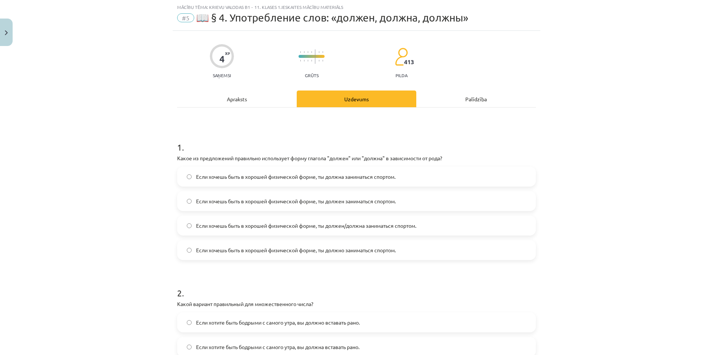
click at [205, 263] on form "1 . Какое из предложений правильно использует форму глагола "должен" или "должн…" at bounding box center [356, 267] width 359 height 277
click at [397, 205] on label "Если хочешь быть в хорошей физической форме, ты должен заниматься спортом." at bounding box center [356, 201] width 357 height 19
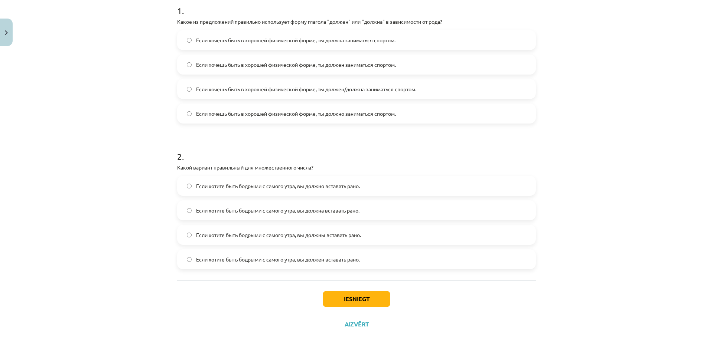
scroll to position [156, 0]
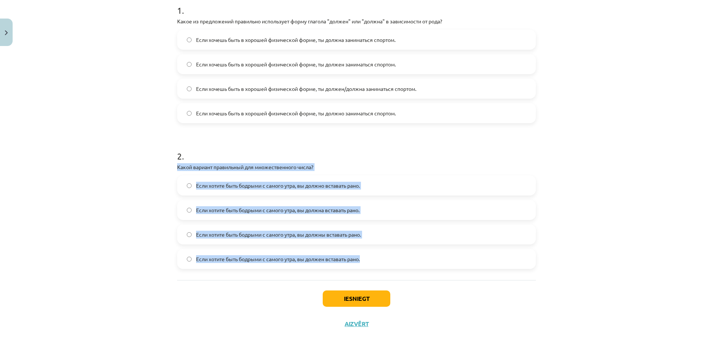
drag, startPoint x: 165, startPoint y: 166, endPoint x: 417, endPoint y: 258, distance: 268.8
click at [417, 258] on div "Mācību tēma: Krievu valodas b1 - 11. klases 1.ieskaites mācību materiāls #5 📖 §…" at bounding box center [356, 177] width 713 height 355
copy div "Какой вариант правильный для множественного числа? Если хотите быть бодрыми с с…"
click at [135, 231] on div "Mācību tēma: Krievu valodas b1 - 11. klases 1.ieskaites mācību materiāls #5 📖 §…" at bounding box center [356, 177] width 713 height 355
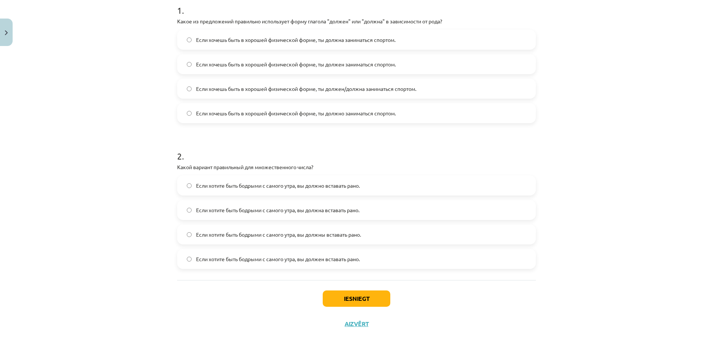
click at [591, 216] on div "Mācību tēma: Krievu valodas b1 - 11. klases 1.ieskaites mācību materiāls #5 📖 §…" at bounding box center [356, 177] width 713 height 355
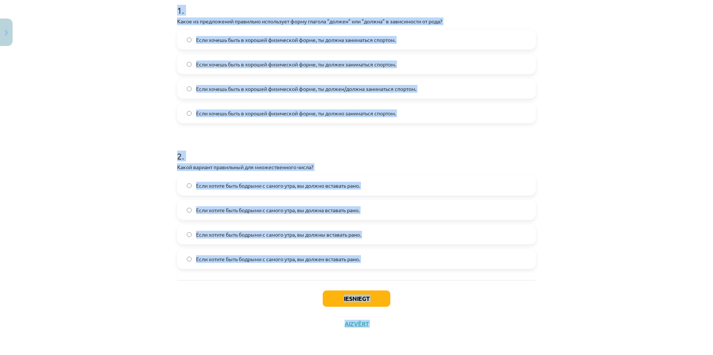
click at [594, 211] on div "Mācību tēma: Krievu valodas b1 - 11. klases 1.ieskaites mācību materiāls #5 📖 §…" at bounding box center [356, 177] width 713 height 355
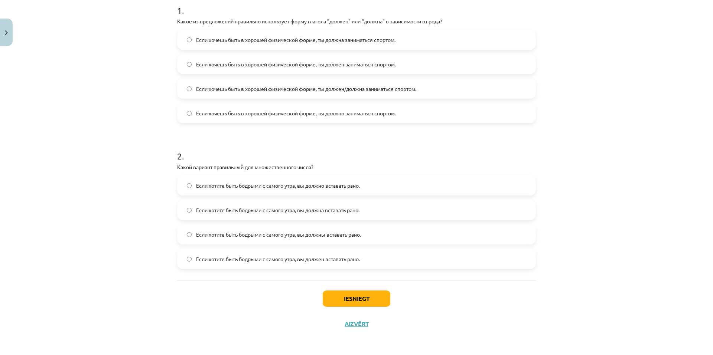
click at [178, 239] on label "Если хотите быть бодрыми с самого утра, вы должны вставать рано." at bounding box center [356, 234] width 357 height 19
click at [340, 294] on button "Iesniegt" at bounding box center [357, 299] width 68 height 16
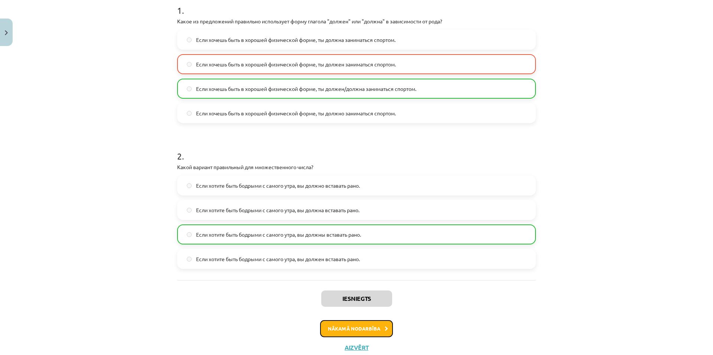
click at [346, 331] on button "Nākamā nodarbība" at bounding box center [356, 328] width 73 height 17
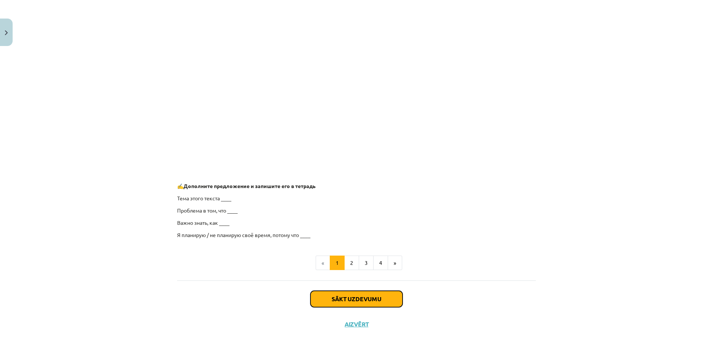
click at [353, 297] on button "Sākt uzdevumu" at bounding box center [356, 299] width 92 height 16
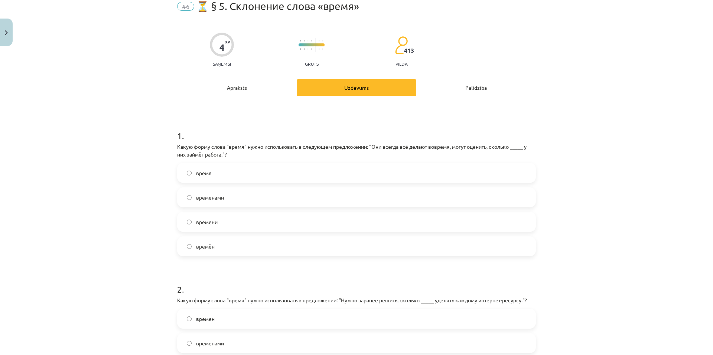
scroll to position [19, 0]
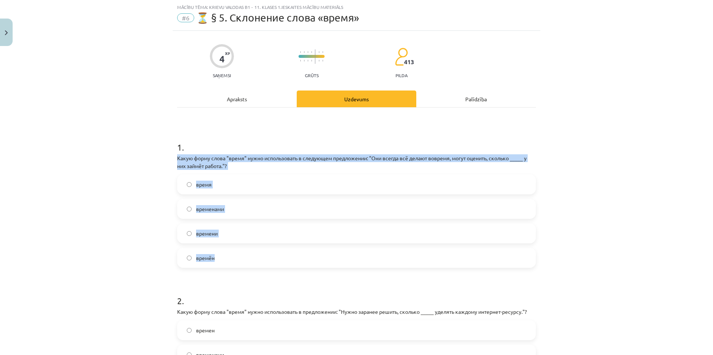
drag, startPoint x: 216, startPoint y: 165, endPoint x: 302, endPoint y: 251, distance: 121.8
click at [302, 251] on div "Mācību tēma: Krievu valodas b1 - 11. klases 1.ieskaites mācību materiāls #6 ⏳ §…" at bounding box center [356, 177] width 713 height 355
copy div "Какую форму слова "время" нужно использовать в следующем предложении: "Они всег…"
click at [144, 208] on div "Mācību tēma: Krievu valodas b1 - 11. klases 1.ieskaites mācību materiāls #6 ⏳ §…" at bounding box center [356, 177] width 713 height 355
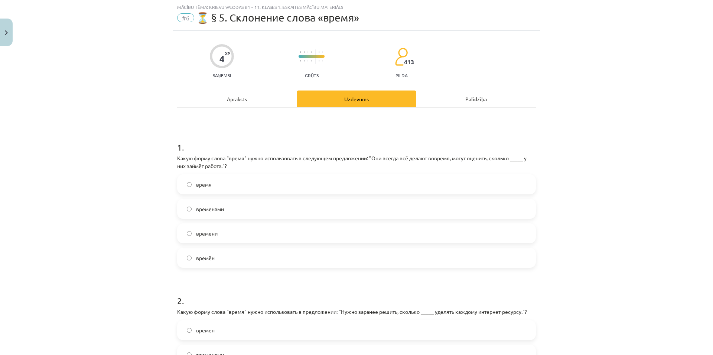
click at [237, 254] on label "времён" at bounding box center [356, 258] width 357 height 19
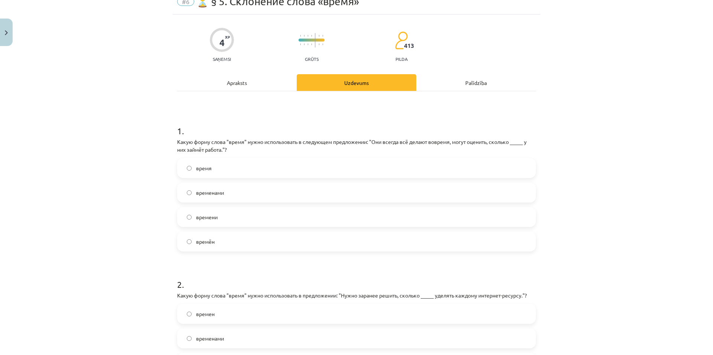
scroll to position [126, 0]
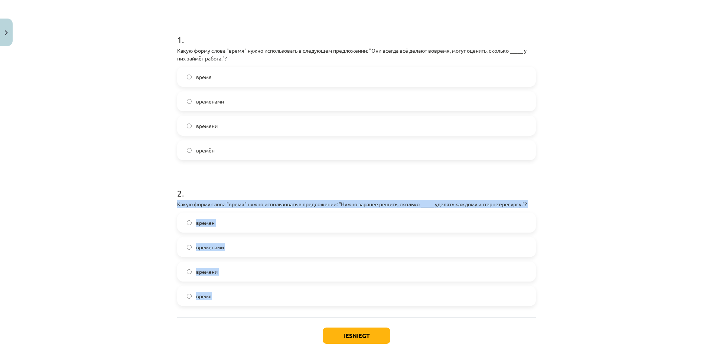
drag, startPoint x: 173, startPoint y: 205, endPoint x: 258, endPoint y: 292, distance: 122.8
click at [258, 292] on div "4 XP Saņemsi Grūts 413 pilda Apraksts Uzdevums Palīdzība 1 . Какую форму слова …" at bounding box center [356, 148] width 367 height 451
copy div "Какую форму слова "время" нужно использовать в предложении: "Нужно заранее реши…"
click at [144, 231] on div "Mācību tēma: Krievu valodas b1 - 11. klases 1.ieskaites mācību materiāls #6 ⏳ §…" at bounding box center [356, 177] width 713 height 355
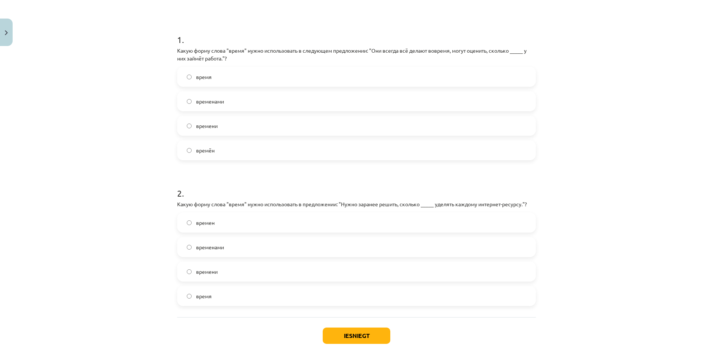
click at [237, 267] on label "времени" at bounding box center [356, 271] width 357 height 19
click at [358, 336] on button "Iesniegt" at bounding box center [357, 336] width 68 height 16
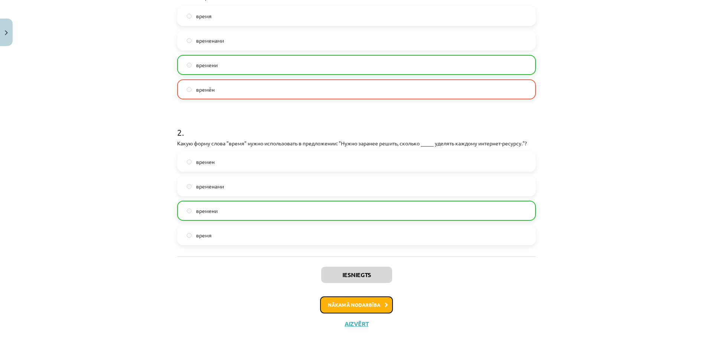
click at [363, 309] on button "Nākamā nodarbība" at bounding box center [356, 305] width 73 height 17
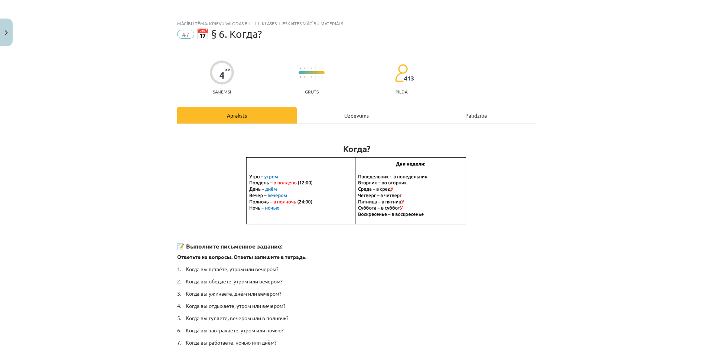
scroll to position [0, 0]
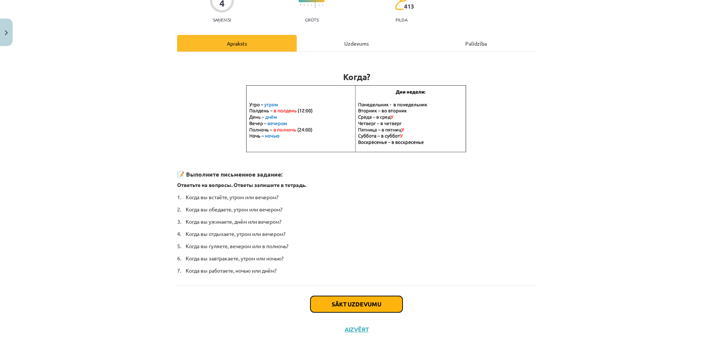
click at [362, 311] on button "Sākt uzdevumu" at bounding box center [356, 304] width 92 height 16
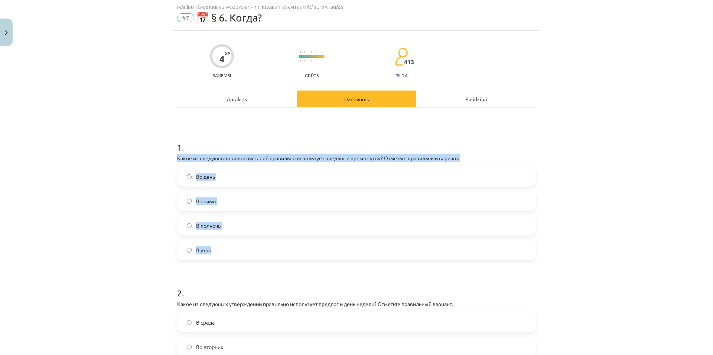
drag, startPoint x: 173, startPoint y: 159, endPoint x: 279, endPoint y: 247, distance: 137.5
click at [278, 247] on div "4 XP Saņemsi Grūts 413 pilda Apraksts Uzdevums Palīdzība 1 . Какое из следующих…" at bounding box center [356, 252] width 367 height 443
click at [211, 225] on span "В полночь" at bounding box center [208, 226] width 24 height 8
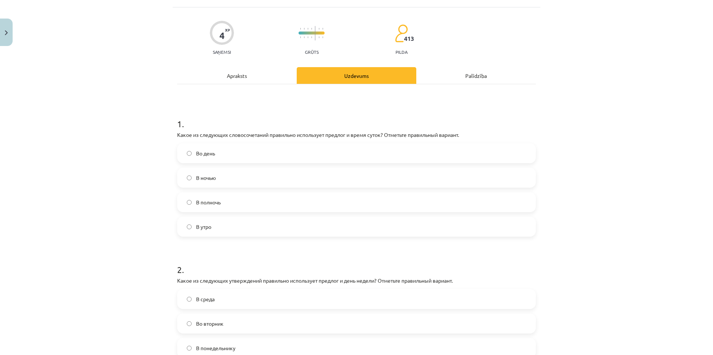
scroll to position [156, 0]
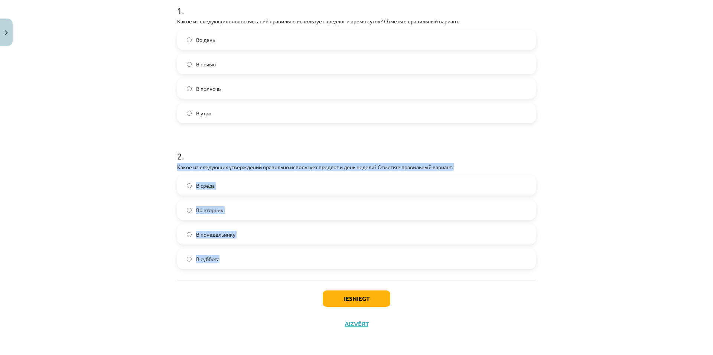
drag, startPoint x: 171, startPoint y: 166, endPoint x: 278, endPoint y: 252, distance: 137.1
click at [278, 252] on div "4 XP Saņemsi Grūts 413 pilda Apraksts Uzdevums Palīdzība 1 . Какое из следующих…" at bounding box center [356, 115] width 367 height 443
click at [125, 234] on div "Mācību tēma: Krievu valodas b1 - 11. klases 1.ieskaites mācību materiāls #7 📅 §…" at bounding box center [356, 177] width 713 height 355
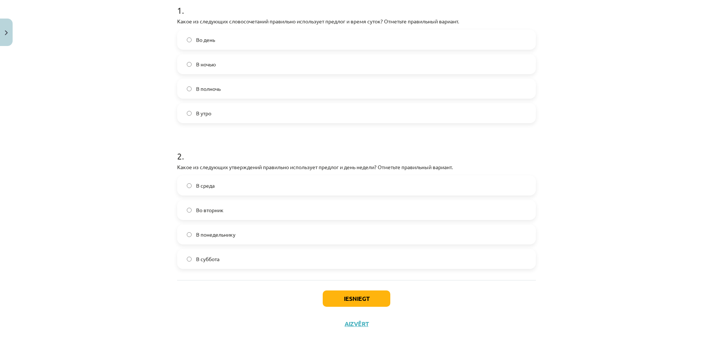
click at [232, 211] on label "Во вторник" at bounding box center [356, 210] width 357 height 19
click at [379, 291] on button "Iesniegt" at bounding box center [357, 299] width 68 height 16
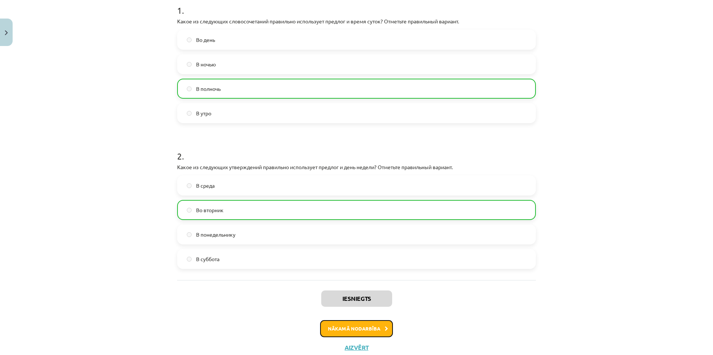
click at [346, 328] on button "Nākamā nodarbība" at bounding box center [356, 328] width 73 height 17
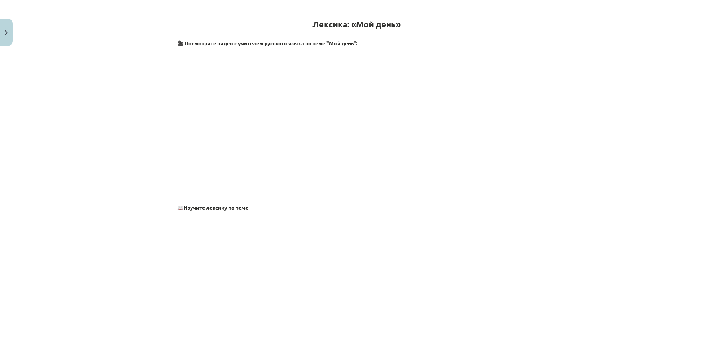
scroll to position [130, 0]
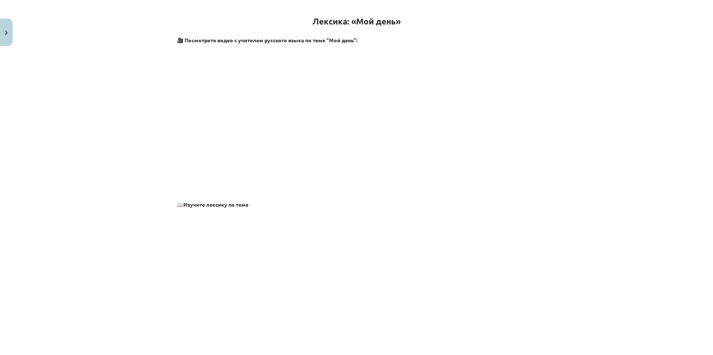
click at [707, 116] on div "Mācību tēma: Krievu valodas b1 - 11. klases 1.ieskaites mācību materiāls #8 ⏰ §…" at bounding box center [356, 177] width 713 height 355
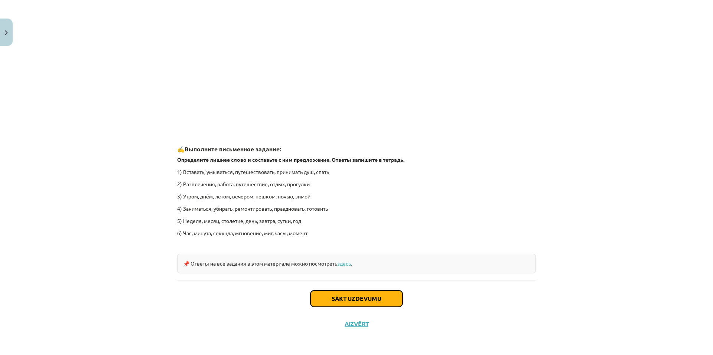
click at [340, 301] on button "Sākt uzdevumu" at bounding box center [356, 299] width 92 height 16
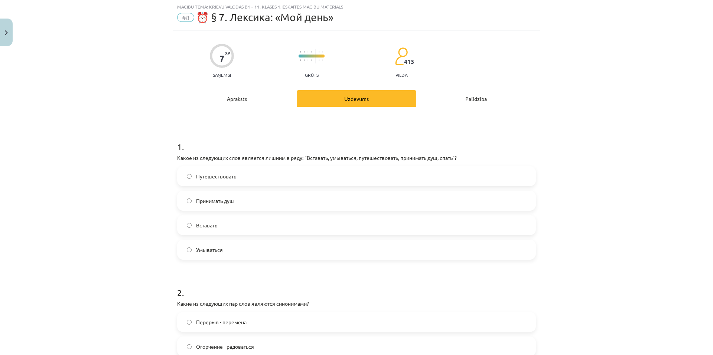
scroll to position [19, 0]
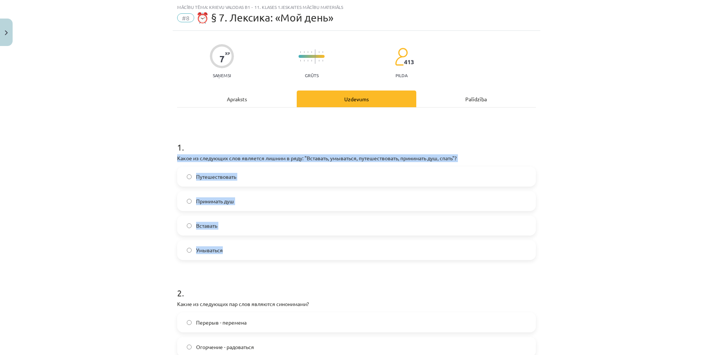
drag, startPoint x: 171, startPoint y: 155, endPoint x: 266, endPoint y: 249, distance: 132.8
click at [277, 177] on label "Путешествовать" at bounding box center [356, 176] width 357 height 19
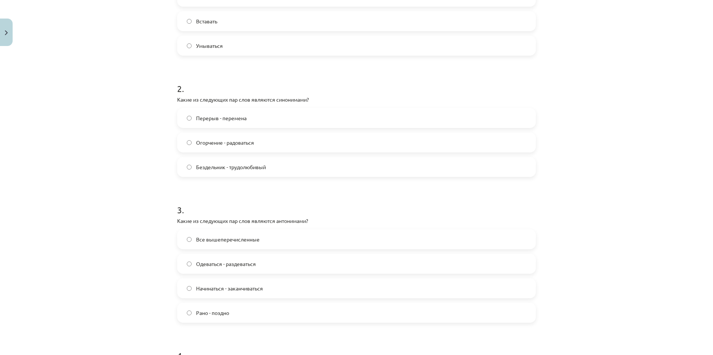
scroll to position [233, 0]
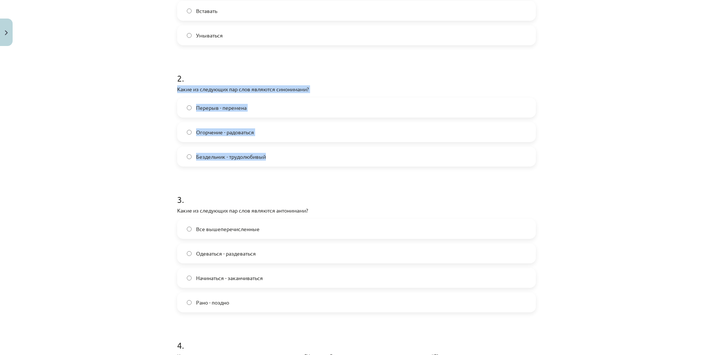
drag, startPoint x: 165, startPoint y: 87, endPoint x: 343, endPoint y: 150, distance: 188.9
click at [327, 153] on div "Mācību tēma: Krievu valodas b1 - 11. klases 1.ieskaites mācību materiāls #8 ⏰ §…" at bounding box center [356, 177] width 713 height 355
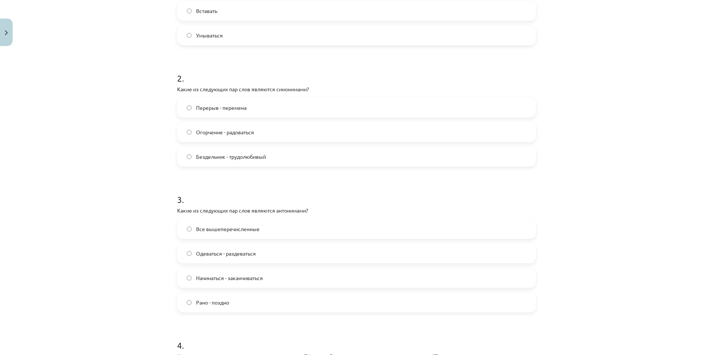
click at [217, 171] on form "1 . Какое из следующих слов является лишним в ряду: "Вставать, умываться, путеш…" at bounding box center [356, 186] width 359 height 544
click at [223, 106] on span "Перерыв - перемена" at bounding box center [221, 108] width 50 height 8
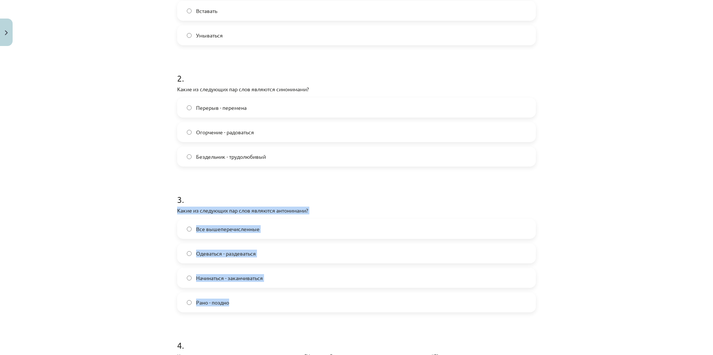
drag, startPoint x: 173, startPoint y: 206, endPoint x: 272, endPoint y: 307, distance: 141.2
click at [272, 307] on div "7 XP Saņemsi Grūts 413 pilda Apraksts Uzdevums Palīdzība 1 . Какое из следующих…" at bounding box center [356, 171] width 367 height 710
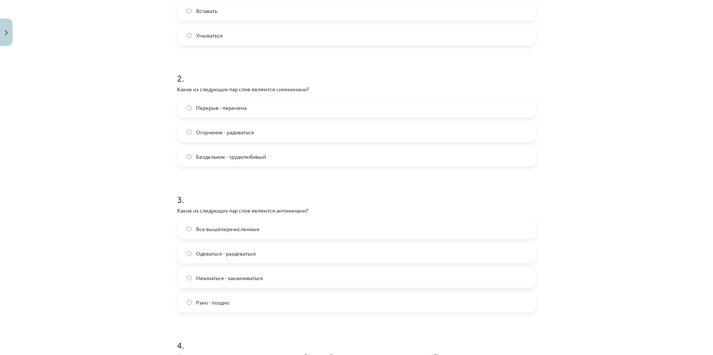
click at [218, 189] on h1 "3 ." at bounding box center [356, 193] width 359 height 23
click at [242, 251] on span "Одеваться - раздеваться" at bounding box center [226, 254] width 60 height 8
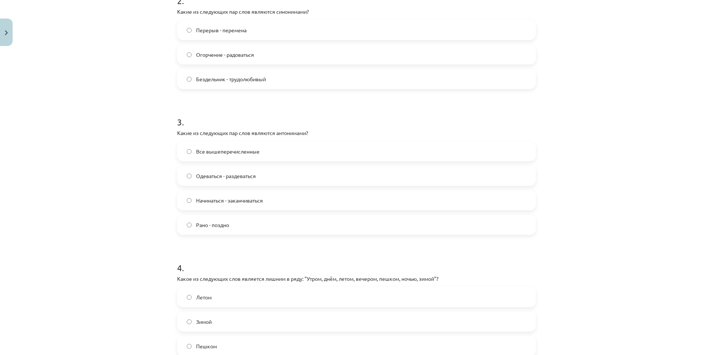
scroll to position [419, 0]
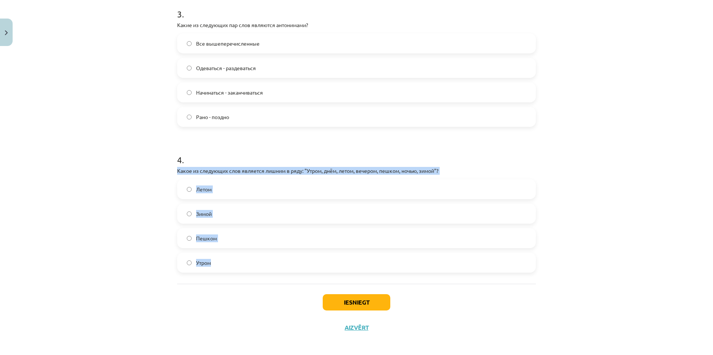
drag, startPoint x: 168, startPoint y: 167, endPoint x: 310, endPoint y: 264, distance: 172.1
click at [310, 264] on div "Mācību tēma: Krievu valodas b1 - 11. klases 1.ieskaites mācību materiāls #8 ⏰ §…" at bounding box center [356, 177] width 713 height 355
click at [143, 226] on div "Mācību tēma: Krievu valodas b1 - 11. klases 1.ieskaites mācību materiāls #8 ⏰ §…" at bounding box center [356, 177] width 713 height 355
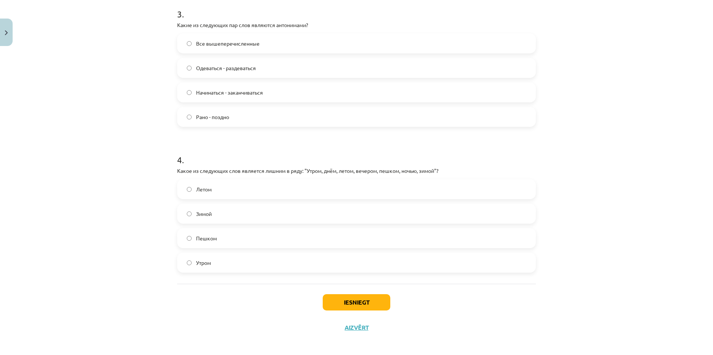
click at [200, 245] on label "Пешком" at bounding box center [356, 238] width 357 height 19
click at [363, 299] on button "Iesniegt" at bounding box center [357, 302] width 68 height 16
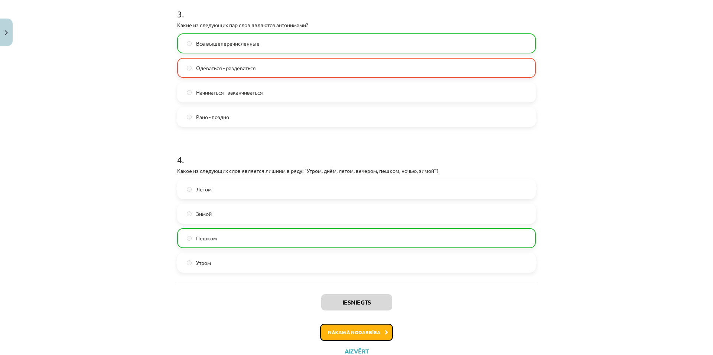
click at [349, 326] on button "Nākamā nodarbība" at bounding box center [356, 332] width 73 height 17
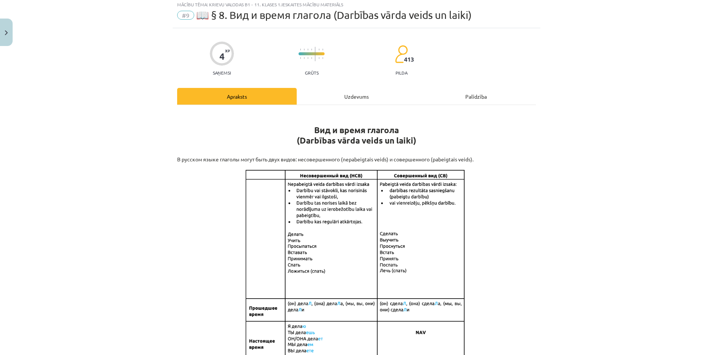
scroll to position [19, 0]
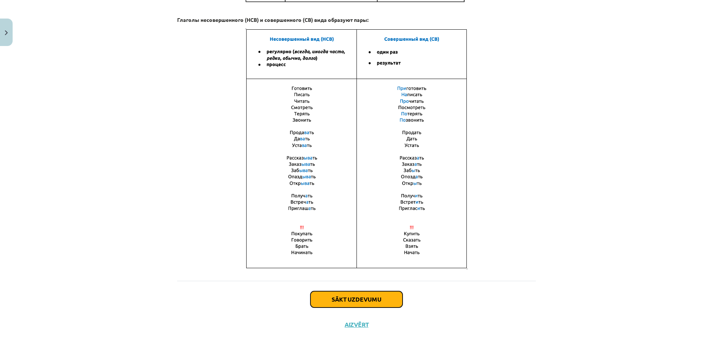
click at [343, 300] on button "Sākt uzdevumu" at bounding box center [356, 299] width 92 height 16
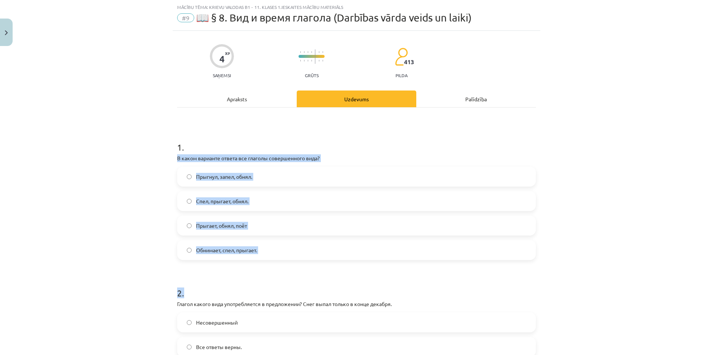
drag, startPoint x: 171, startPoint y: 157, endPoint x: 285, endPoint y: 268, distance: 159.9
click at [140, 216] on div "Mācību tēma: Krievu valodas b1 - 11. klases 1.ieskaites mācību materiāls #9 📖 §…" at bounding box center [356, 177] width 713 height 355
drag, startPoint x: 173, startPoint y: 157, endPoint x: 307, endPoint y: 253, distance: 164.7
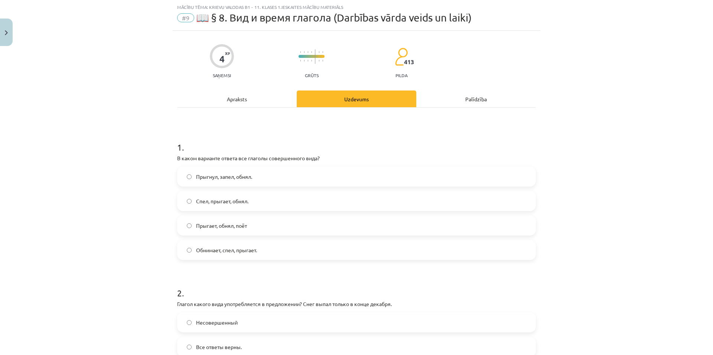
click at [200, 276] on h1 "2 ." at bounding box center [356, 286] width 359 height 23
click at [215, 185] on label "Прыгнул, запел, обнял." at bounding box center [356, 176] width 357 height 19
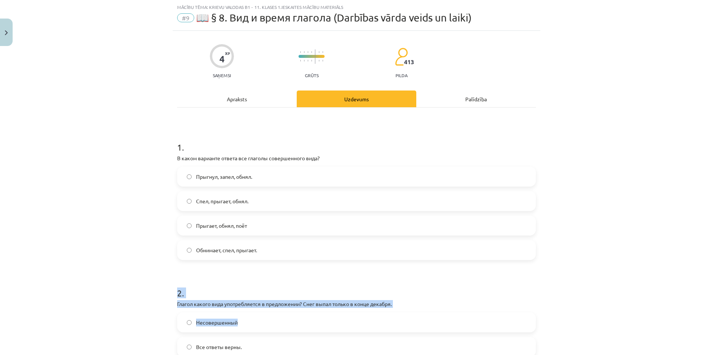
drag, startPoint x: 186, startPoint y: 308, endPoint x: 146, endPoint y: 296, distance: 41.5
click at [144, 296] on div "Mācību tēma: Krievu valodas b1 - 11. klases 1.ieskaites mācību materiāls #9 📖 §…" at bounding box center [356, 177] width 713 height 355
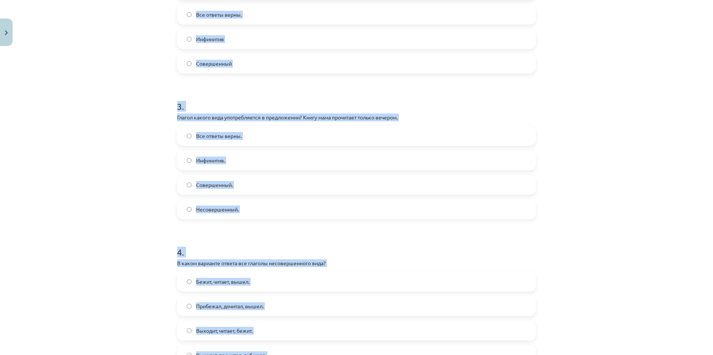
scroll to position [428, 0]
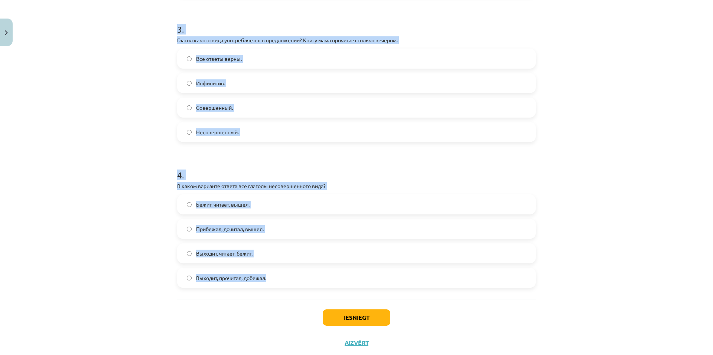
drag, startPoint x: 160, startPoint y: 291, endPoint x: 292, endPoint y: 281, distance: 132.1
click at [292, 281] on div "Mācību tēma: Krievu valodas b1 - 11. klases 1.ieskaites mācību materiāls #9 📖 §…" at bounding box center [356, 177] width 713 height 355
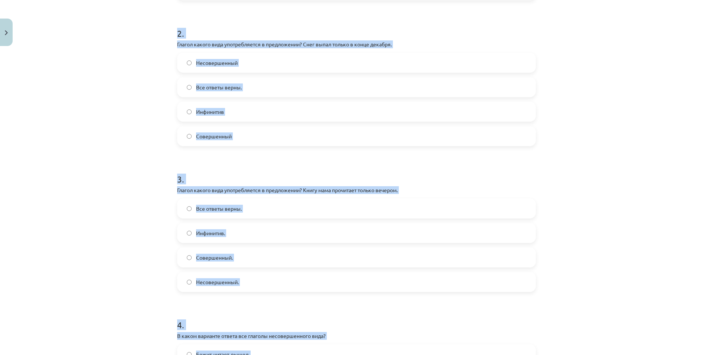
scroll to position [272, 0]
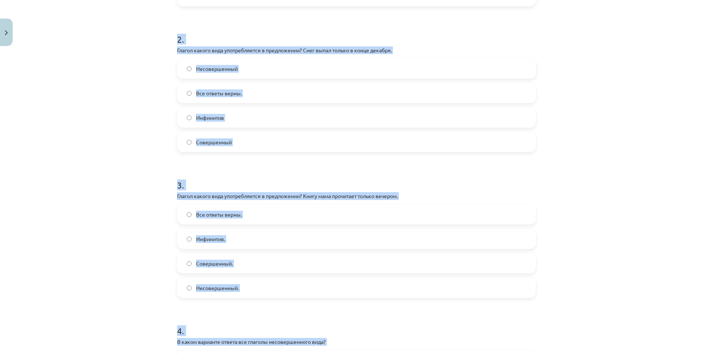
click at [647, 156] on div "Mācību tēma: Krievu valodas b1 - 11. klases 1.ieskaites mācību materiāls #9 📖 §…" at bounding box center [356, 177] width 713 height 355
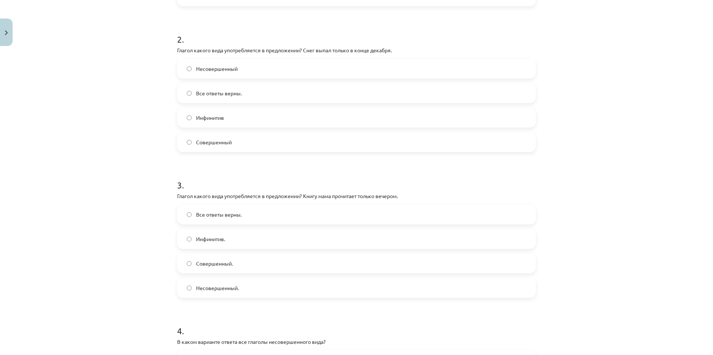
click at [219, 140] on span "Совершенный" at bounding box center [214, 142] width 36 height 8
click at [225, 271] on label "Совершенный." at bounding box center [356, 263] width 357 height 19
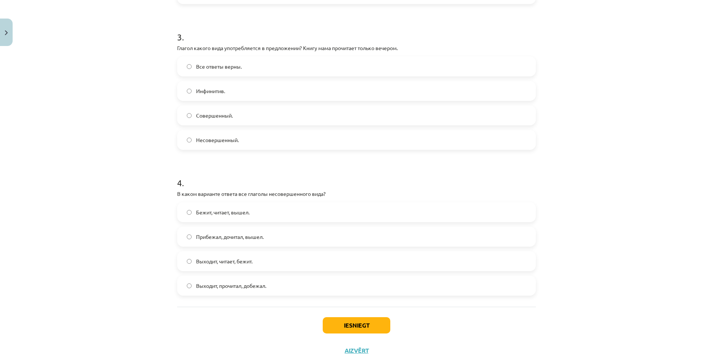
scroll to position [421, 0]
click at [240, 264] on span "Выходит, читает, бежит." at bounding box center [224, 261] width 56 height 8
click at [336, 318] on button "Iesniegt" at bounding box center [357, 325] width 68 height 16
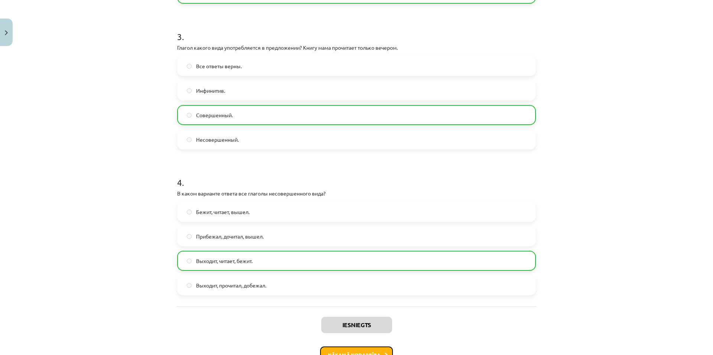
click at [352, 349] on button "Nākamā nodarbība" at bounding box center [356, 355] width 73 height 17
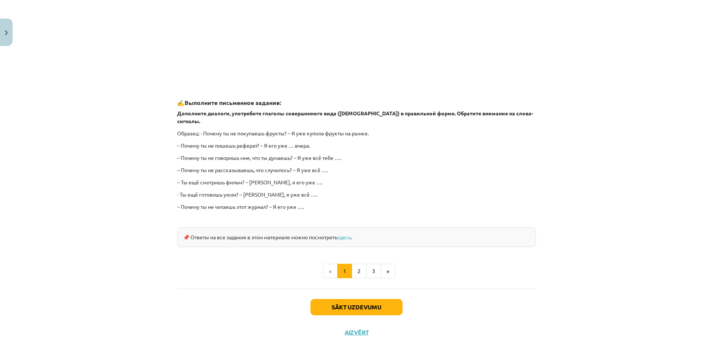
scroll to position [19, 0]
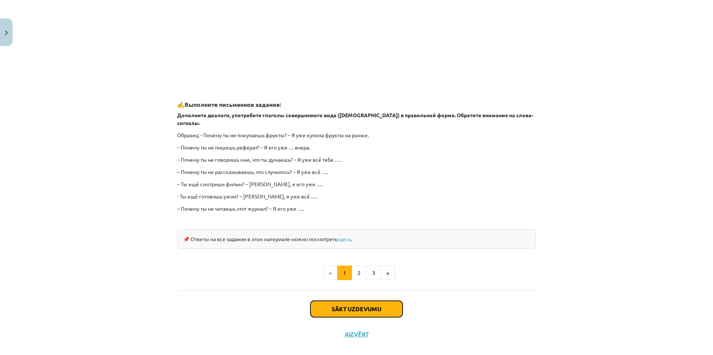
click at [349, 301] on button "Sākt uzdevumu" at bounding box center [356, 309] width 92 height 16
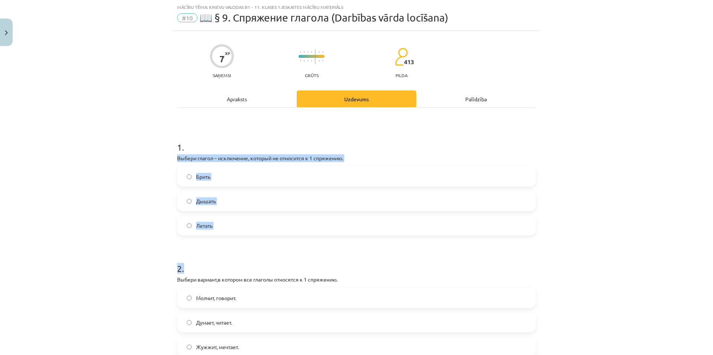
drag, startPoint x: 173, startPoint y: 158, endPoint x: 256, endPoint y: 240, distance: 117.3
click at [256, 240] on div "7 XP Saņemsi Grūts 413 pilda Apraksts Uzdevums Palīdzība 1 . Выбери глагол – ис…" at bounding box center [356, 349] width 367 height 637
click at [140, 187] on div "Mācību tēma: Krievu valodas b1 - 11. klases 1.ieskaites mācību materiāls #10 📖 …" at bounding box center [356, 177] width 713 height 355
drag, startPoint x: 167, startPoint y: 162, endPoint x: 169, endPoint y: 157, distance: 5.0
click at [169, 158] on div "Mācību tēma: Krievu valodas b1 - 11. klases 1.ieskaites mācību materiāls #10 📖 …" at bounding box center [356, 177] width 713 height 355
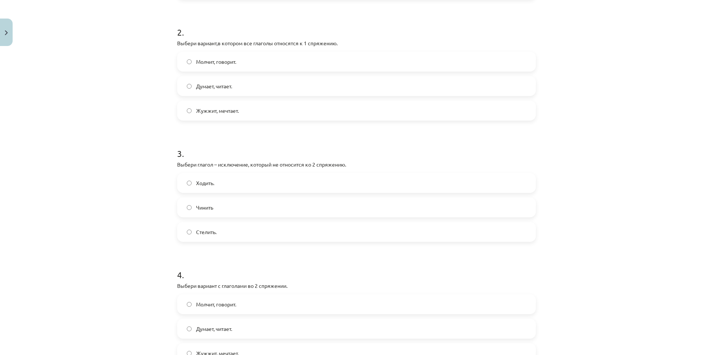
scroll to position [349, 0]
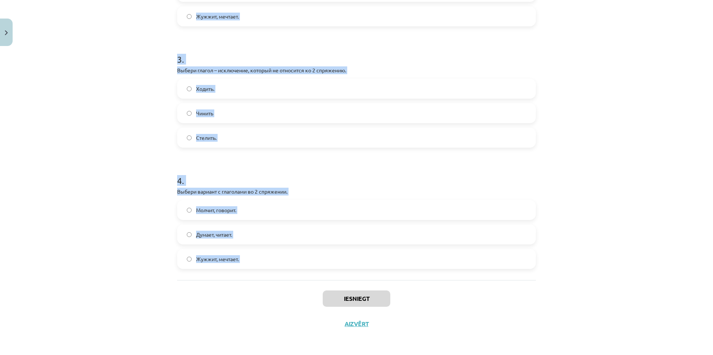
drag, startPoint x: 166, startPoint y: 144, endPoint x: 255, endPoint y: 282, distance: 163.5
click at [255, 282] on div "Mācību tēma: Krievu valodas b1 - 11. klases 1.ieskaites mācību materiāls #10 📖 …" at bounding box center [356, 177] width 713 height 355
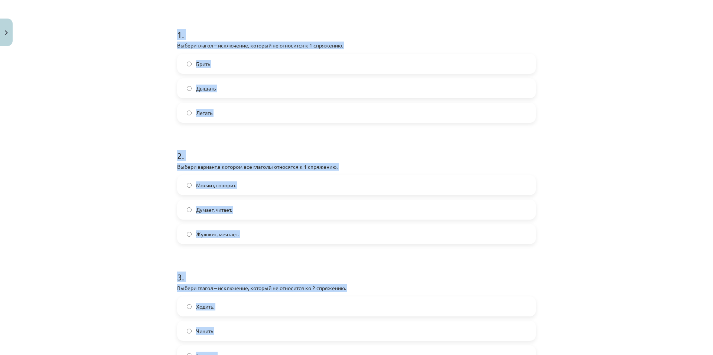
scroll to position [131, 0]
click at [651, 104] on div "Mācību tēma: Krievu valodas b1 - 11. klases 1.ieskaites mācību materiāls #10 📖 …" at bounding box center [356, 177] width 713 height 355
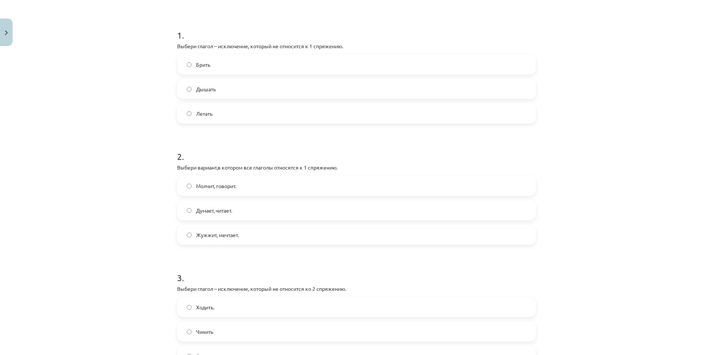
click at [249, 67] on label "Брить" at bounding box center [356, 64] width 357 height 19
click at [225, 203] on label "Думает, читает." at bounding box center [356, 210] width 357 height 19
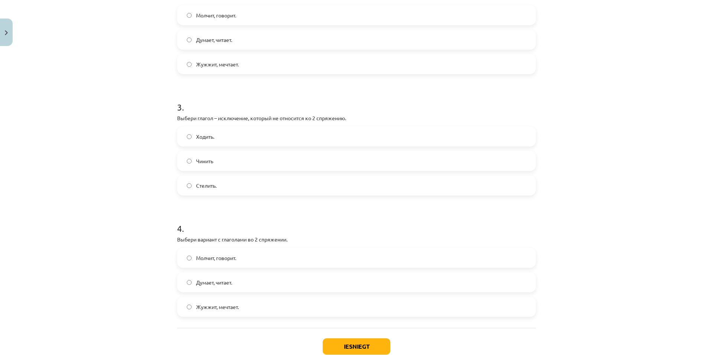
scroll to position [316, 0]
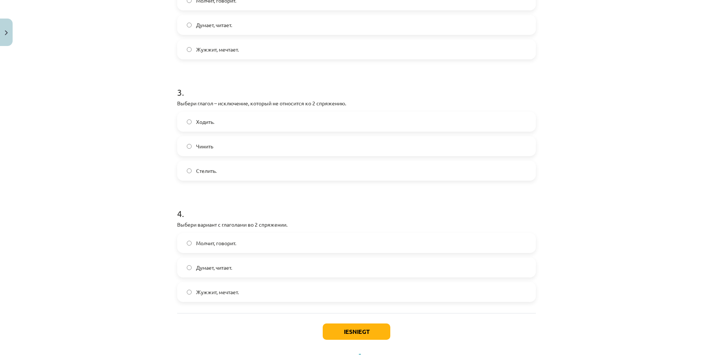
click at [226, 169] on label "Стелить." at bounding box center [356, 170] width 357 height 19
click at [230, 236] on label "Молчит, говорит." at bounding box center [356, 243] width 357 height 19
click at [334, 334] on button "Iesniegt" at bounding box center [357, 332] width 68 height 16
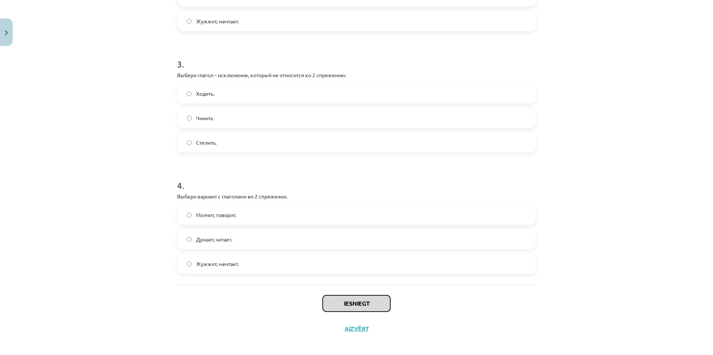
scroll to position [349, 0]
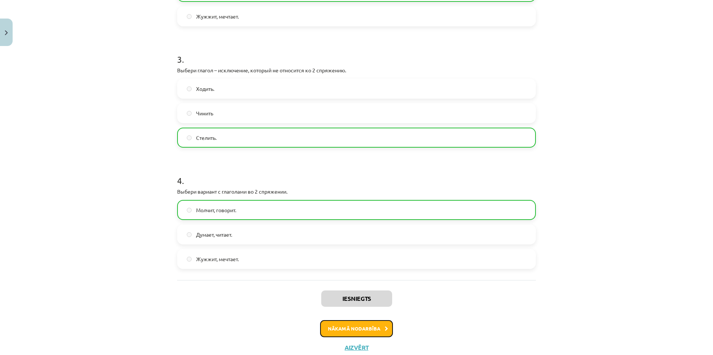
click at [354, 325] on button "Nākamā nodarbība" at bounding box center [356, 328] width 73 height 17
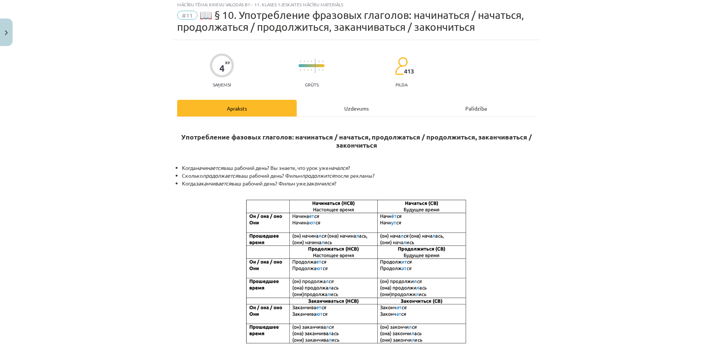
scroll to position [19, 0]
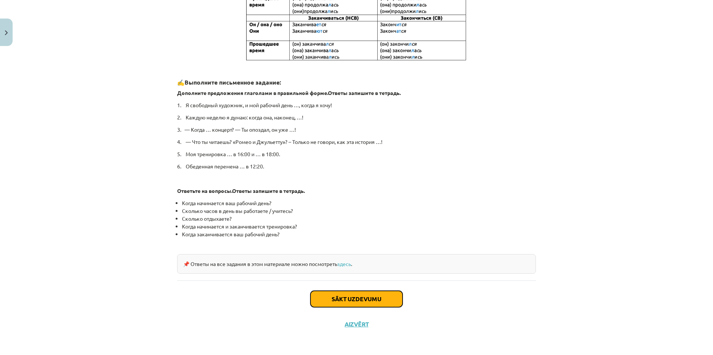
click at [371, 303] on button "Sākt uzdevumu" at bounding box center [356, 299] width 92 height 16
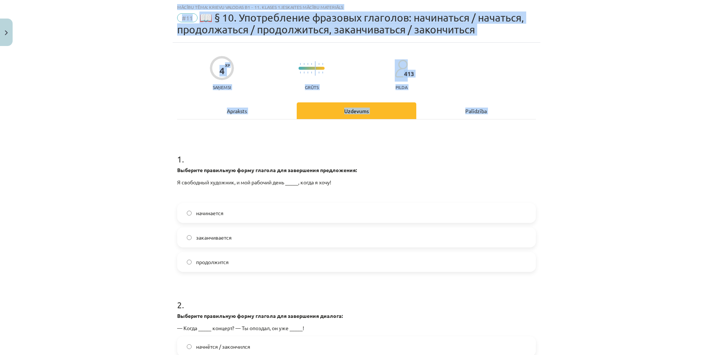
scroll to position [155, 0]
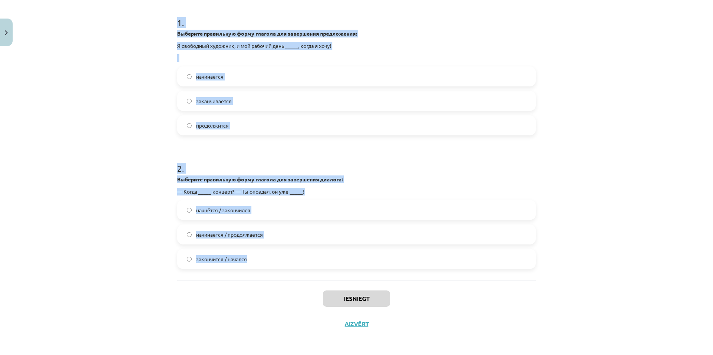
drag, startPoint x: 167, startPoint y: 156, endPoint x: 279, endPoint y: 256, distance: 149.8
click at [279, 256] on div "Mācību tēma: Krievu valodas b1 - 11. klases 1.ieskaites mācību materiāls #11 📖 …" at bounding box center [356, 177] width 713 height 355
click at [589, 171] on div "Mācību tēma: Krievu valodas b1 - 11. klases 1.ieskaites mācību materiāls #11 📖 …" at bounding box center [356, 177] width 713 height 355
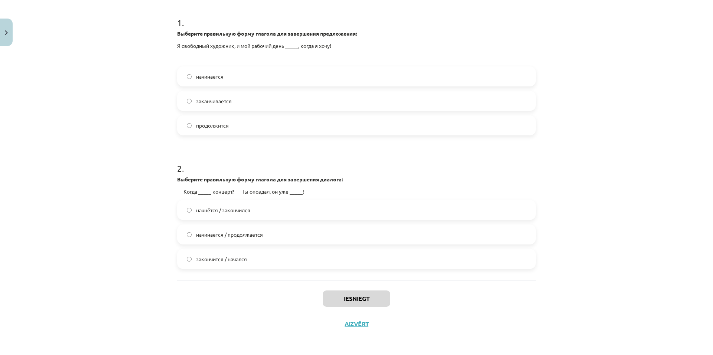
click at [232, 77] on label "начинается" at bounding box center [356, 76] width 357 height 19
click at [256, 212] on label "начнётся / закончился" at bounding box center [356, 210] width 357 height 19
click at [332, 293] on button "Iesniegt" at bounding box center [357, 299] width 68 height 16
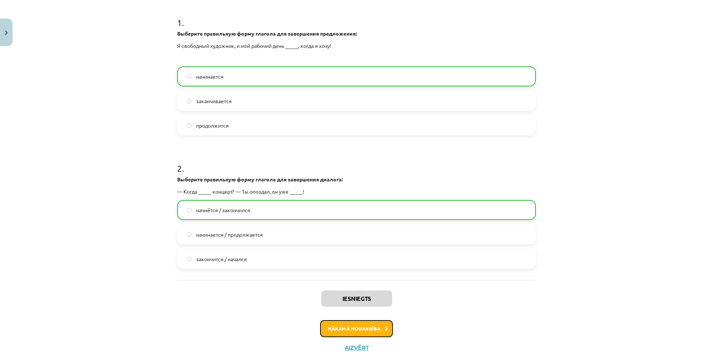
click at [361, 324] on button "Nākamā nodarbība" at bounding box center [356, 328] width 73 height 17
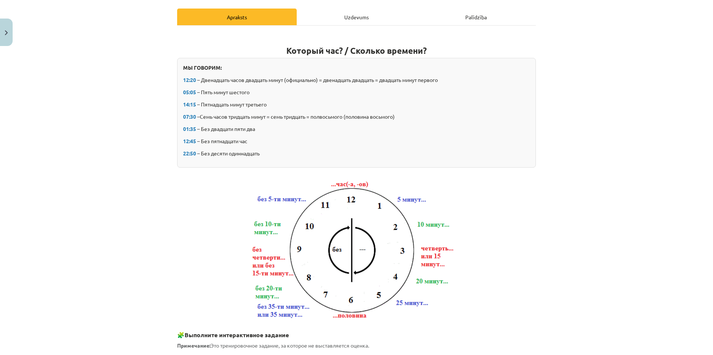
scroll to position [167, 0]
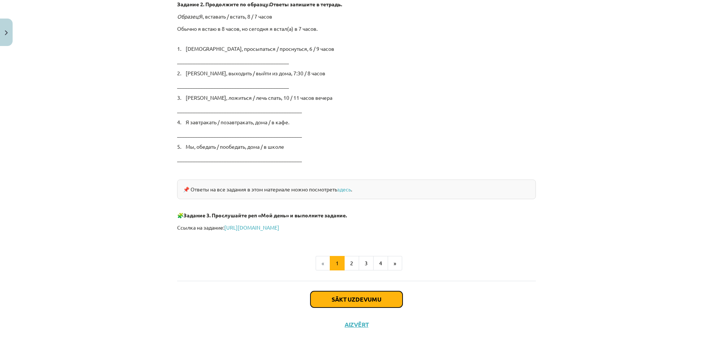
click at [340, 304] on button "Sākt uzdevumu" at bounding box center [356, 299] width 92 height 16
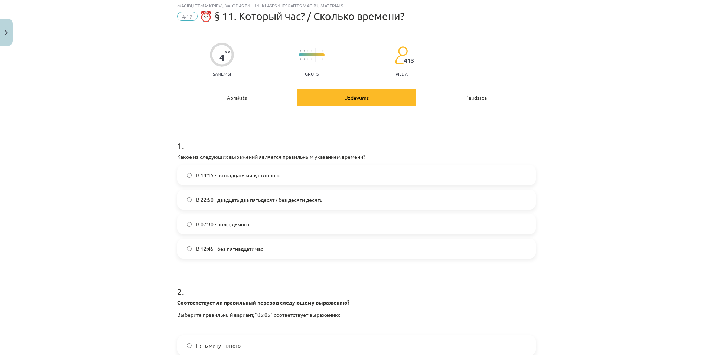
scroll to position [19, 0]
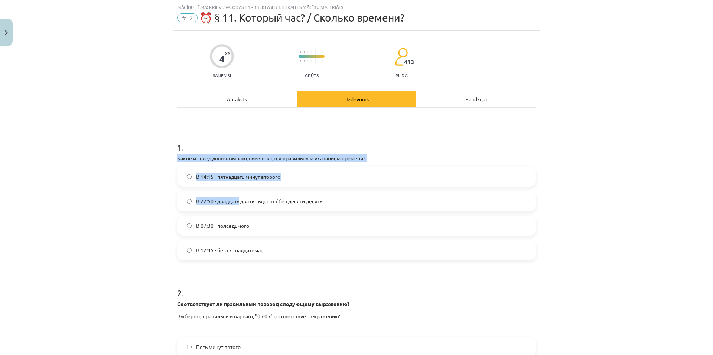
drag, startPoint x: 171, startPoint y: 159, endPoint x: 186, endPoint y: 164, distance: 14.9
click at [236, 203] on div "4 XP Saņemsi Grūts 413 pilda Apraksts Uzdevums Palīdzība 1 . Какое из следующих…" at bounding box center [356, 252] width 367 height 443
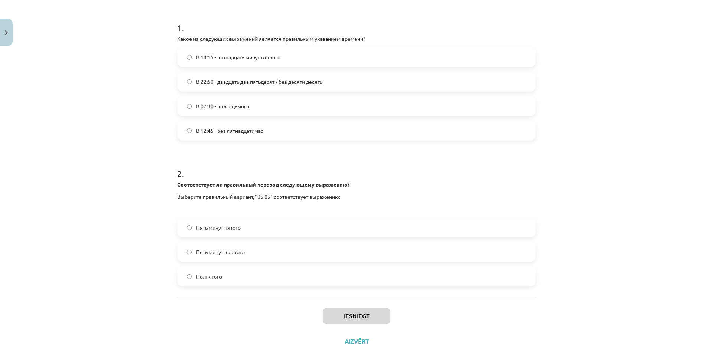
scroll to position [156, 0]
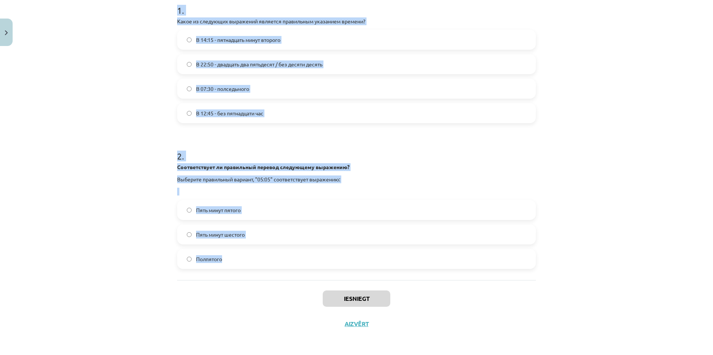
drag, startPoint x: 161, startPoint y: 138, endPoint x: 292, endPoint y: 261, distance: 179.6
click at [292, 261] on div "Mācību tēma: Krievu valodas b1 - 11. klases 1.ieskaites mācību materiāls #12 ⏰ …" at bounding box center [356, 177] width 713 height 355
click at [531, 182] on p "Выберите правильный вариант, "05:05" соответствует выражению:" at bounding box center [356, 180] width 359 height 8
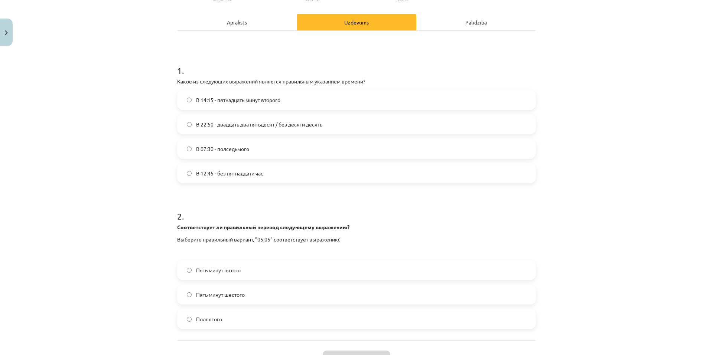
scroll to position [81, 0]
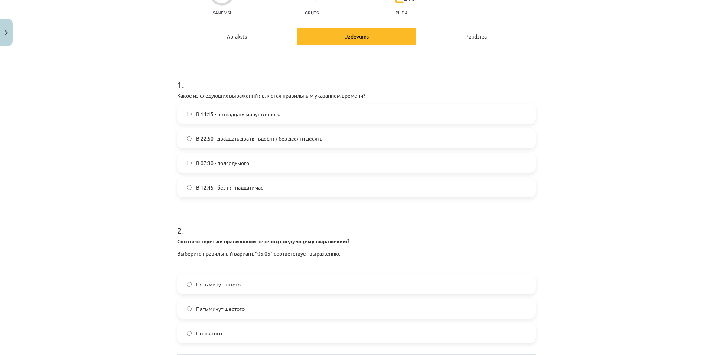
click at [228, 189] on span "В 12:45 - без пятнадцати час" at bounding box center [229, 188] width 67 height 8
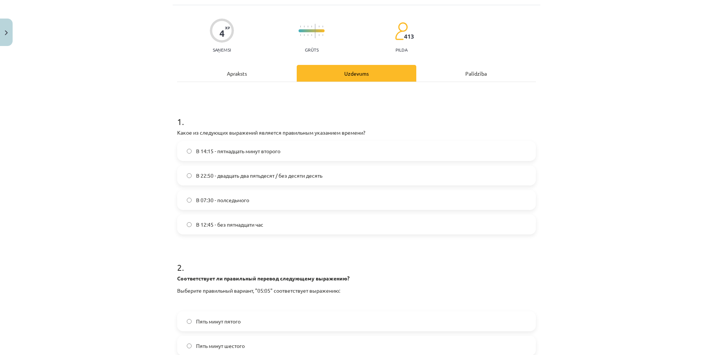
scroll to position [156, 0]
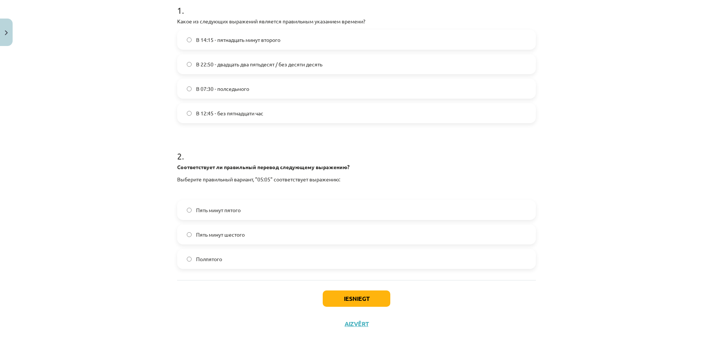
click at [242, 238] on span "Пять минут шестого" at bounding box center [220, 235] width 49 height 8
click at [365, 297] on button "Iesniegt" at bounding box center [357, 299] width 68 height 16
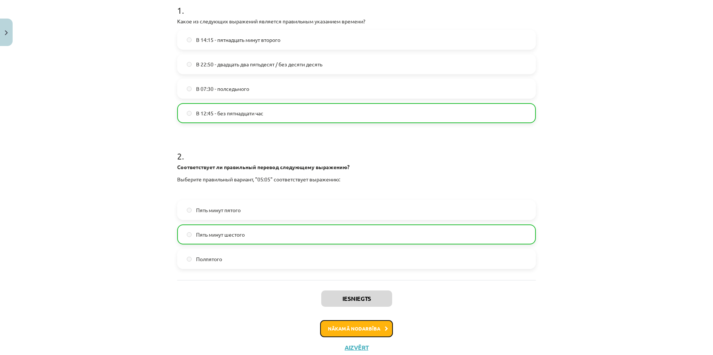
click at [362, 334] on button "Nākamā nodarbība" at bounding box center [356, 328] width 73 height 17
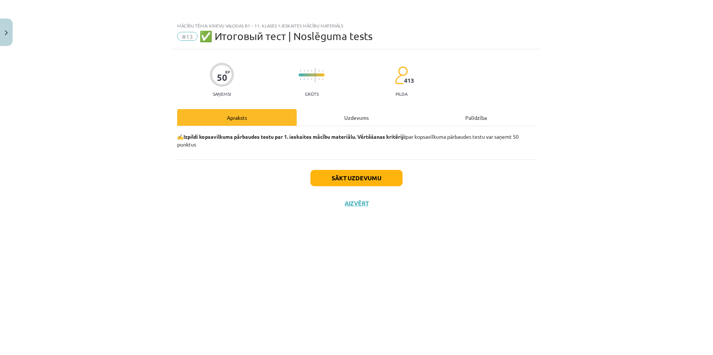
scroll to position [0, 0]
click at [364, 178] on button "Sākt uzdevumu" at bounding box center [356, 178] width 92 height 16
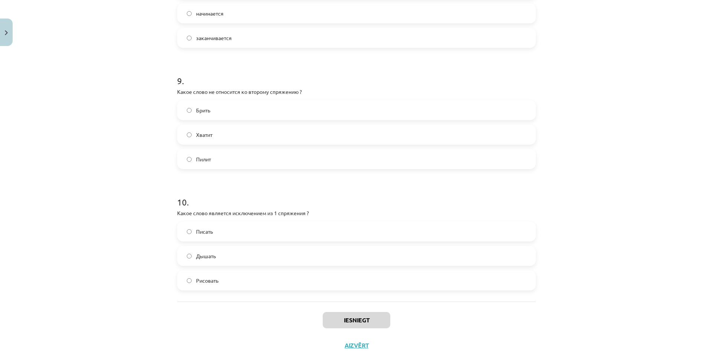
scroll to position [1386, 0]
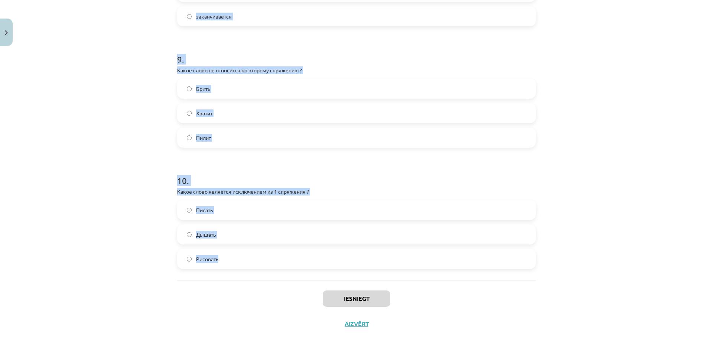
drag, startPoint x: 172, startPoint y: 165, endPoint x: 326, endPoint y: 259, distance: 180.4
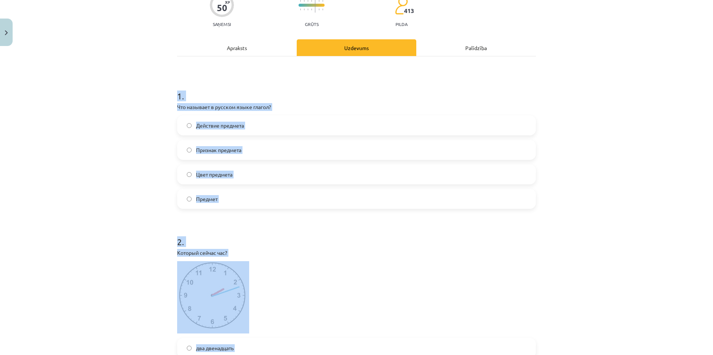
scroll to position [66, 0]
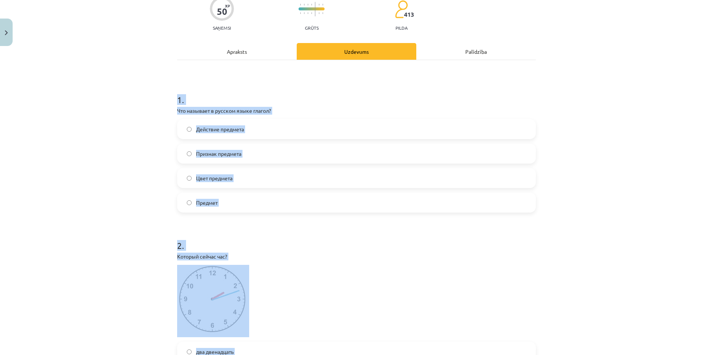
click at [680, 78] on div "Mācību tēma: Krievu valodas b1 - 11. klases 1.ieskaites mācību materiāls #13 ✅ …" at bounding box center [356, 177] width 713 height 355
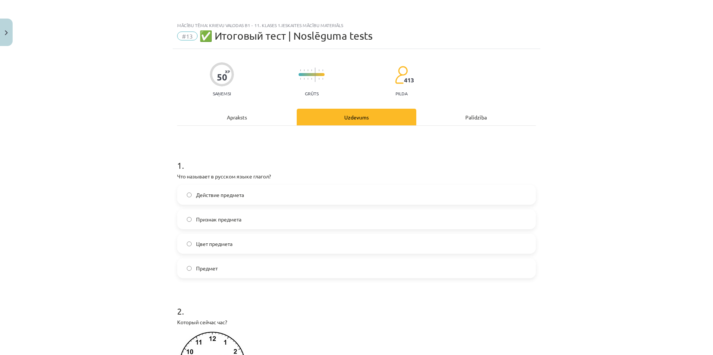
scroll to position [0, 0]
click at [246, 194] on label "Действие предмета" at bounding box center [356, 195] width 357 height 19
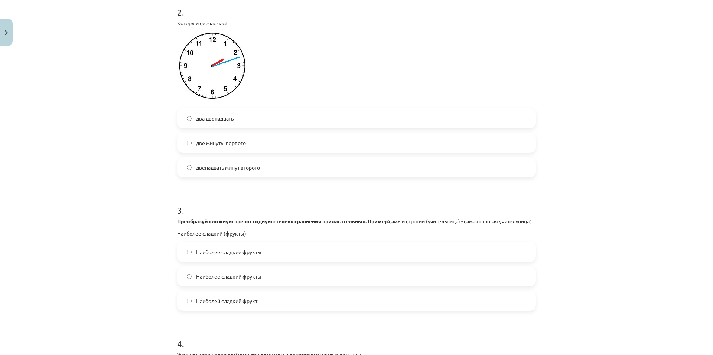
scroll to position [334, 0]
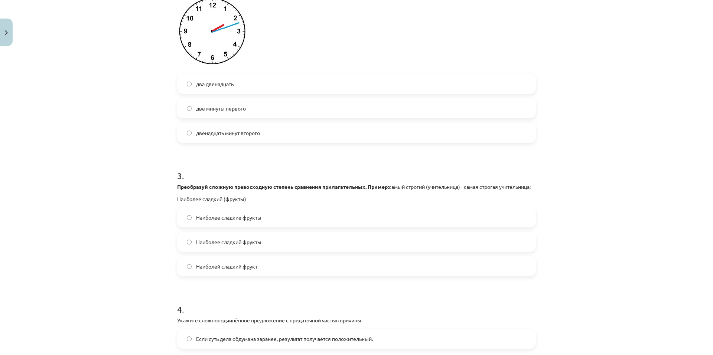
click at [235, 90] on label "два двенадцать" at bounding box center [356, 84] width 357 height 19
click at [223, 222] on span "Наиболее сладкие фрукты" at bounding box center [228, 218] width 65 height 8
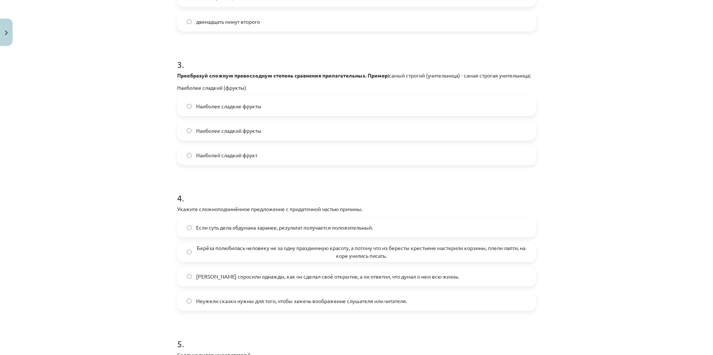
scroll to position [520, 0]
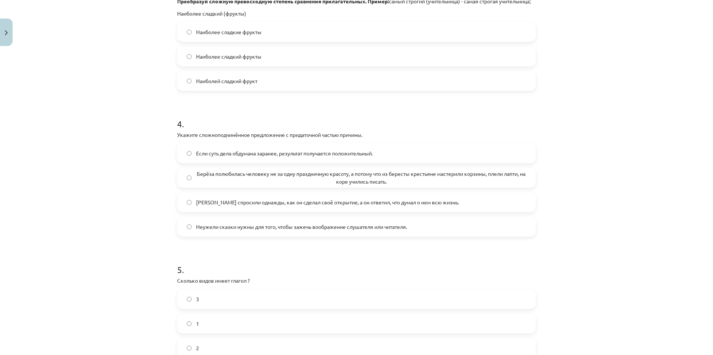
click at [559, 132] on div "Mācību tēma: Krievu valodas b1 - 11. klases 1.ieskaites mācību materiāls #13 ✅ …" at bounding box center [356, 177] width 713 height 355
click at [196, 185] on span "Берёза полюбилась человеку не за одну праздничную красоту, а потому что из бере…" at bounding box center [361, 178] width 330 height 16
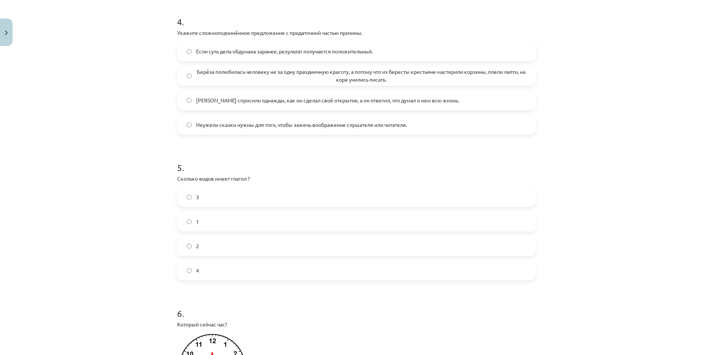
scroll to position [716, 0]
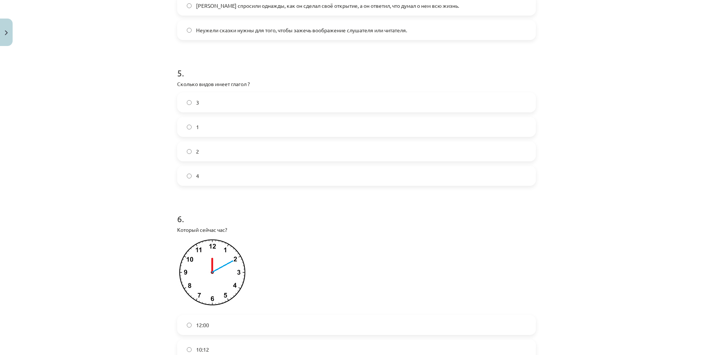
click at [225, 161] on label "2" at bounding box center [356, 151] width 357 height 19
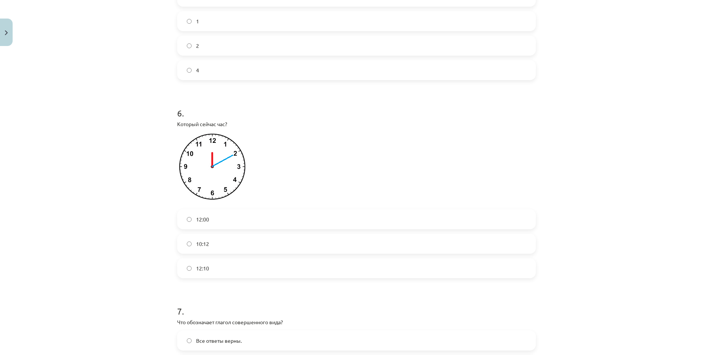
scroll to position [828, 0]
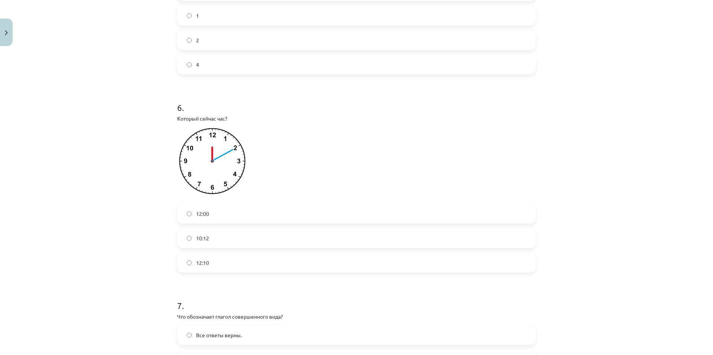
click at [231, 223] on label "12:00" at bounding box center [356, 214] width 357 height 19
click at [239, 272] on label "12:10" at bounding box center [356, 263] width 357 height 19
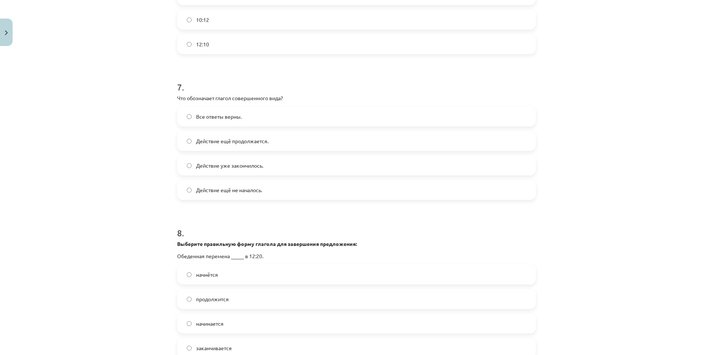
scroll to position [1050, 0]
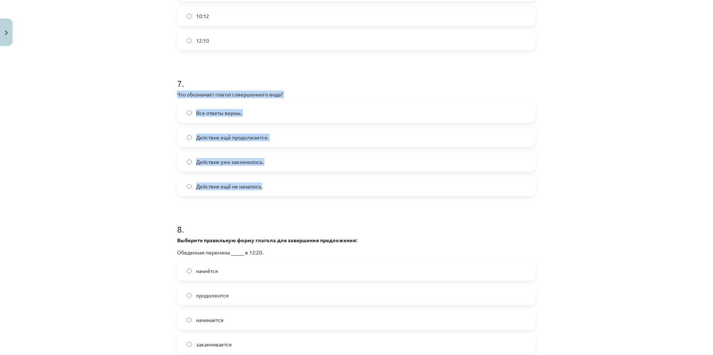
drag, startPoint x: 172, startPoint y: 103, endPoint x: 274, endPoint y: 189, distance: 133.3
click at [166, 182] on div "Mācību tēma: Krievu valodas b1 - 11. klases 1.ieskaites mācību materiāls #13 ✅ …" at bounding box center [356, 177] width 713 height 355
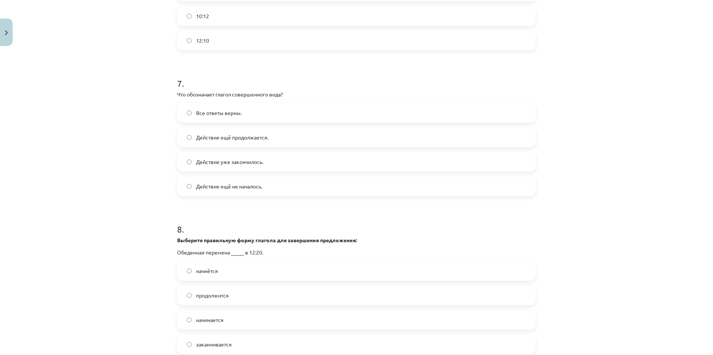
click at [251, 190] on span "Действие ещё не началось." at bounding box center [229, 187] width 66 height 8
click at [249, 147] on label "Действие ещё продолжается." at bounding box center [356, 137] width 357 height 19
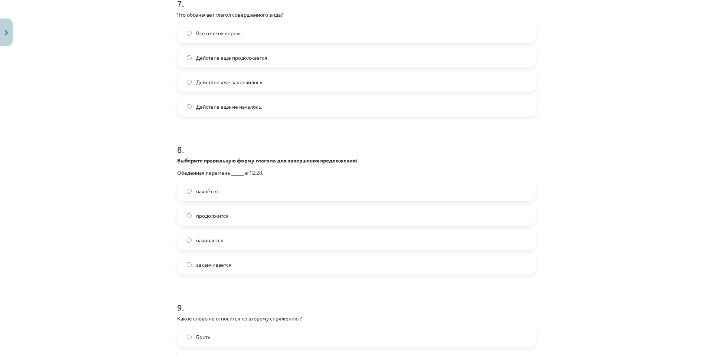
scroll to position [1161, 0]
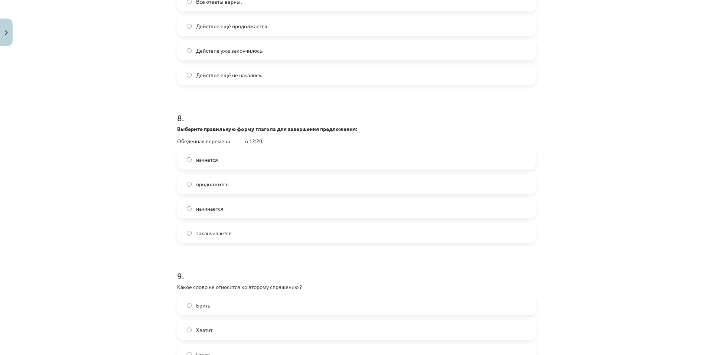
click at [235, 6] on span "Все ответы верны." at bounding box center [219, 2] width 46 height 8
click at [213, 213] on span "начинается" at bounding box center [209, 209] width 27 height 8
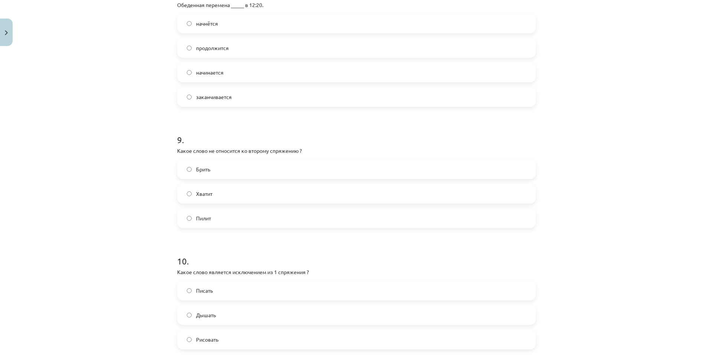
scroll to position [1310, 0]
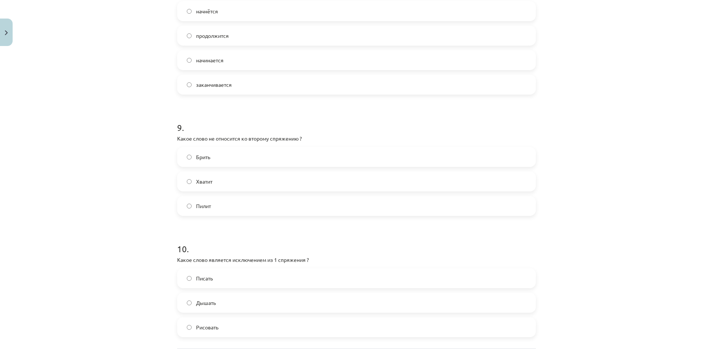
click at [221, 166] on label "Брить" at bounding box center [356, 157] width 357 height 19
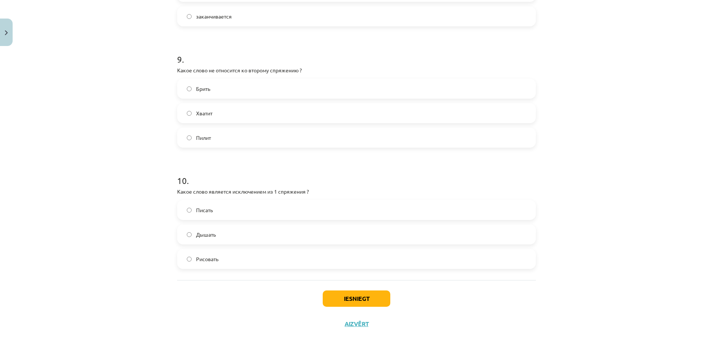
scroll to position [1386, 0]
click at [212, 237] on span "Дышать" at bounding box center [206, 235] width 20 height 8
click at [351, 296] on button "Iesniegt" at bounding box center [357, 299] width 68 height 16
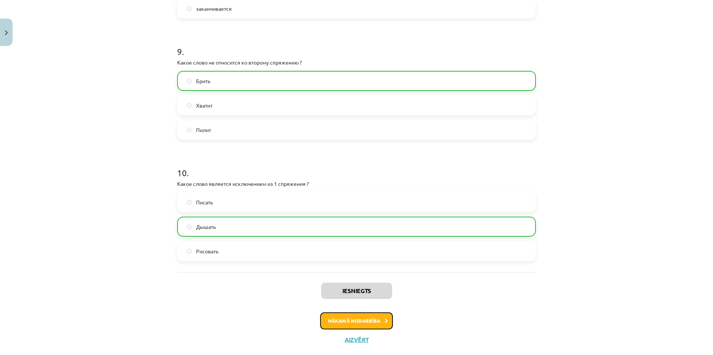
click at [380, 325] on button "Nākamā nodarbība" at bounding box center [356, 321] width 73 height 17
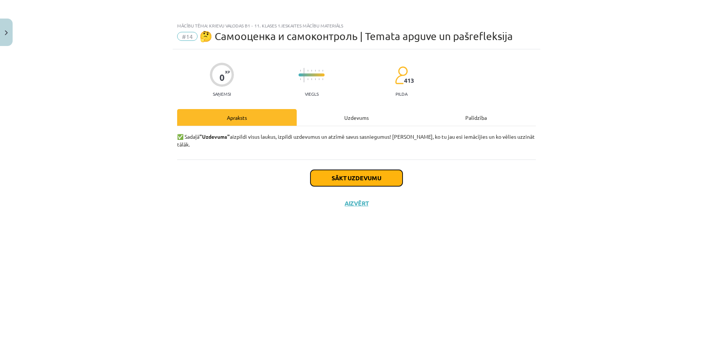
click at [361, 173] on button "Sākt uzdevumu" at bounding box center [356, 178] width 92 height 16
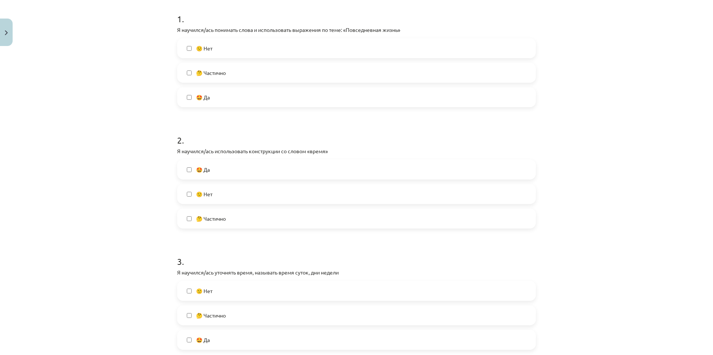
scroll to position [111, 0]
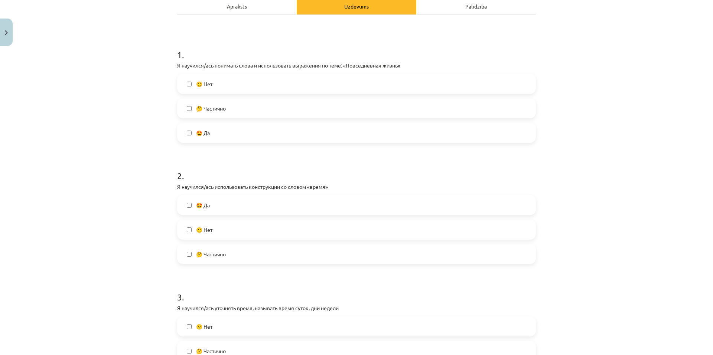
click at [219, 222] on label "🙁 Нет" at bounding box center [356, 229] width 357 height 19
click at [224, 83] on label "🙁 Нет" at bounding box center [356, 84] width 357 height 19
click at [212, 331] on label "🙁 Нет" at bounding box center [356, 326] width 357 height 19
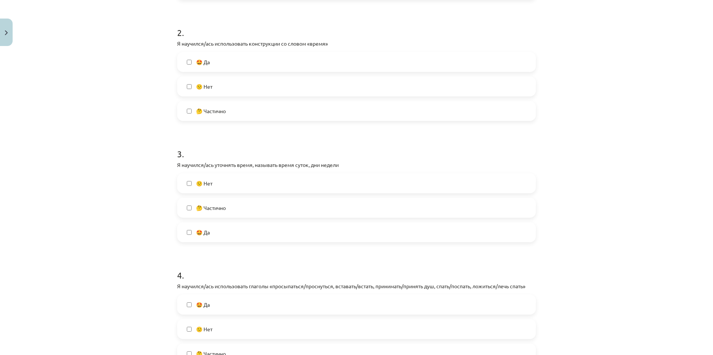
scroll to position [260, 0]
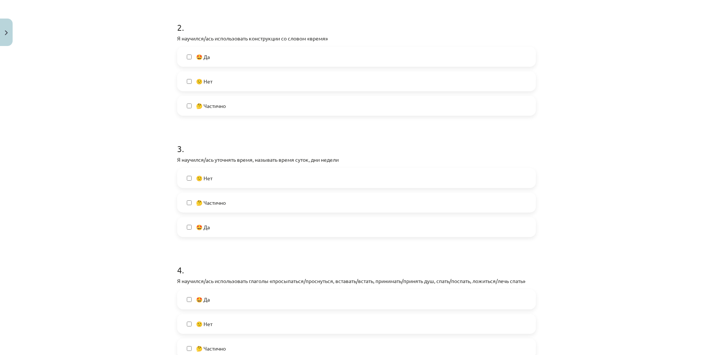
click at [209, 317] on label "🙁 Нет" at bounding box center [356, 324] width 357 height 19
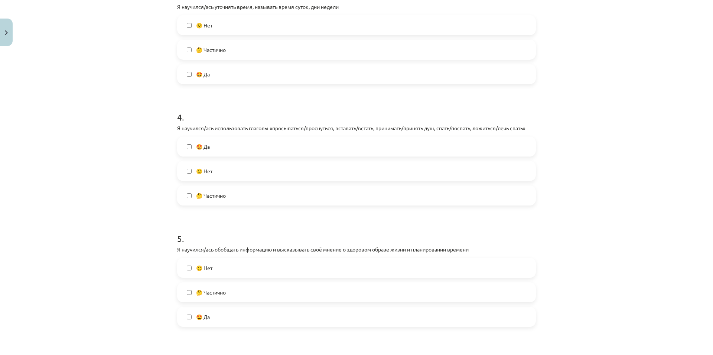
scroll to position [557, 0]
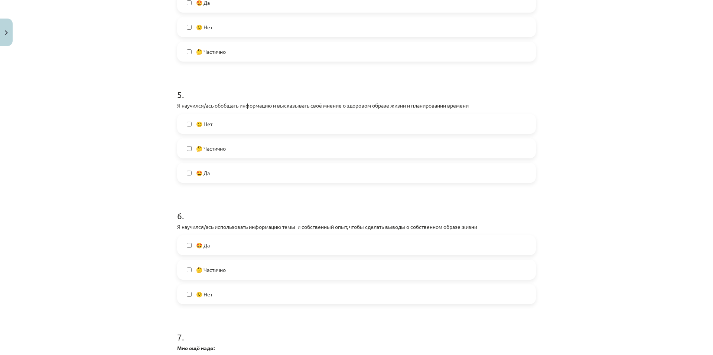
click at [210, 129] on label "🙁 Нет" at bounding box center [356, 124] width 357 height 19
drag, startPoint x: 224, startPoint y: 301, endPoint x: 225, endPoint y: 296, distance: 4.5
click at [224, 301] on label "🙁 Нет" at bounding box center [356, 294] width 357 height 19
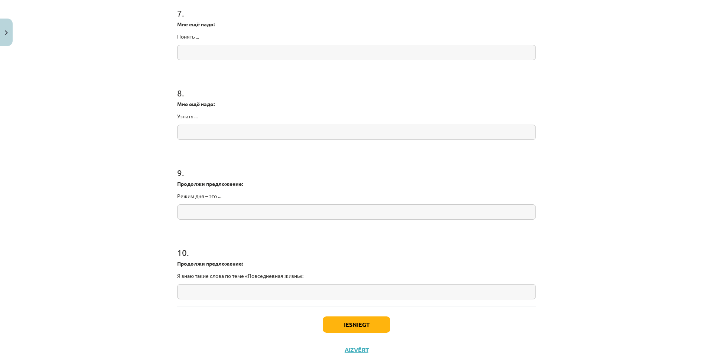
scroll to position [907, 0]
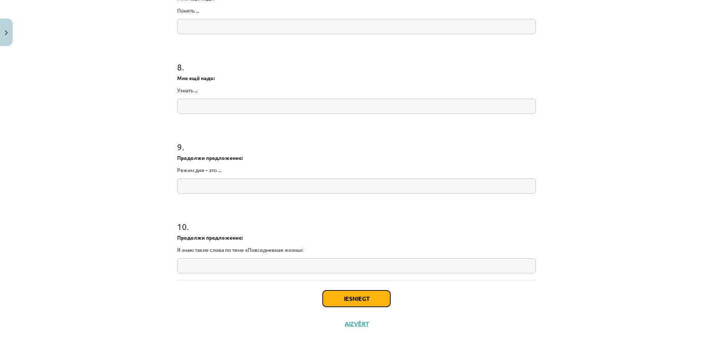
click at [349, 299] on button "Iesniegt" at bounding box center [357, 299] width 68 height 16
click at [706, 261] on div "Mācību tēma: Krievu valodas b1 - 11. klases 1.ieskaites mācību materiāls #14 🤔 …" at bounding box center [356, 177] width 713 height 355
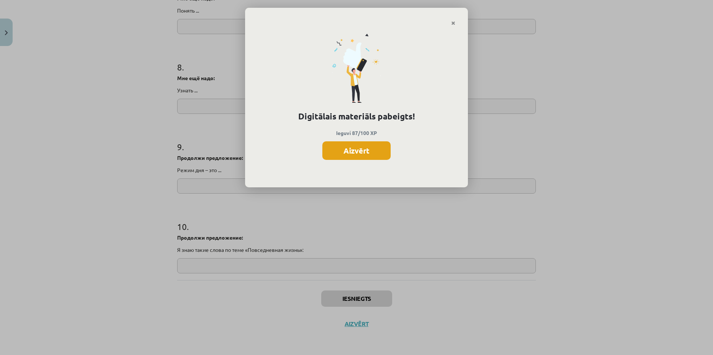
click at [360, 156] on button "Aizvērt" at bounding box center [356, 150] width 68 height 19
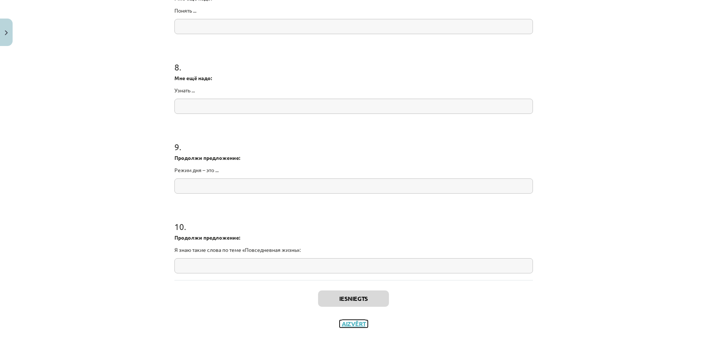
click at [362, 322] on button "Aizvērt" at bounding box center [354, 323] width 28 height 7
